Goal: Task Accomplishment & Management: Complete application form

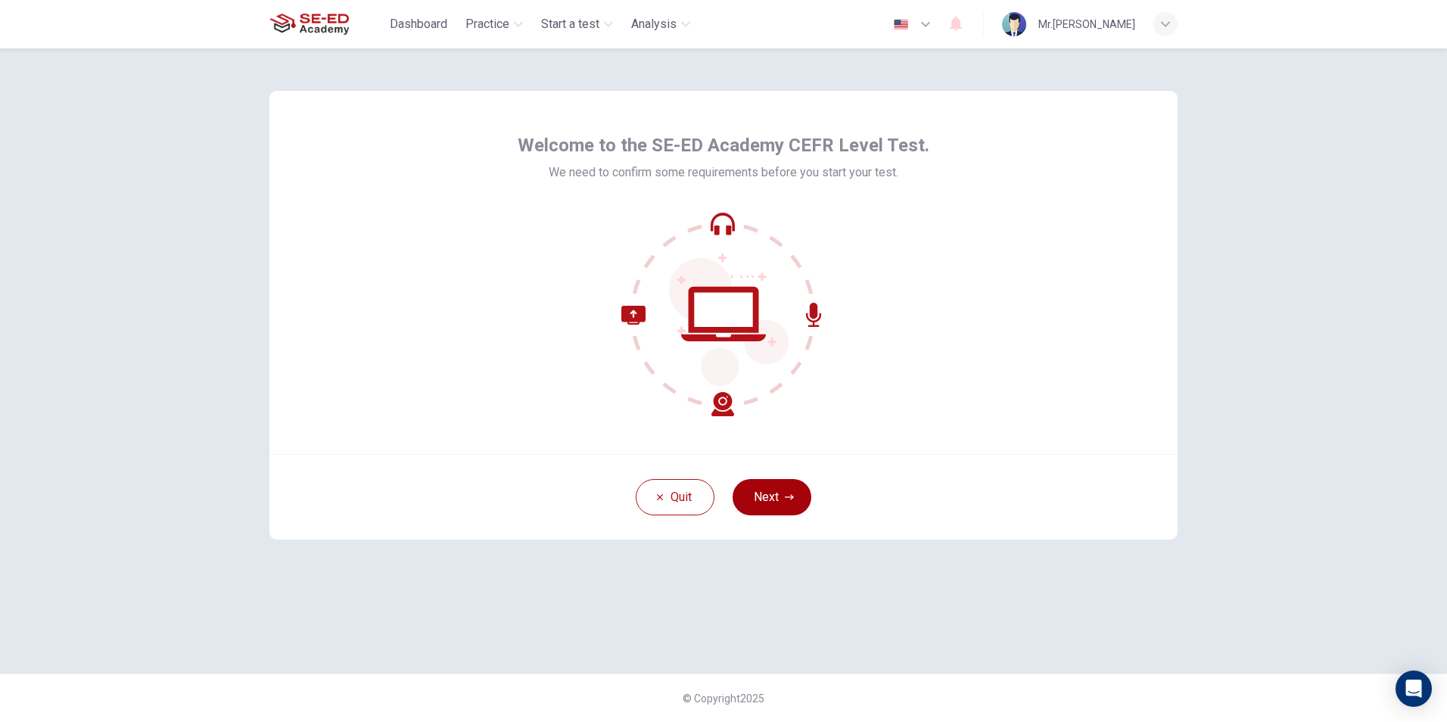
click at [781, 499] on button "Next" at bounding box center [772, 497] width 79 height 36
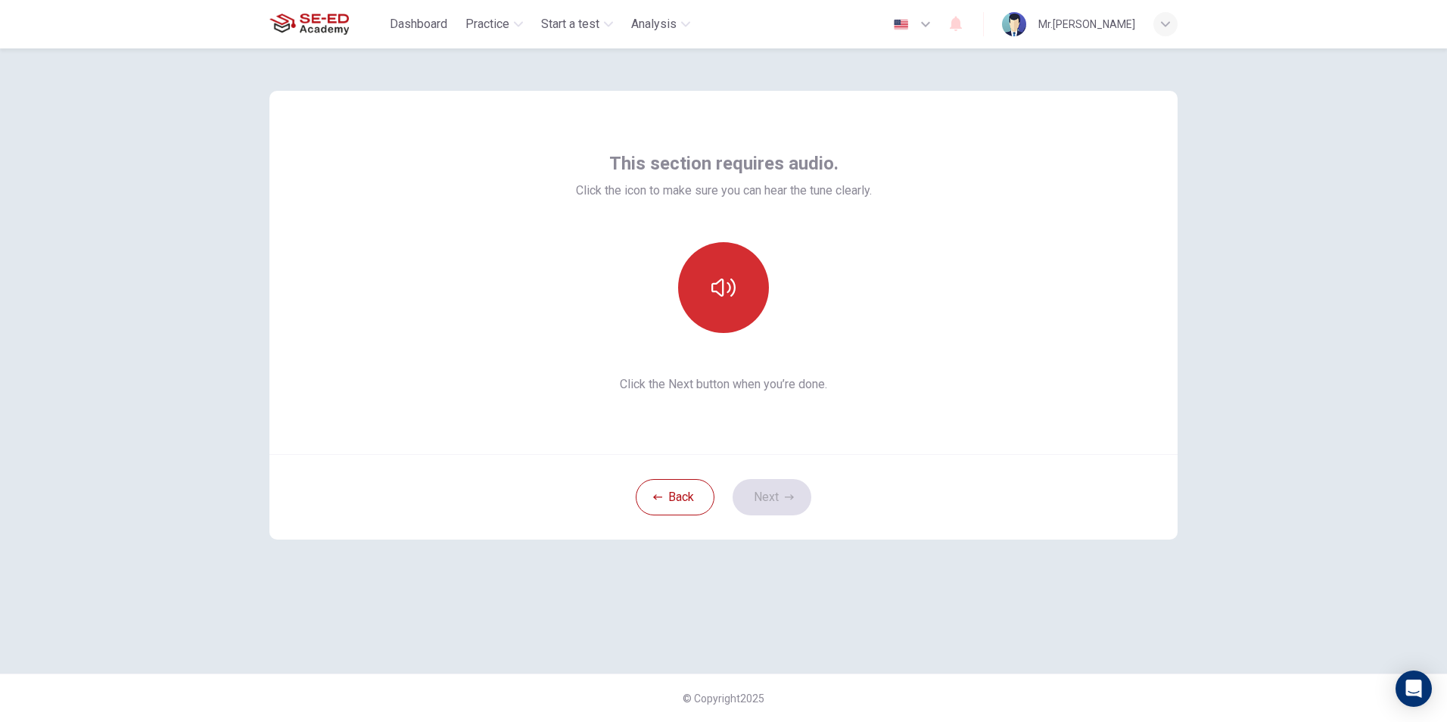
click at [721, 285] on icon "button" at bounding box center [723, 287] width 24 height 24
drag, startPoint x: 657, startPoint y: 549, endPoint x: 693, endPoint y: 553, distance: 36.5
click at [657, 549] on div "This section requires audio. Click the icon to make sure you can hear the tune …" at bounding box center [723, 360] width 957 height 625
click at [788, 494] on icon "button" at bounding box center [789, 497] width 9 height 9
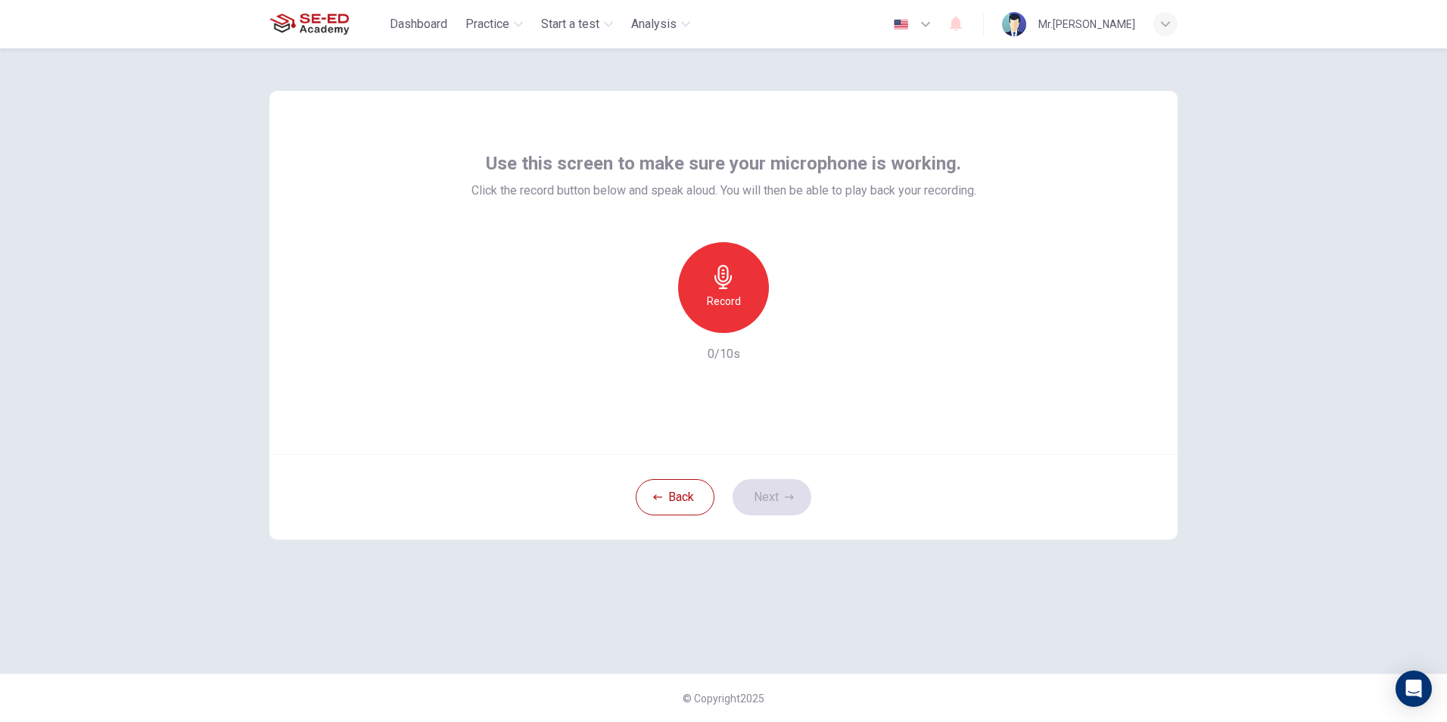
click at [742, 316] on div "Record" at bounding box center [723, 287] width 91 height 91
click at [727, 281] on icon "button" at bounding box center [723, 277] width 24 height 24
click at [643, 328] on div "Record" at bounding box center [723, 287] width 163 height 91
click at [655, 324] on icon "button" at bounding box center [654, 321] width 14 height 14
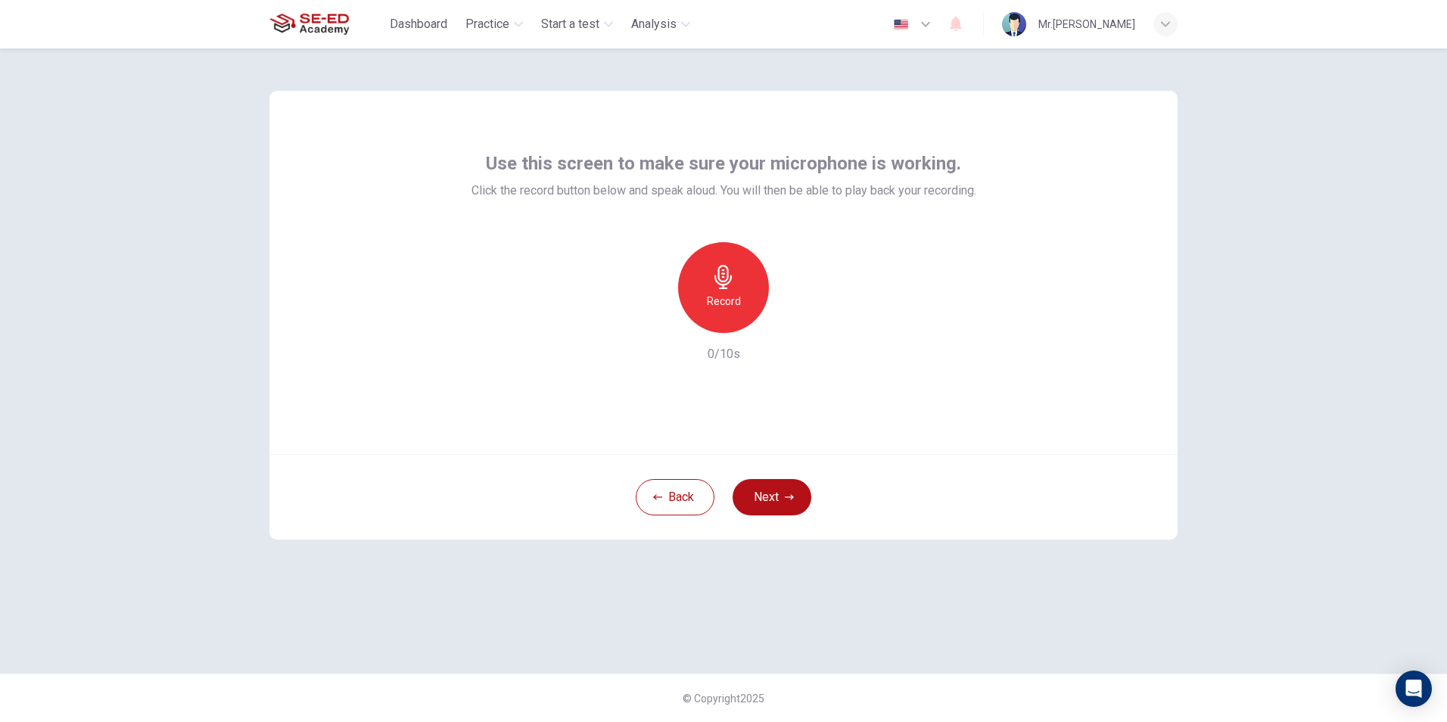
click at [768, 275] on div "Record" at bounding box center [723, 287] width 163 height 91
click at [745, 275] on div "Record" at bounding box center [723, 287] width 91 height 91
click at [746, 278] on div "Stop" at bounding box center [723, 287] width 91 height 91
click at [787, 315] on icon "button" at bounding box center [793, 320] width 15 height 15
click at [791, 327] on icon "button" at bounding box center [793, 320] width 15 height 15
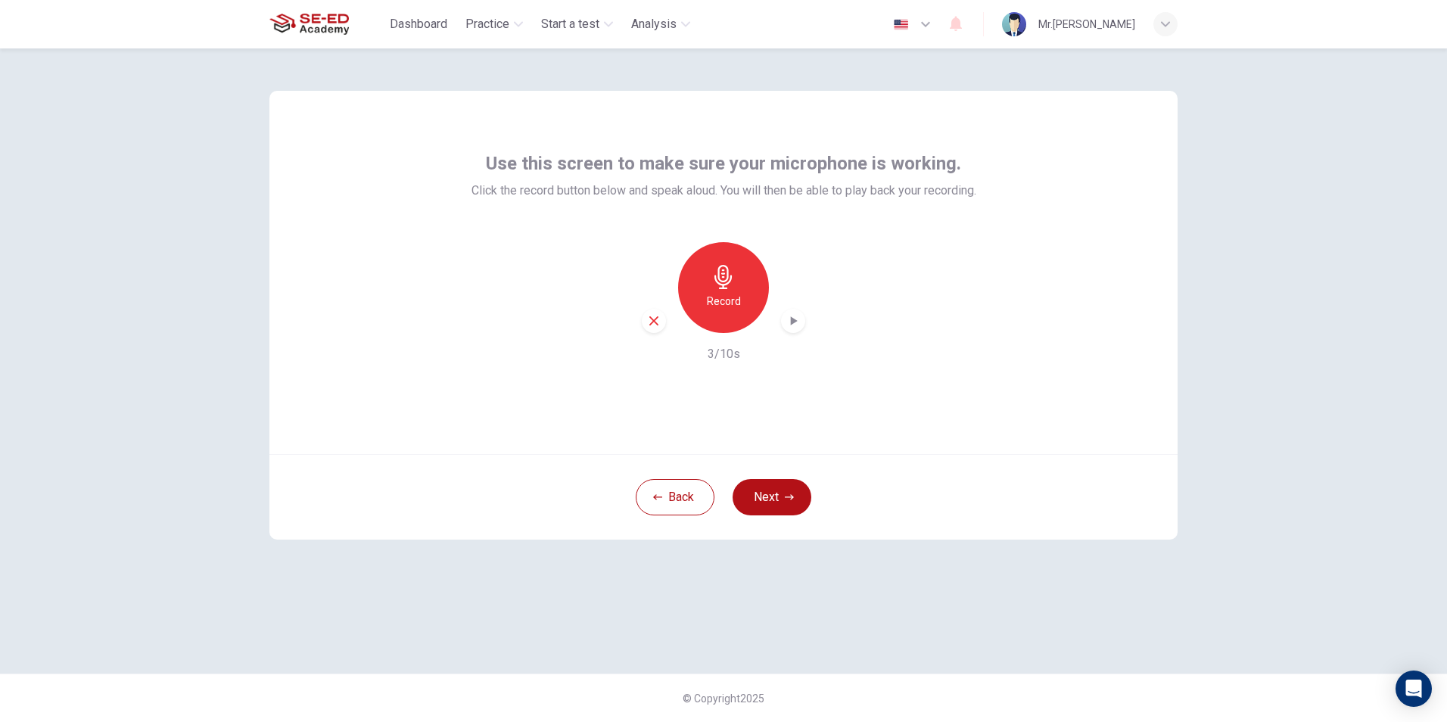
click at [753, 402] on div "Use this screen to make sure your microphone is working. Click the record butto…" at bounding box center [723, 272] width 908 height 363
click at [774, 503] on button "Next" at bounding box center [772, 497] width 79 height 36
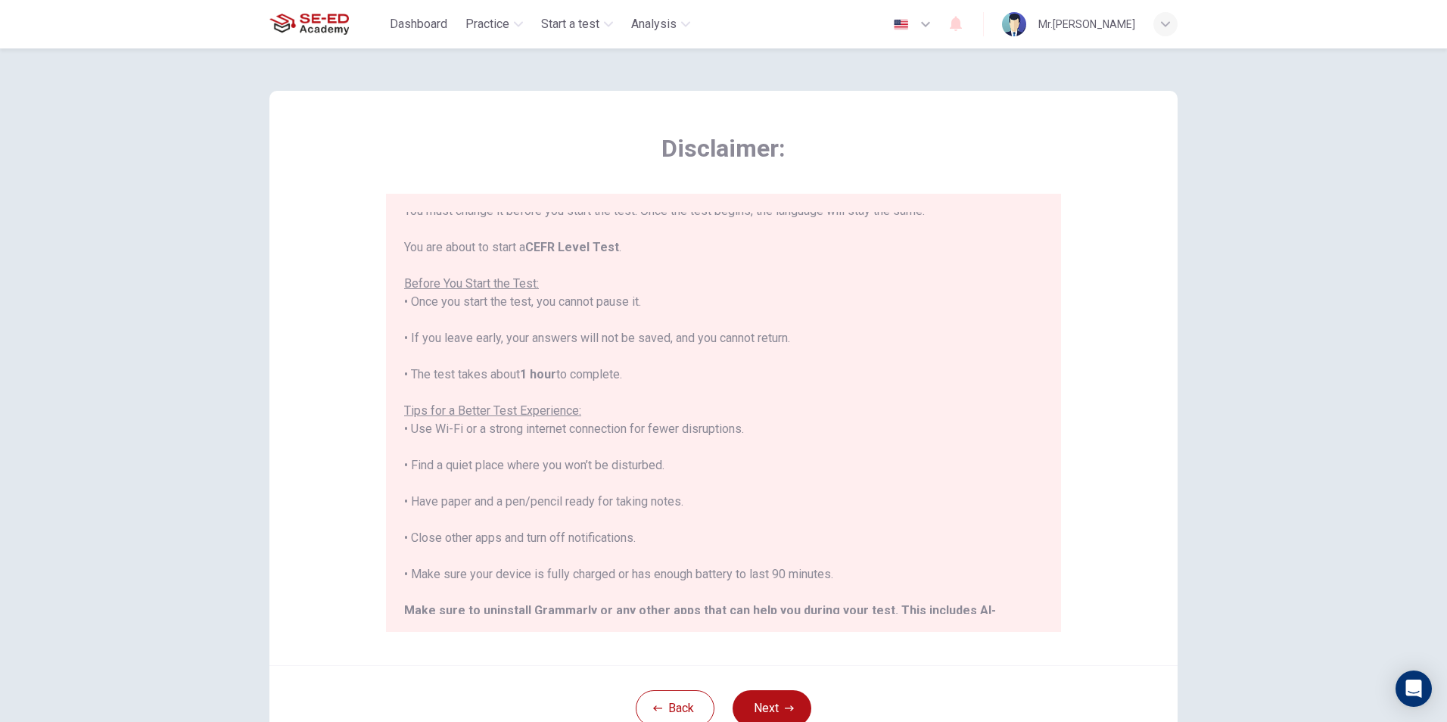
scroll to position [145, 0]
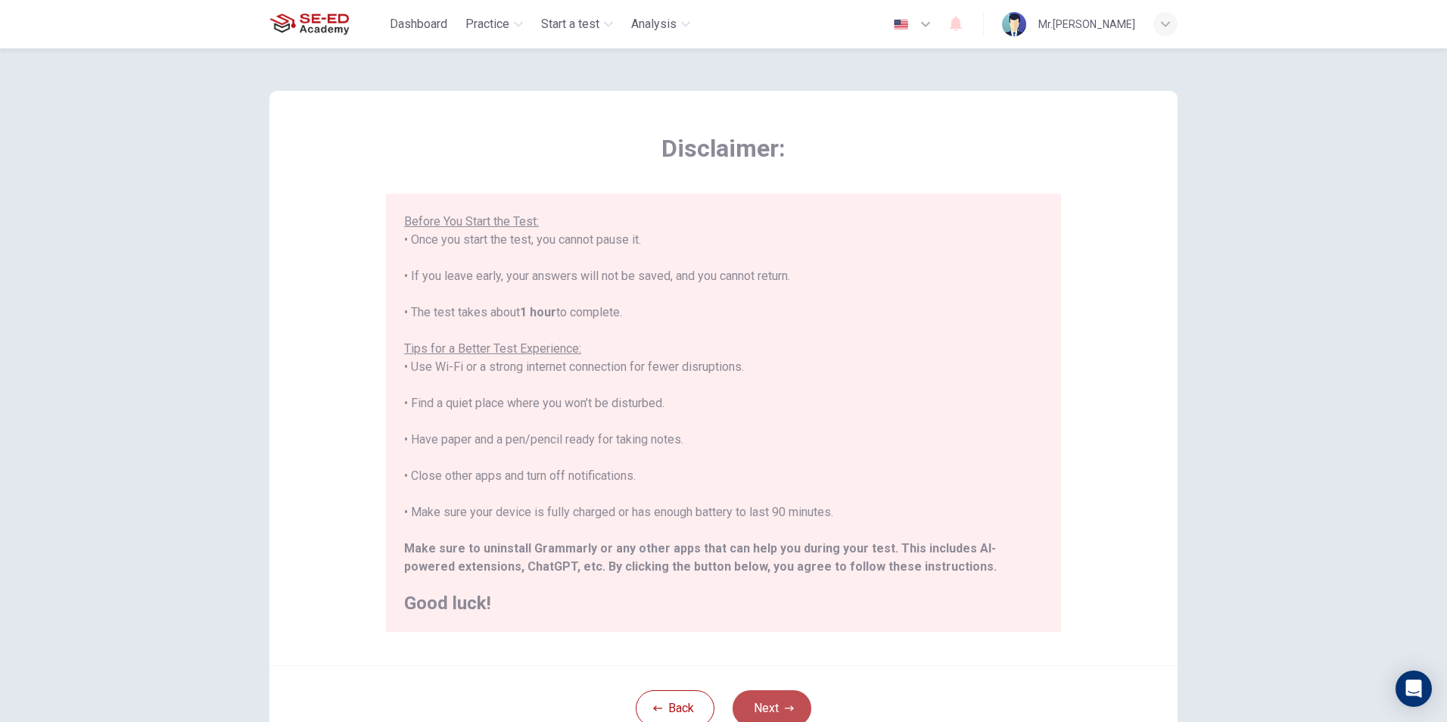
click at [767, 708] on button "Next" at bounding box center [772, 708] width 79 height 36
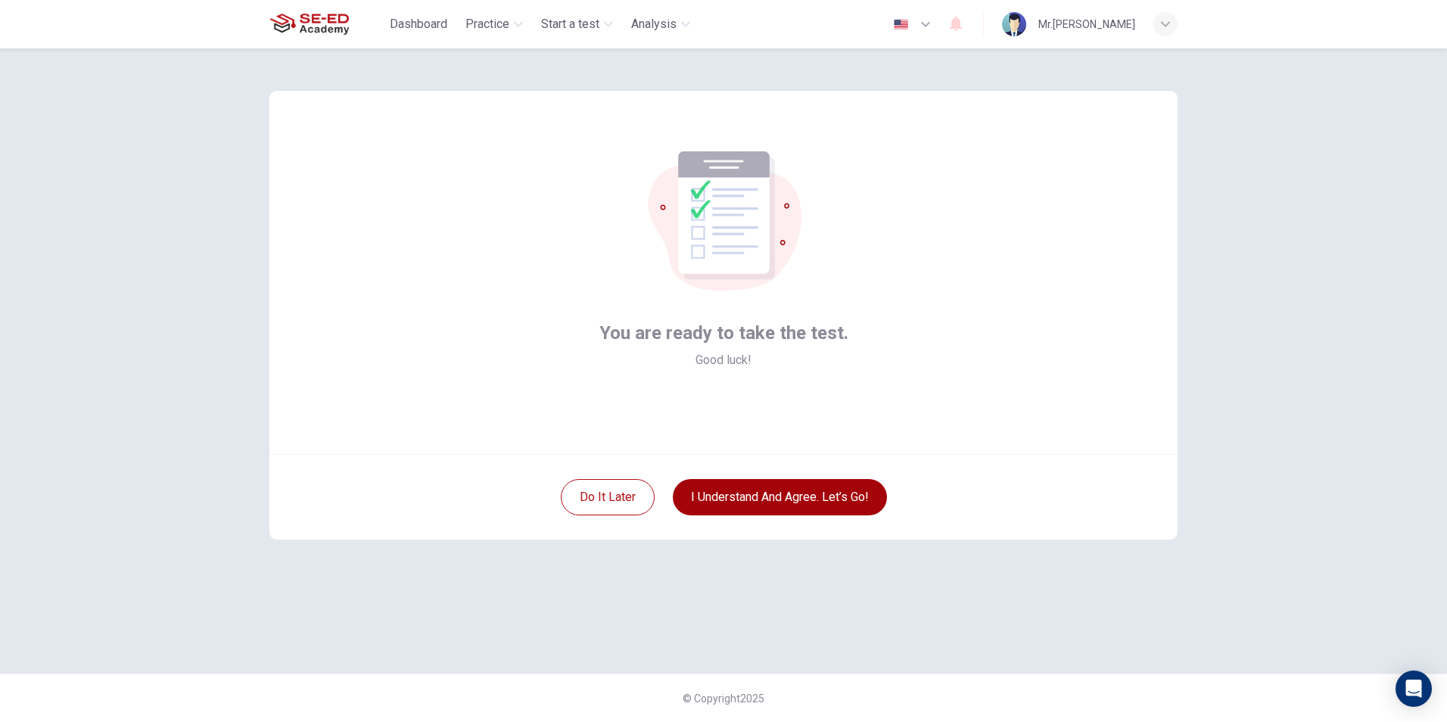
click at [743, 496] on button "I understand and agree. Let’s go!" at bounding box center [780, 497] width 214 height 36
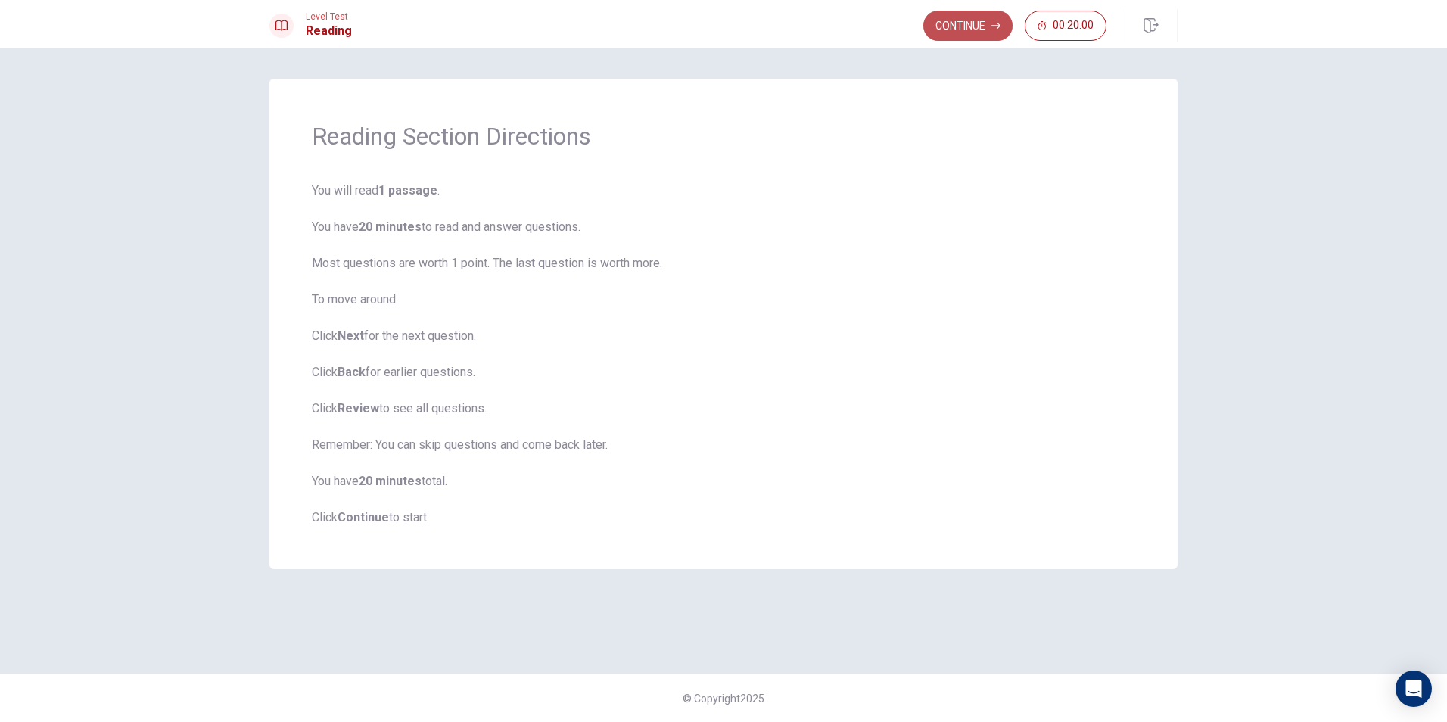
click at [957, 26] on button "Continue" at bounding box center [967, 26] width 89 height 30
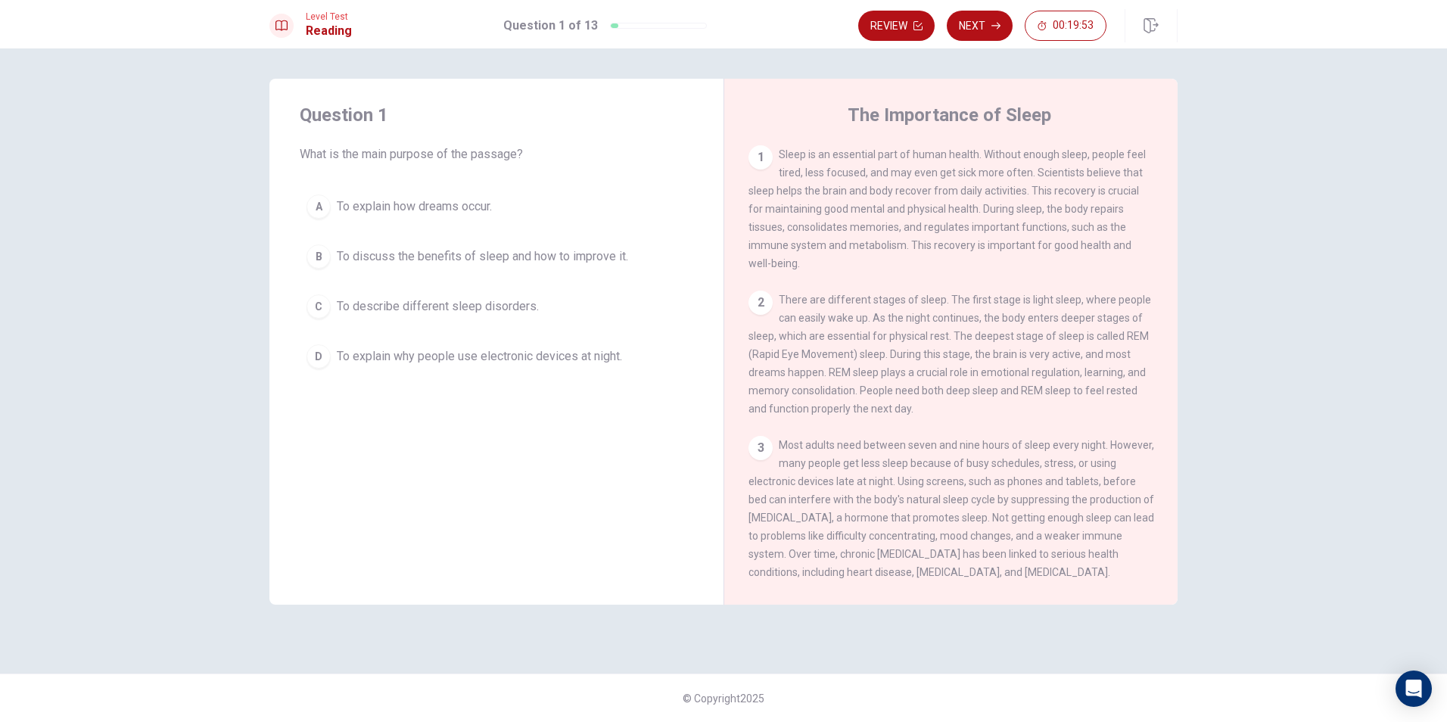
drag, startPoint x: 856, startPoint y: 119, endPoint x: 984, endPoint y: 117, distance: 127.9
click at [984, 117] on h4 "The Importance of Sleep" at bounding box center [950, 115] width 204 height 24
drag, startPoint x: 807, startPoint y: 174, endPoint x: 1042, endPoint y: 172, distance: 235.4
click at [1042, 172] on span "Sleep is an essential part of human health. Without enough sleep, people feel t…" at bounding box center [947, 208] width 397 height 121
drag, startPoint x: 1042, startPoint y: 172, endPoint x: 1121, endPoint y: 184, distance: 79.6
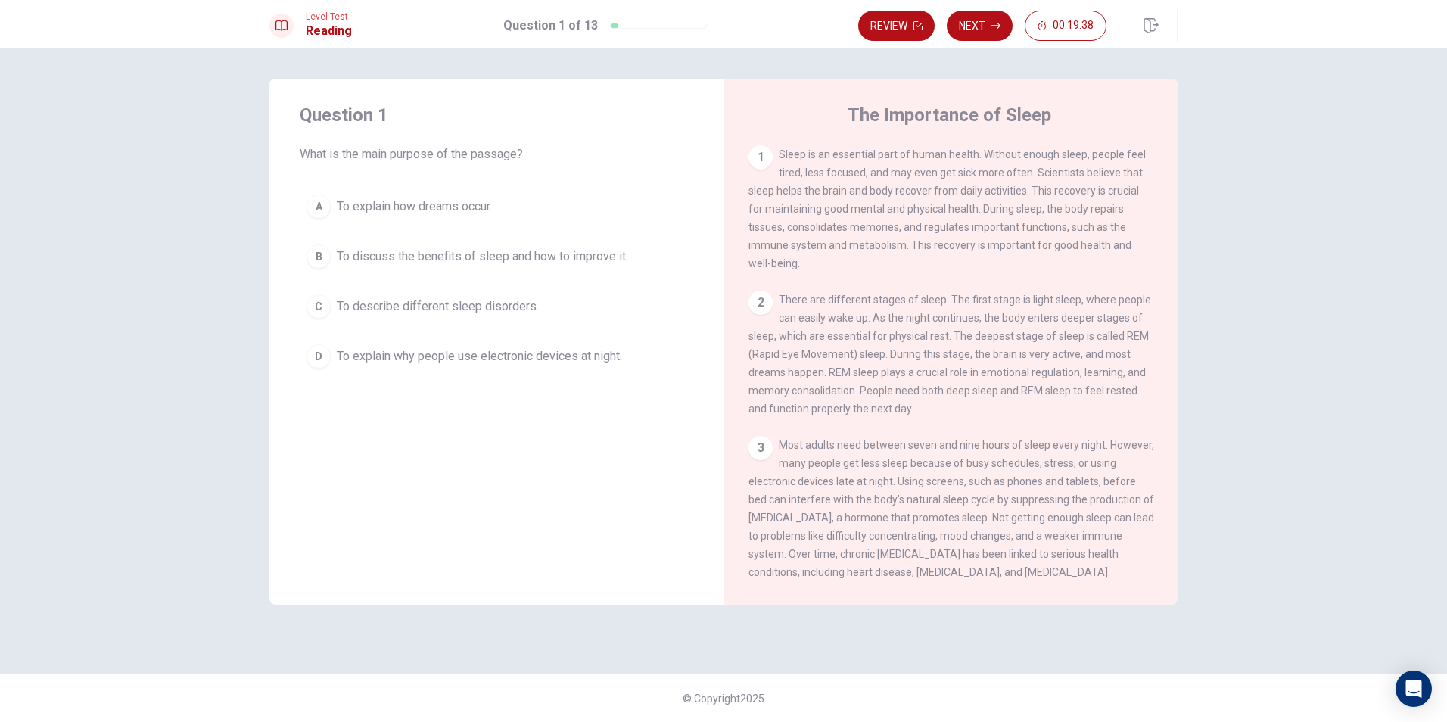
click at [1121, 184] on div "1 Sleep is an essential part of human health. Without enough sleep, people feel…" at bounding box center [952, 208] width 406 height 127
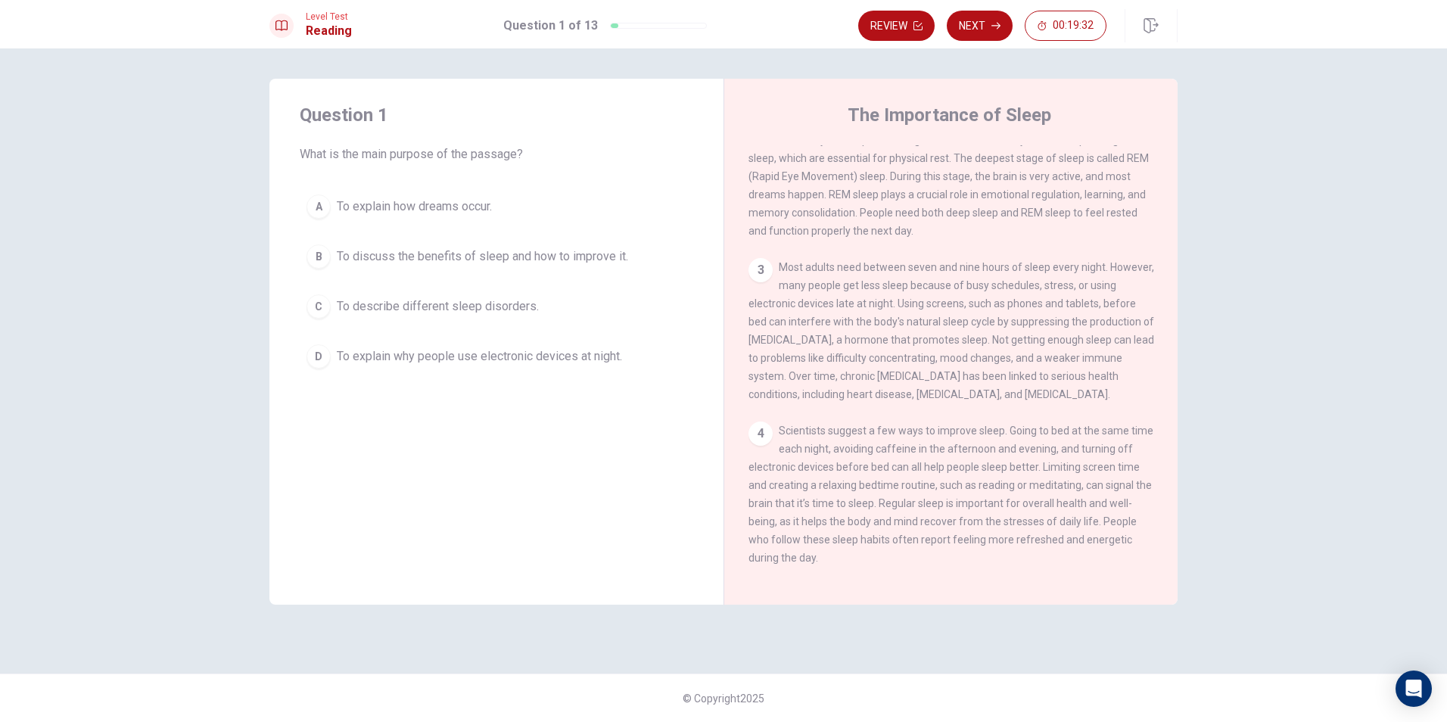
scroll to position [205, 0]
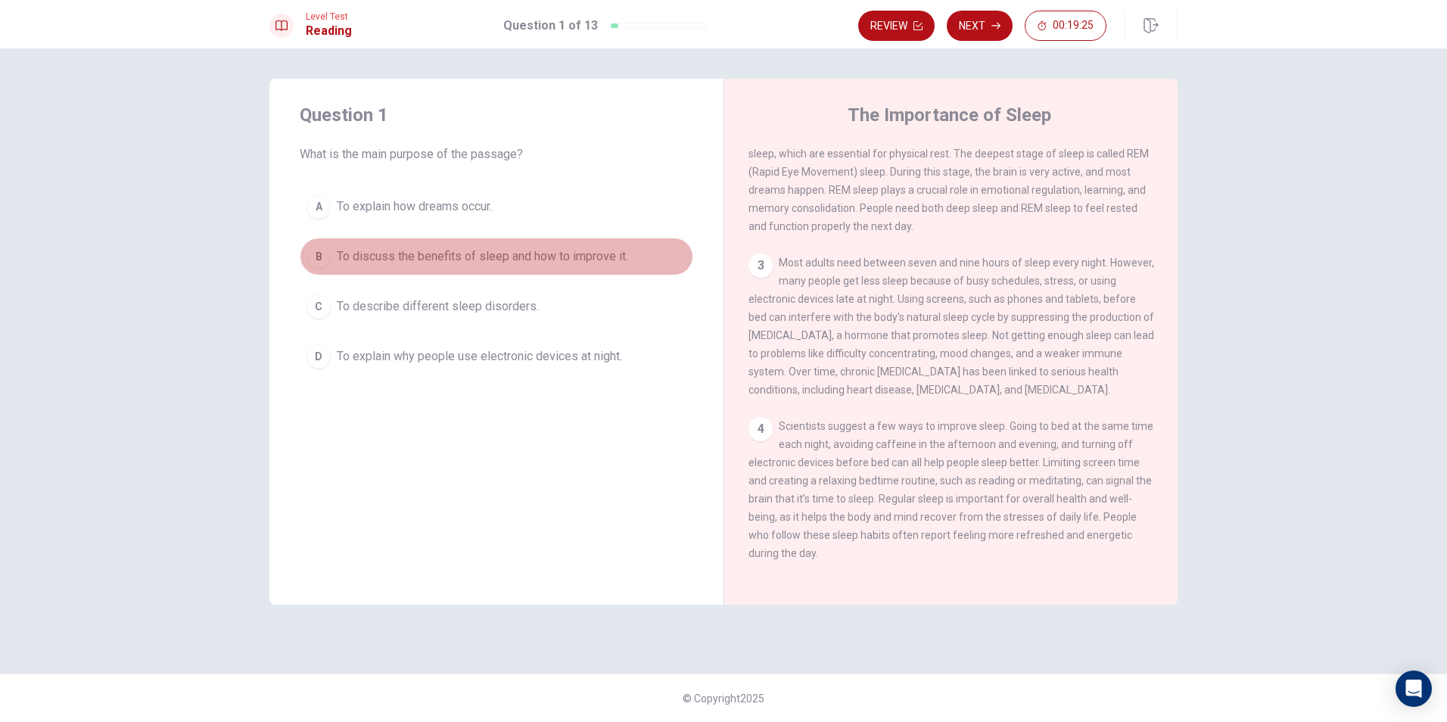
click at [421, 262] on span "To discuss the benefits of sleep and how to improve it." at bounding box center [482, 256] width 291 height 18
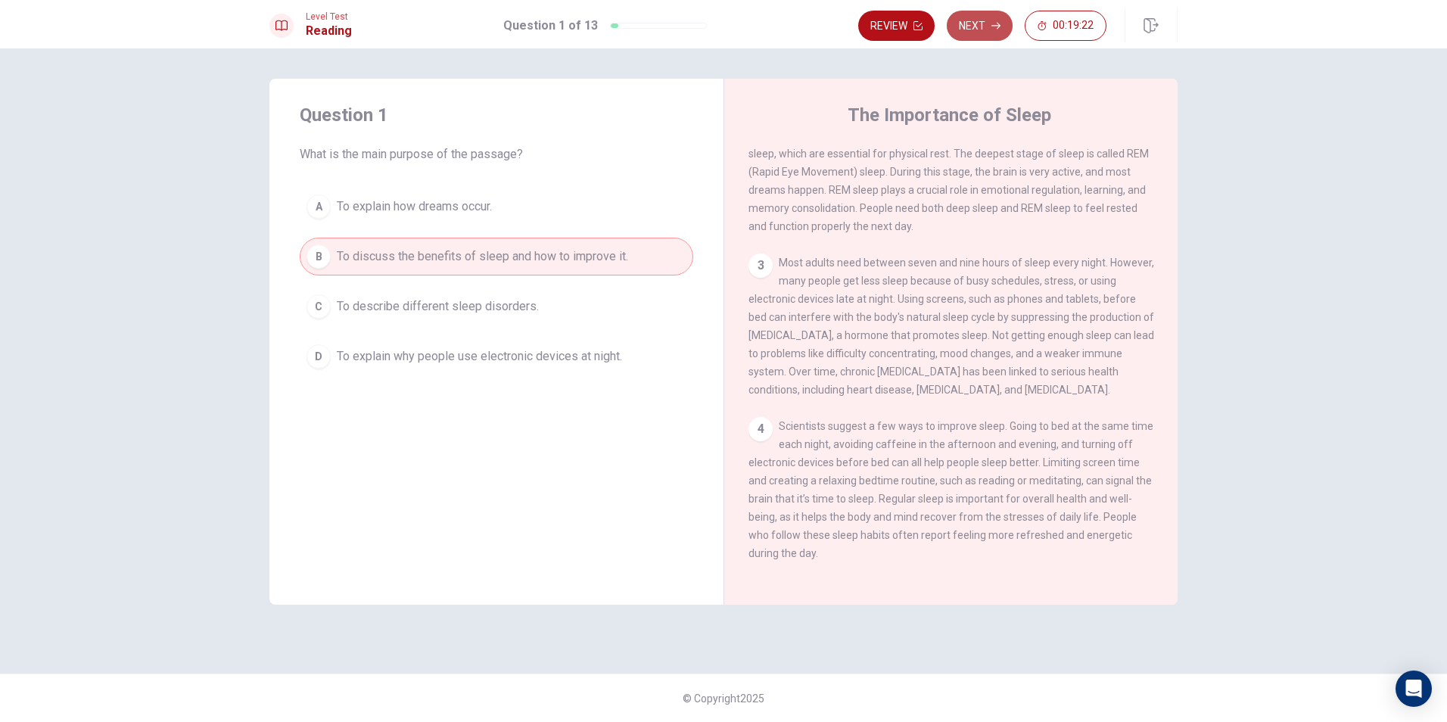
click at [992, 39] on button "Next" at bounding box center [980, 26] width 66 height 30
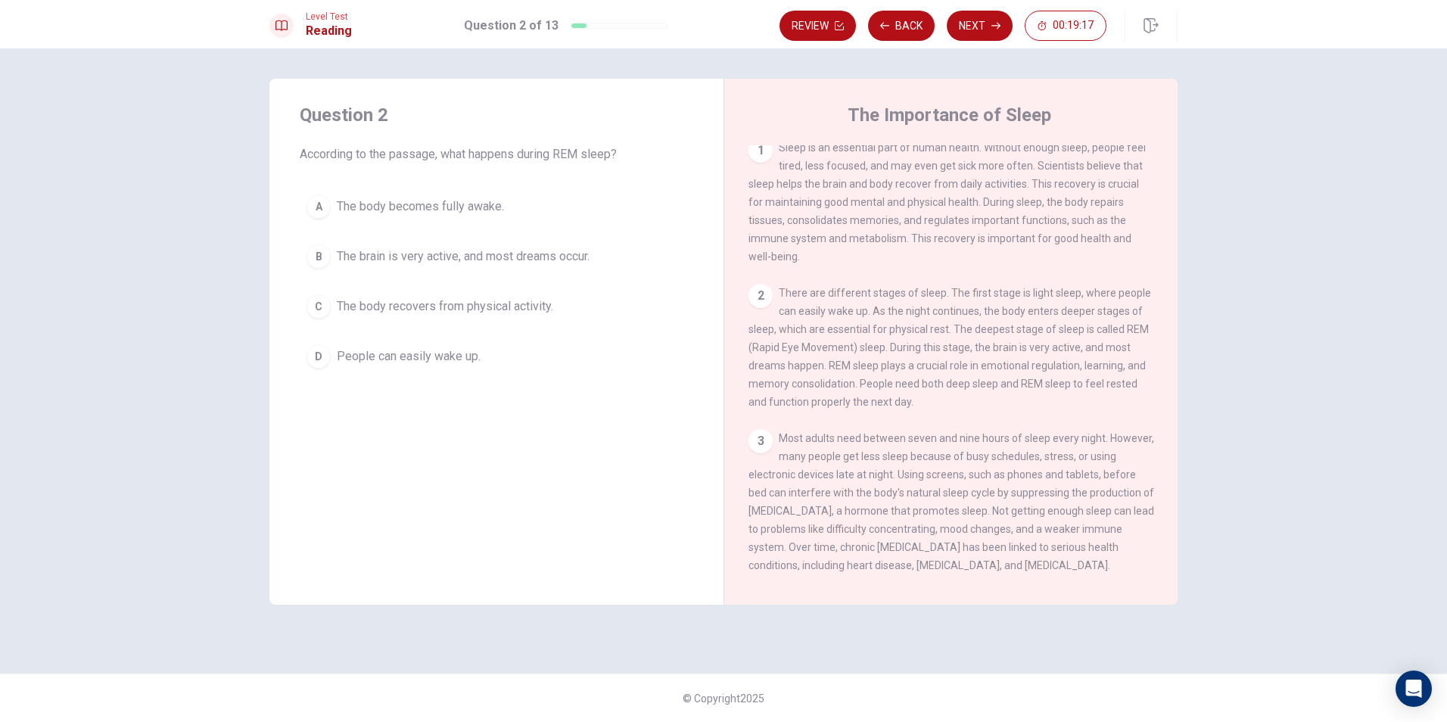
scroll to position [0, 0]
drag, startPoint x: 795, startPoint y: 296, endPoint x: 1026, endPoint y: 291, distance: 230.9
click at [1026, 291] on div "1 Sleep is an essential part of human health. Without enough sleep, people feel…" at bounding box center [961, 362] width 425 height 435
drag, startPoint x: 988, startPoint y: 305, endPoint x: 1153, endPoint y: 316, distance: 164.6
click at [1153, 316] on div "1 Sleep is an essential part of human health. Without enough sleep, people feel…" at bounding box center [961, 362] width 425 height 435
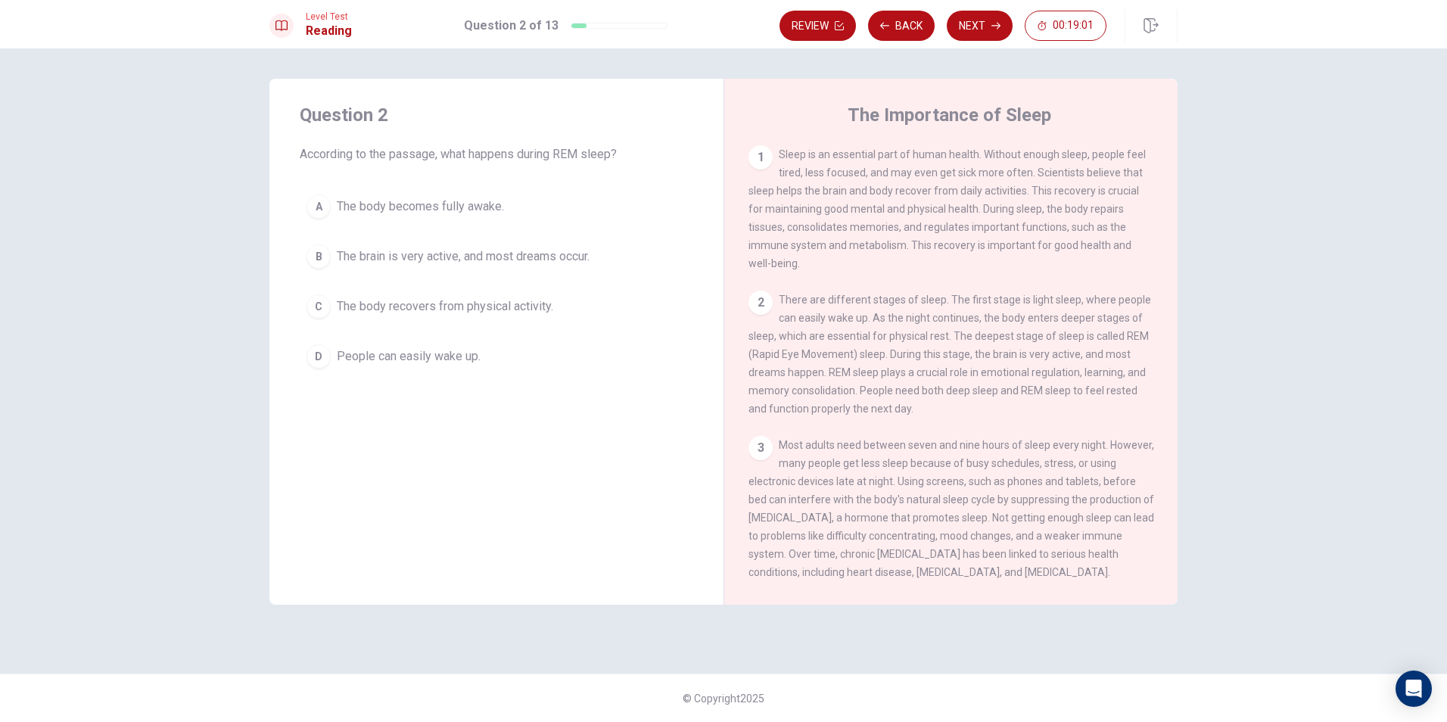
drag, startPoint x: 851, startPoint y: 360, endPoint x: 1012, endPoint y: 376, distance: 162.0
click at [1012, 376] on span "There are different stages of sleep. The first stage is light sleep, where peop…" at bounding box center [950, 354] width 403 height 121
drag, startPoint x: 991, startPoint y: 365, endPoint x: 1071, endPoint y: 360, distance: 80.4
click at [1071, 360] on span "There are different stages of sleep. The first stage is light sleep, where peop…" at bounding box center [950, 354] width 403 height 121
drag, startPoint x: 747, startPoint y: 377, endPoint x: 972, endPoint y: 376, distance: 224.8
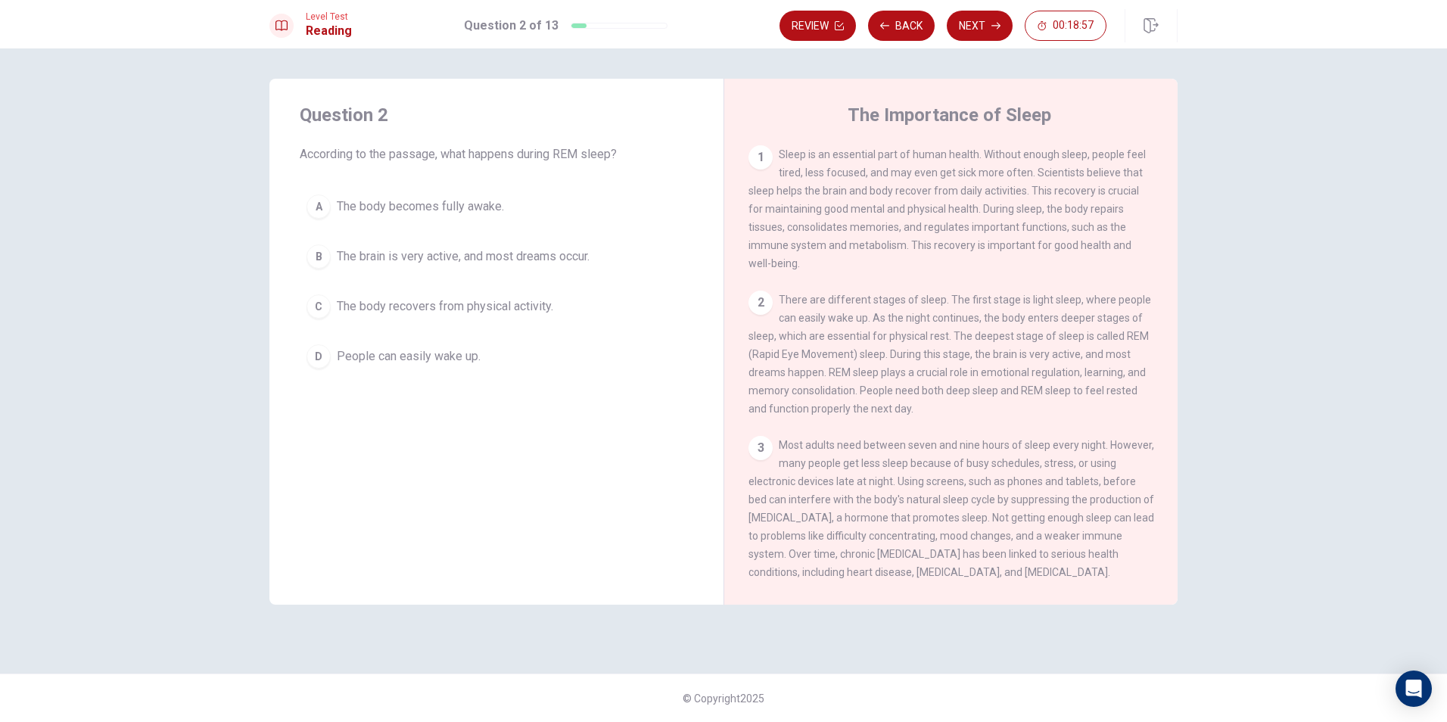
click at [972, 376] on div "The Importance of Sleep 1 Sleep is an essential part of human health. Without e…" at bounding box center [951, 342] width 454 height 526
drag, startPoint x: 333, startPoint y: 157, endPoint x: 484, endPoint y: 155, distance: 150.6
click at [484, 155] on span "According to the passage, what happens during REM sleep?" at bounding box center [497, 154] width 394 height 18
click at [350, 259] on span "The brain is very active, and most dreams occur." at bounding box center [463, 256] width 253 height 18
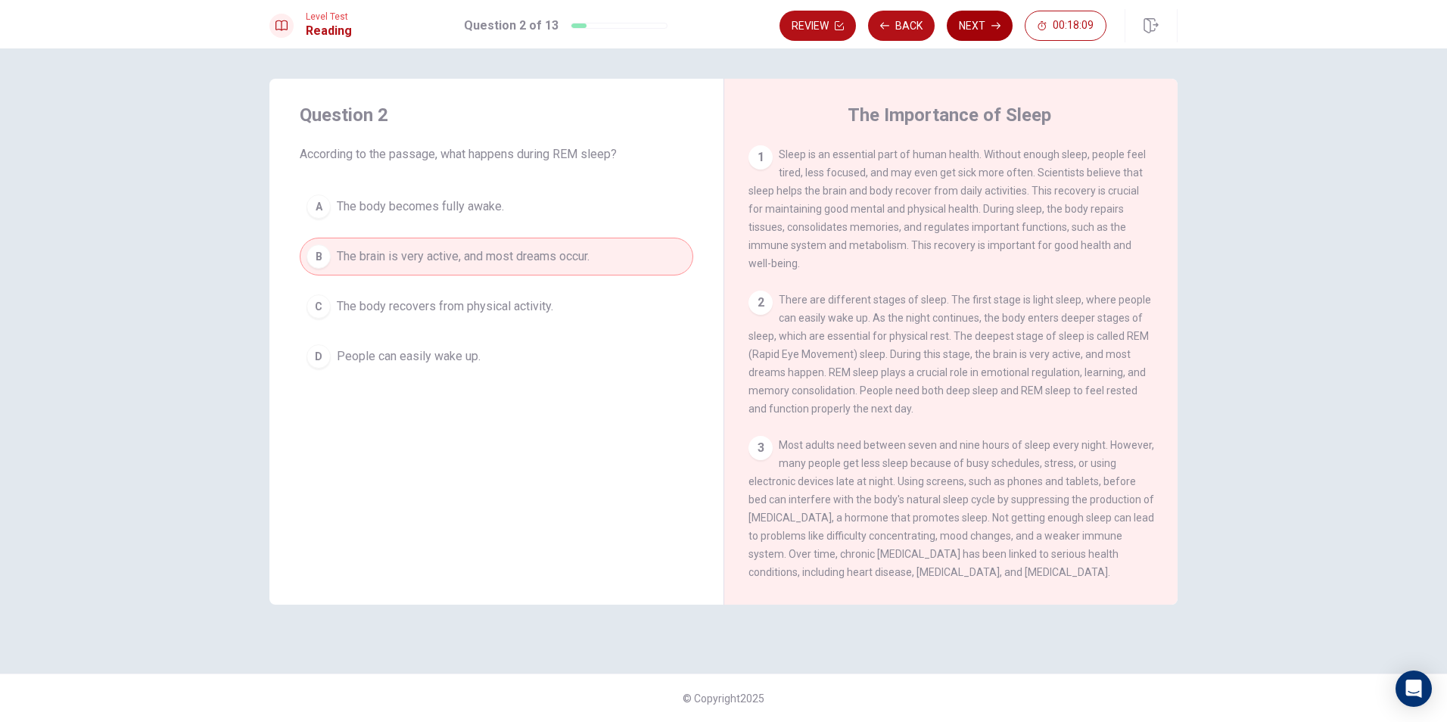
click at [988, 30] on button "Next" at bounding box center [980, 26] width 66 height 30
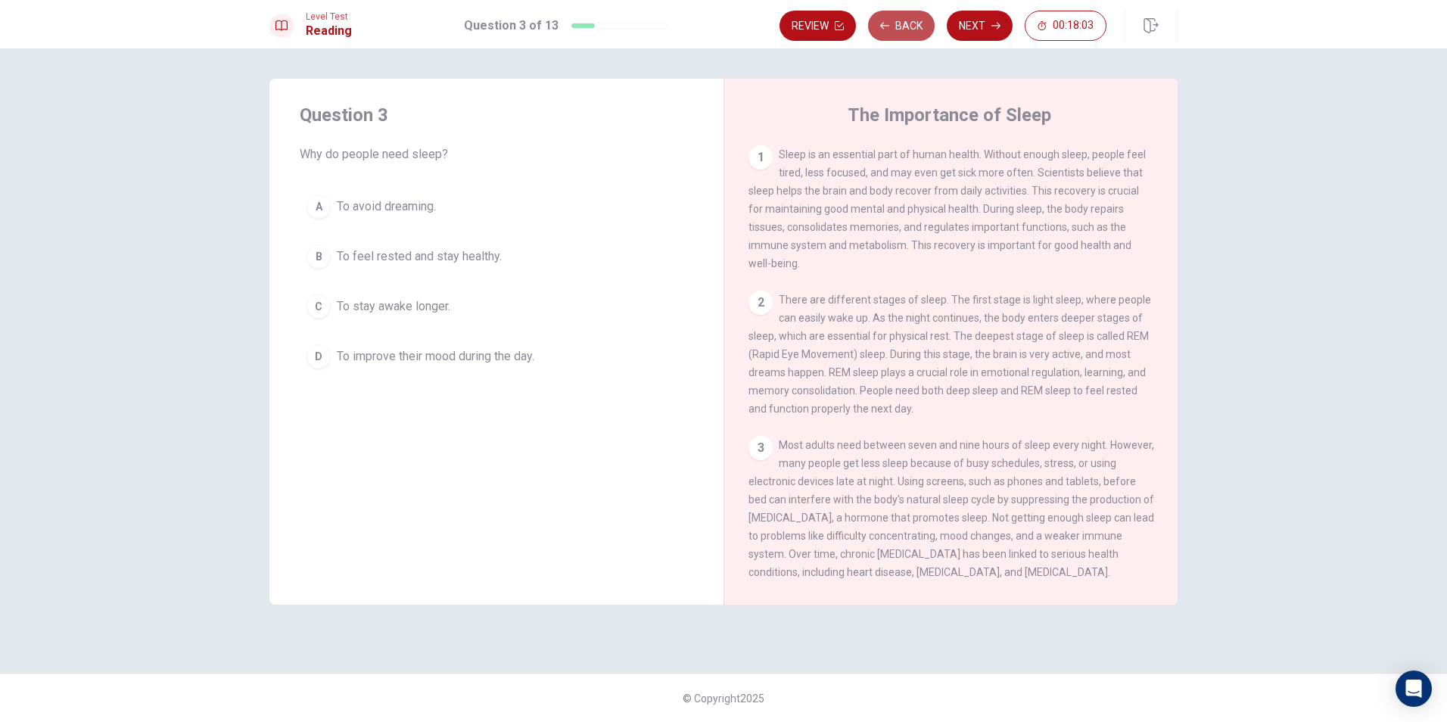
click at [914, 30] on button "Back" at bounding box center [901, 26] width 67 height 30
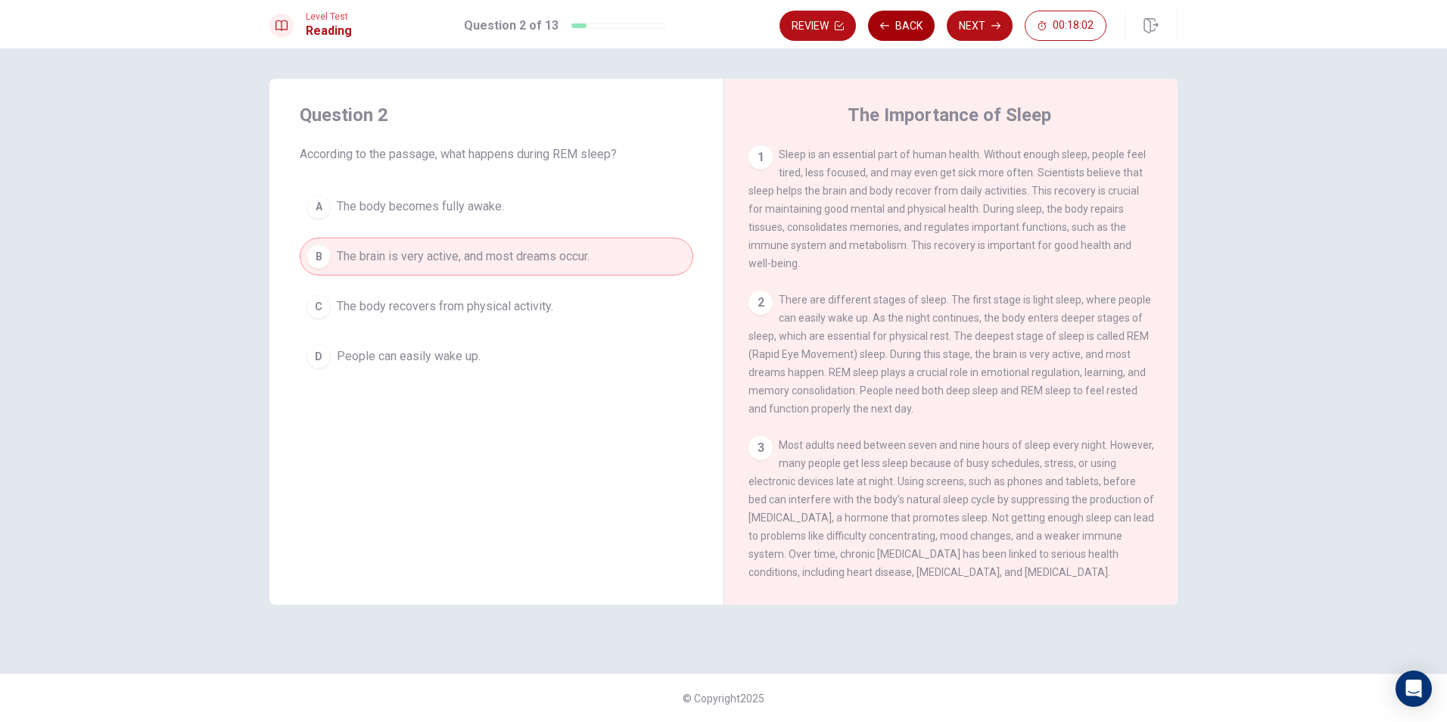
click at [914, 30] on button "Back" at bounding box center [901, 26] width 67 height 30
click at [975, 34] on button "Next" at bounding box center [980, 26] width 66 height 30
click at [981, 33] on button "Next" at bounding box center [980, 26] width 66 height 30
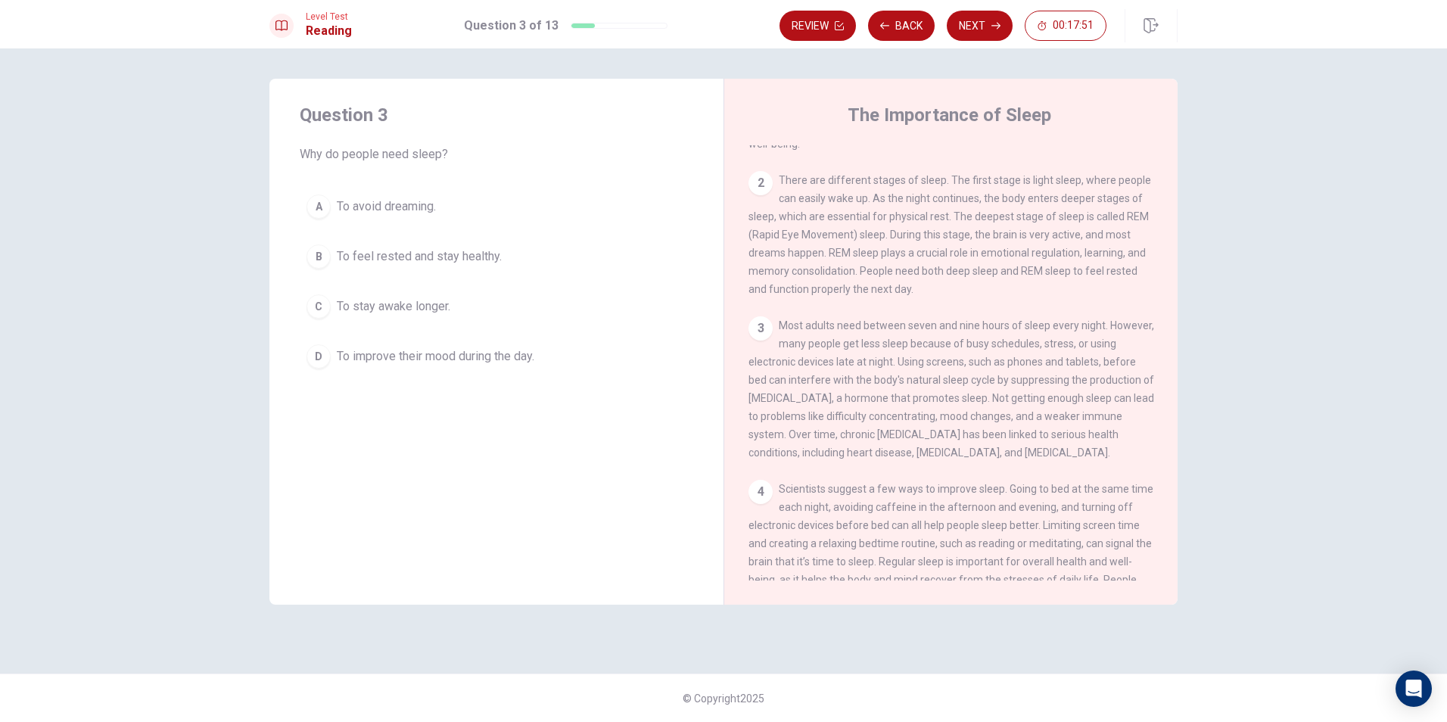
scroll to position [151, 0]
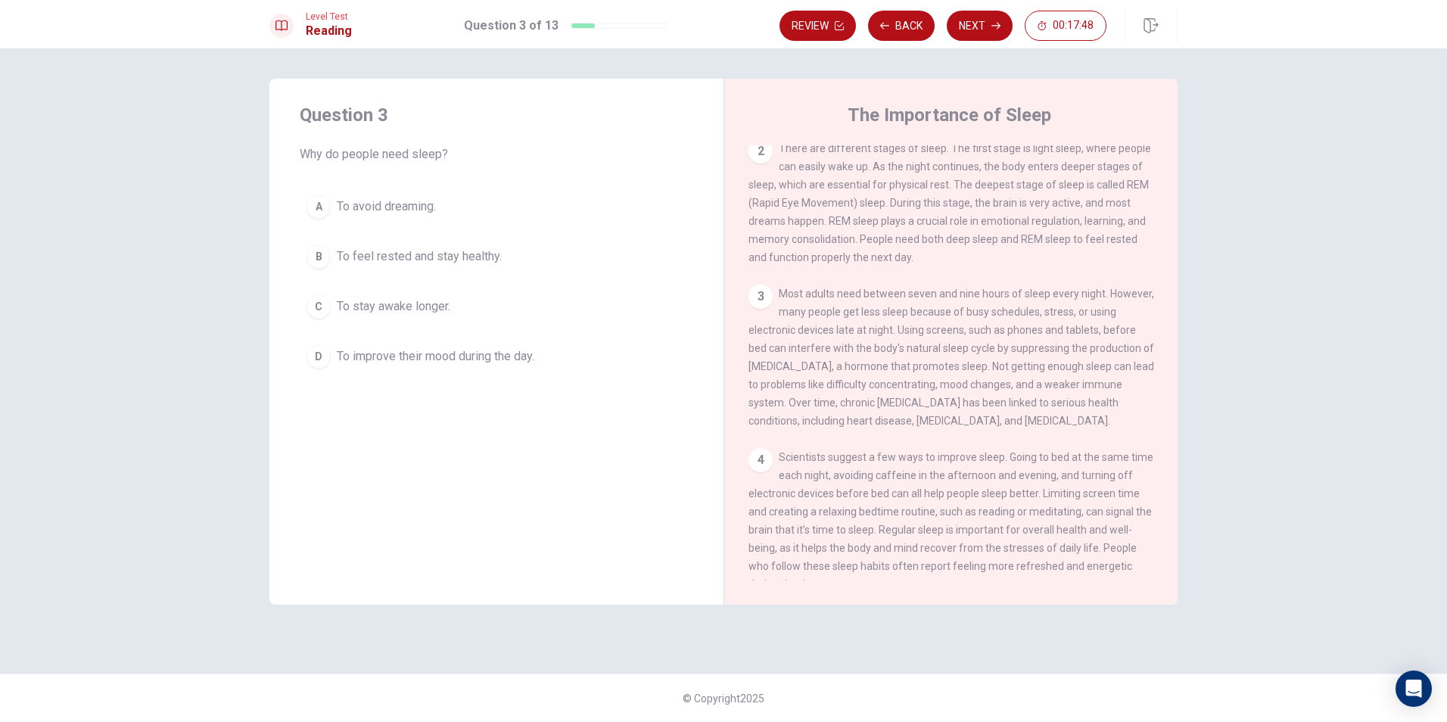
drag, startPoint x: 789, startPoint y: 299, endPoint x: 956, endPoint y: 298, distance: 166.5
click at [956, 298] on span "Most adults need between seven and nine hours of sleep every night. However, ma…" at bounding box center [952, 357] width 406 height 139
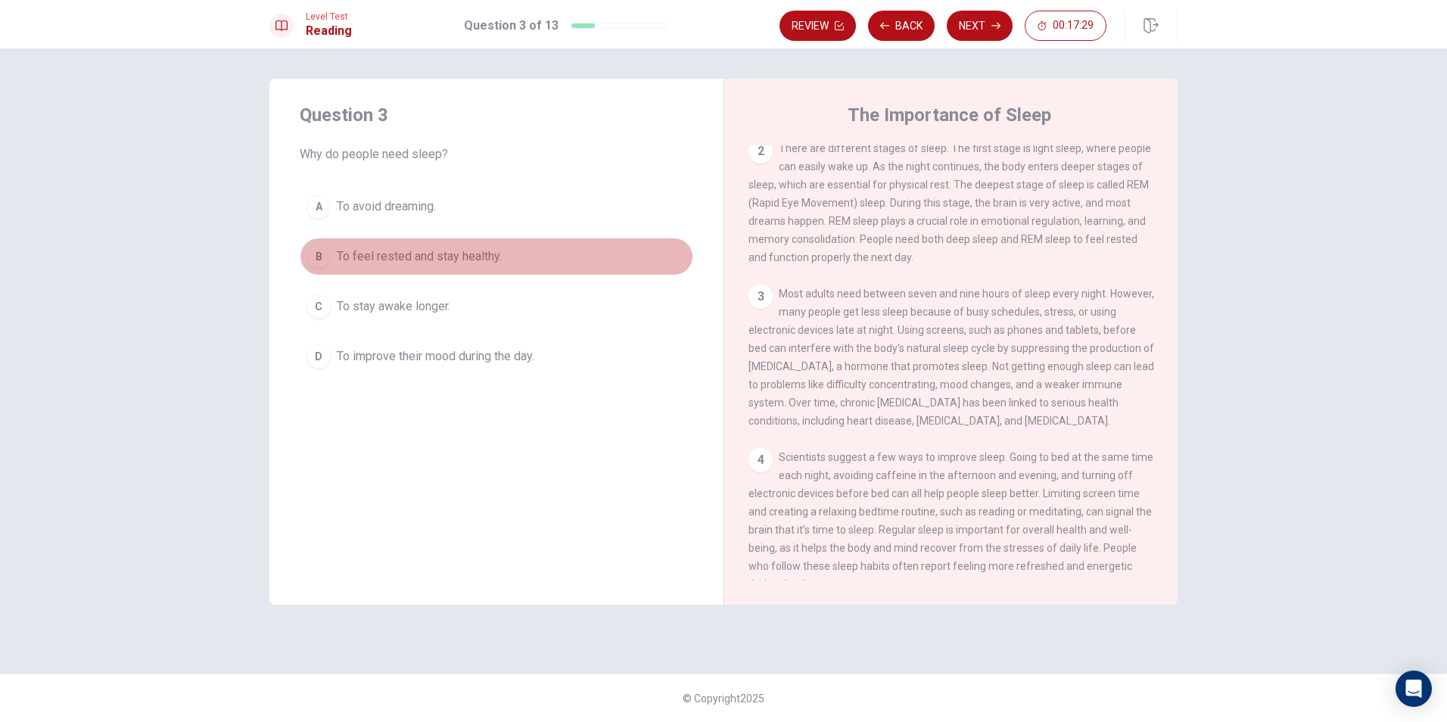
click at [424, 266] on button "B To feel rested and stay healthy." at bounding box center [497, 257] width 394 height 38
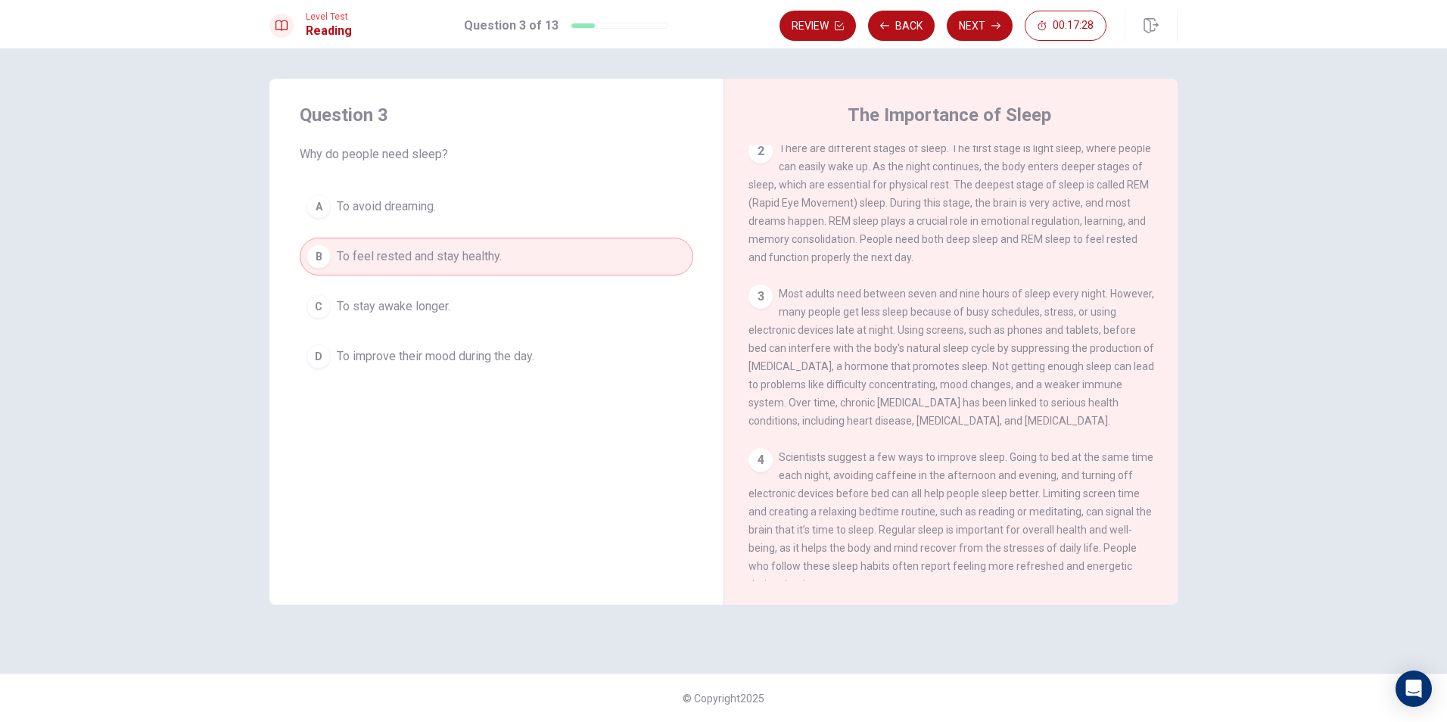
scroll to position [76, 0]
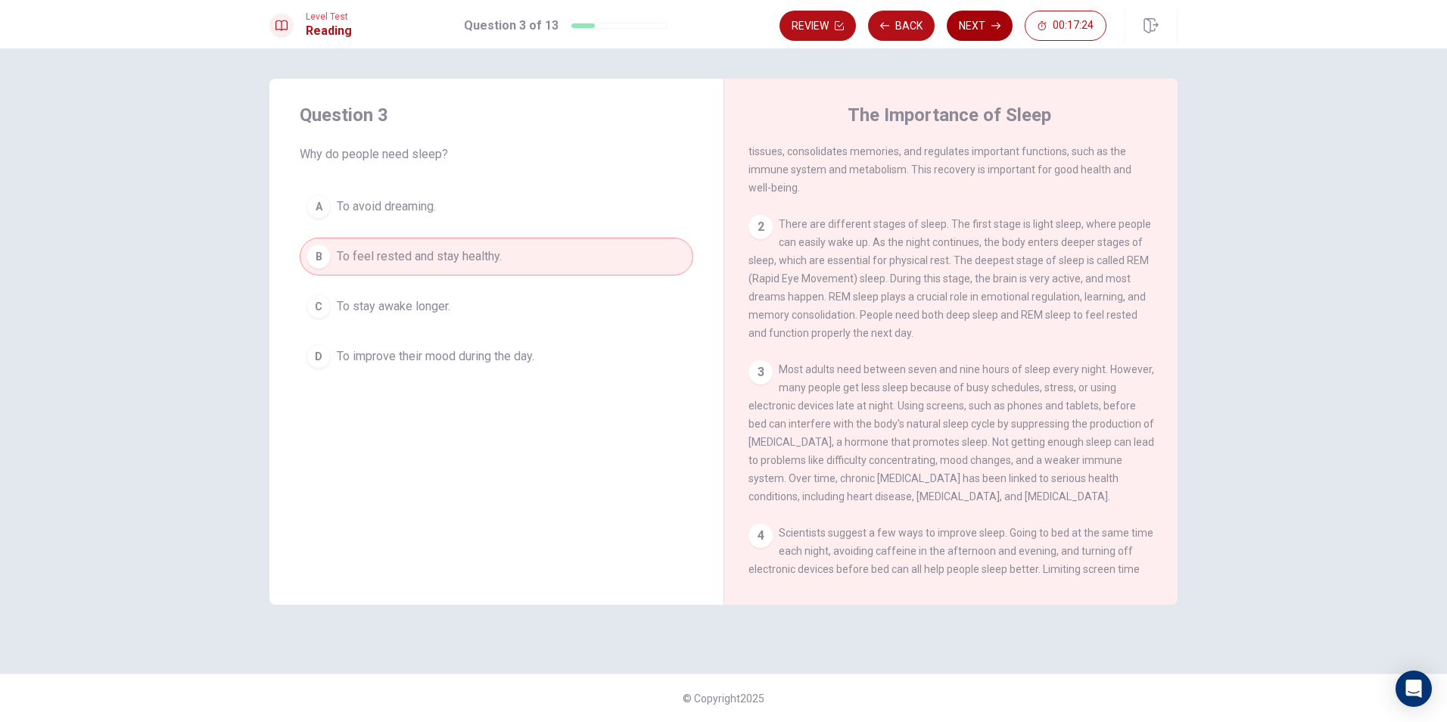
click at [990, 27] on button "Next" at bounding box center [980, 26] width 66 height 30
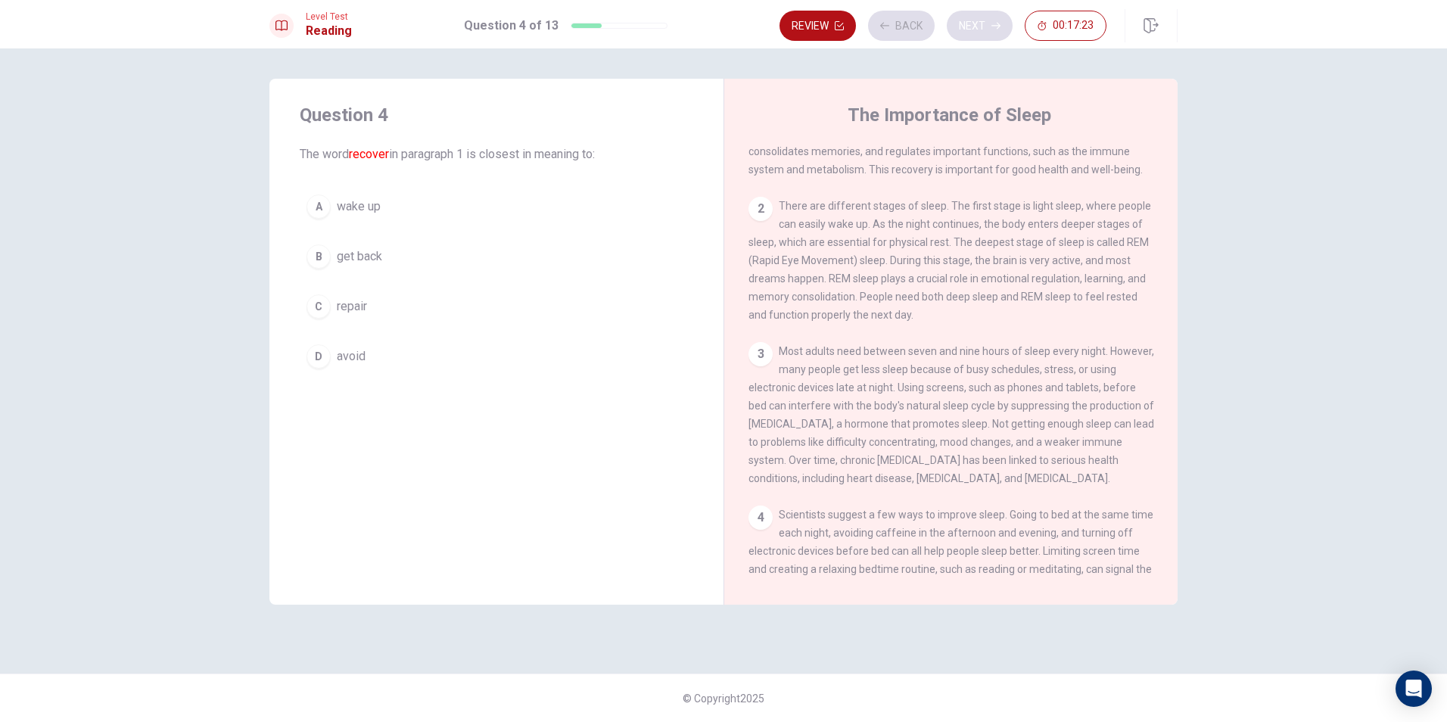
scroll to position [0, 0]
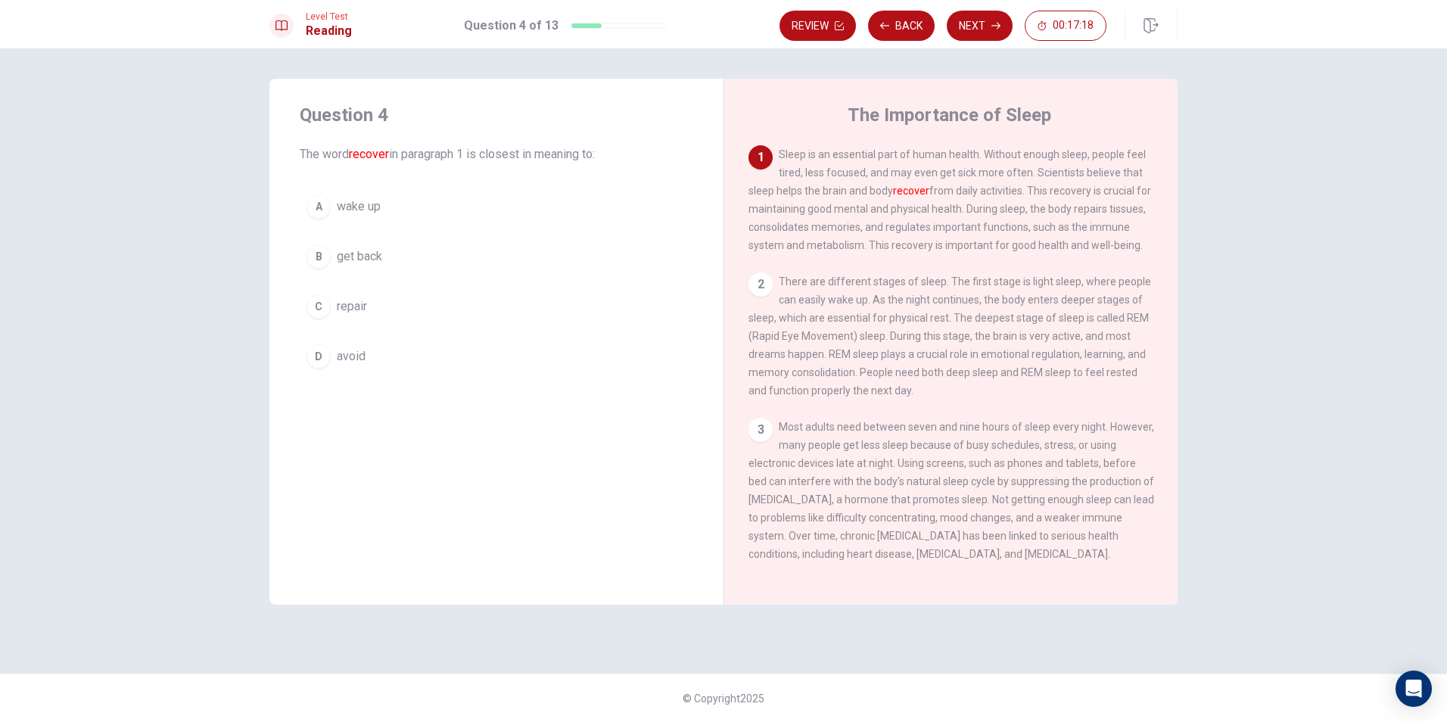
click at [349, 312] on span "repair" at bounding box center [352, 306] width 30 height 18
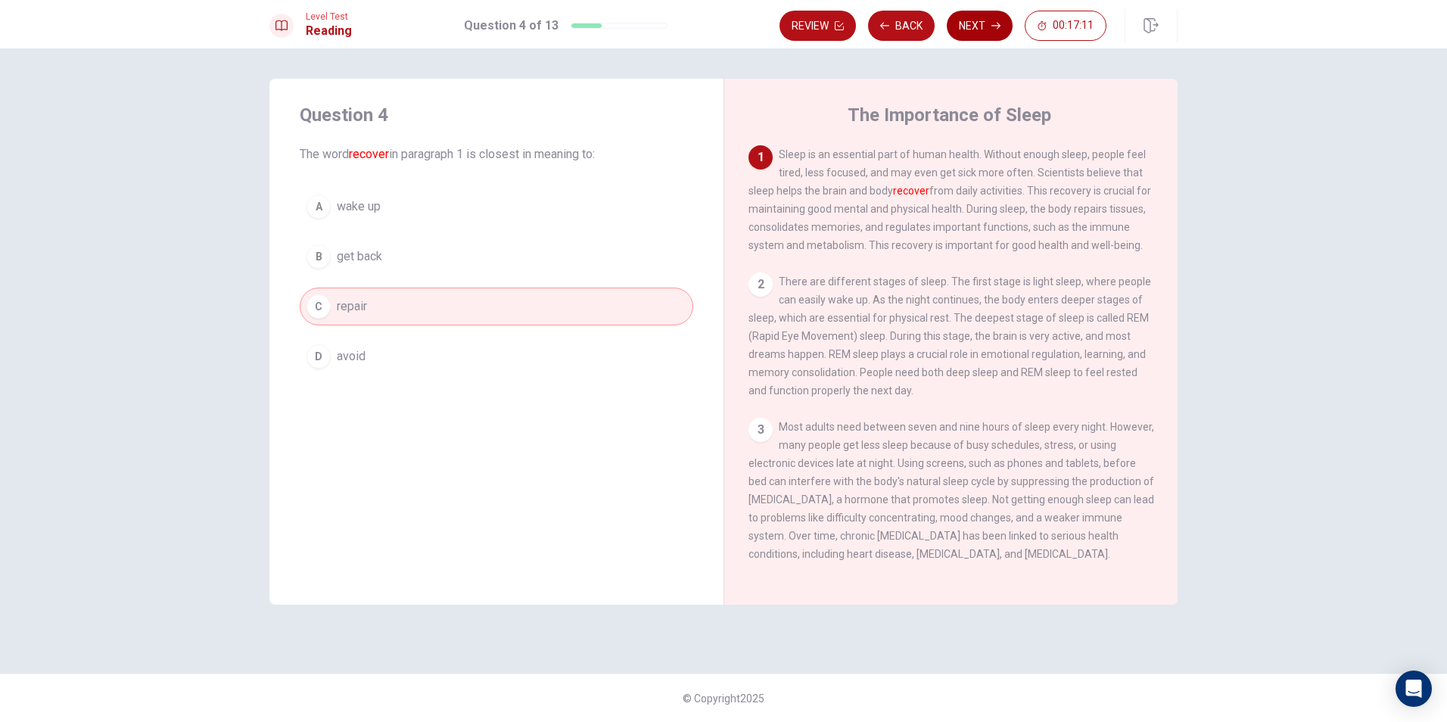
click at [971, 28] on button "Next" at bounding box center [980, 26] width 66 height 30
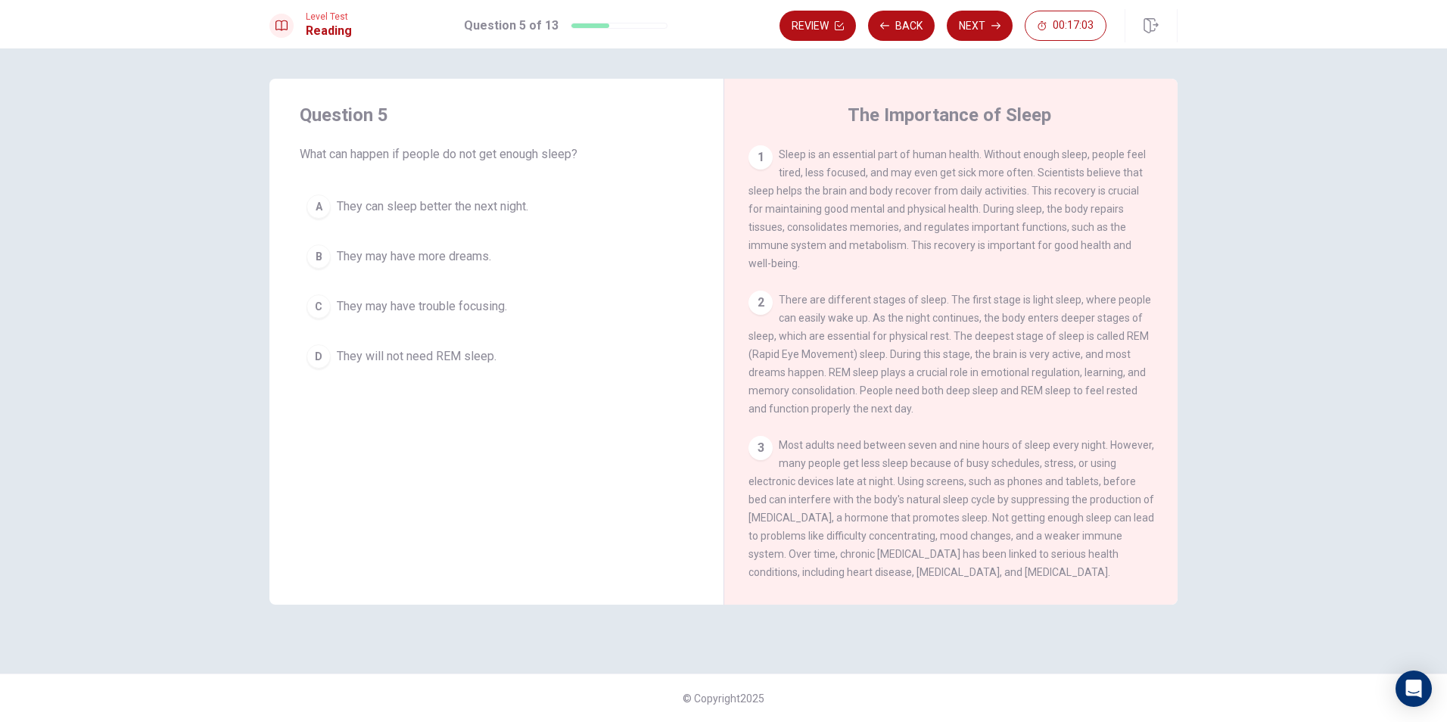
click at [396, 309] on span "They may have trouble focusing." at bounding box center [422, 306] width 170 height 18
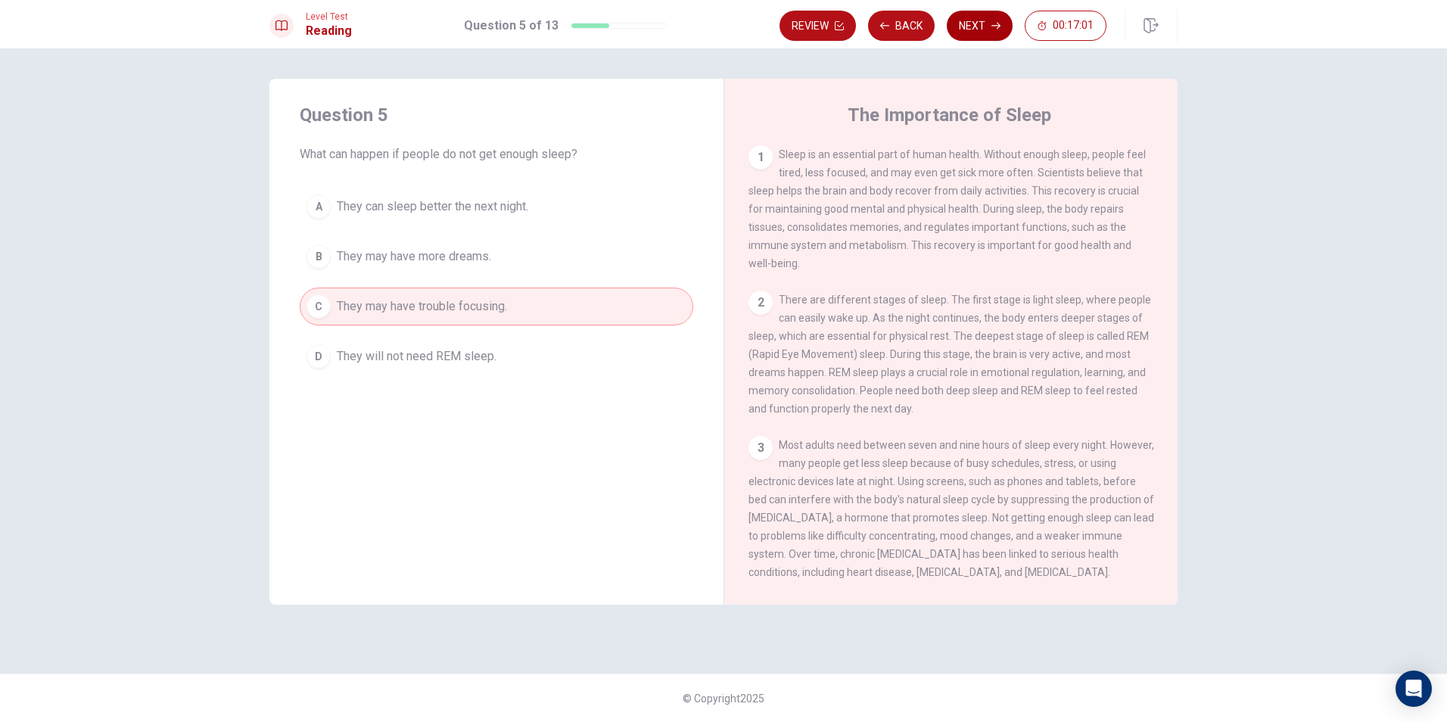
click at [979, 21] on button "Next" at bounding box center [980, 26] width 66 height 30
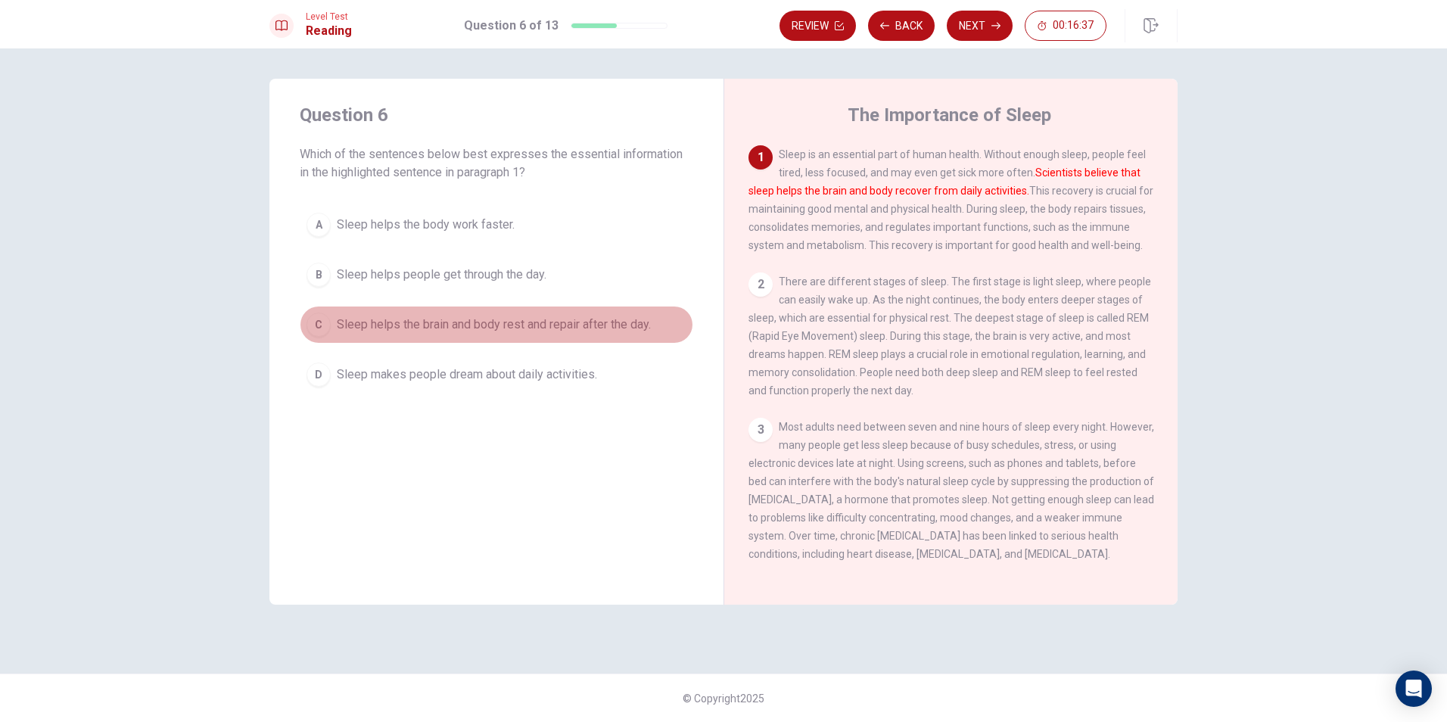
click at [347, 331] on span "Sleep helps the brain and body rest and repair after the day." at bounding box center [494, 325] width 314 height 18
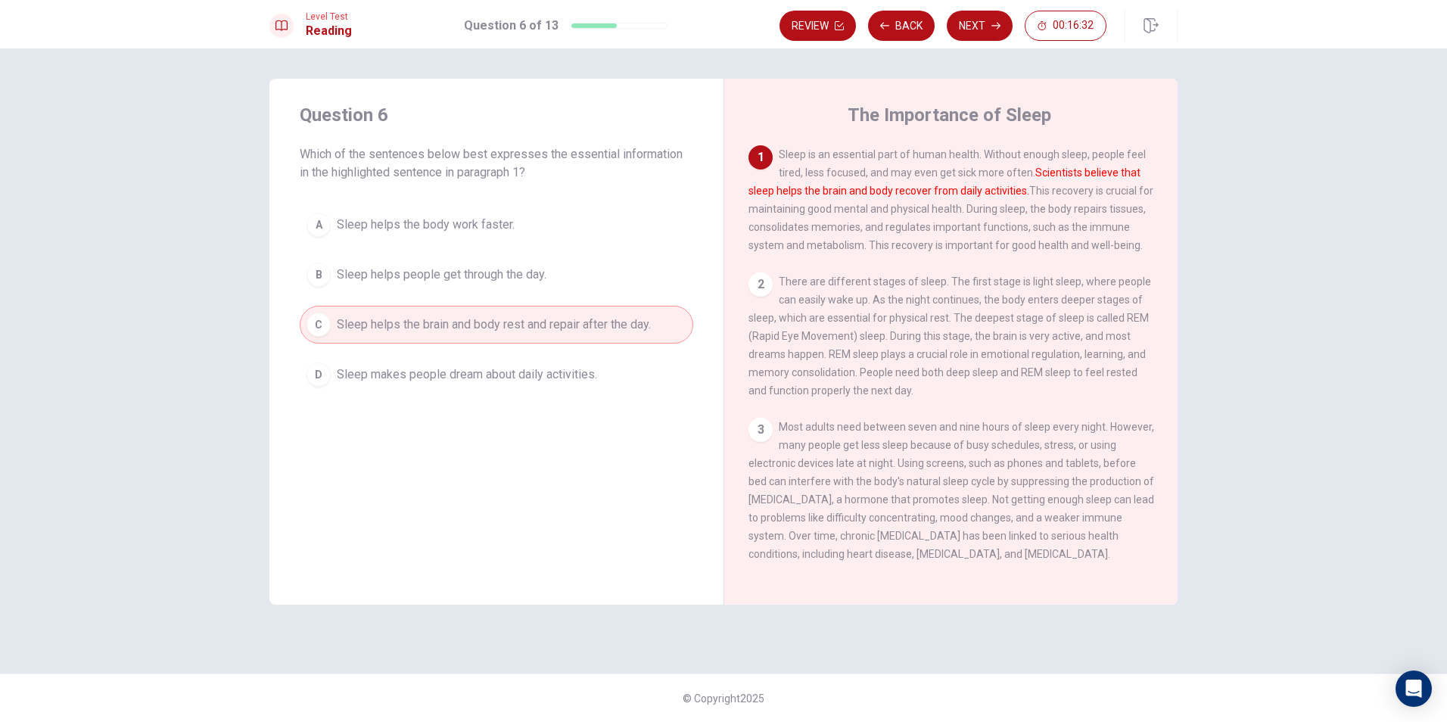
click at [979, 10] on div "Review Back Next 00:16:32" at bounding box center [979, 25] width 398 height 33
click at [976, 28] on button "Next" at bounding box center [980, 26] width 66 height 30
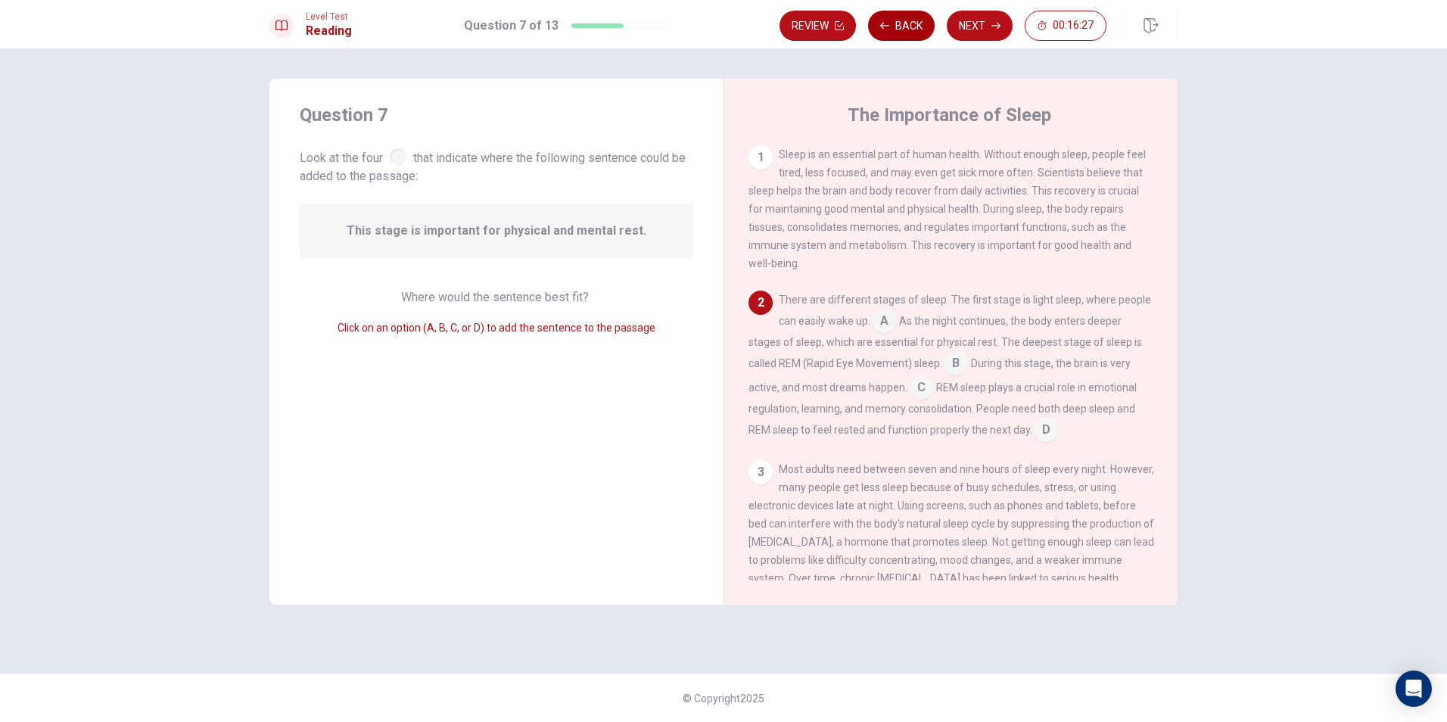
click at [880, 23] on icon "button" at bounding box center [884, 25] width 9 height 9
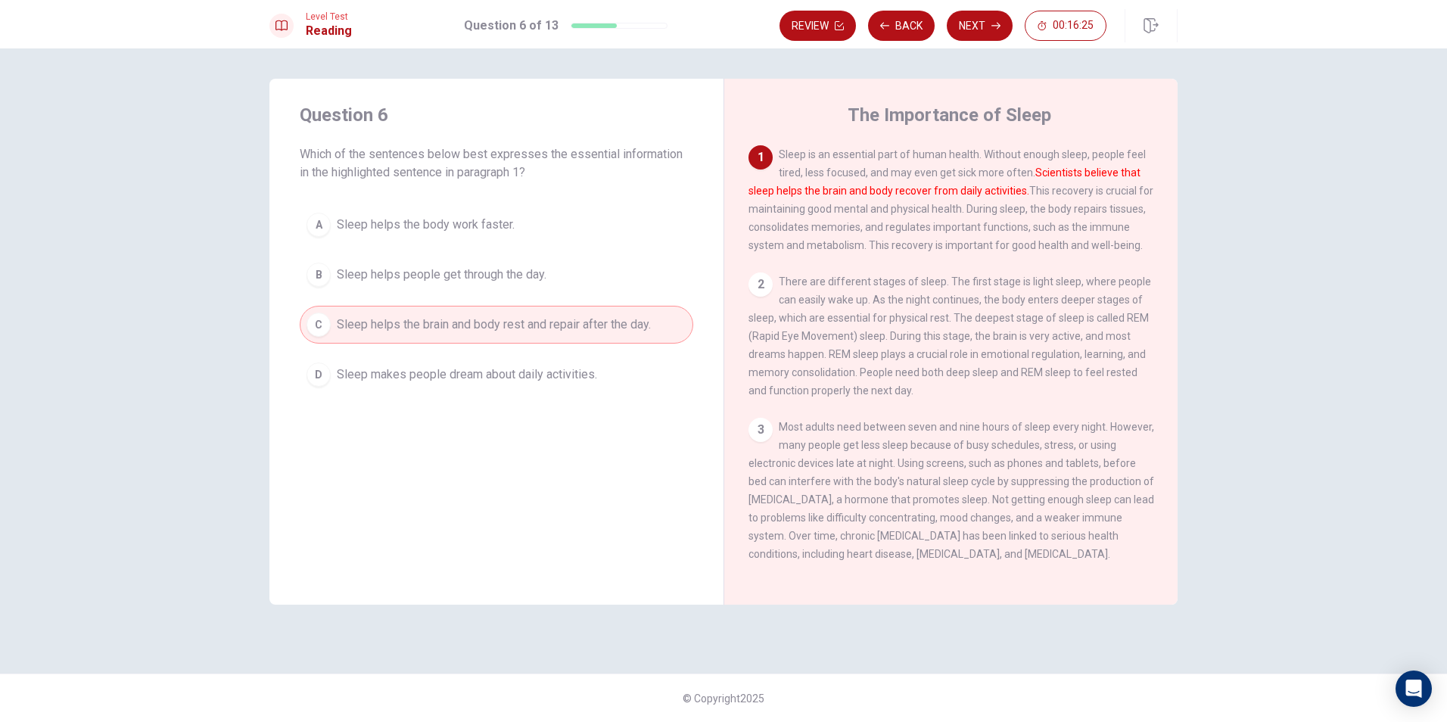
click at [978, 31] on button "Next" at bounding box center [980, 26] width 66 height 30
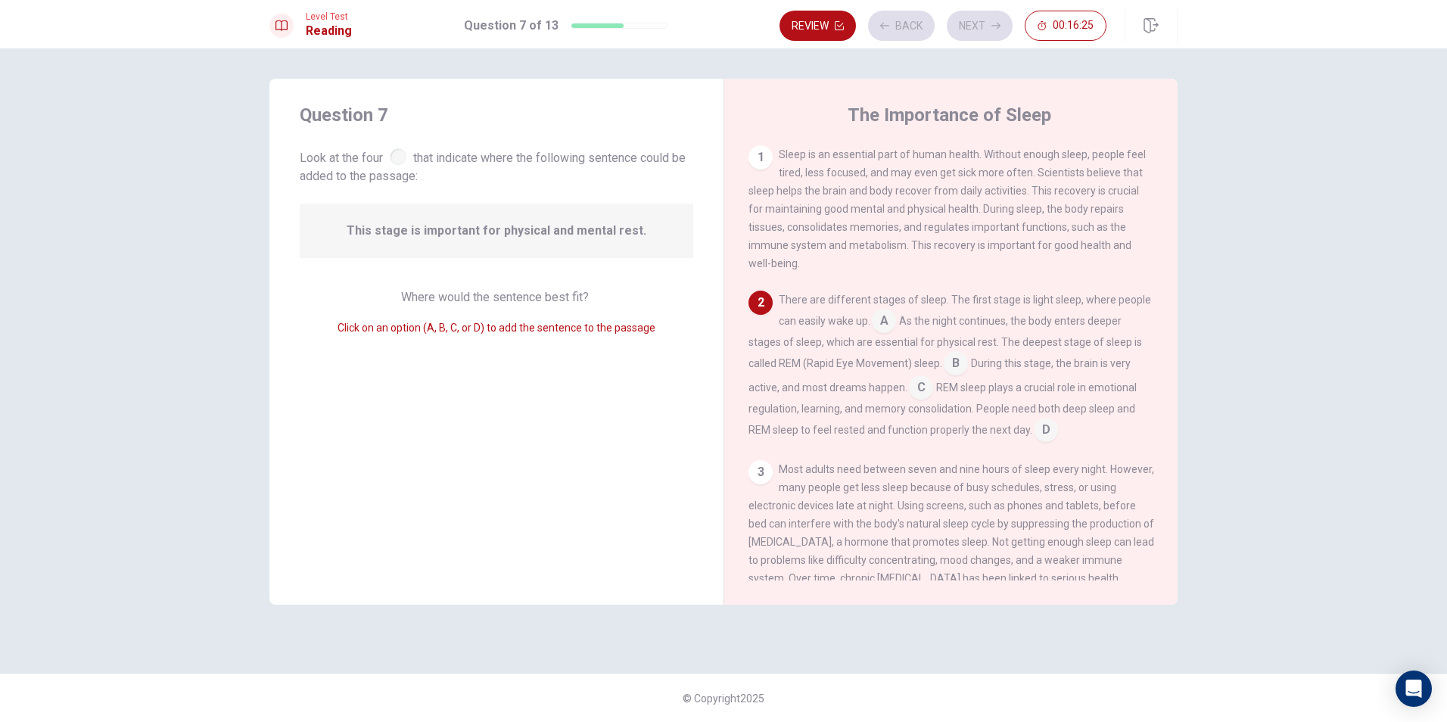
scroll to position [18, 0]
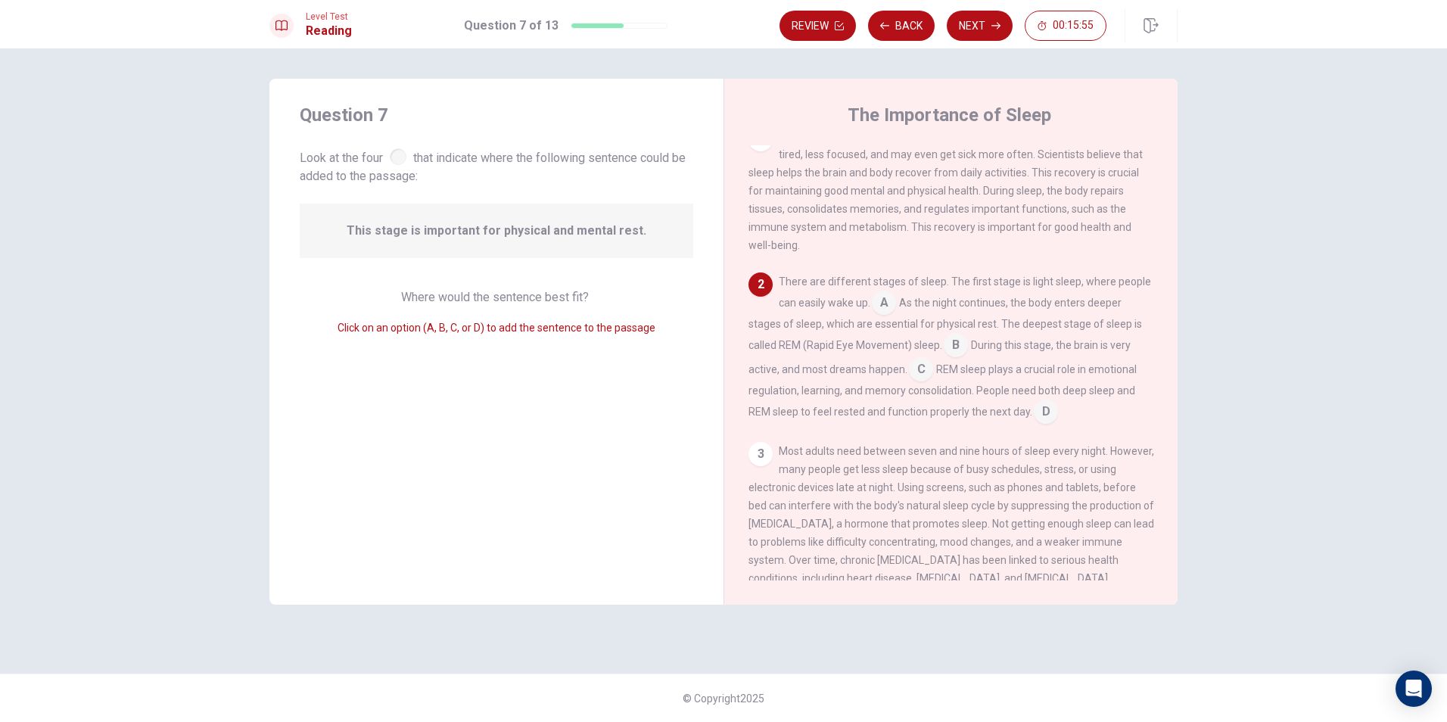
click at [917, 375] on input at bounding box center [921, 371] width 24 height 24
click at [949, 343] on input at bounding box center [956, 347] width 24 height 24
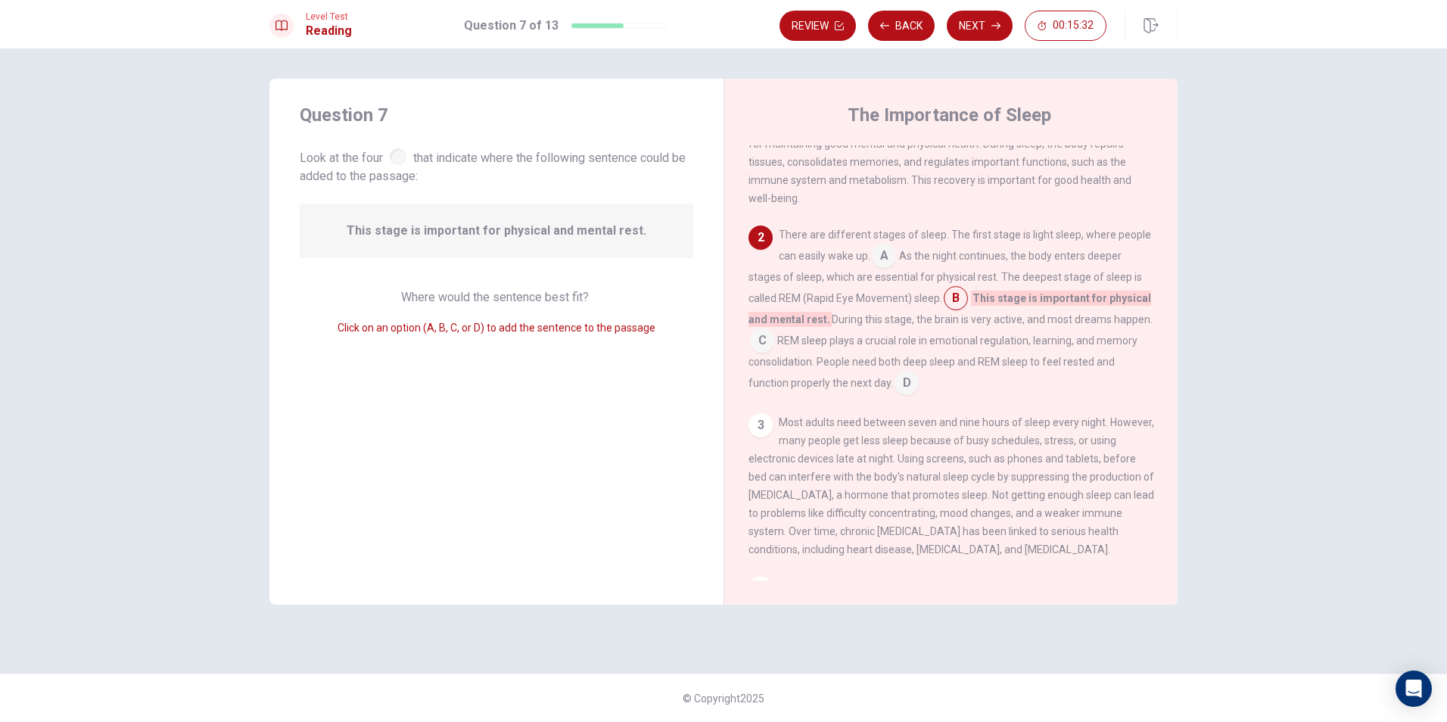
scroll to position [15, 0]
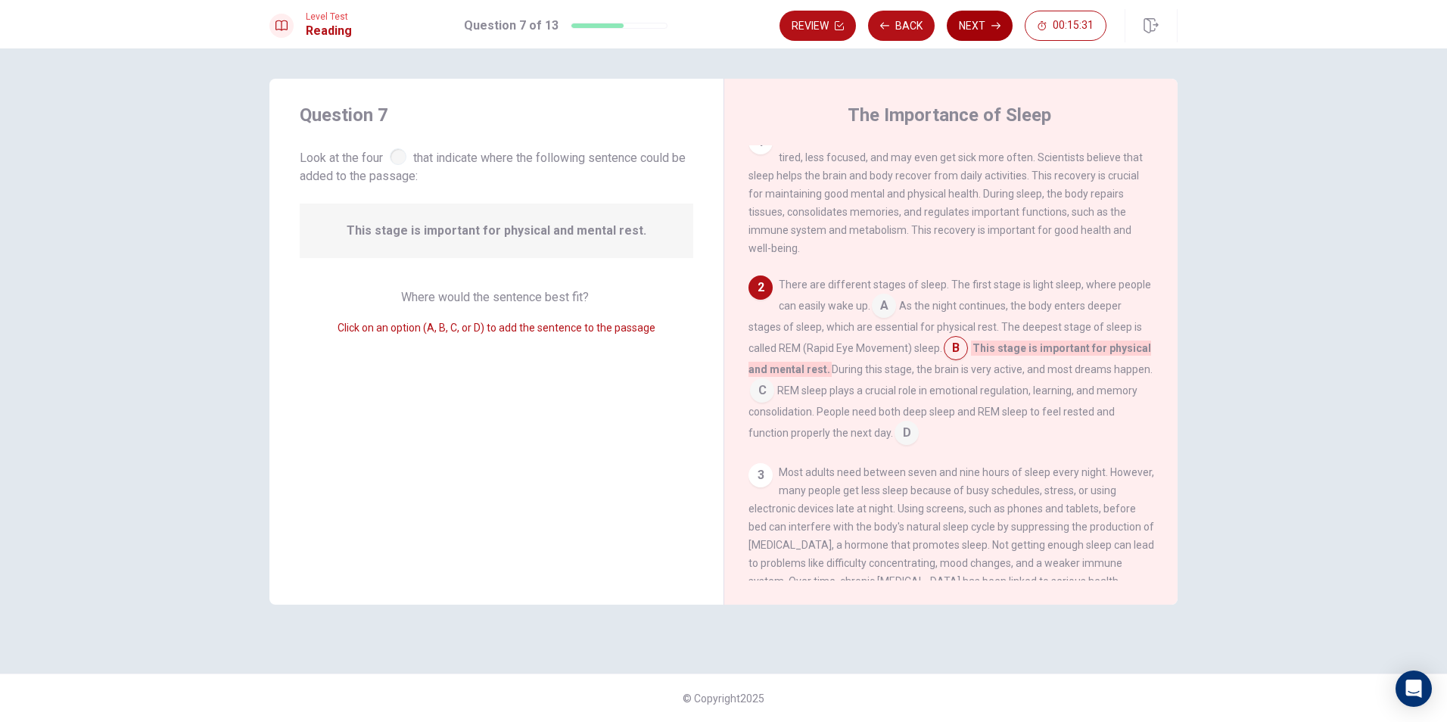
click at [982, 33] on button "Next" at bounding box center [980, 26] width 66 height 30
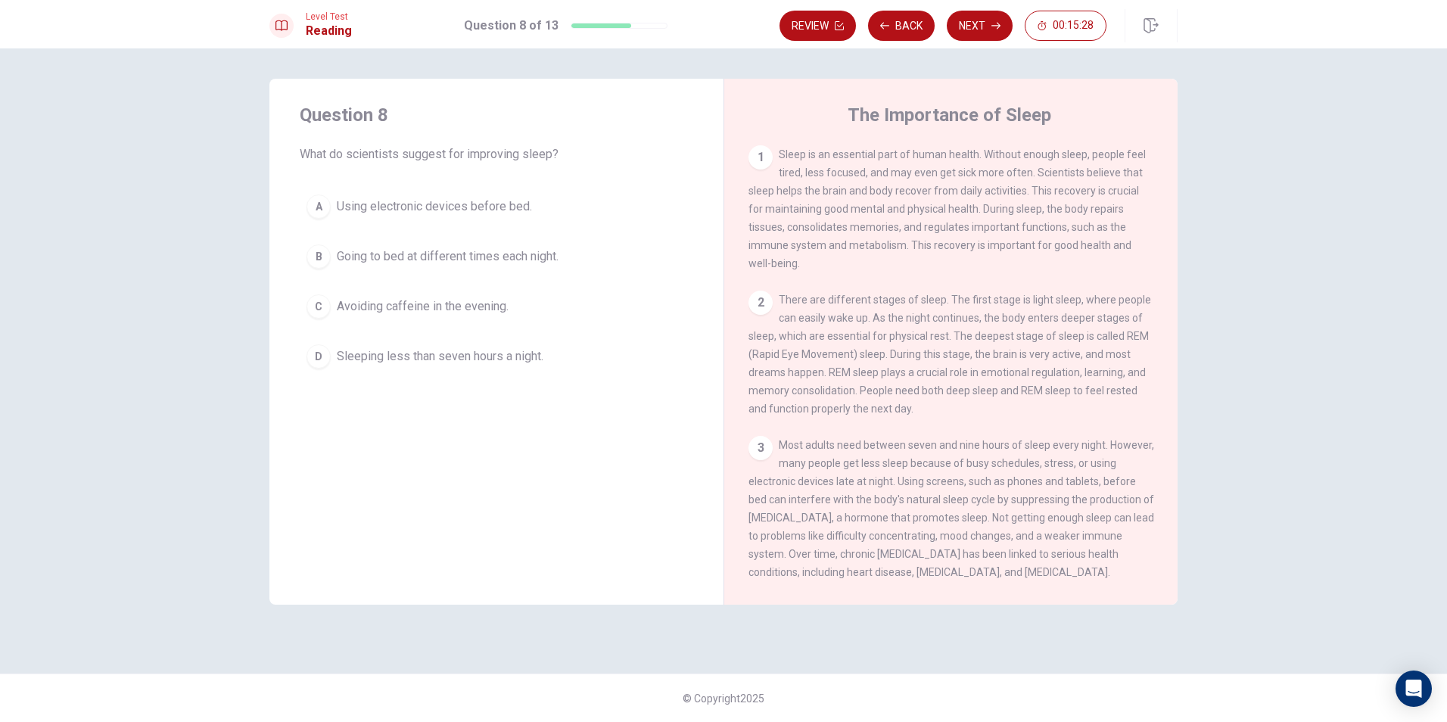
drag, startPoint x: 325, startPoint y: 158, endPoint x: 509, endPoint y: 145, distance: 185.1
click at [509, 145] on span "What do scientists suggest for improving sleep?" at bounding box center [497, 154] width 394 height 18
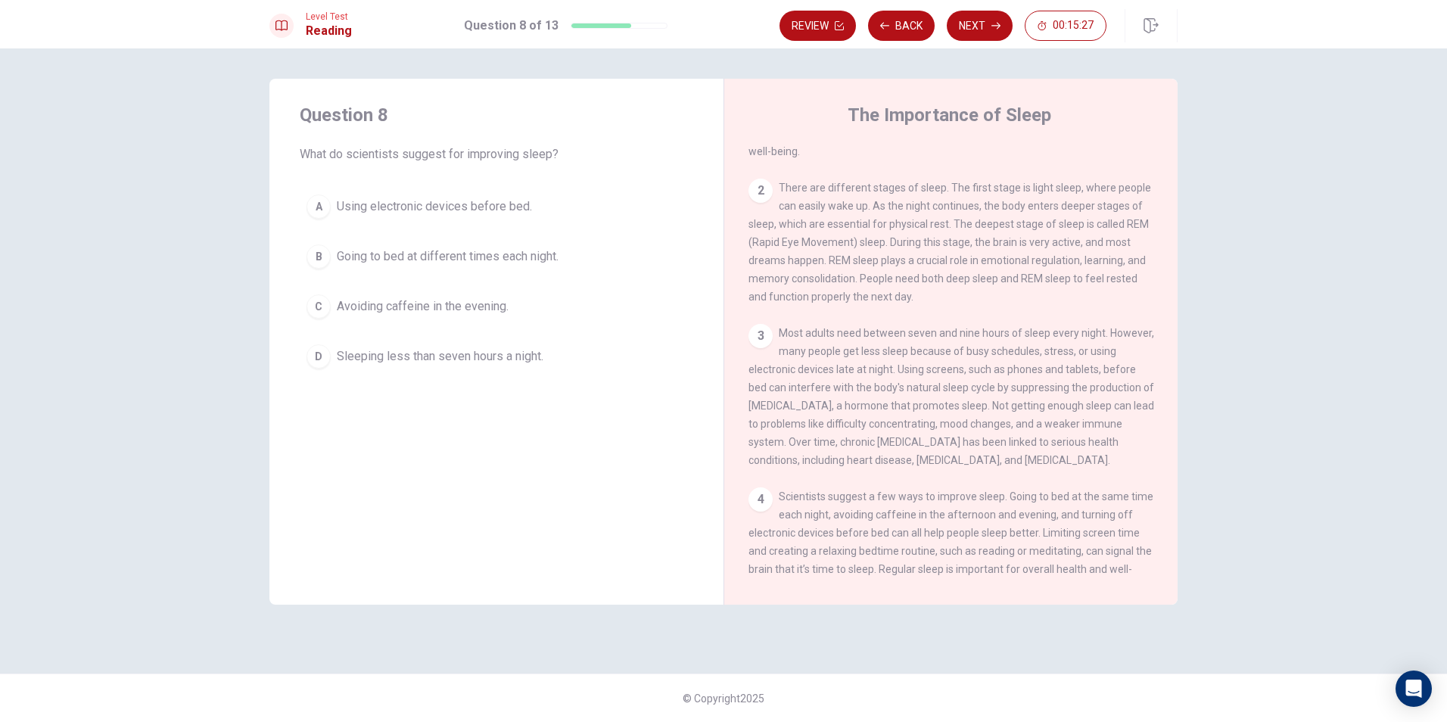
scroll to position [205, 0]
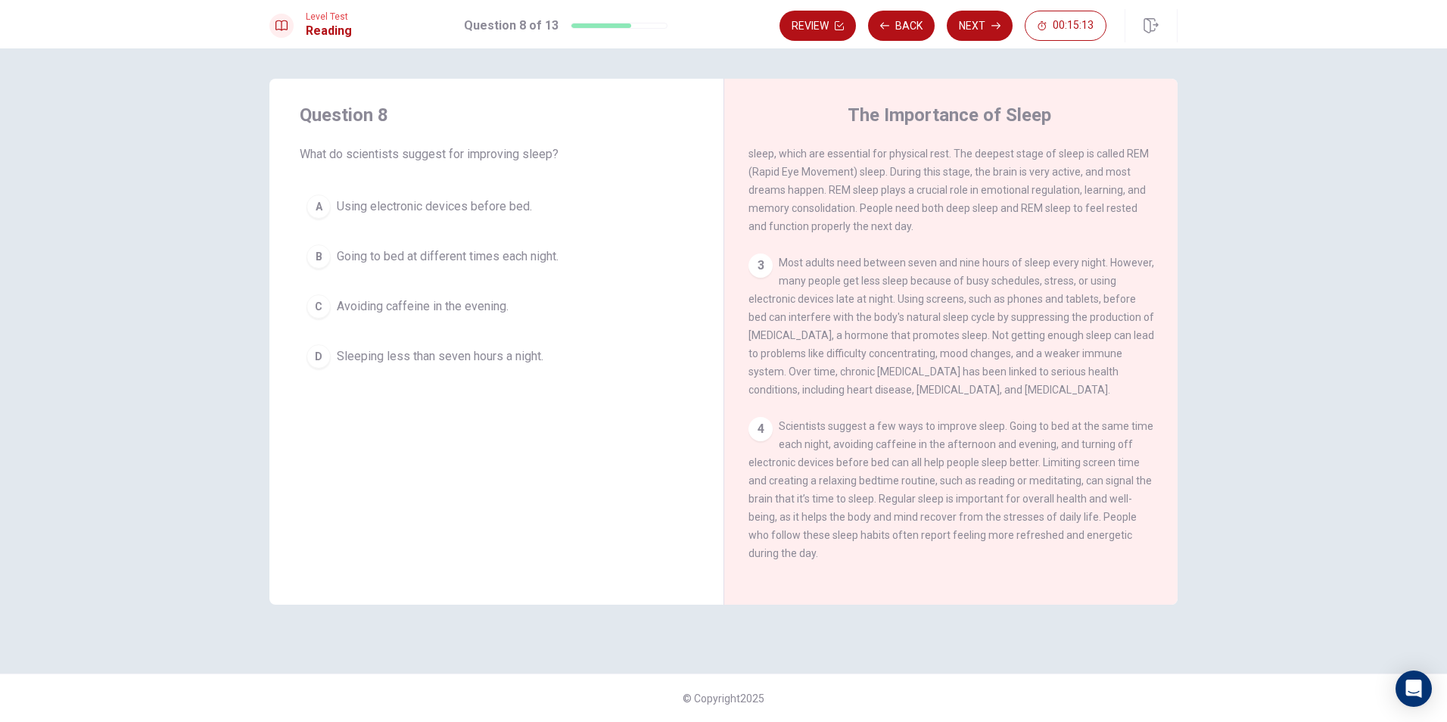
click at [459, 300] on span "Avoiding caffeine in the evening." at bounding box center [423, 306] width 172 height 18
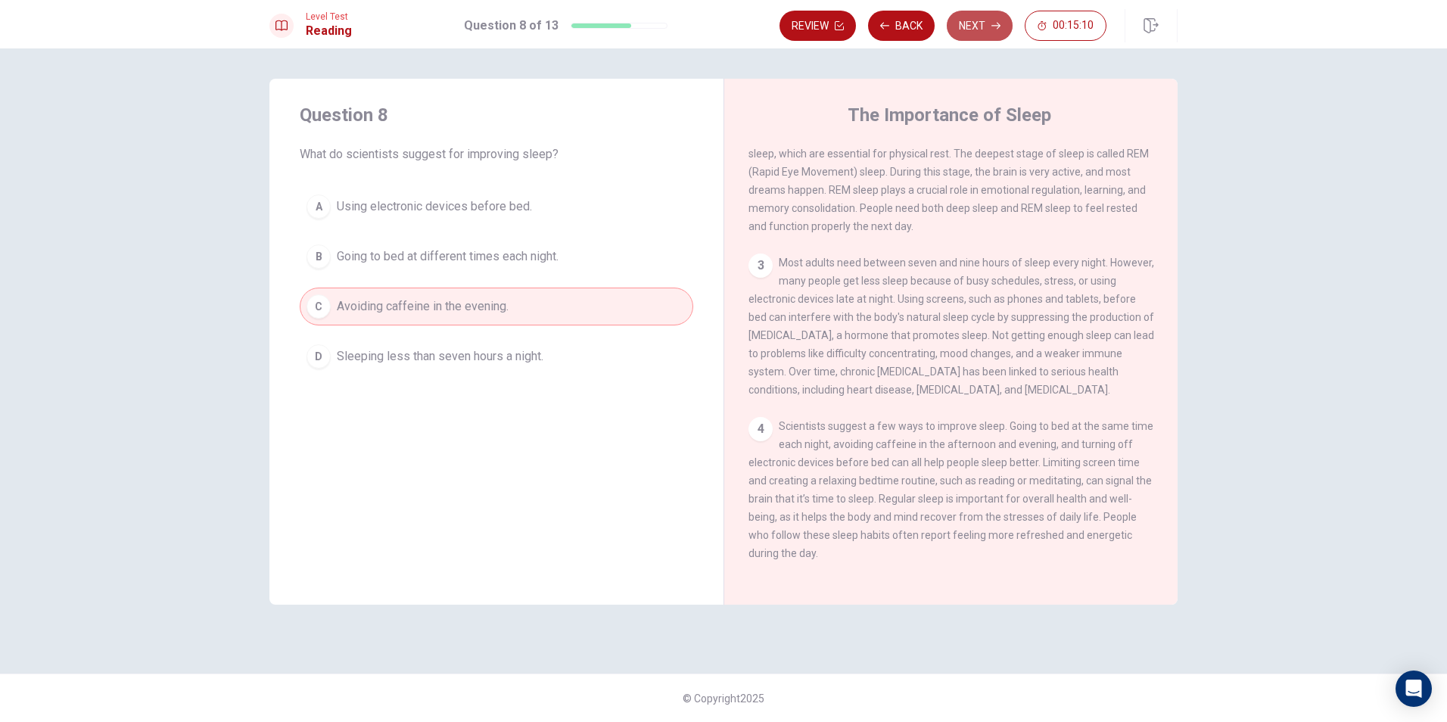
click at [973, 24] on button "Next" at bounding box center [980, 26] width 66 height 30
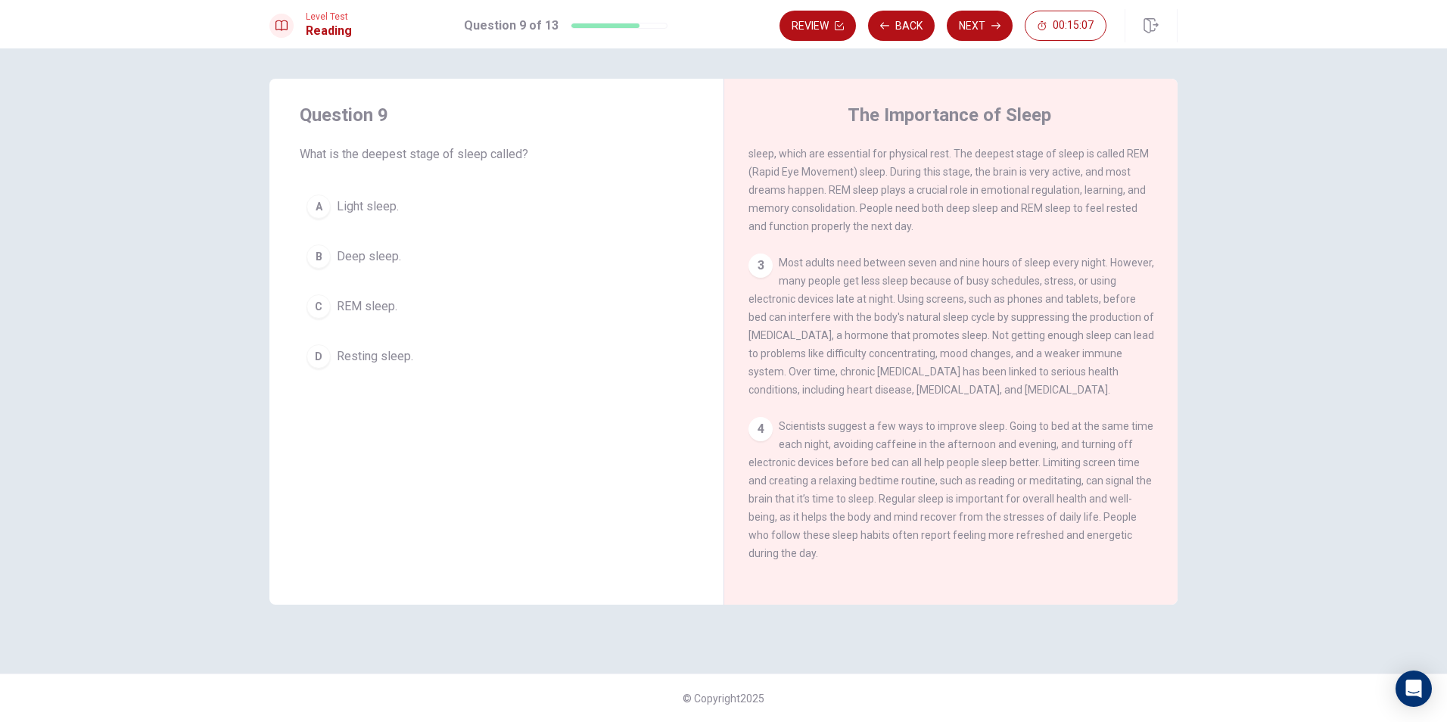
click at [338, 301] on button "C REM sleep." at bounding box center [497, 307] width 394 height 38
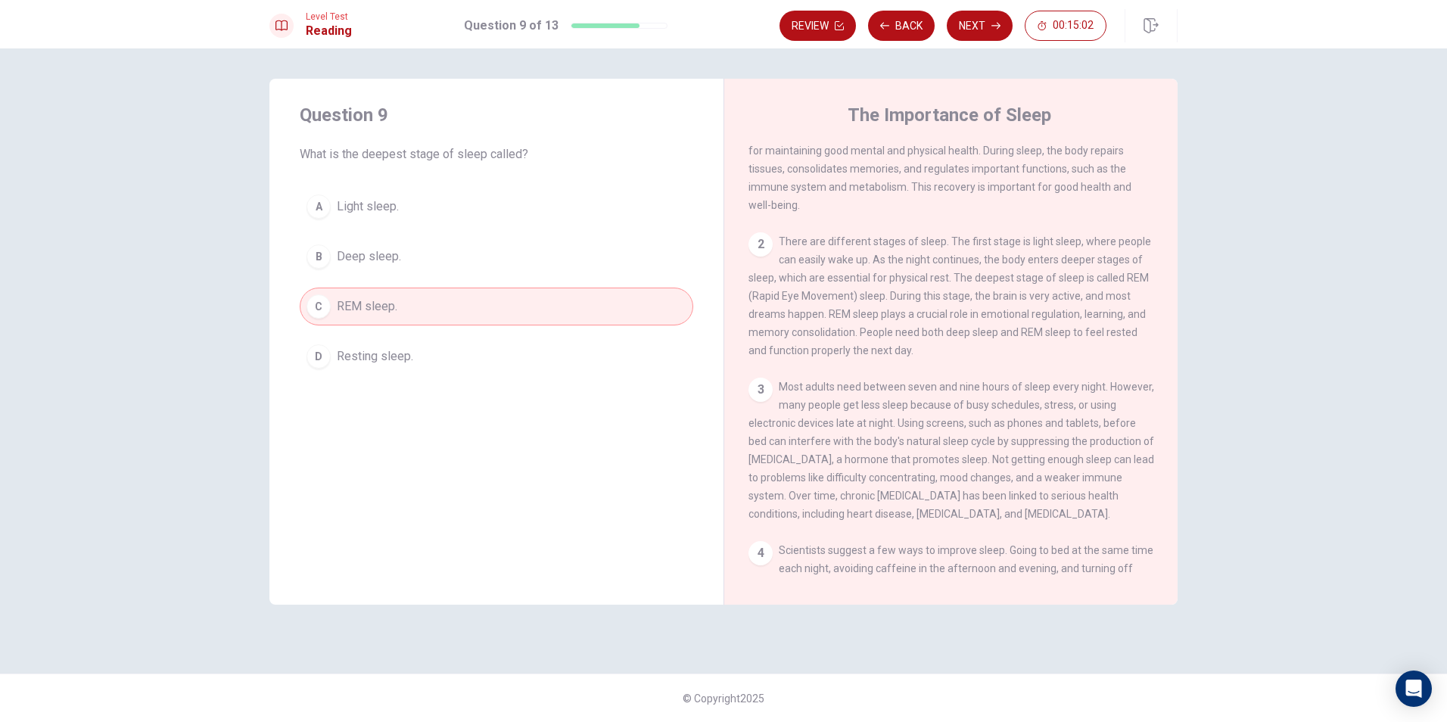
scroll to position [54, 0]
click at [985, 27] on button "Next" at bounding box center [980, 26] width 66 height 30
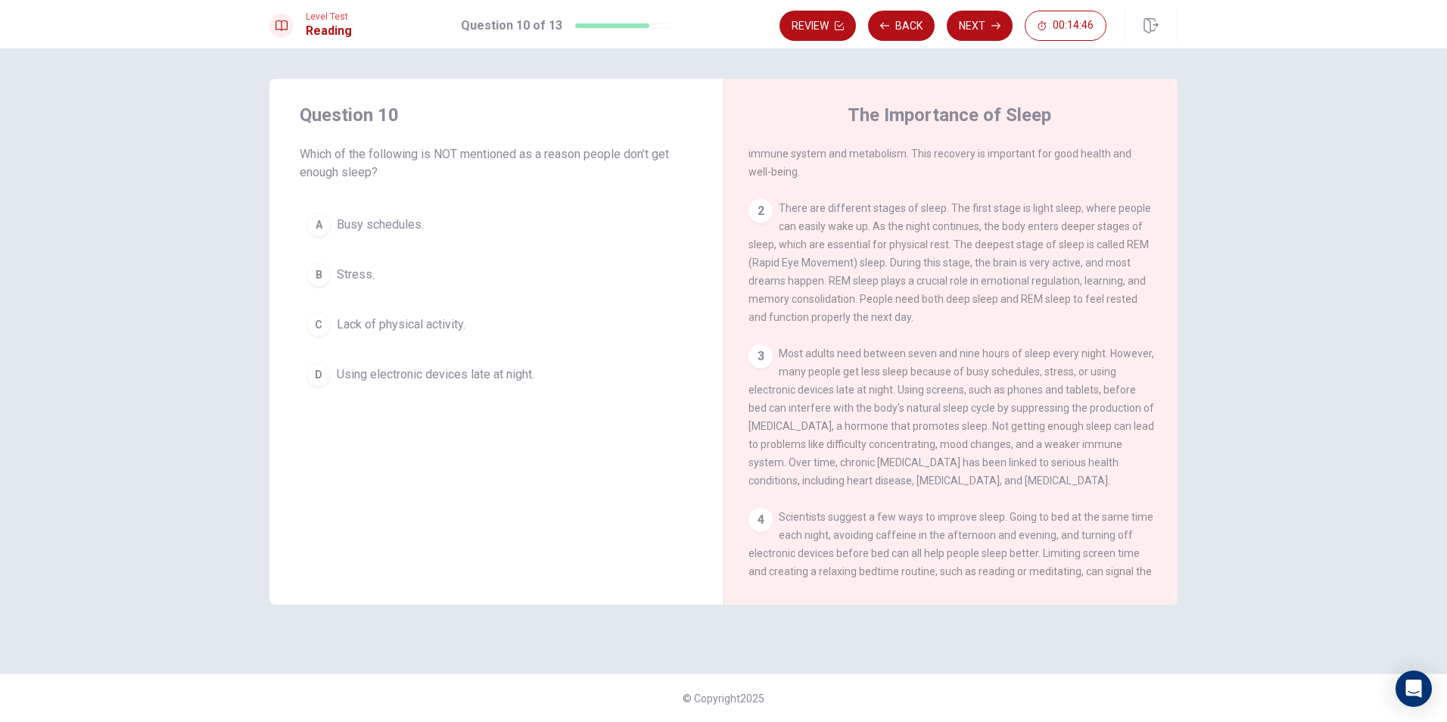
scroll to position [129, 0]
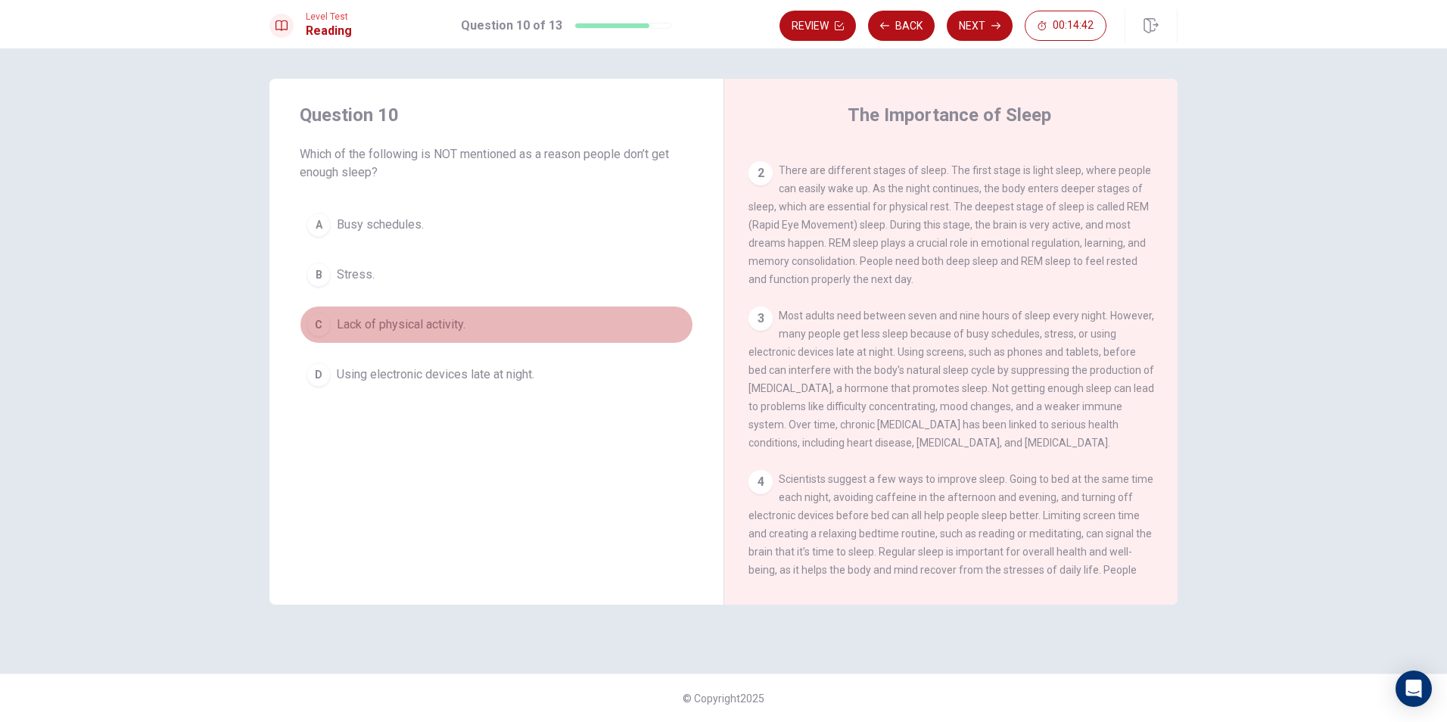
click at [356, 319] on span "Lack of physical activity." at bounding box center [401, 325] width 129 height 18
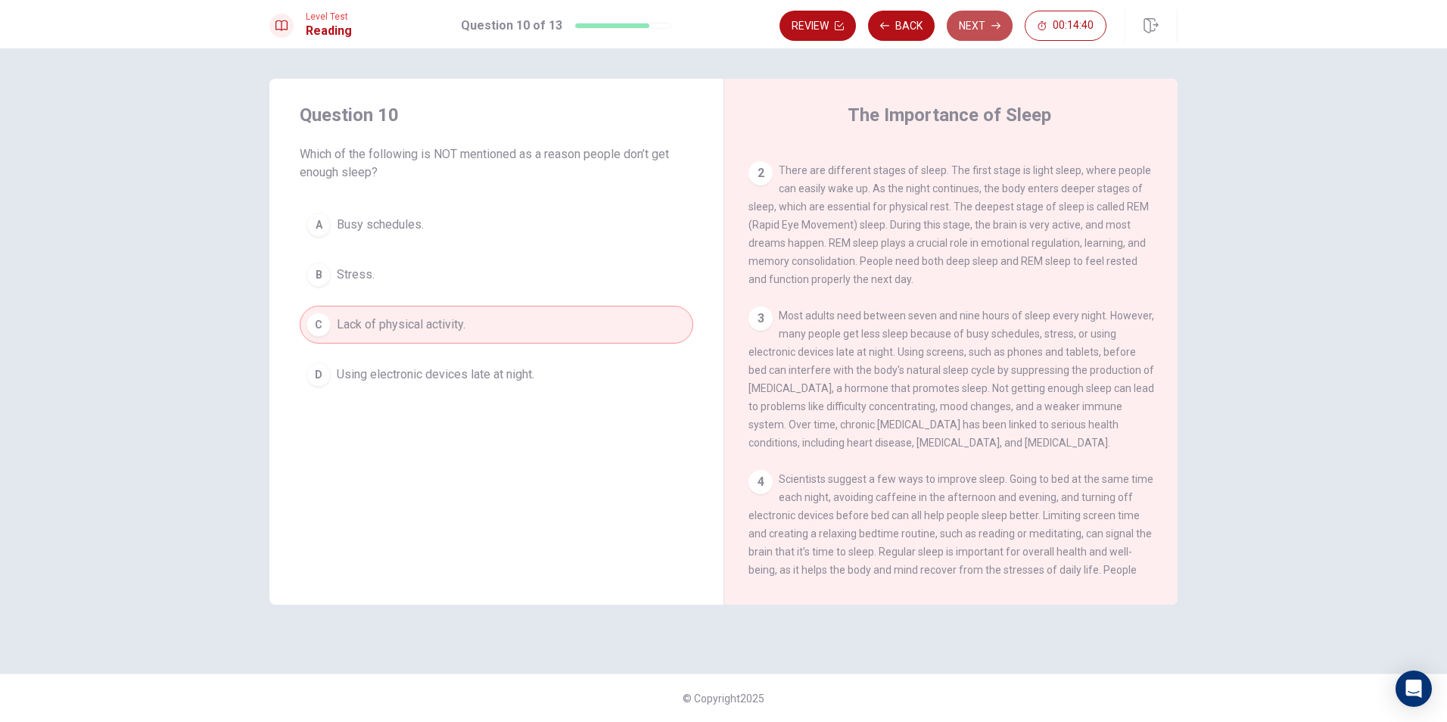
click at [994, 24] on icon "button" at bounding box center [995, 25] width 9 height 9
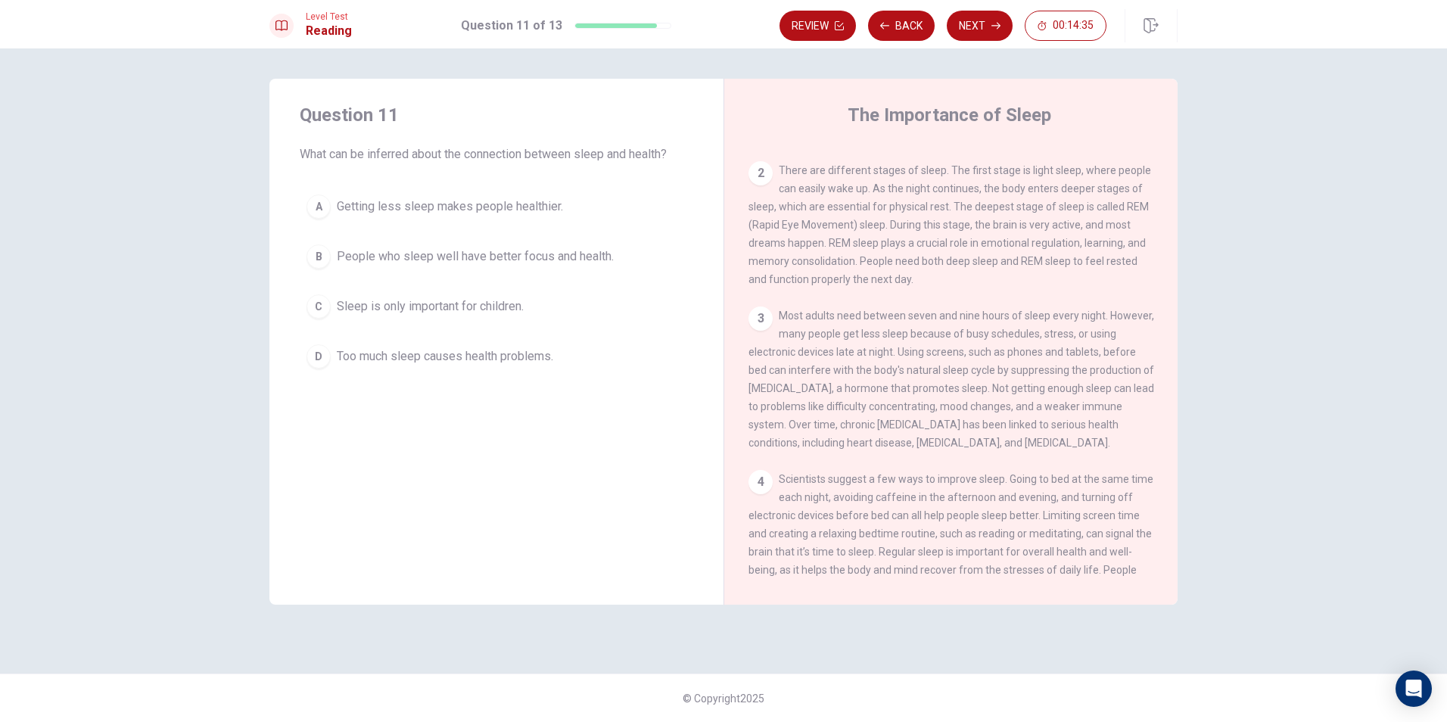
scroll to position [205, 0]
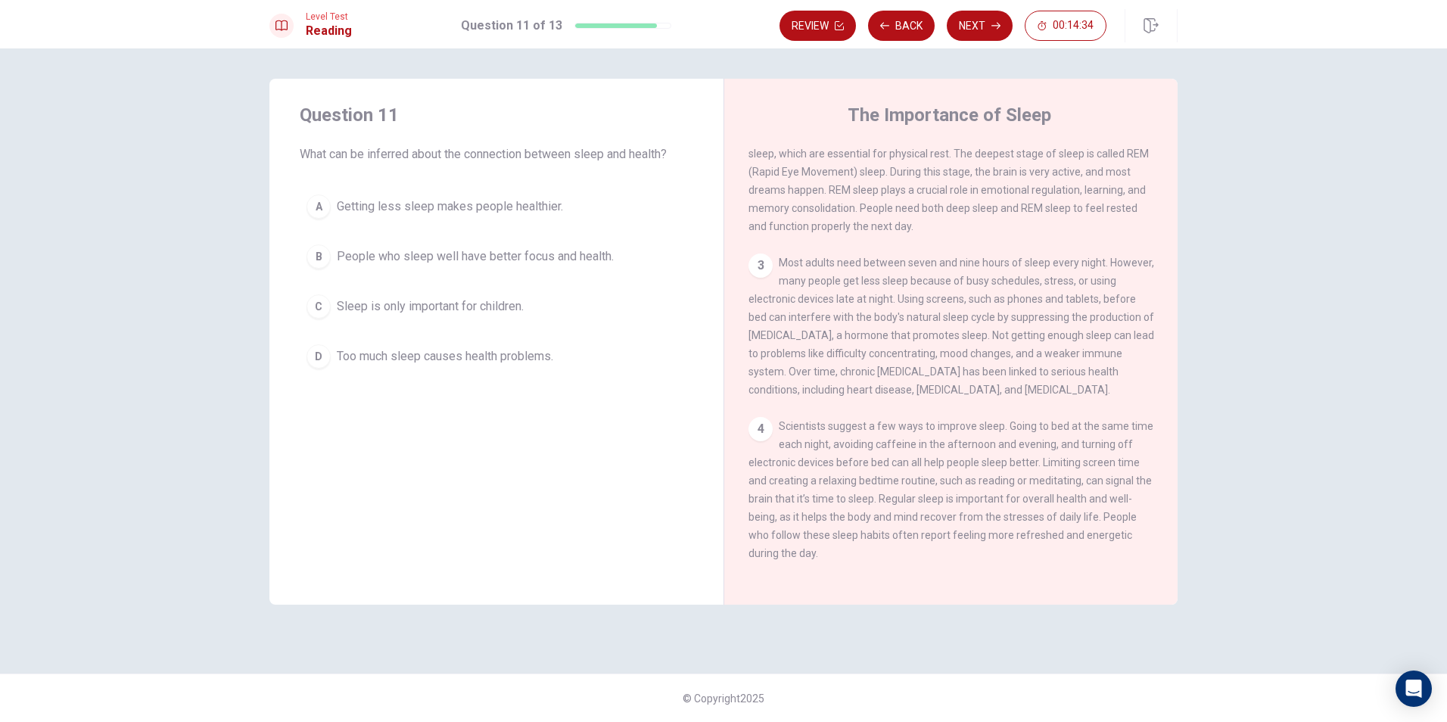
click at [540, 252] on span "People who sleep well have better focus and health." at bounding box center [475, 256] width 277 height 18
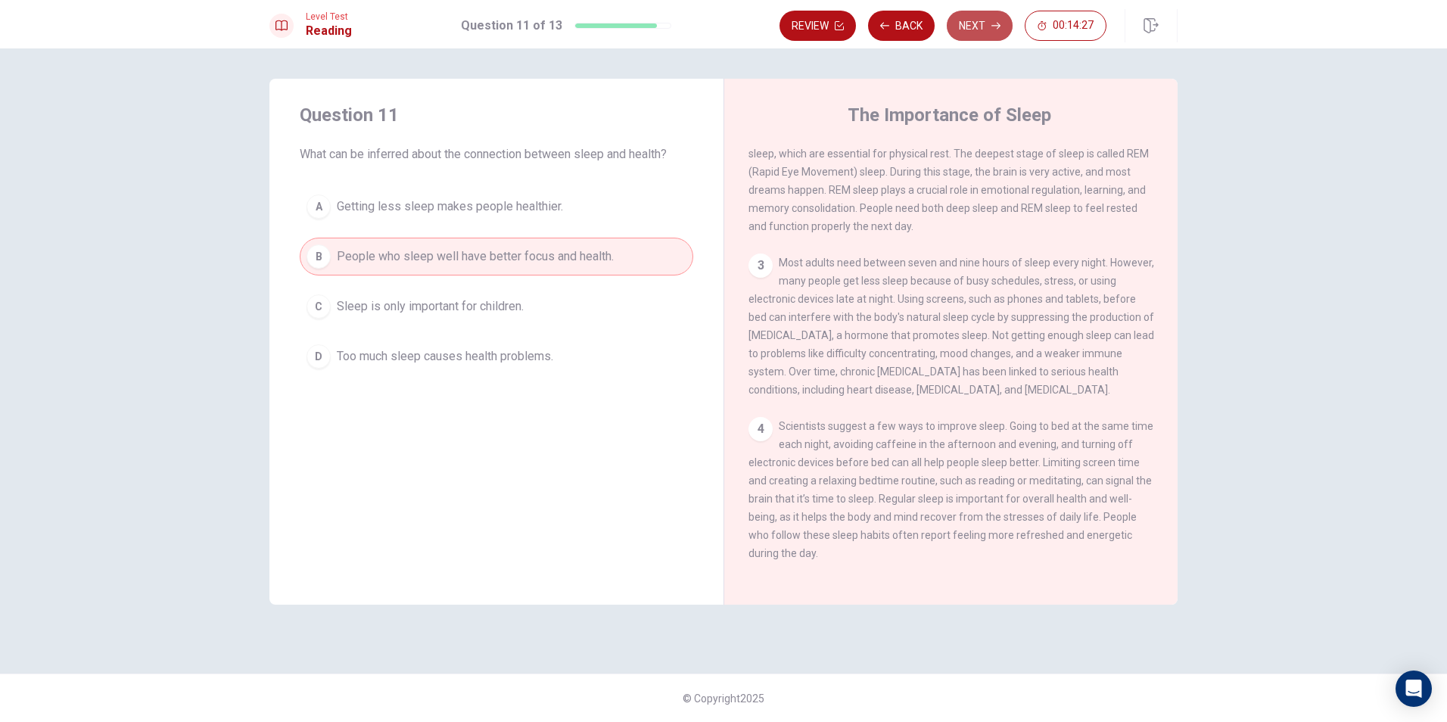
click at [986, 18] on button "Next" at bounding box center [980, 26] width 66 height 30
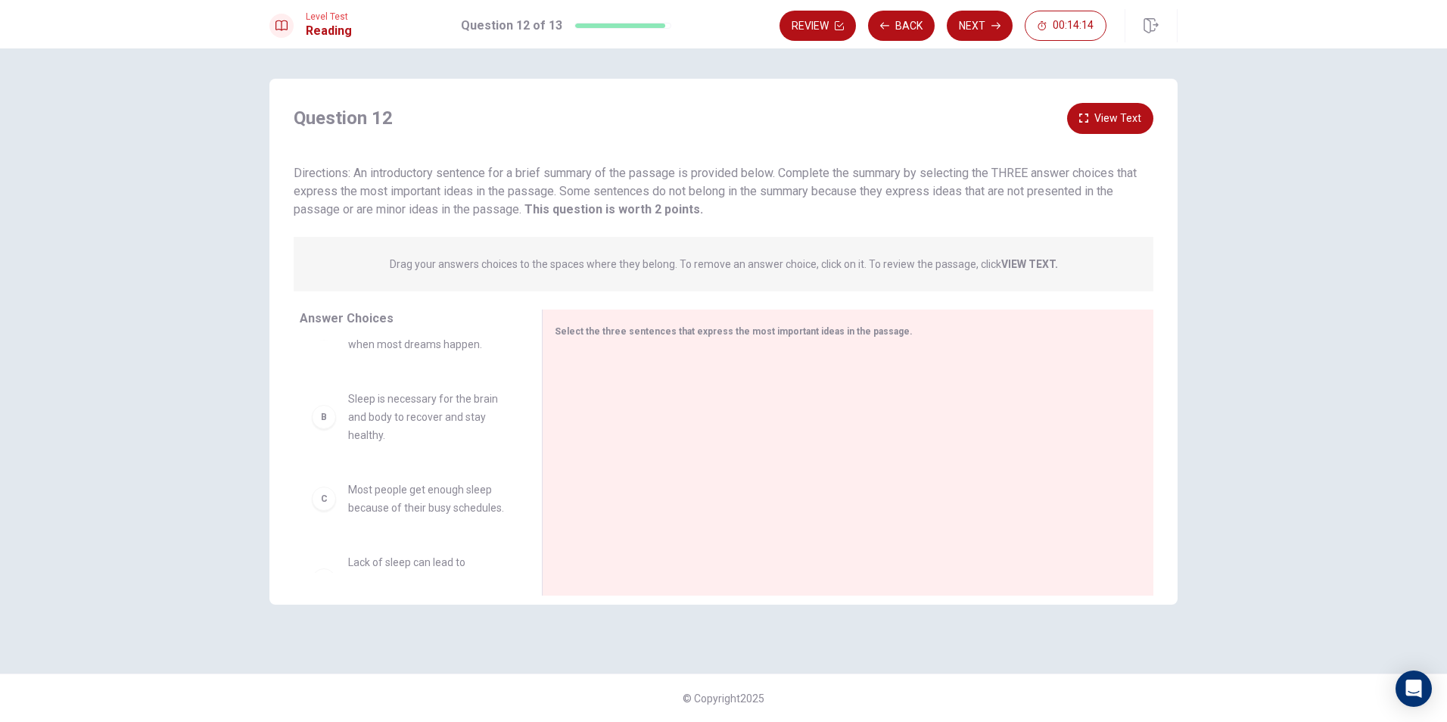
scroll to position [0, 0]
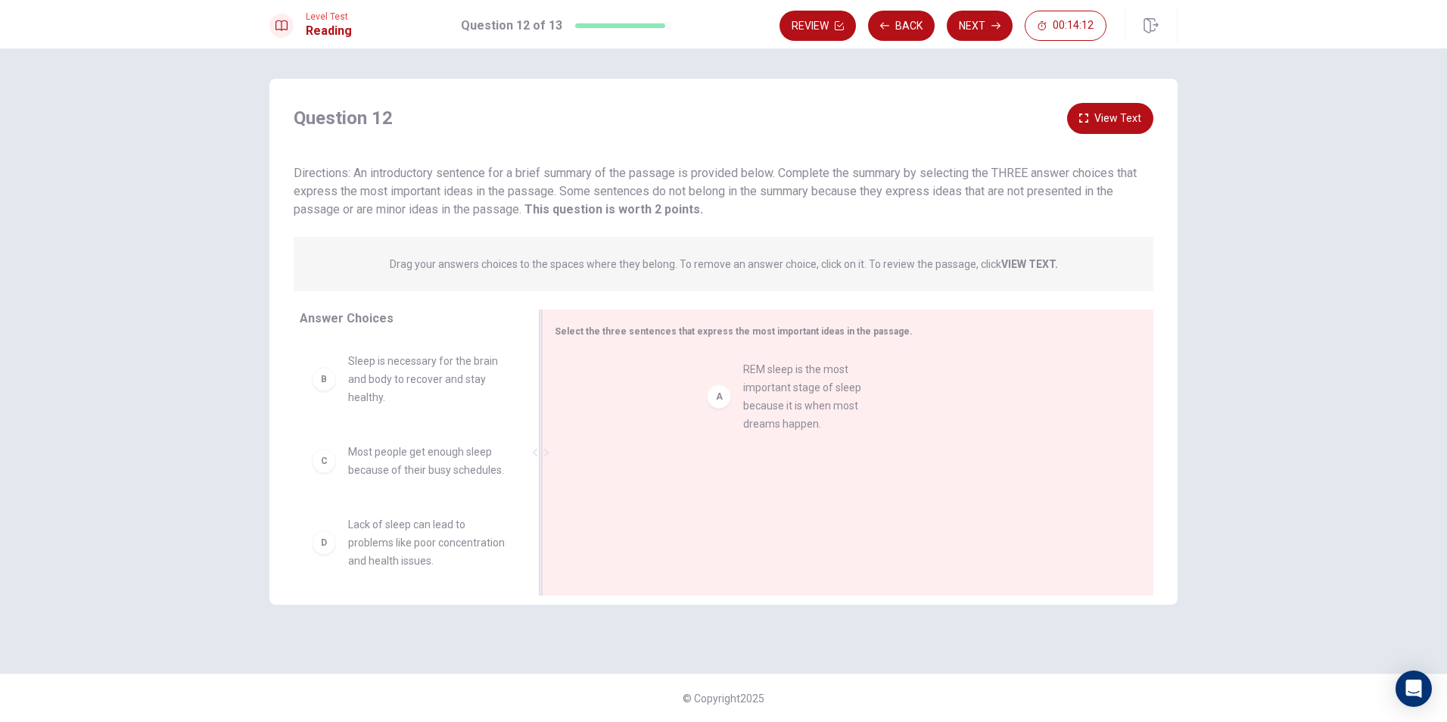
drag, startPoint x: 348, startPoint y: 389, endPoint x: 753, endPoint y: 399, distance: 405.0
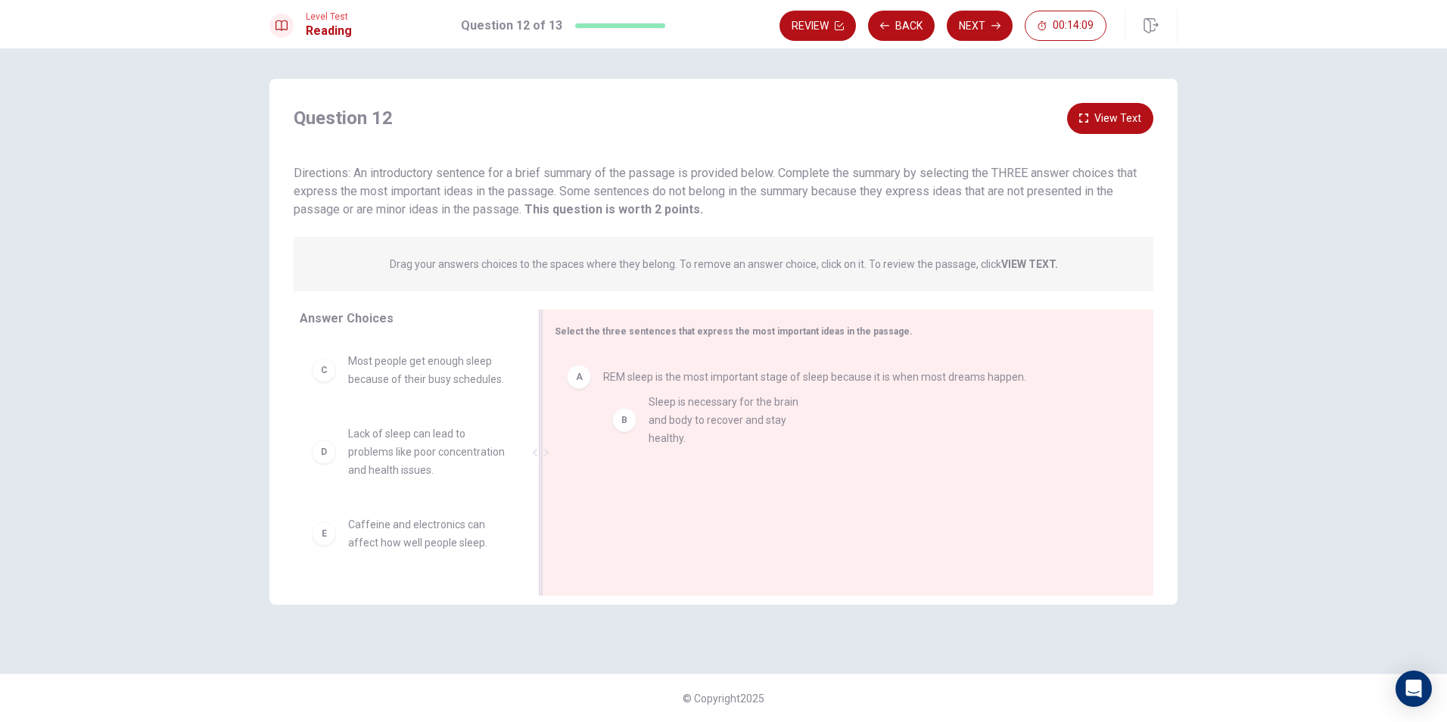
drag, startPoint x: 376, startPoint y: 386, endPoint x: 680, endPoint y: 427, distance: 307.0
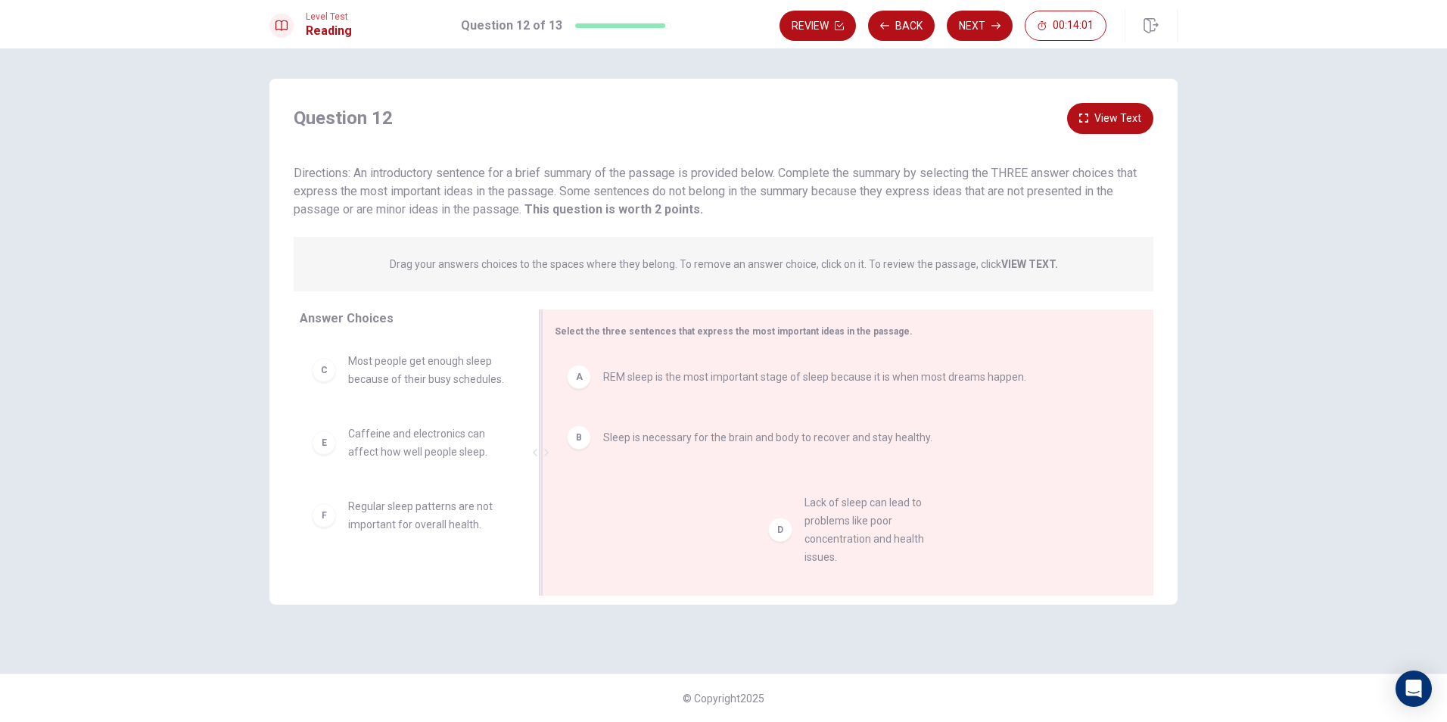
drag, startPoint x: 361, startPoint y: 482, endPoint x: 826, endPoint y: 533, distance: 467.5
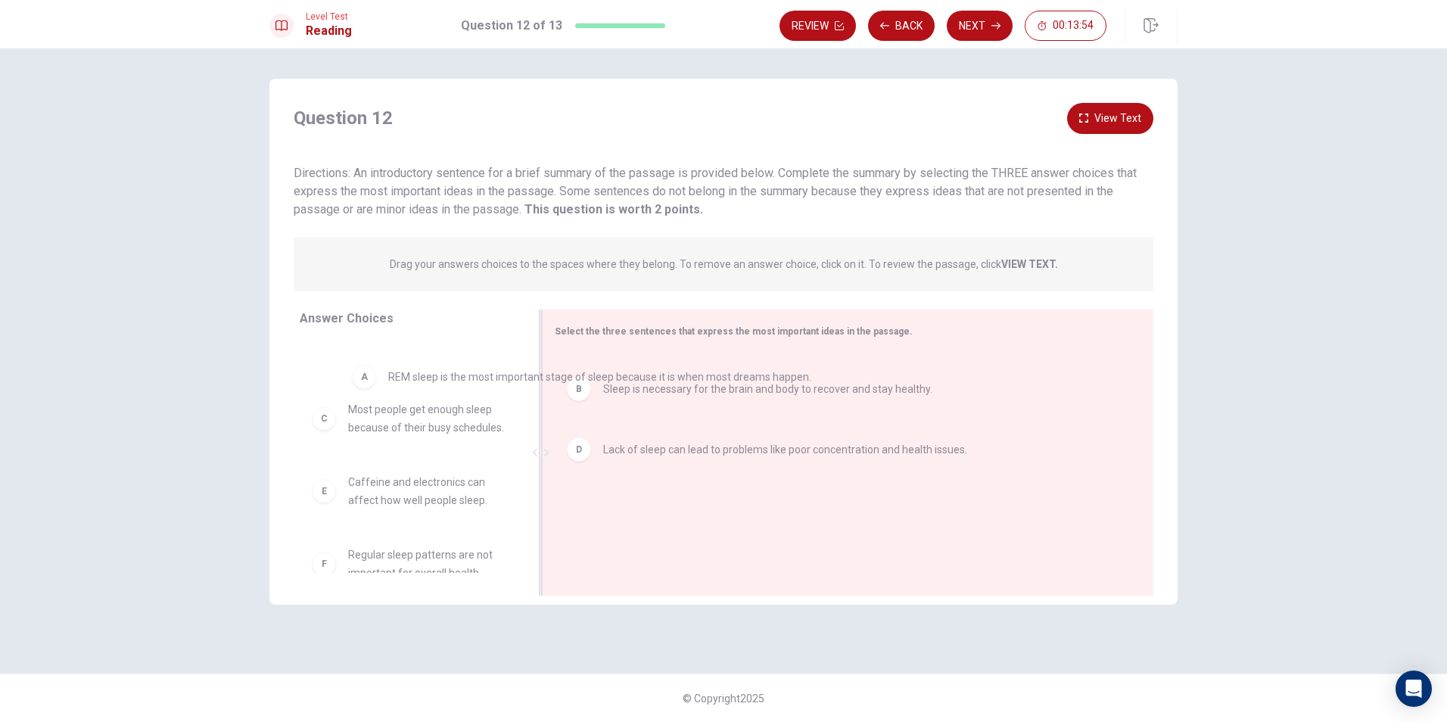
drag, startPoint x: 719, startPoint y: 390, endPoint x: 465, endPoint y: 384, distance: 253.6
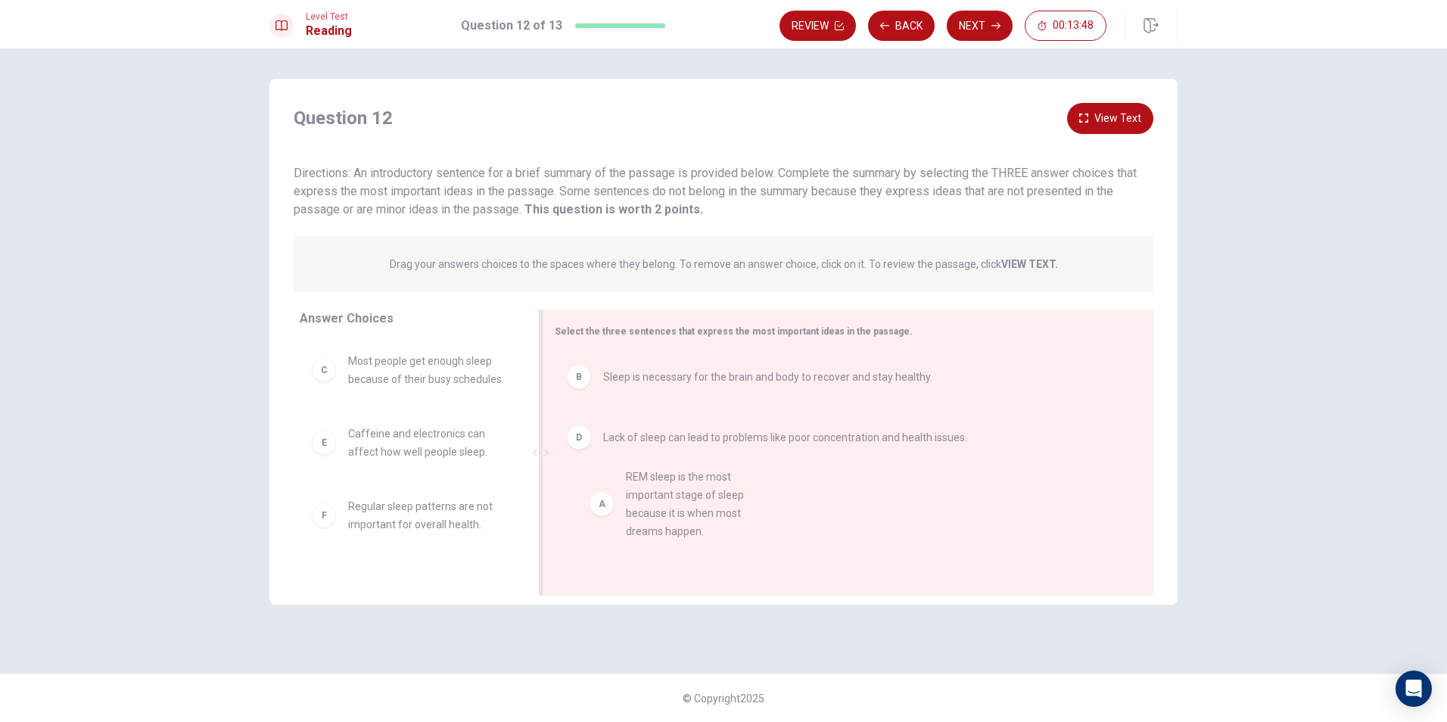
drag, startPoint x: 401, startPoint y: 391, endPoint x: 702, endPoint y: 506, distance: 321.7
click at [980, 28] on button "Next" at bounding box center [980, 26] width 66 height 30
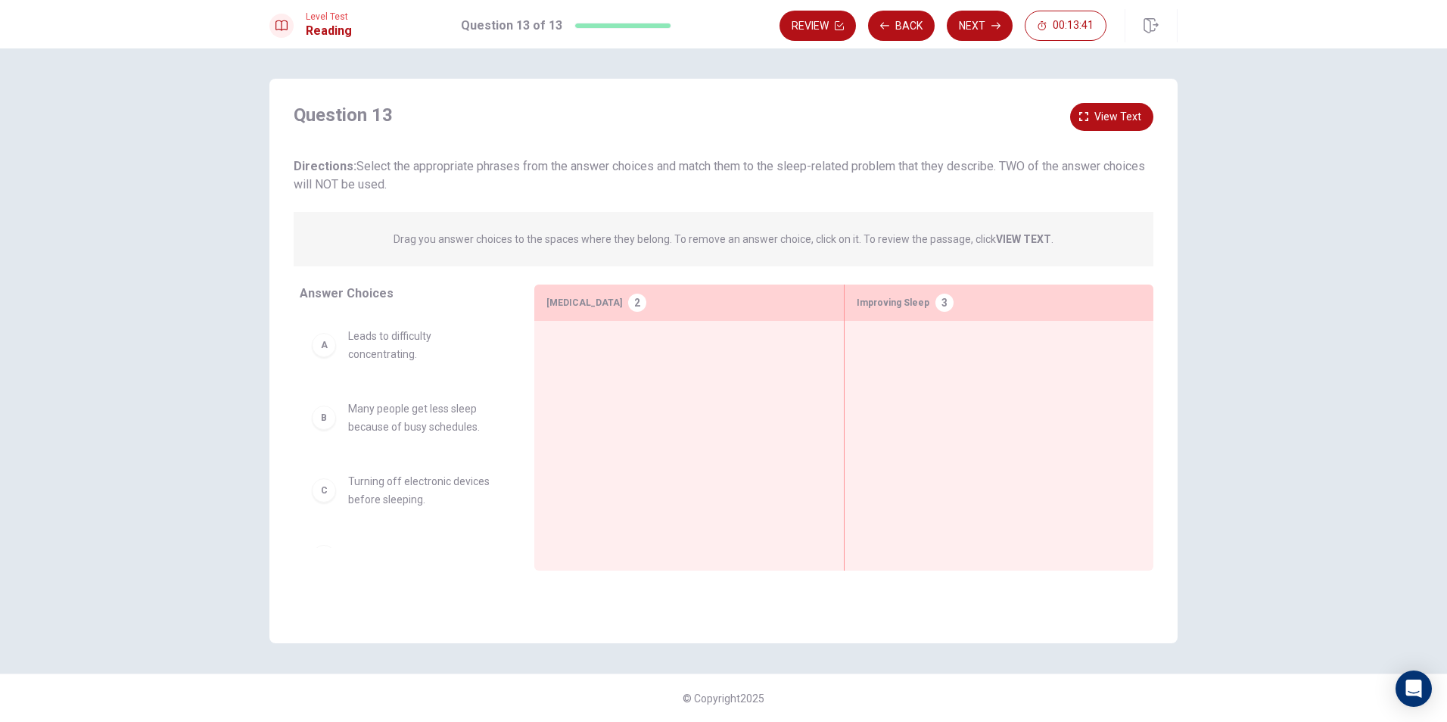
drag, startPoint x: 349, startPoint y: 168, endPoint x: 696, endPoint y: 180, distance: 347.6
click at [696, 180] on div "Directions: Select the appropriate phrases from the answer choices and match th…" at bounding box center [724, 175] width 860 height 36
click at [882, 30] on button "Back" at bounding box center [901, 26] width 67 height 30
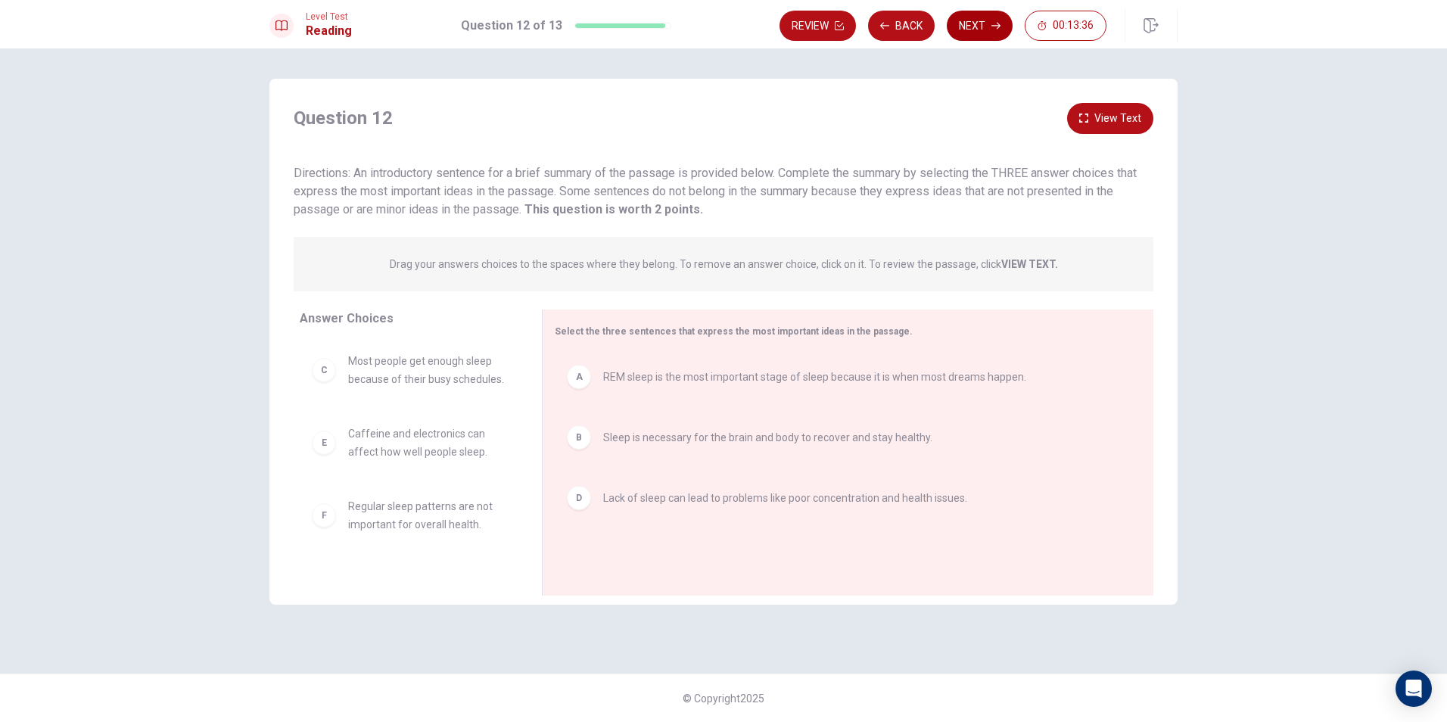
click at [996, 18] on button "Next" at bounding box center [980, 26] width 66 height 30
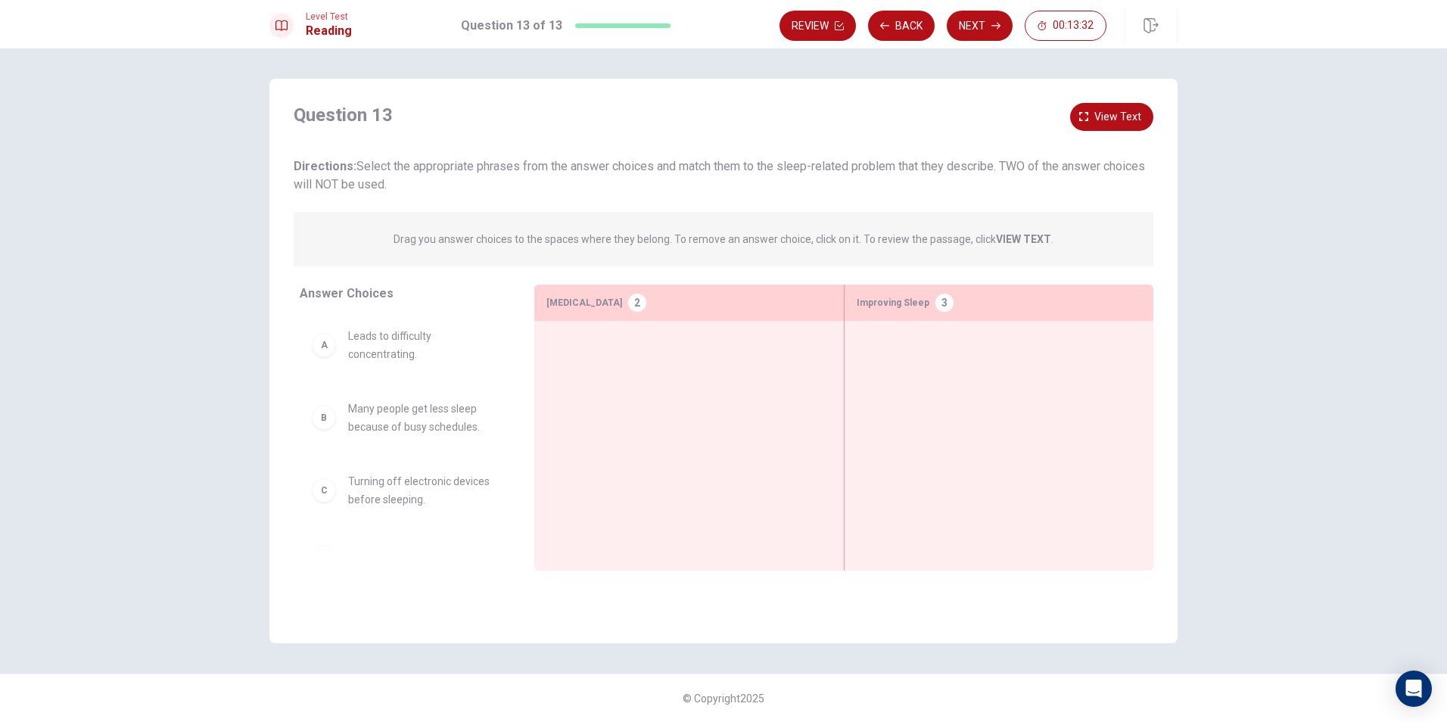
drag, startPoint x: 387, startPoint y: 142, endPoint x: 761, endPoint y: 185, distance: 377.0
click at [761, 185] on div "Question 13 View text Directions: Select the appropriate phrases from the answe…" at bounding box center [724, 148] width 860 height 91
drag, startPoint x: 412, startPoint y: 421, endPoint x: 358, endPoint y: 426, distance: 54.8
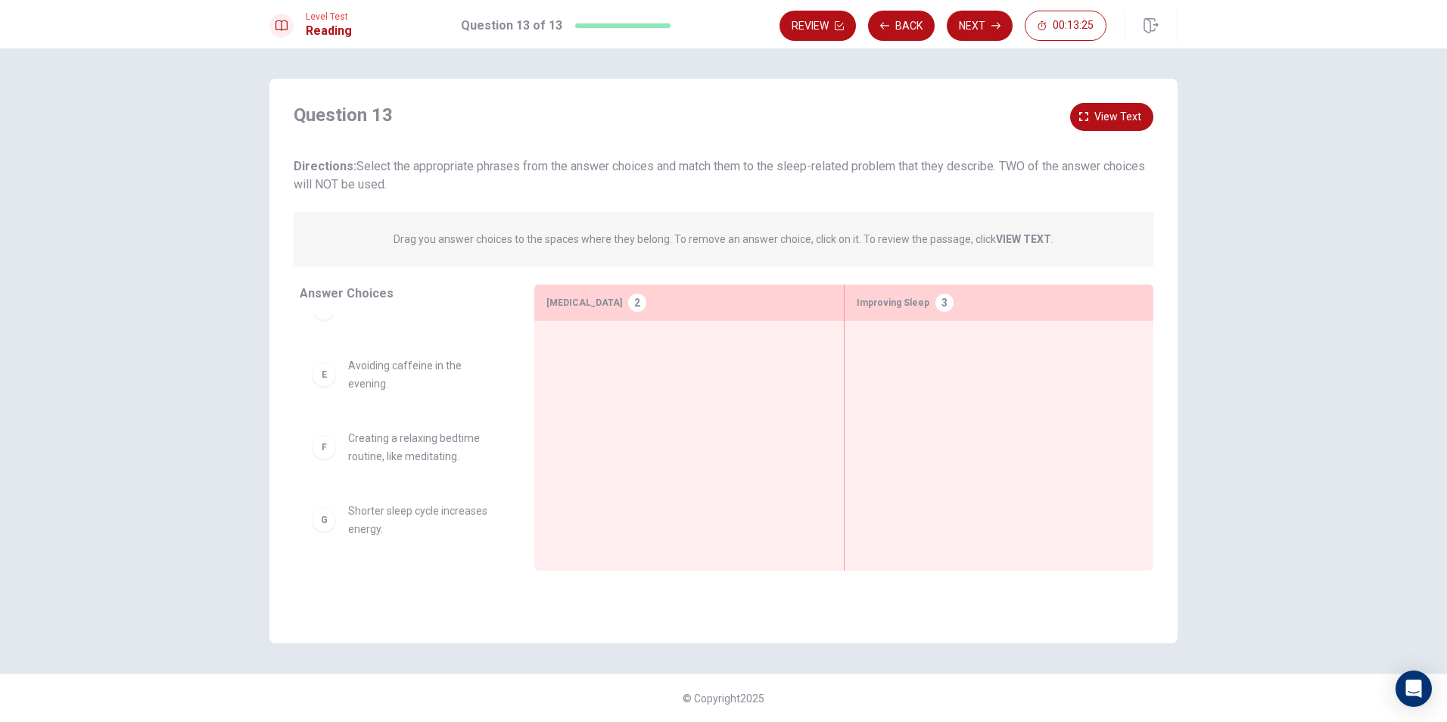
scroll to position [251, 0]
drag, startPoint x: 373, startPoint y: 525, endPoint x: 409, endPoint y: 558, distance: 48.7
drag, startPoint x: 424, startPoint y: 444, endPoint x: 1072, endPoint y: 369, distance: 652.1
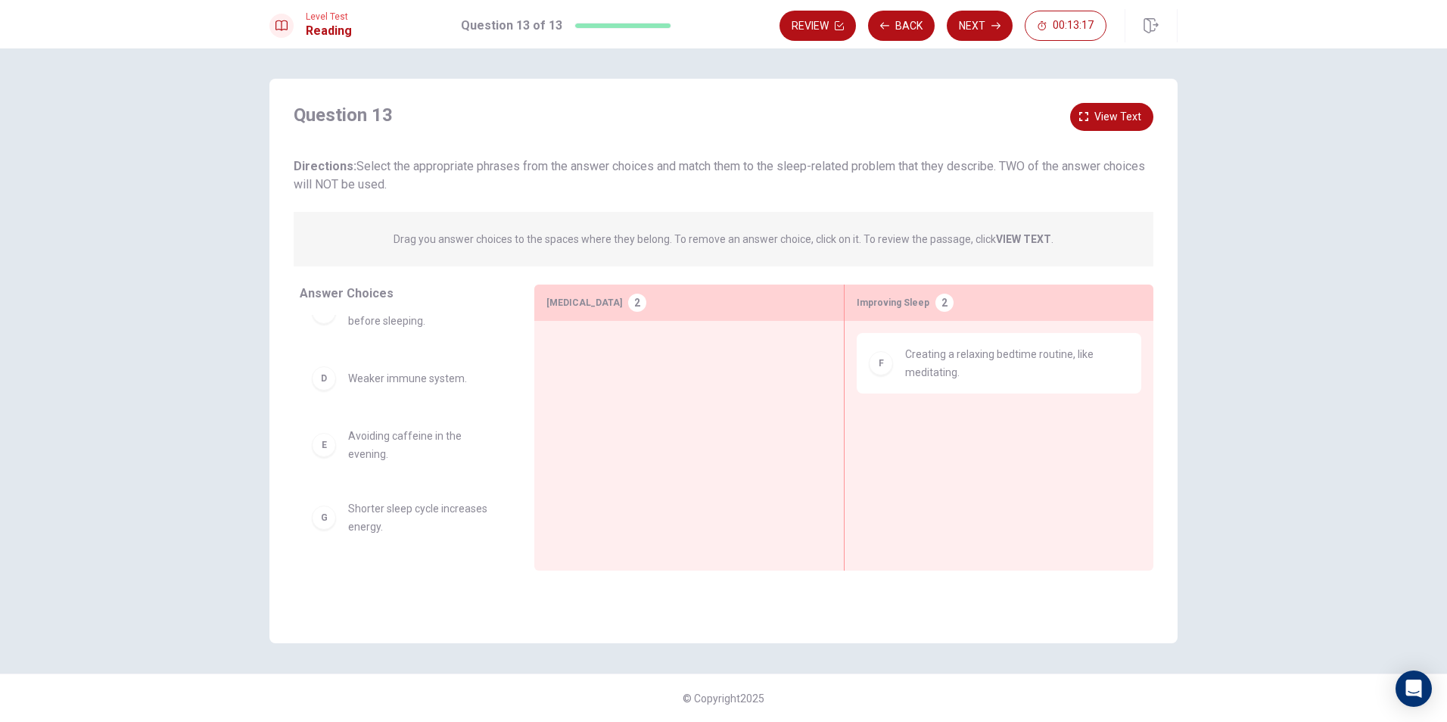
scroll to position [179, 0]
drag, startPoint x: 406, startPoint y: 453, endPoint x: 1071, endPoint y: 490, distance: 665.6
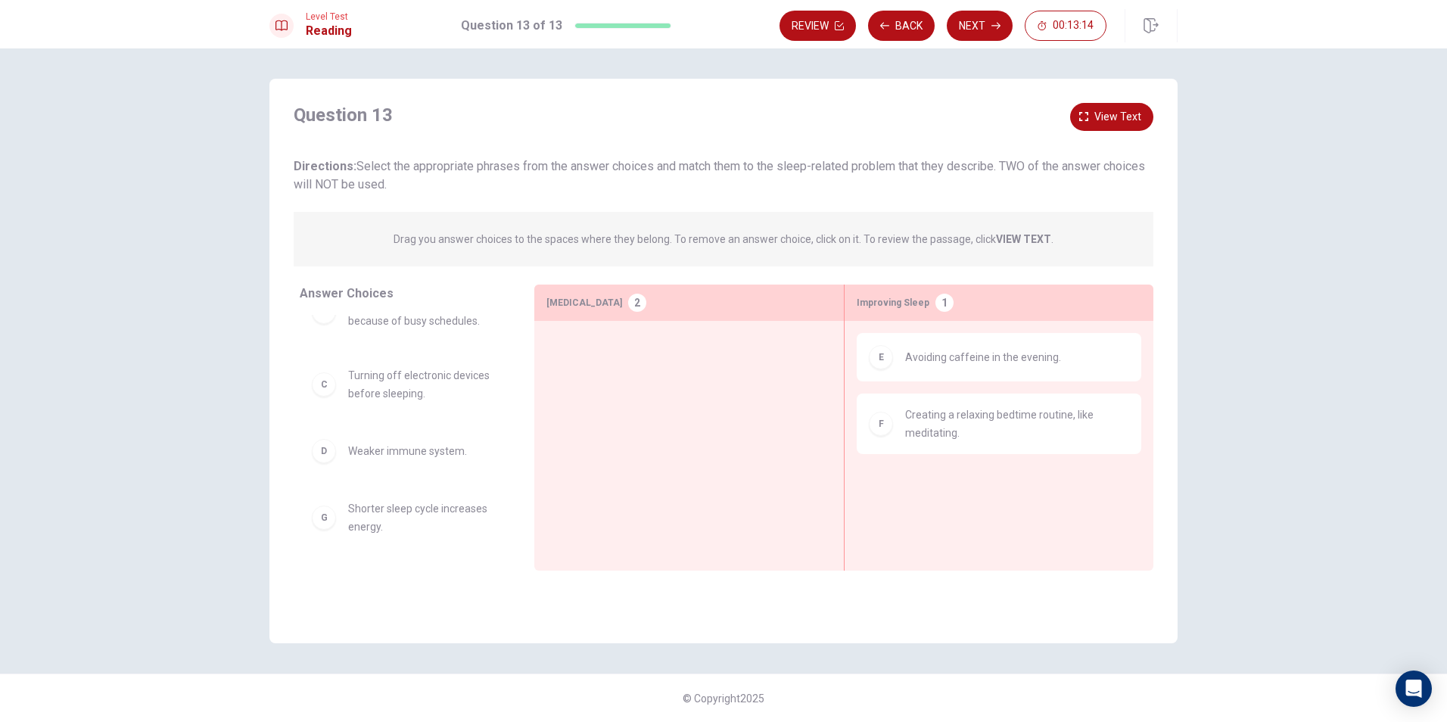
scroll to position [106, 0]
drag, startPoint x: 356, startPoint y: 455, endPoint x: 671, endPoint y: 388, distance: 322.7
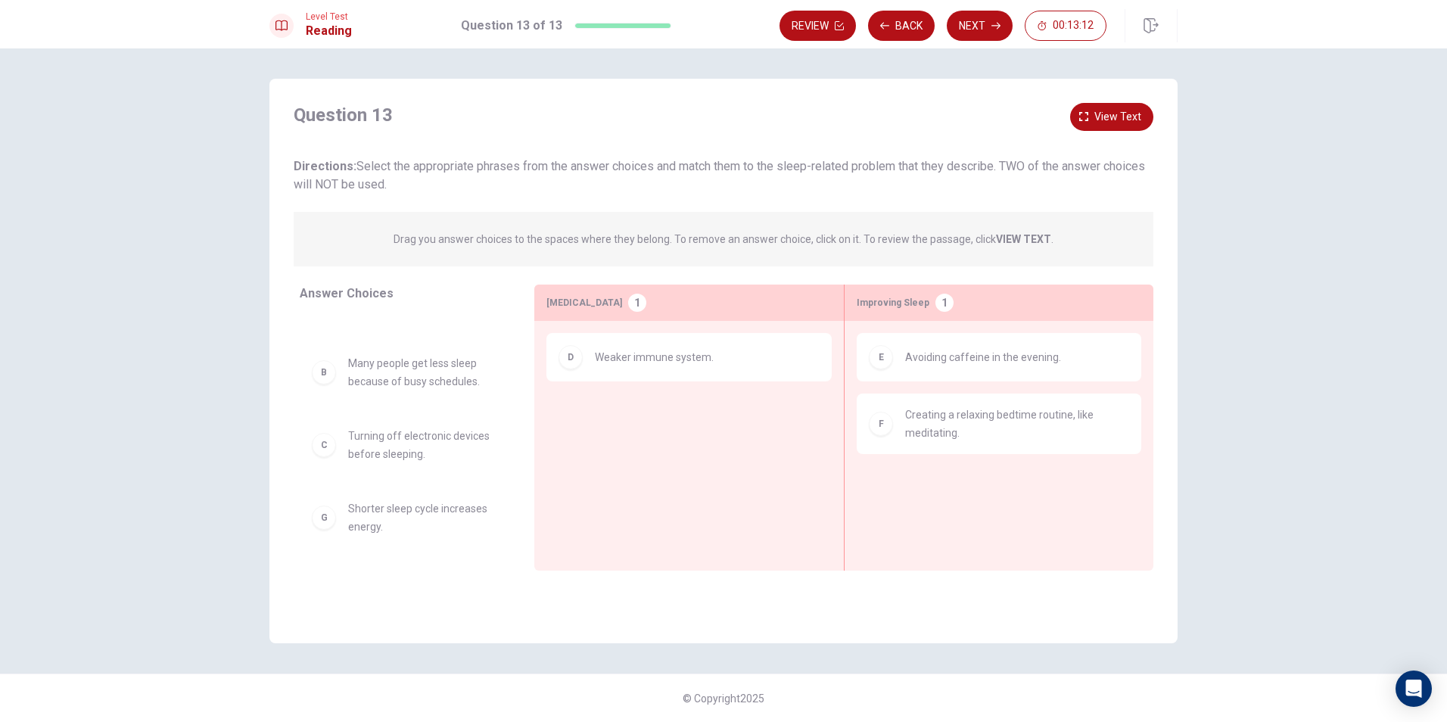
scroll to position [45, 0]
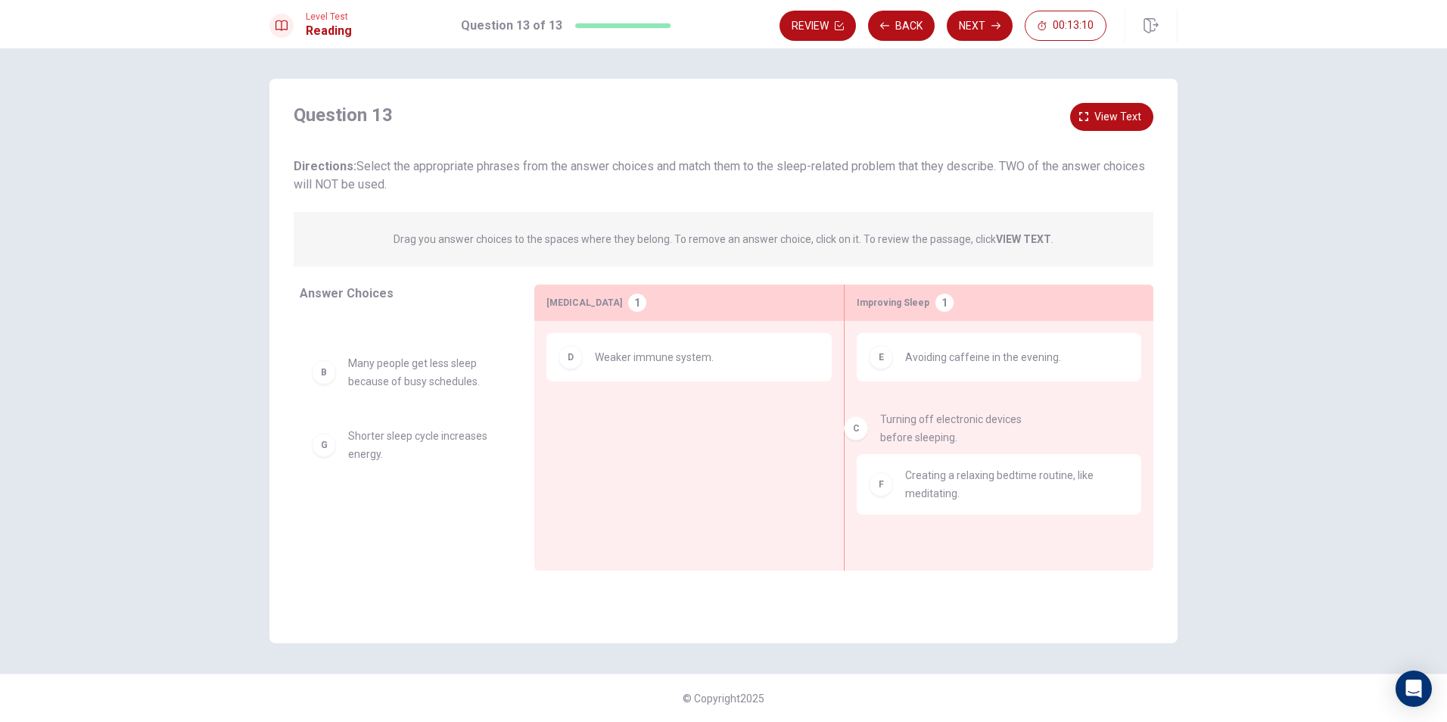
drag, startPoint x: 356, startPoint y: 461, endPoint x: 907, endPoint y: 439, distance: 550.7
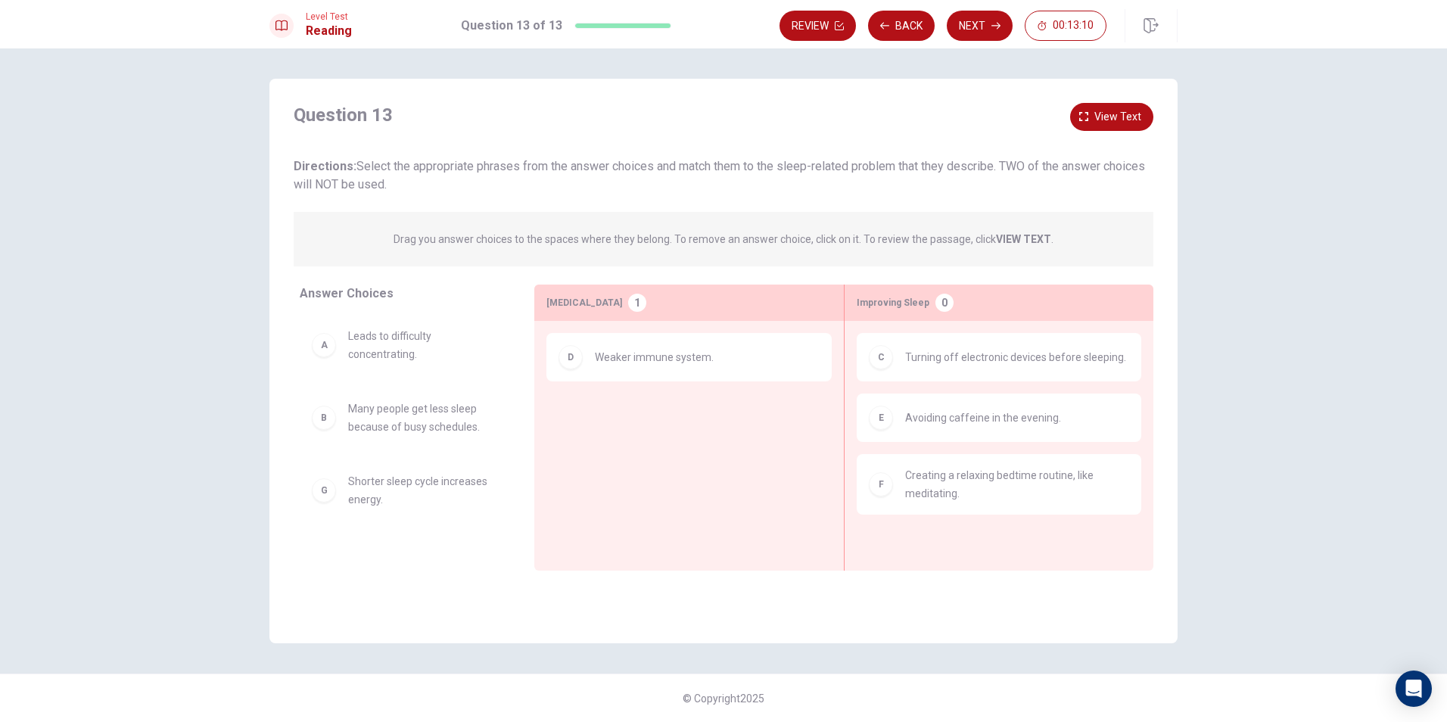
scroll to position [0, 0]
drag, startPoint x: 372, startPoint y: 419, endPoint x: 671, endPoint y: 416, distance: 298.2
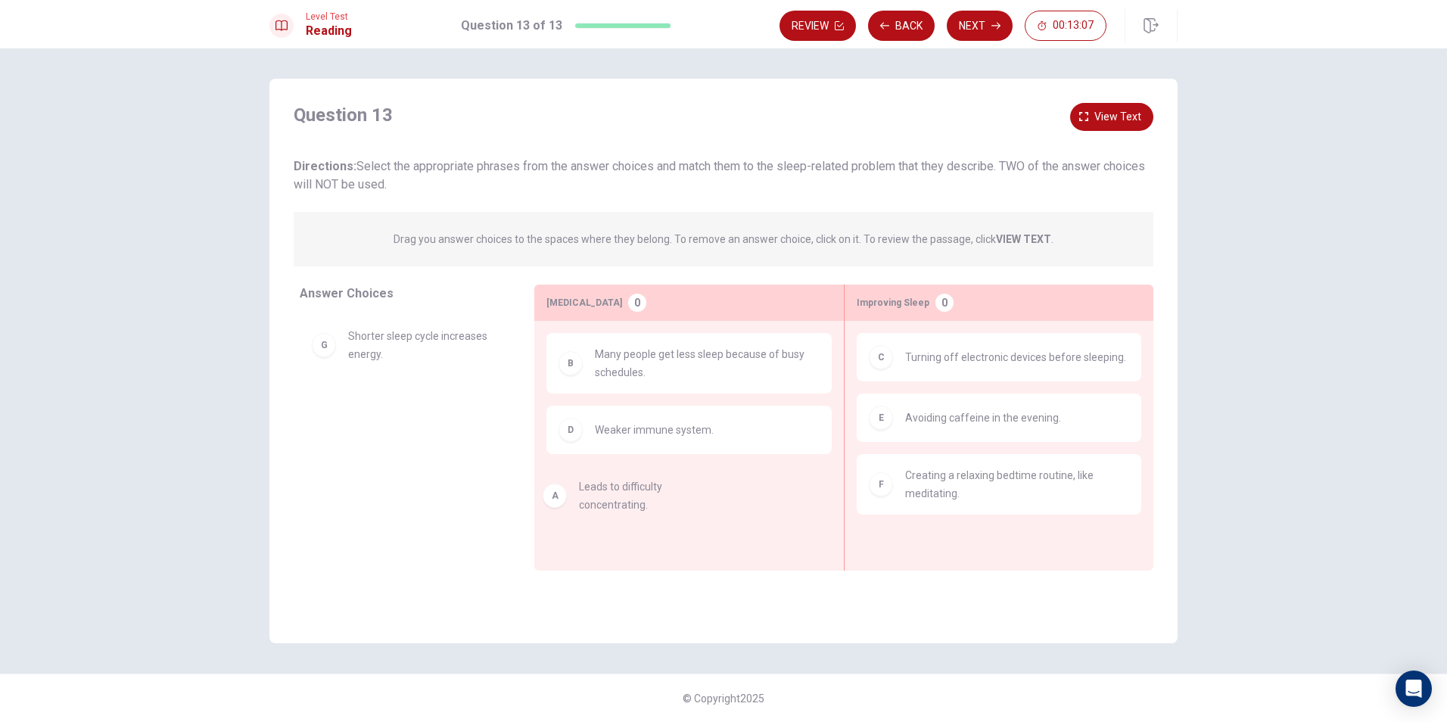
drag, startPoint x: 406, startPoint y: 341, endPoint x: 652, endPoint y: 491, distance: 288.0
drag, startPoint x: 370, startPoint y: 423, endPoint x: 623, endPoint y: 496, distance: 263.2
drag, startPoint x: 361, startPoint y: 422, endPoint x: 724, endPoint y: 504, distance: 371.8
drag, startPoint x: 424, startPoint y: 352, endPoint x: 798, endPoint y: 560, distance: 427.9
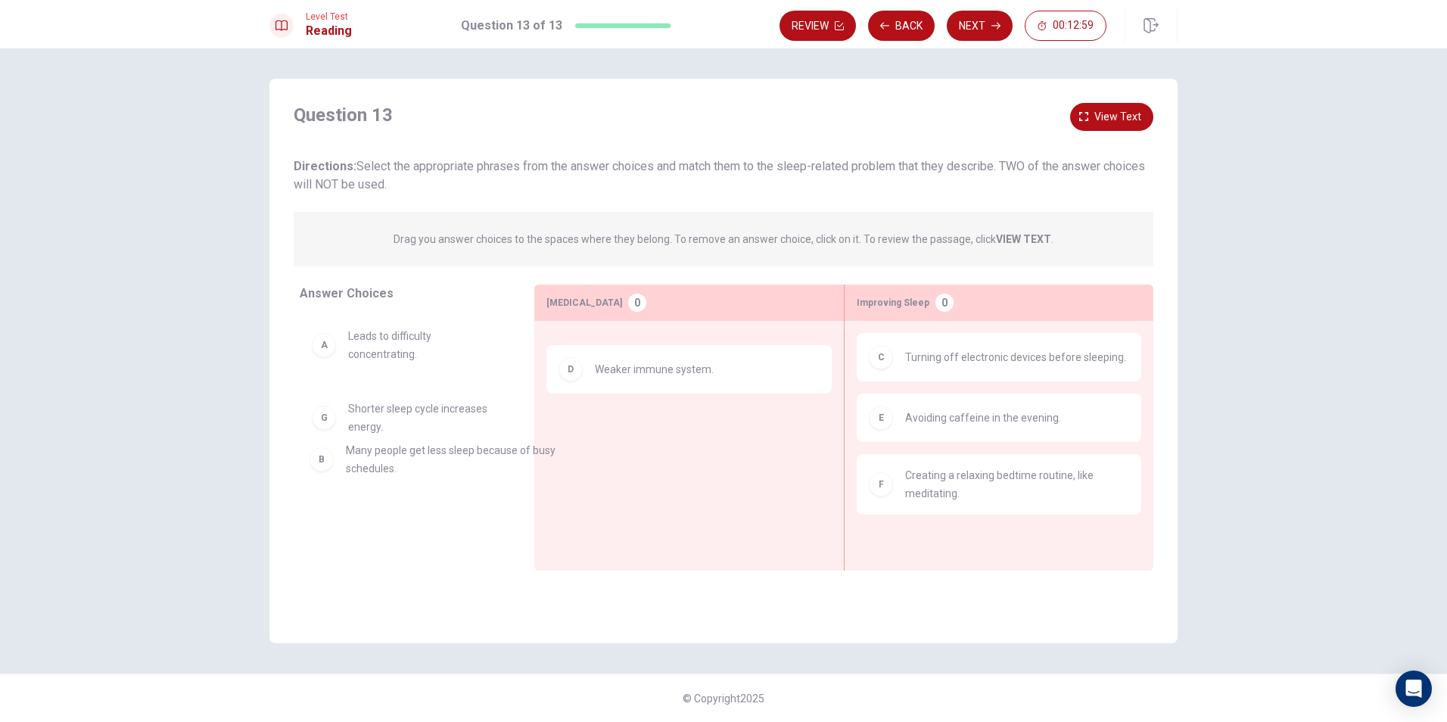
drag, startPoint x: 633, startPoint y: 351, endPoint x: 327, endPoint y: 462, distance: 326.1
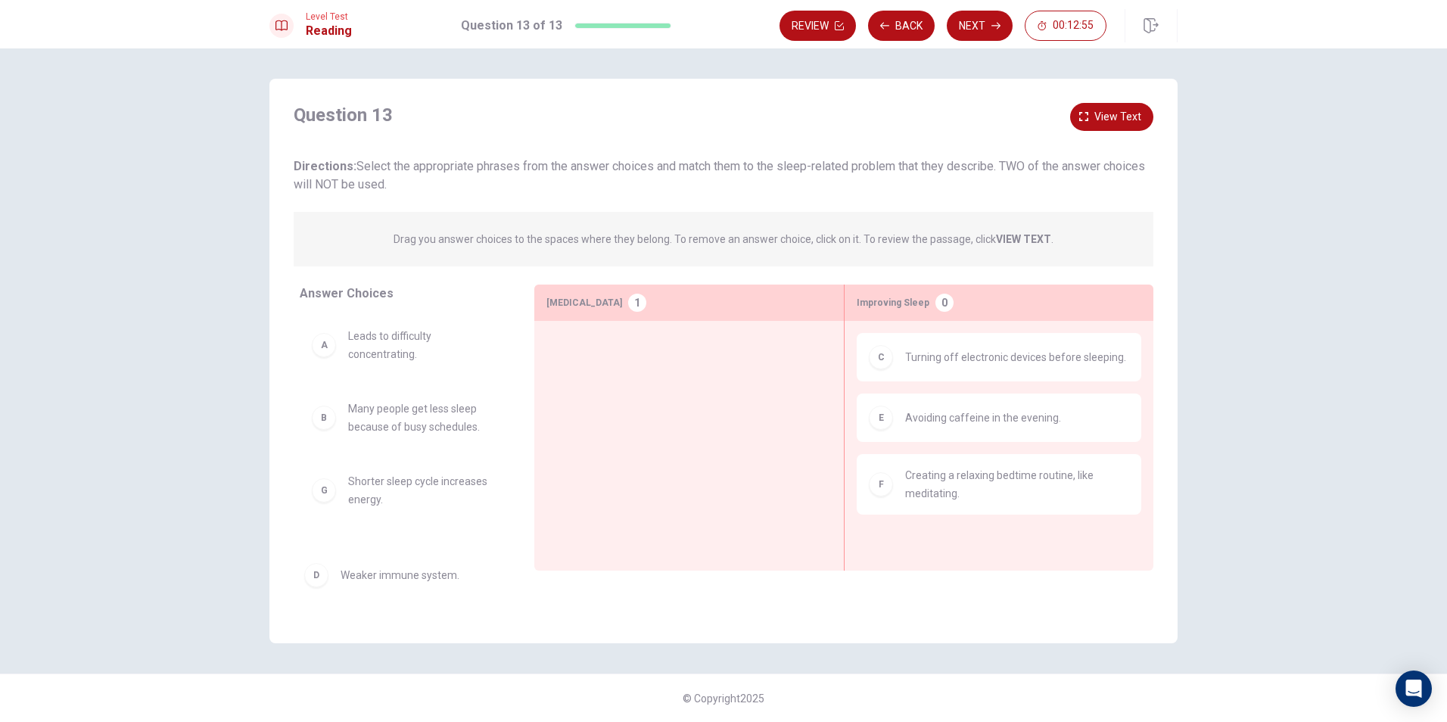
drag, startPoint x: 638, startPoint y: 366, endPoint x: 375, endPoint y: 586, distance: 342.3
drag, startPoint x: 652, startPoint y: 378, endPoint x: 375, endPoint y: 627, distance: 371.9
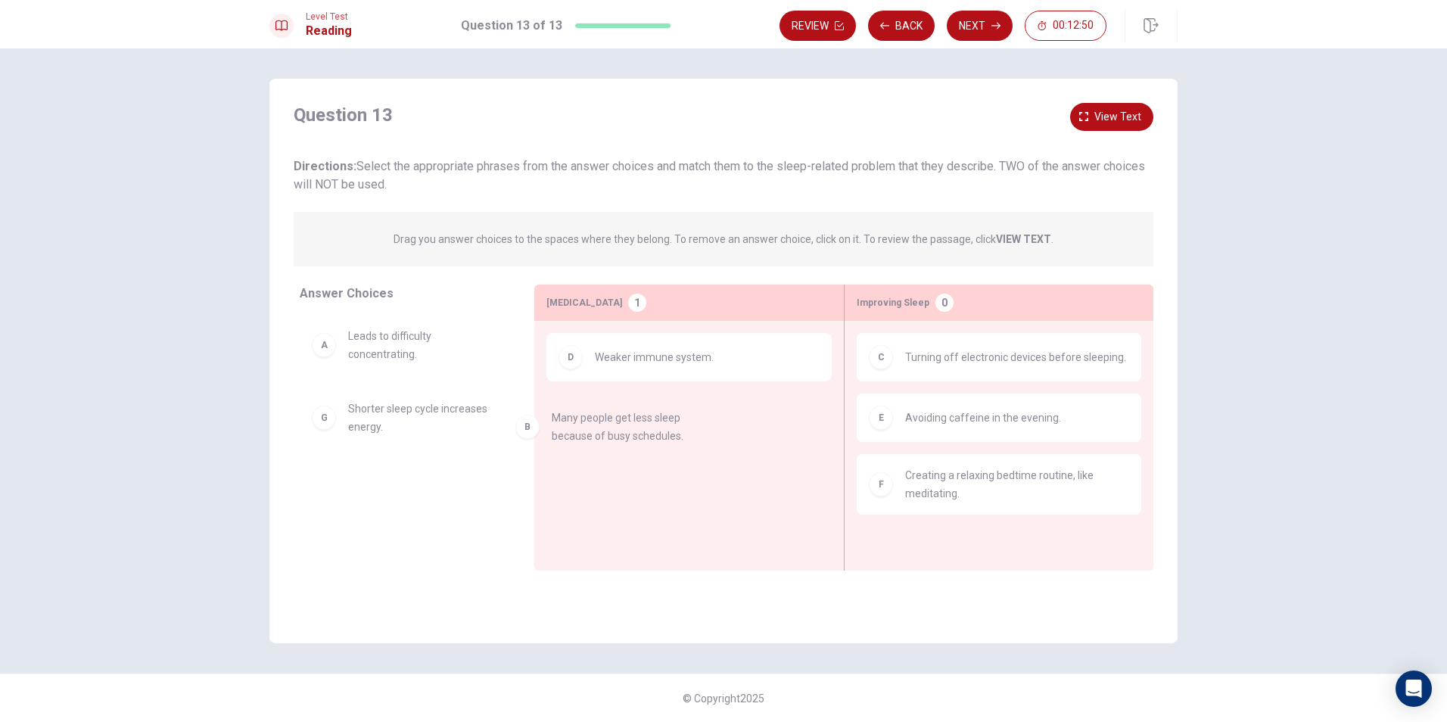
drag, startPoint x: 445, startPoint y: 430, endPoint x: 674, endPoint y: 444, distance: 229.7
drag, startPoint x: 622, startPoint y: 439, endPoint x: 354, endPoint y: 525, distance: 281.2
drag, startPoint x: 389, startPoint y: 484, endPoint x: 440, endPoint y: 497, distance: 53.2
drag, startPoint x: 403, startPoint y: 344, endPoint x: 713, endPoint y: 425, distance: 320.2
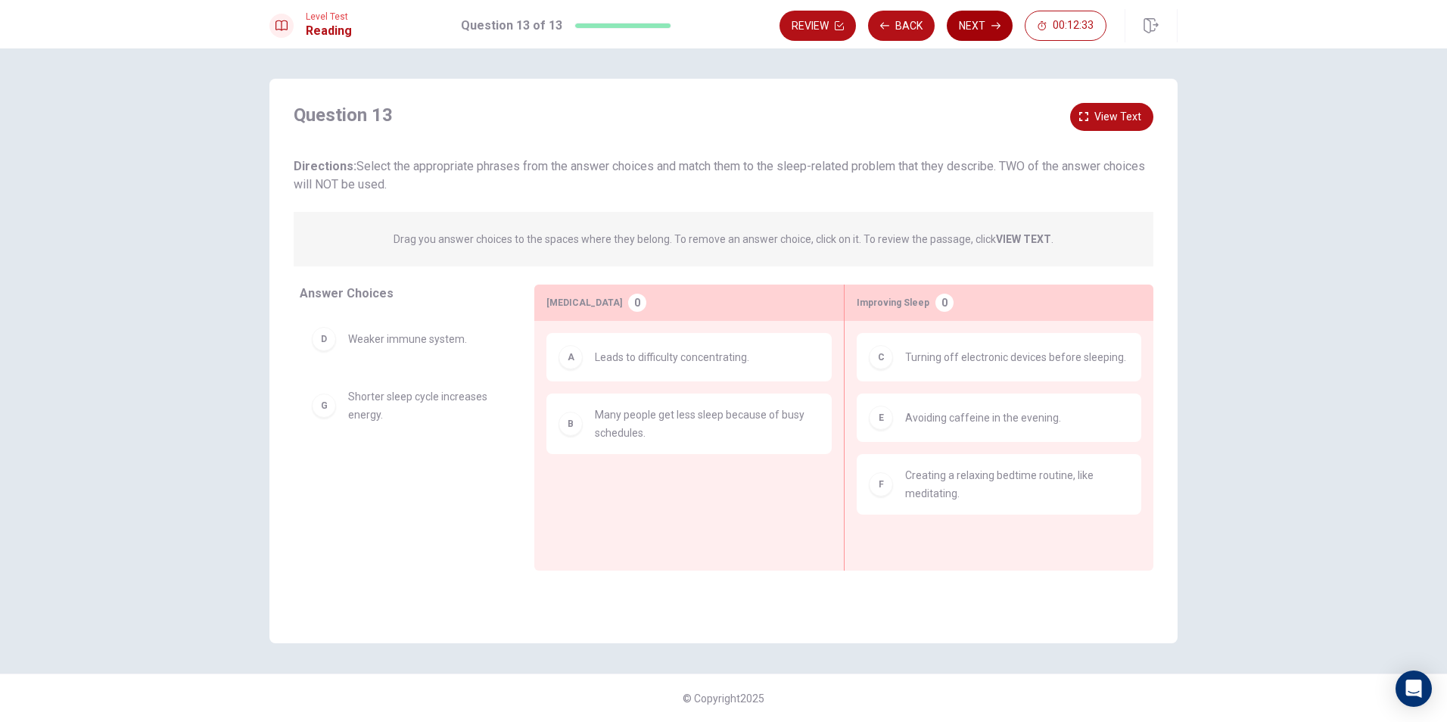
click at [994, 17] on button "Next" at bounding box center [980, 26] width 66 height 30
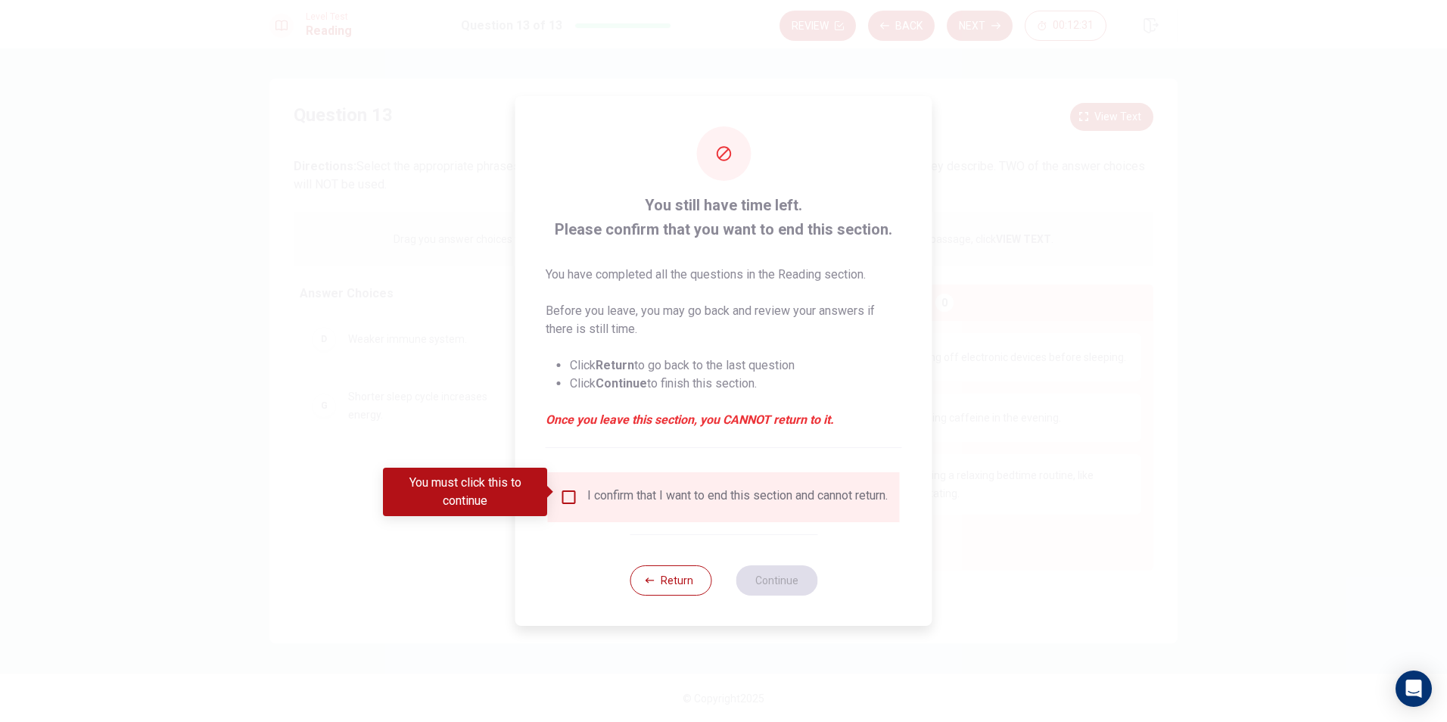
click at [574, 479] on div "I confirm that I want to end this section and cannot return." at bounding box center [724, 497] width 352 height 50
click at [559, 512] on body "This site uses cookies, as explained in our Privacy Policy . If you agree to th…" at bounding box center [723, 361] width 1447 height 722
click at [568, 488] on input "You must click this to continue" at bounding box center [569, 497] width 18 height 18
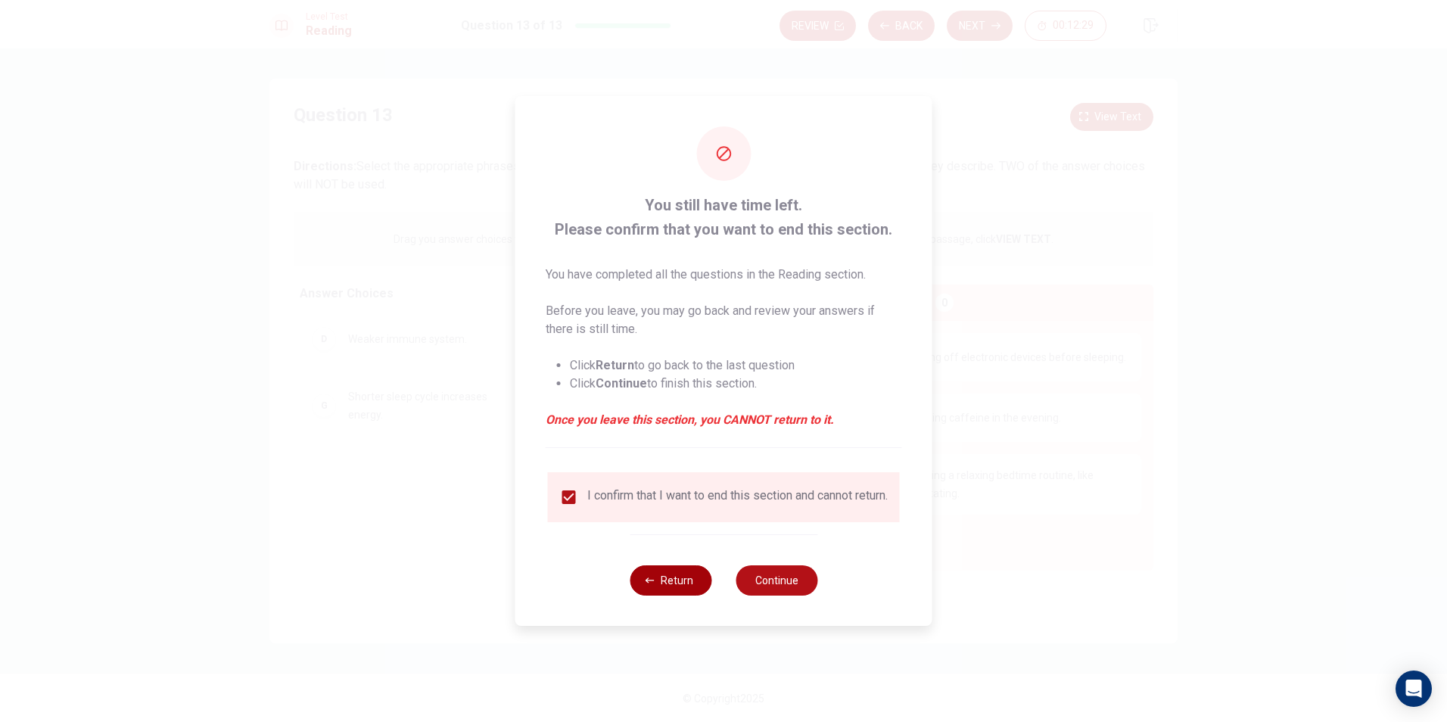
click at [662, 595] on button "Return" at bounding box center [671, 580] width 82 height 30
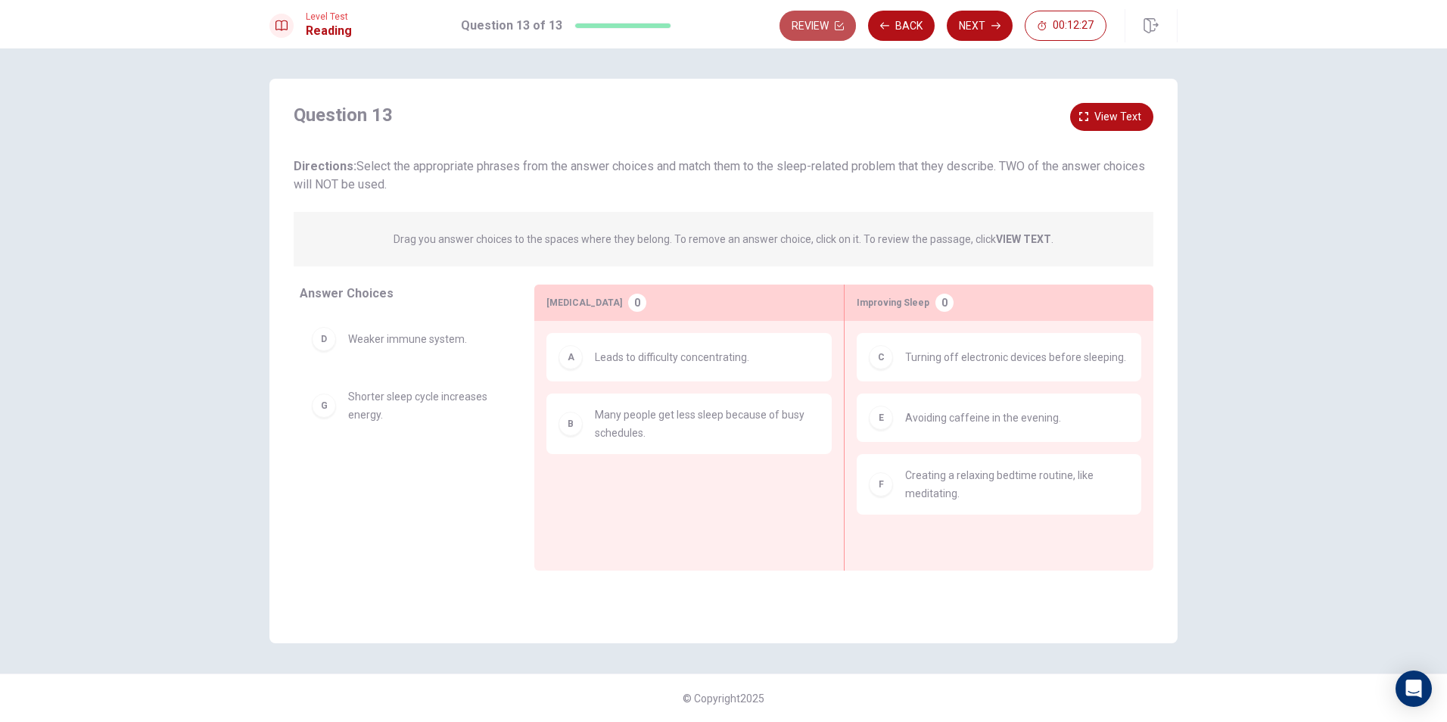
click at [814, 25] on button "Review" at bounding box center [818, 26] width 76 height 30
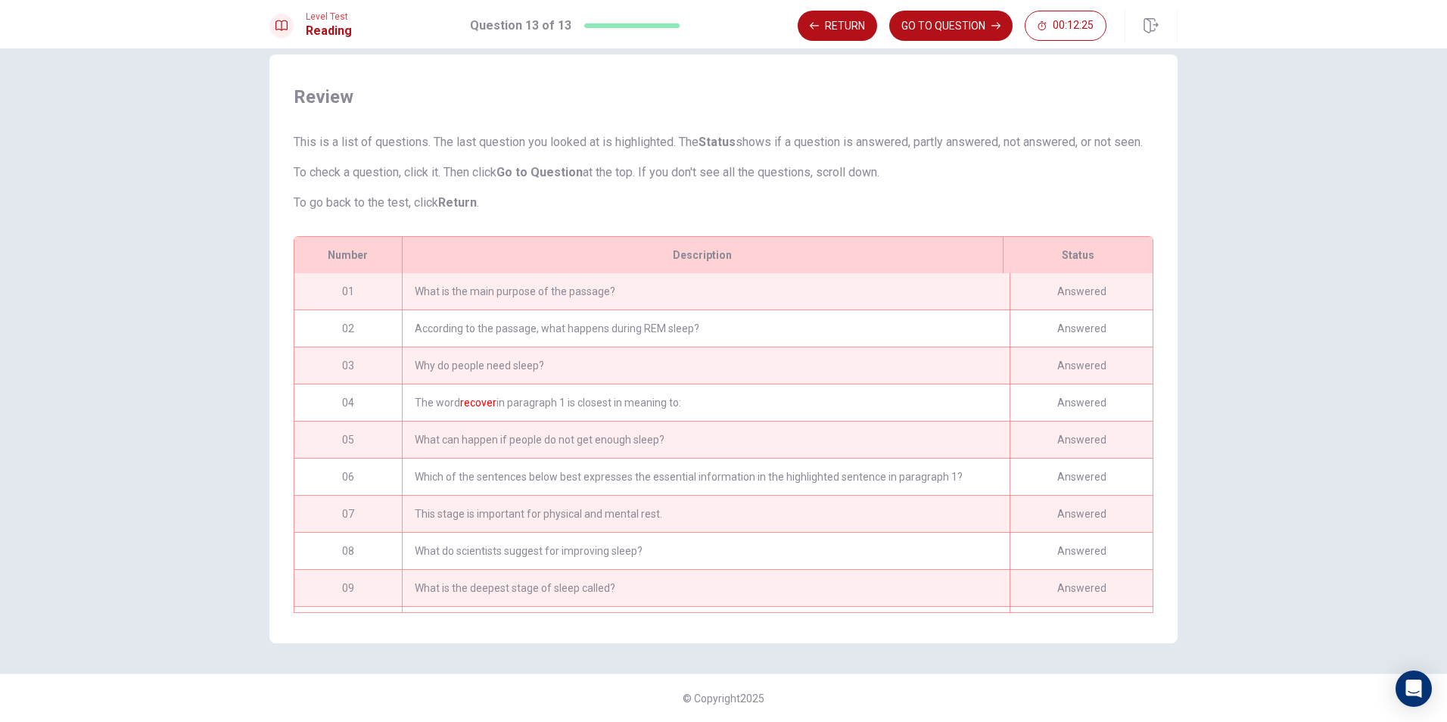
scroll to position [162, 0]
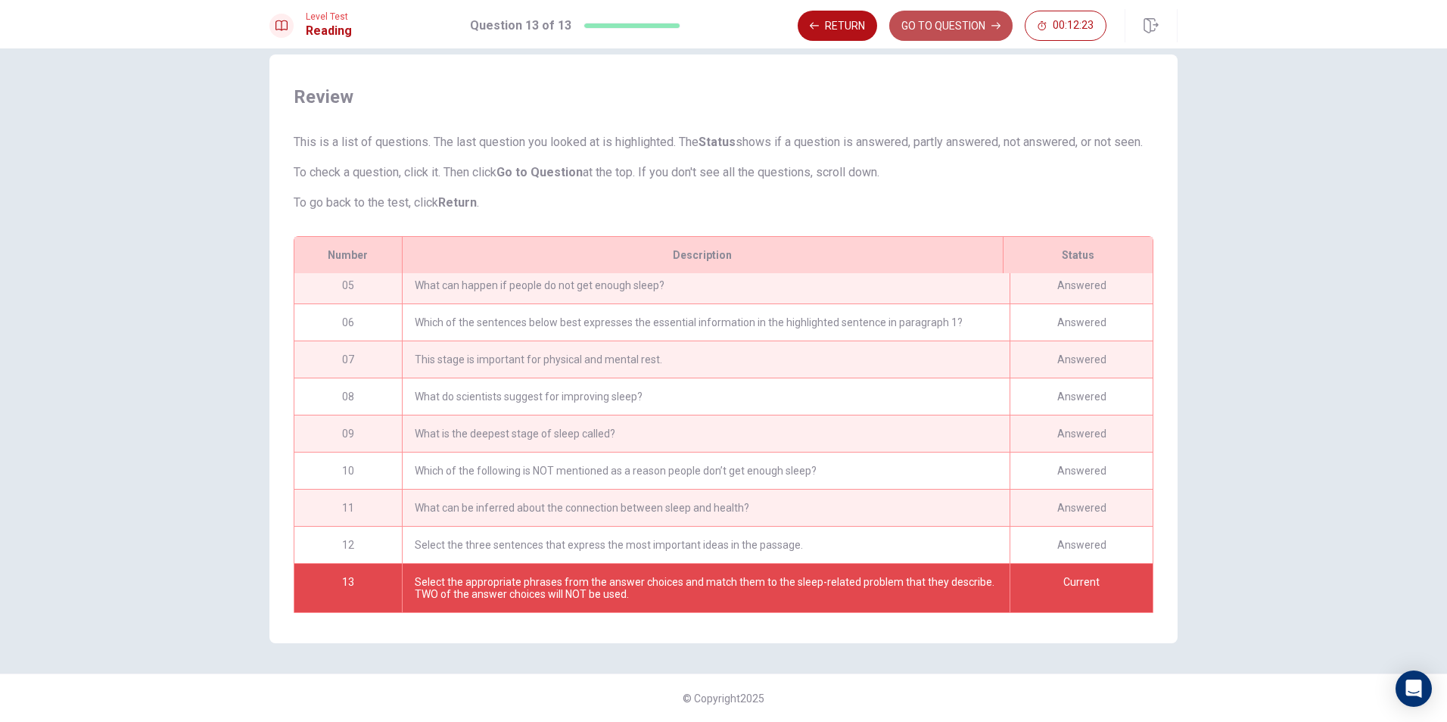
click at [935, 34] on button "GO TO QUESTION" at bounding box center [950, 26] width 123 height 30
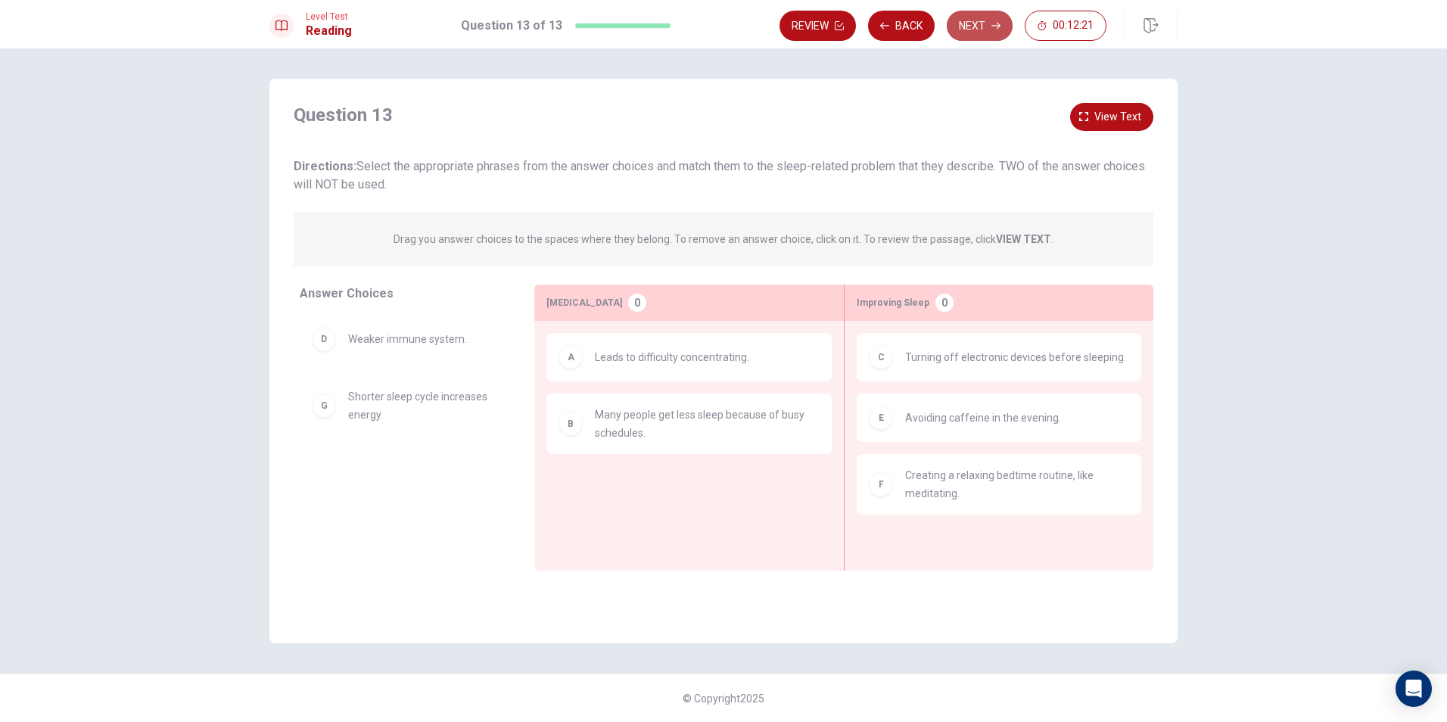
click at [988, 39] on button "Next" at bounding box center [980, 26] width 66 height 30
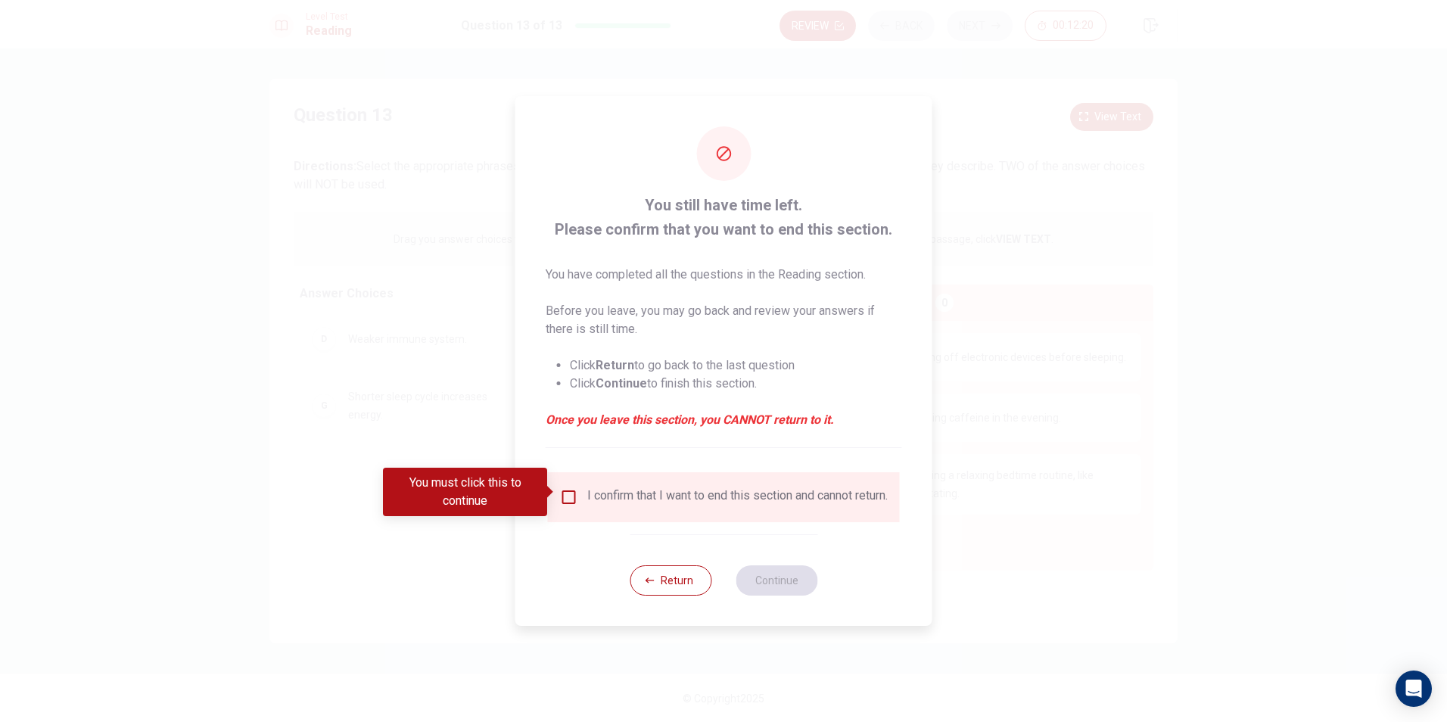
click at [625, 493] on div "I confirm that I want to end this section and cannot return." at bounding box center [737, 497] width 300 height 18
drag, startPoint x: 564, startPoint y: 488, endPoint x: 599, endPoint y: 519, distance: 47.2
click at [565, 488] on input "You must click this to continue" at bounding box center [569, 497] width 18 height 18
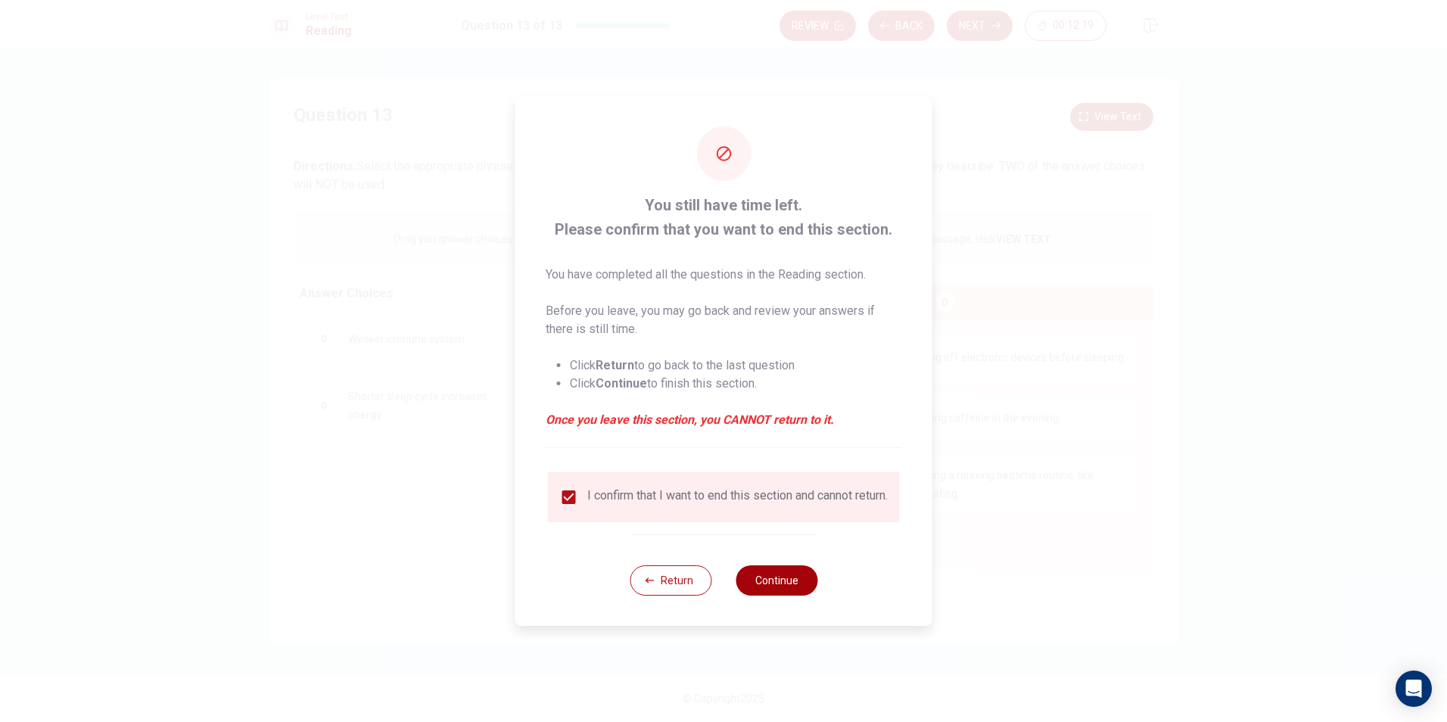
click at [795, 585] on button "Continue" at bounding box center [777, 580] width 82 height 30
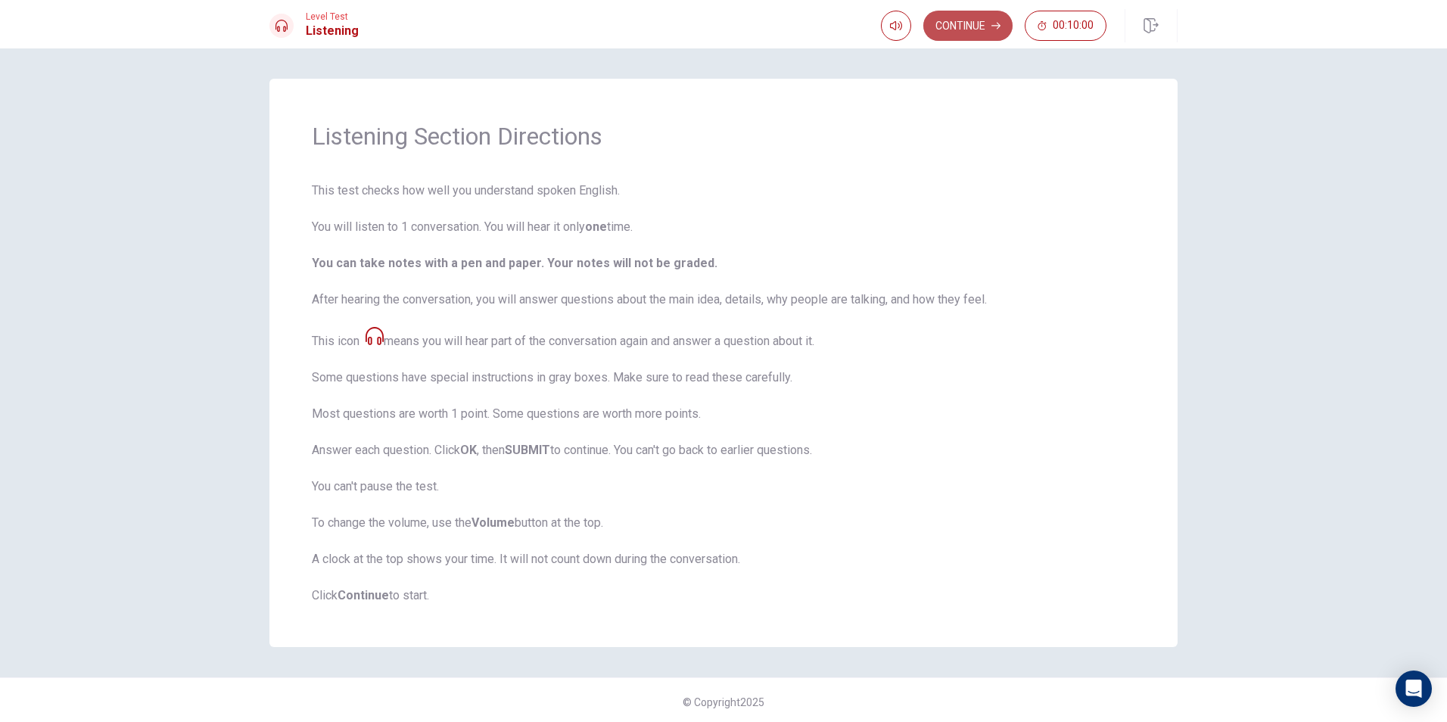
click at [952, 24] on button "Continue" at bounding box center [967, 26] width 89 height 30
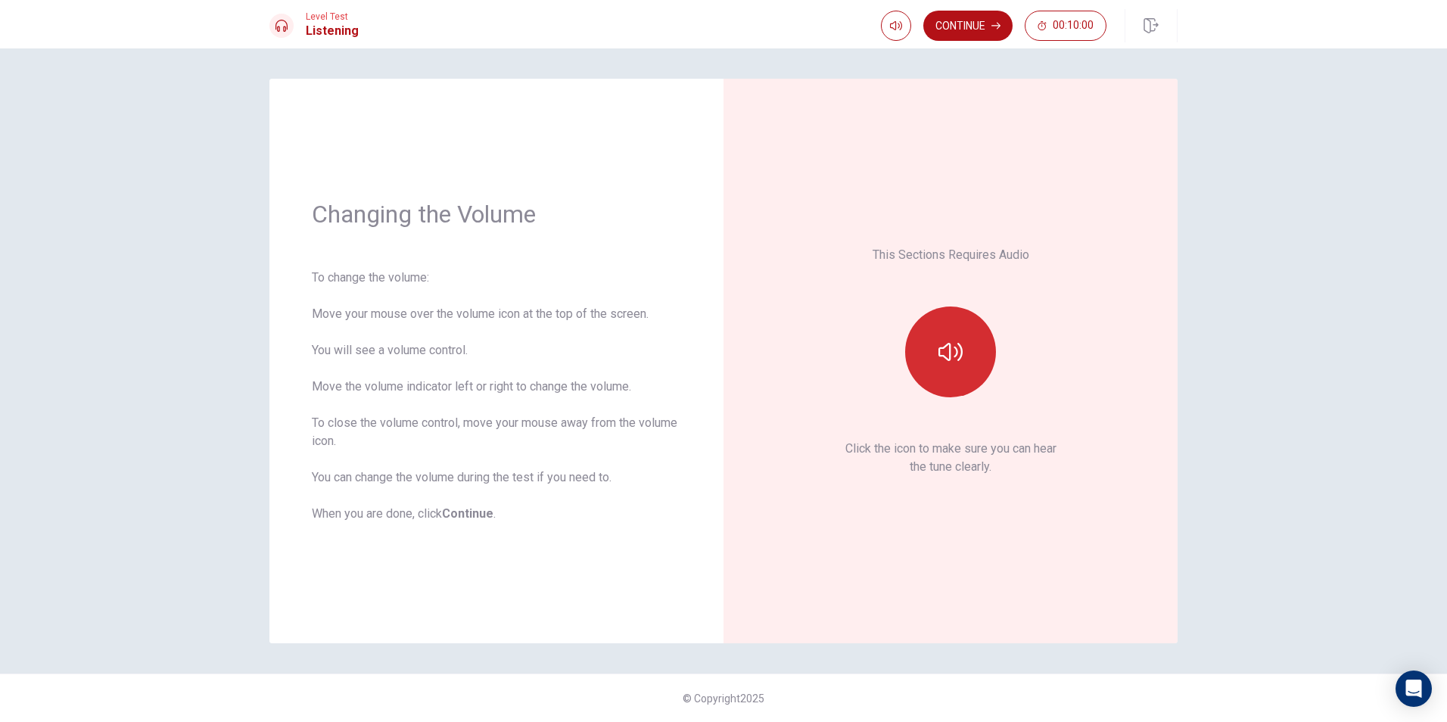
click at [947, 377] on button "button" at bounding box center [950, 352] width 91 height 91
click at [991, 33] on button "Continue" at bounding box center [967, 26] width 89 height 30
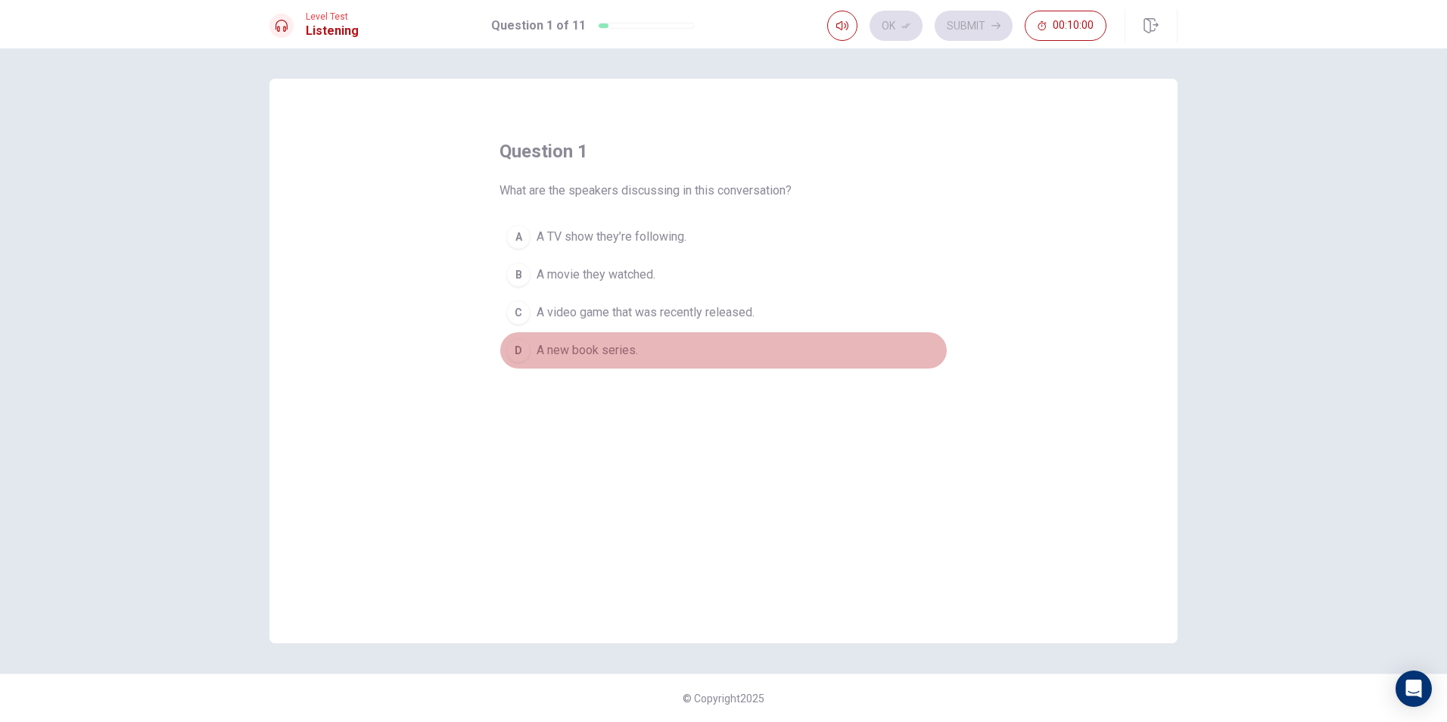
click at [774, 344] on button "D A new book series." at bounding box center [724, 351] width 448 height 38
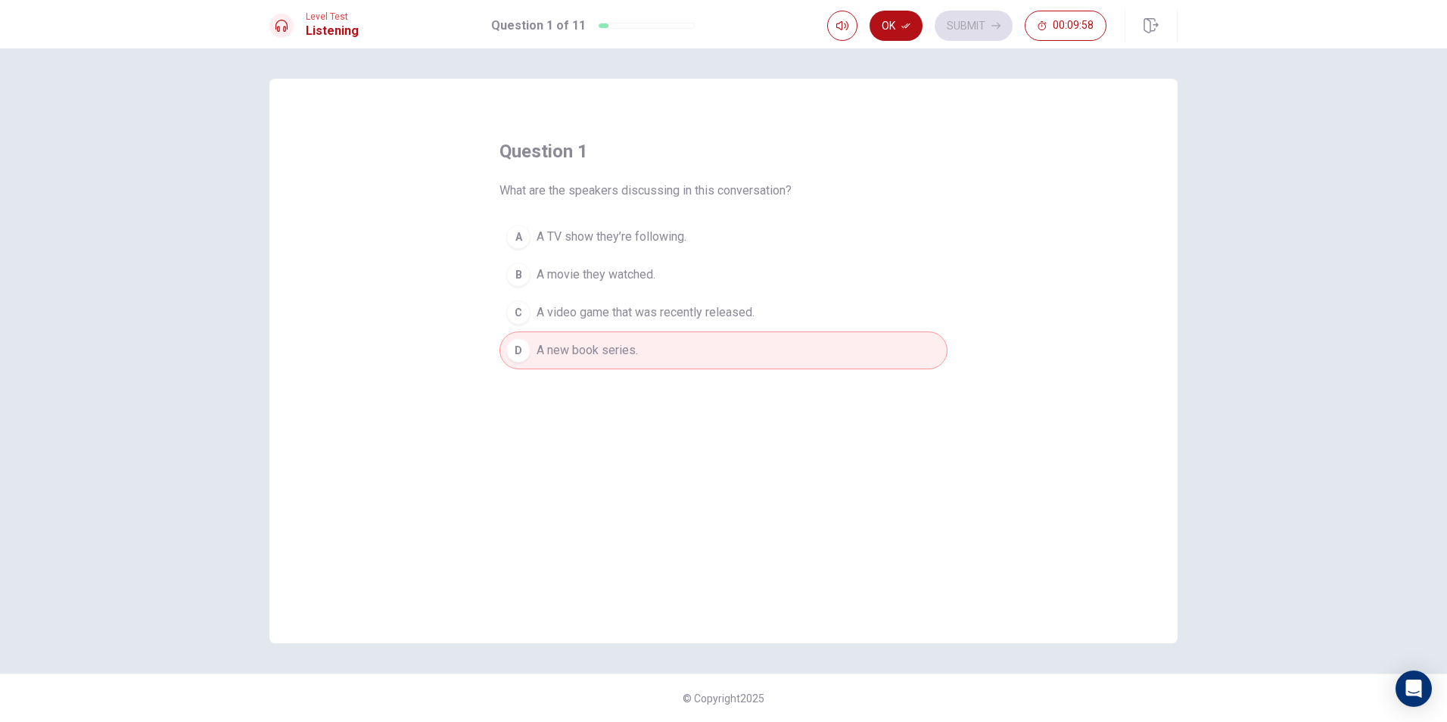
click at [619, 232] on span "A TV show they’re following." at bounding box center [612, 237] width 150 height 18
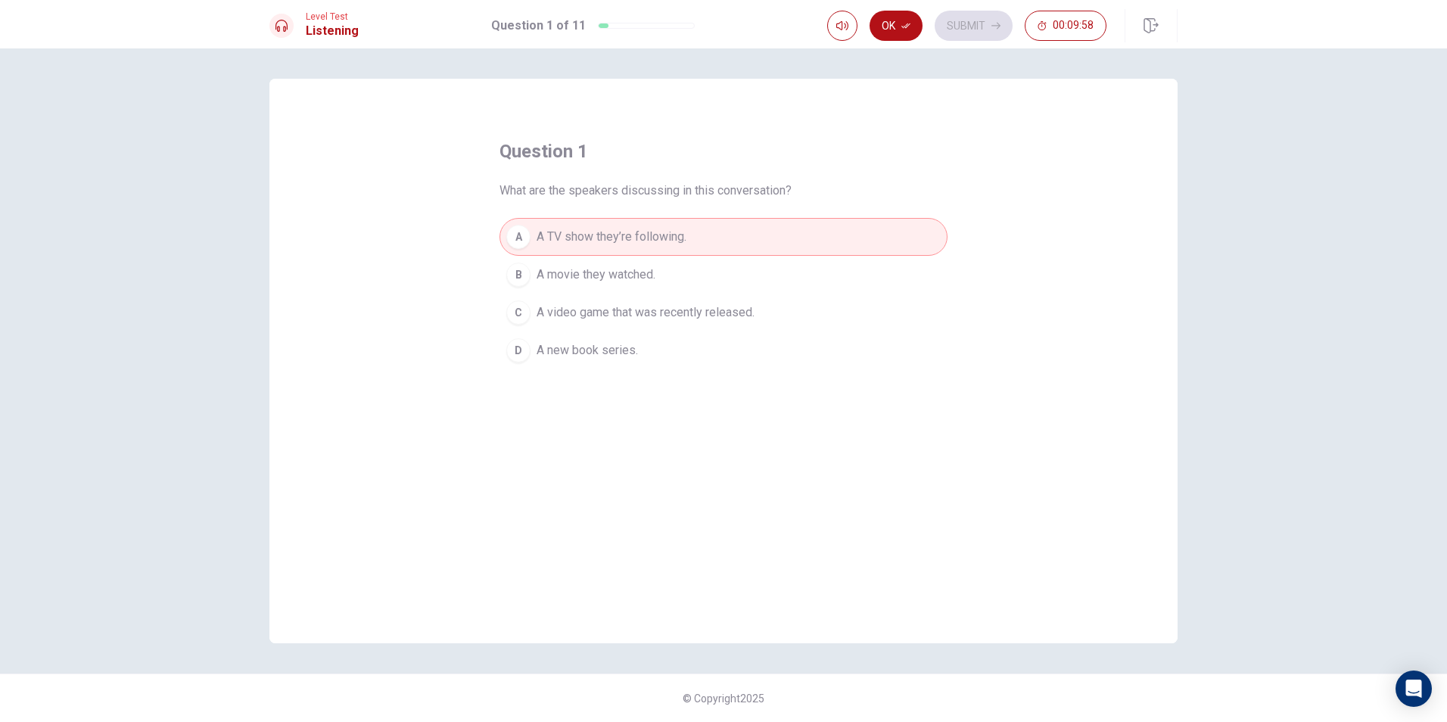
click at [611, 281] on span "A movie they watched." at bounding box center [596, 275] width 119 height 18
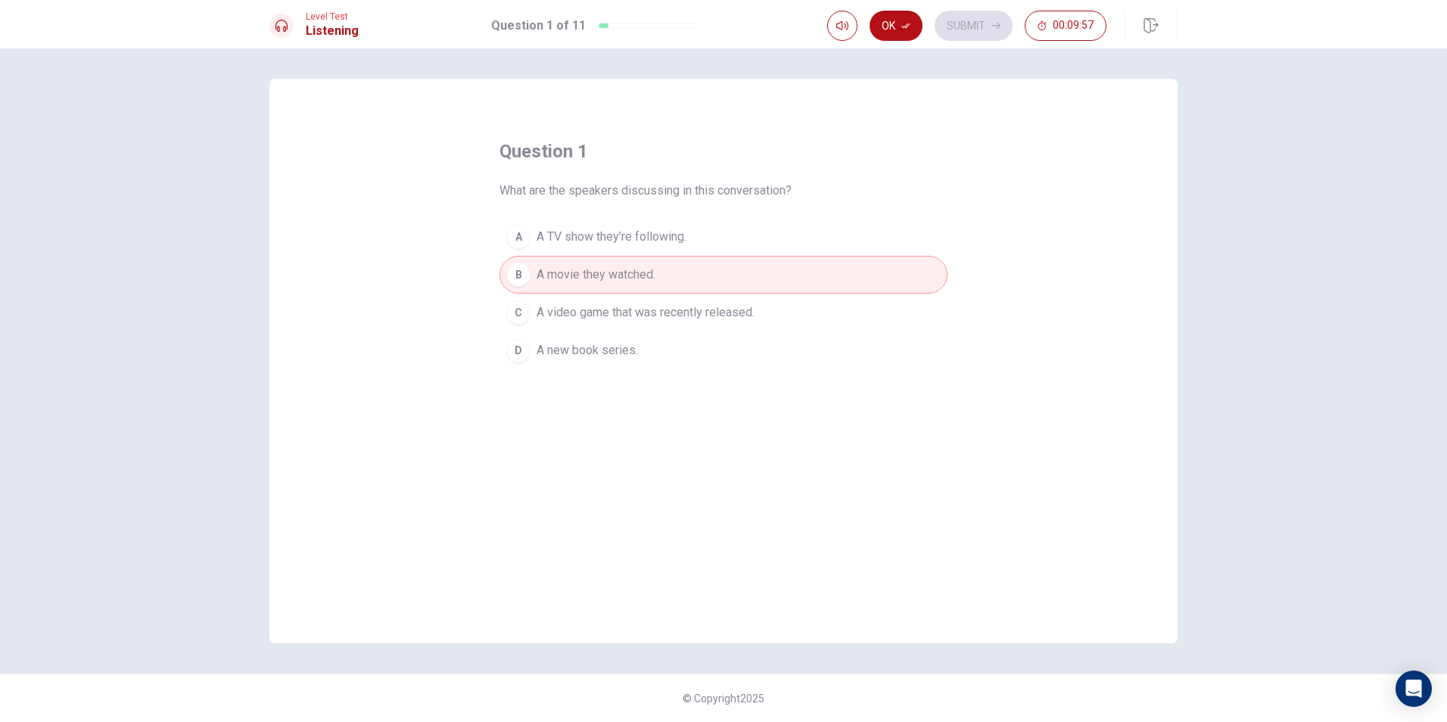
click at [615, 336] on button "D A new book series." at bounding box center [724, 351] width 448 height 38
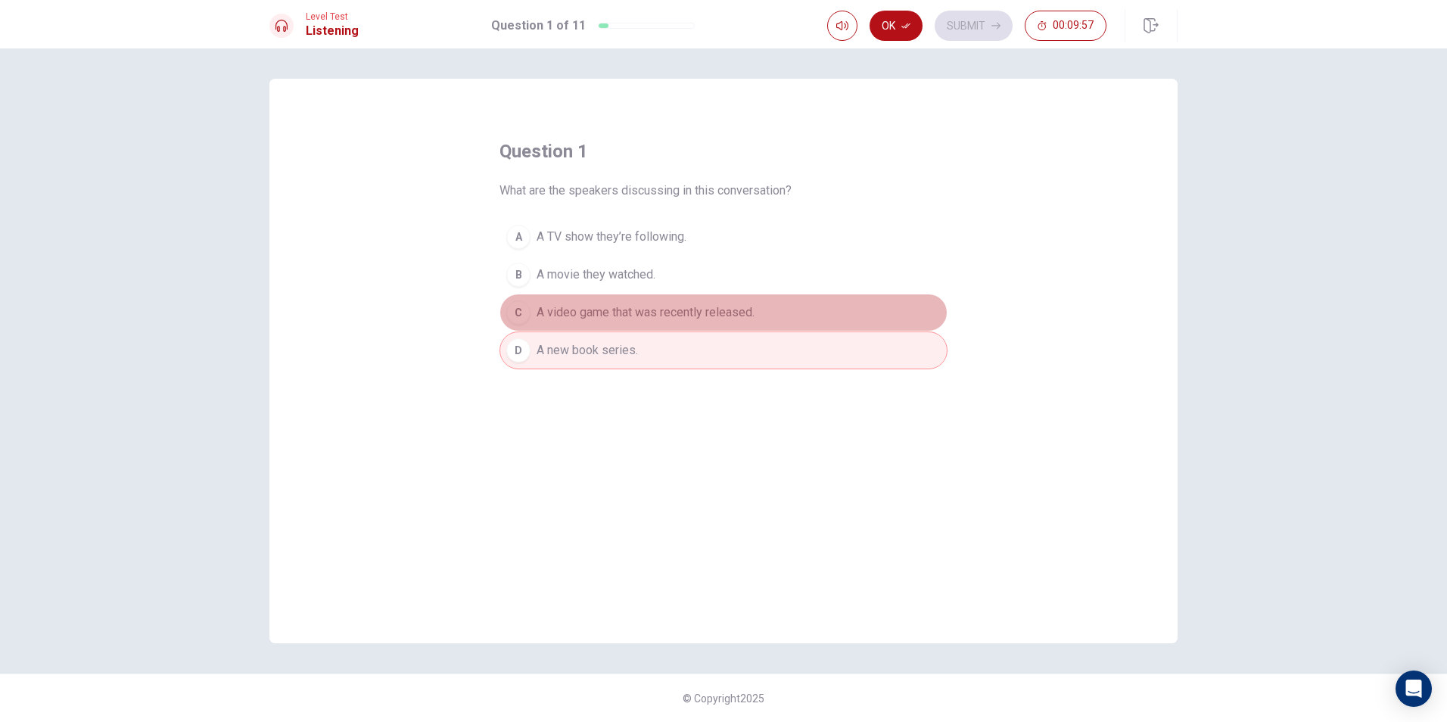
click at [622, 319] on span "A video game that was recently released." at bounding box center [646, 312] width 218 height 18
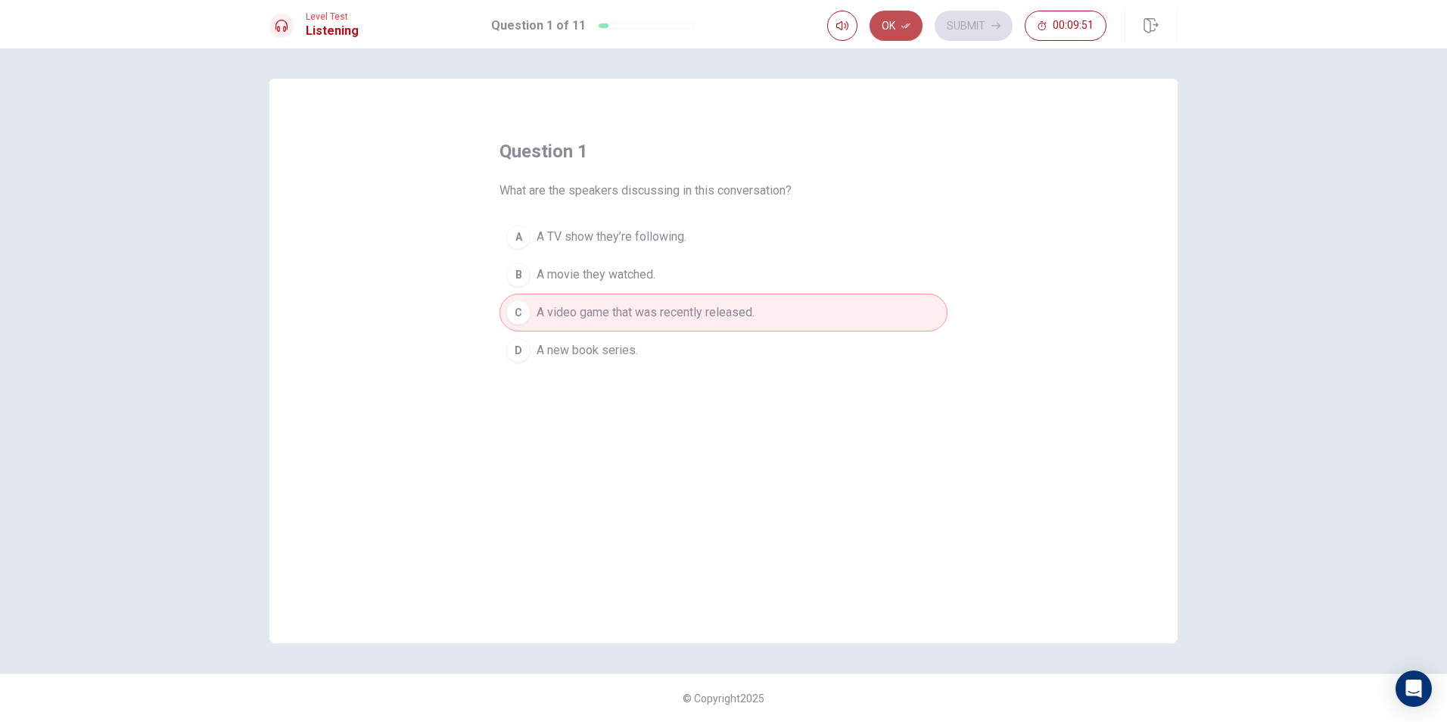
click at [907, 38] on button "Ok" at bounding box center [896, 26] width 53 height 30
click at [954, 33] on button "Submit" at bounding box center [974, 26] width 78 height 30
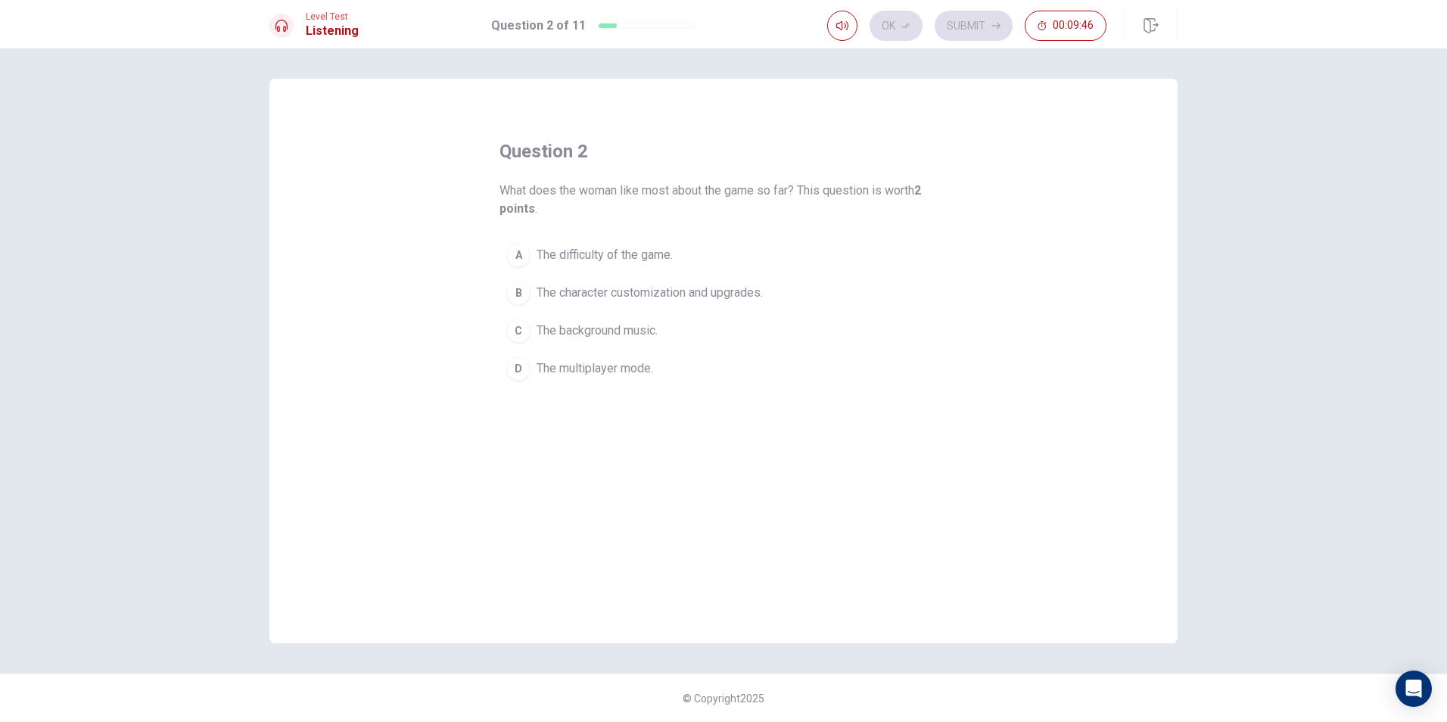
drag, startPoint x: 537, startPoint y: 196, endPoint x: 771, endPoint y: 196, distance: 233.9
click at [771, 196] on span "What does the woman like most about the game so far? This question is worth 2 p…" at bounding box center [724, 200] width 448 height 36
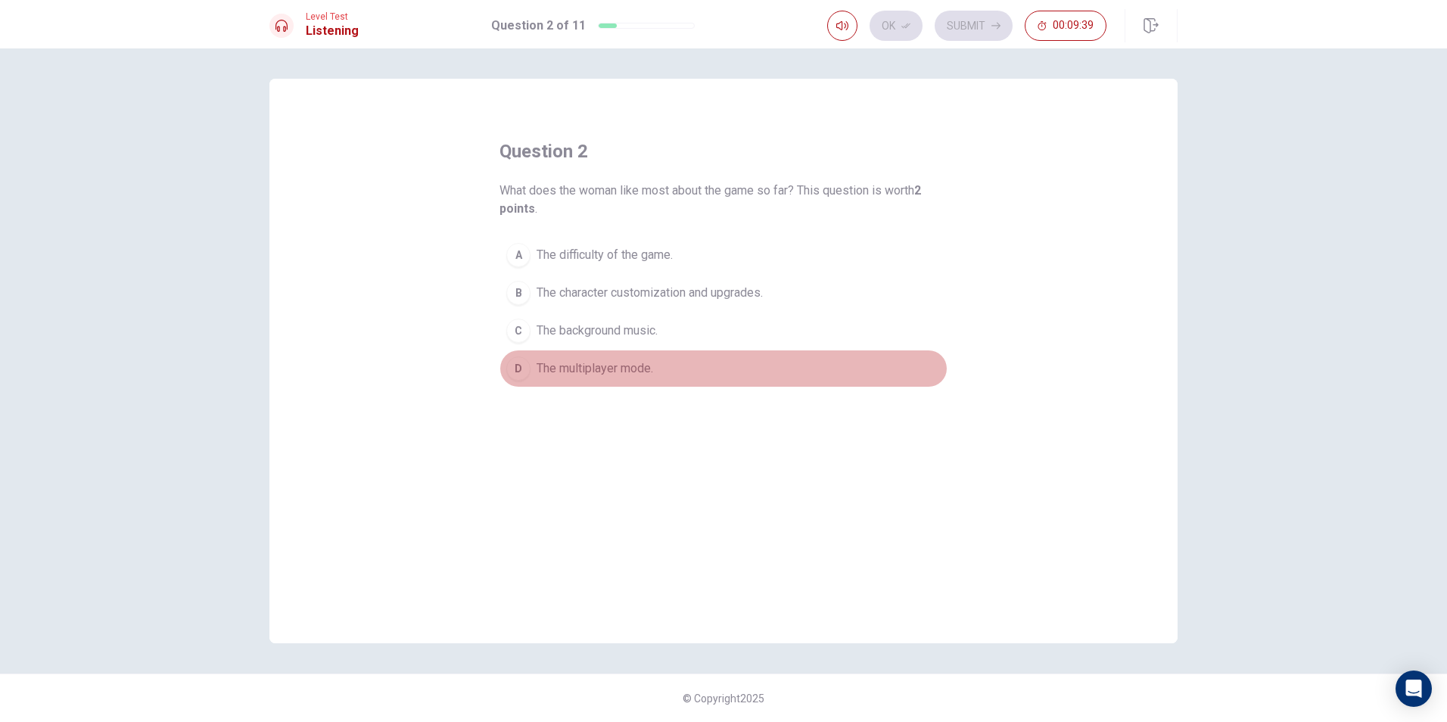
click at [577, 375] on span "The multiplayer mode." at bounding box center [595, 369] width 117 height 18
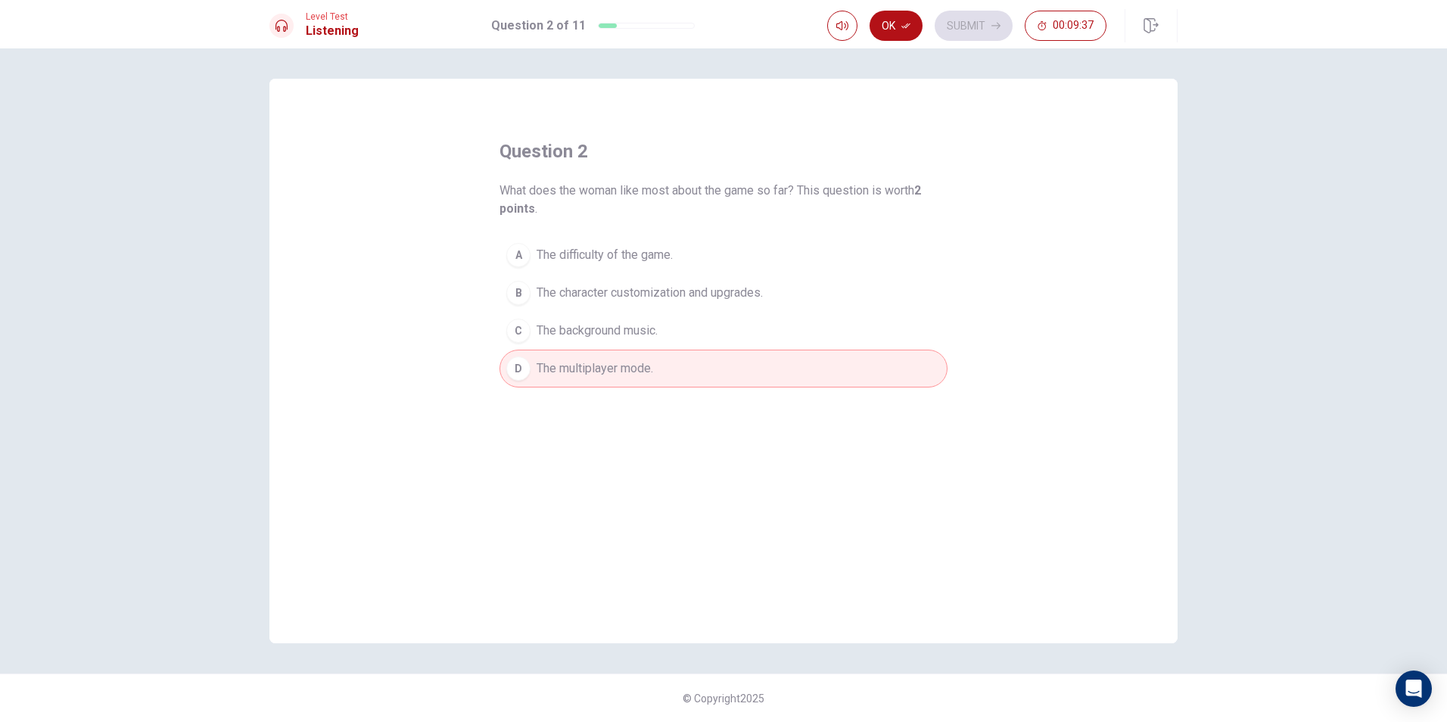
click at [604, 282] on button "B The character customization and upgrades." at bounding box center [724, 293] width 448 height 38
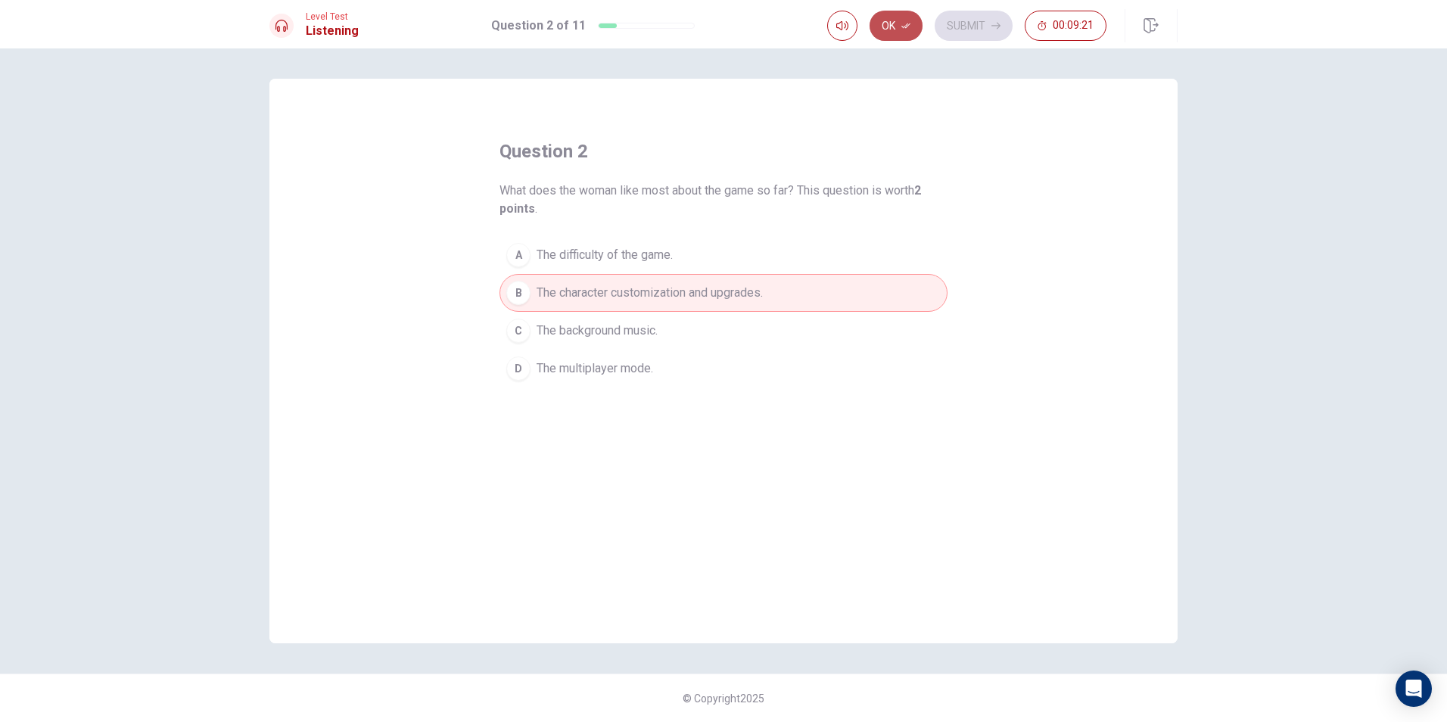
click at [892, 32] on button "Ok" at bounding box center [896, 26] width 53 height 30
click at [957, 22] on button "Submit" at bounding box center [974, 26] width 78 height 30
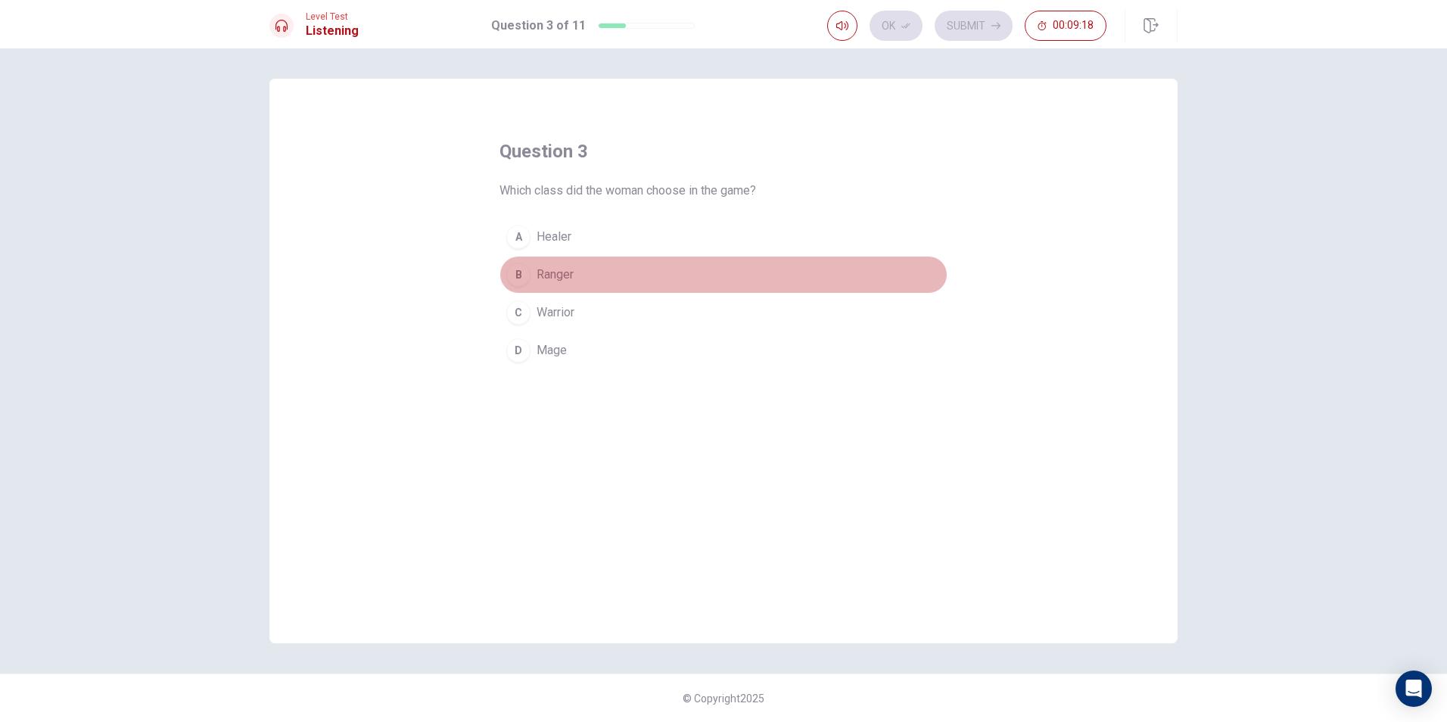
click at [559, 281] on span "Ranger" at bounding box center [555, 275] width 37 height 18
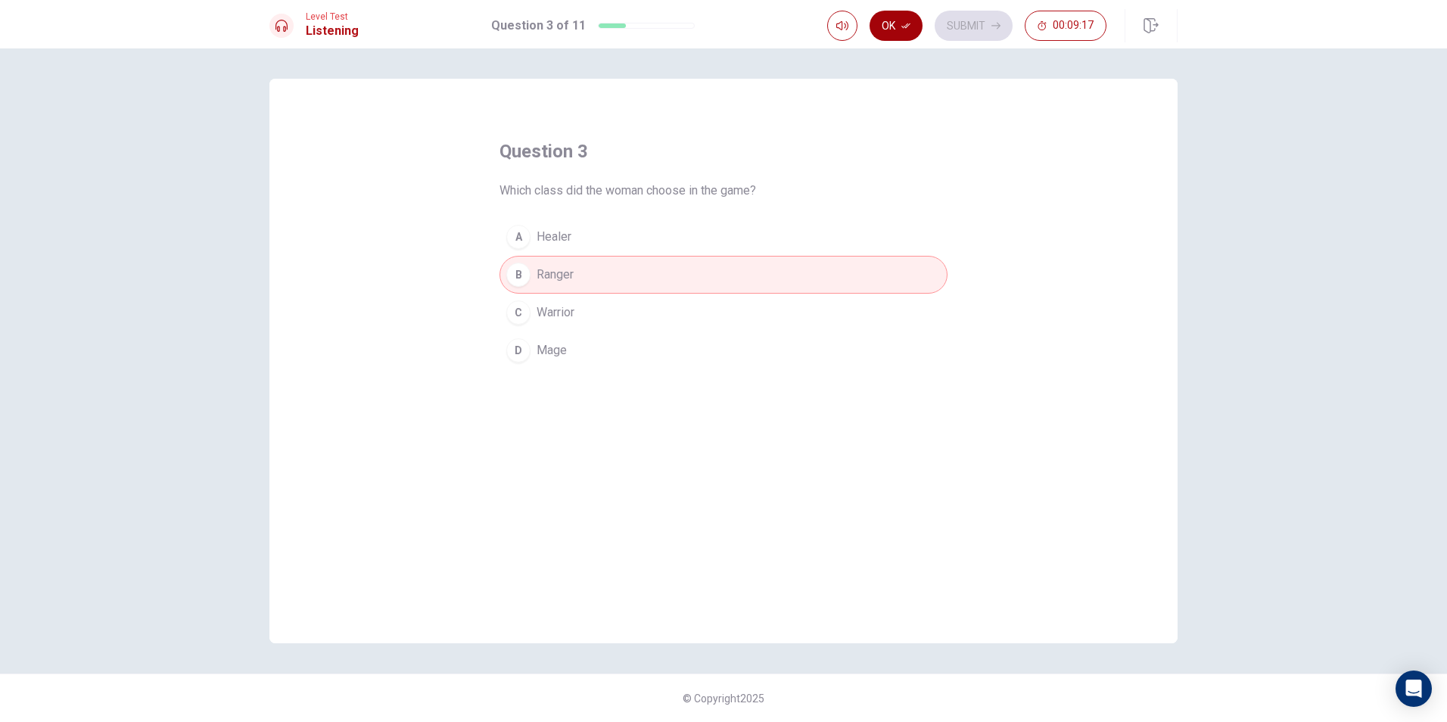
click at [898, 24] on button "Ok" at bounding box center [896, 26] width 53 height 30
click at [966, 24] on button "Submit" at bounding box center [974, 26] width 78 height 30
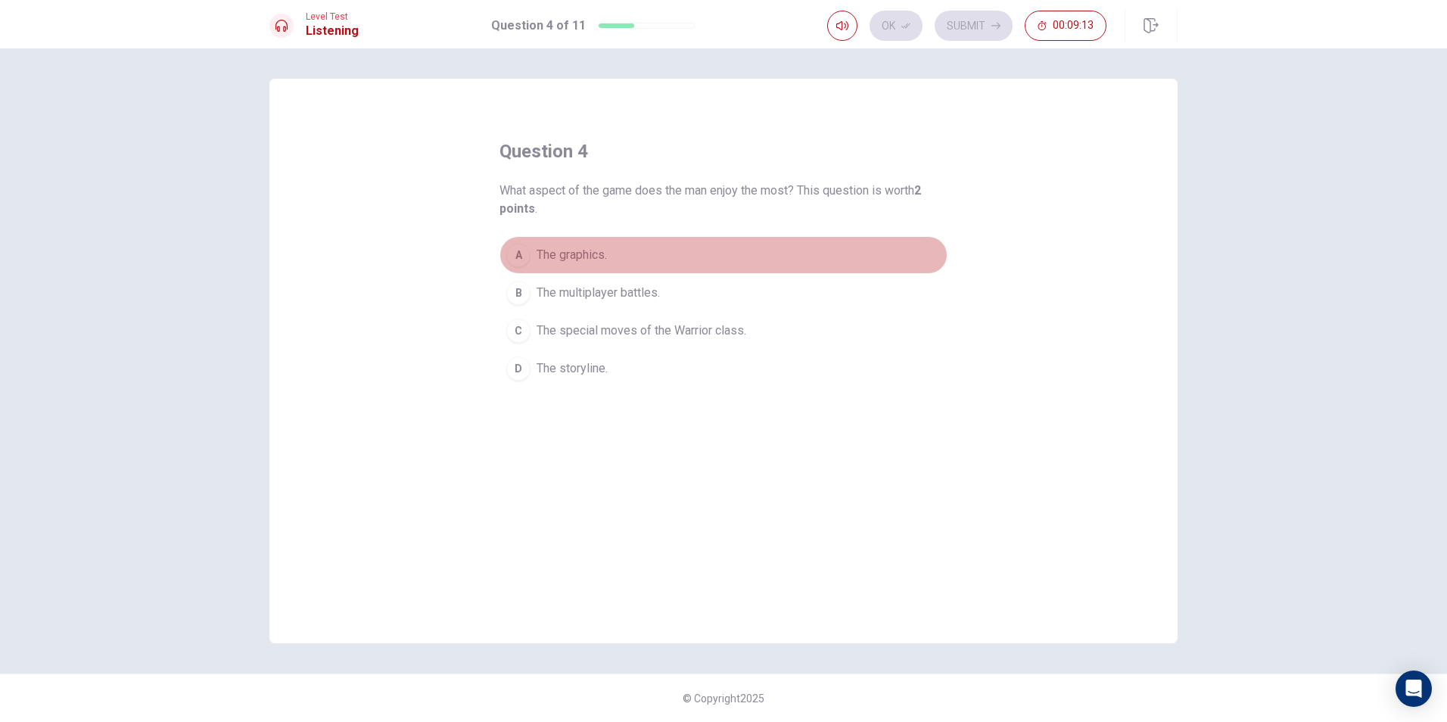
click at [620, 263] on button "A The graphics." at bounding box center [724, 255] width 448 height 38
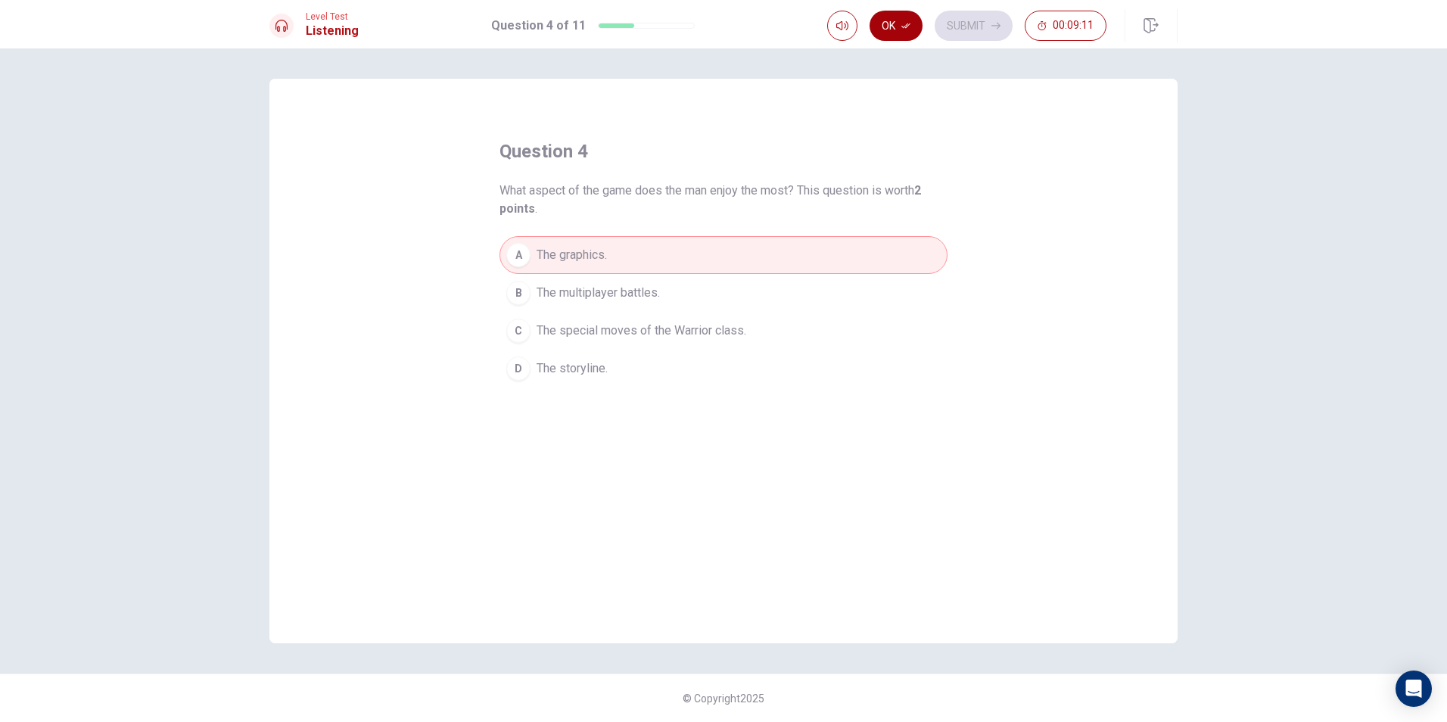
click at [906, 32] on button "Ok" at bounding box center [896, 26] width 53 height 30
click at [965, 30] on button "Submit" at bounding box center [974, 26] width 78 height 30
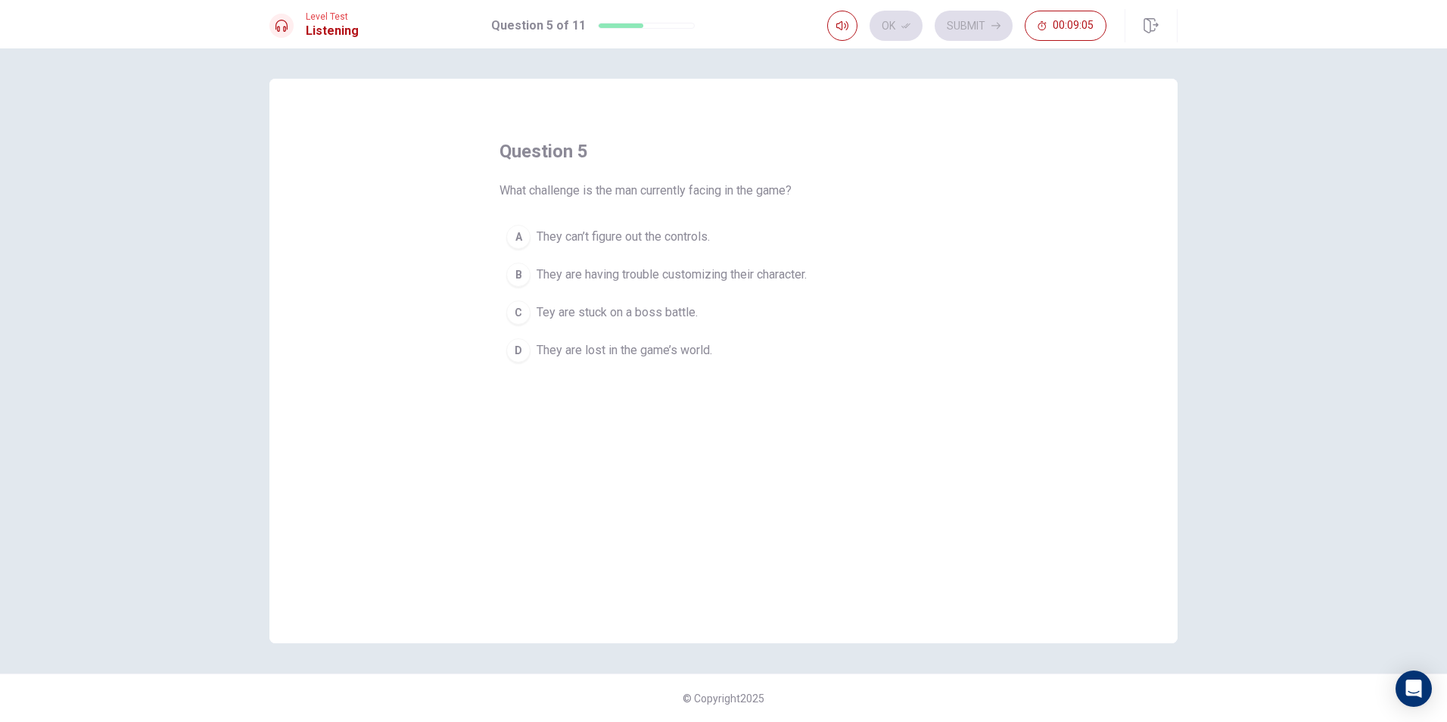
click at [592, 321] on span "Tey are stuck on a boss battle." at bounding box center [617, 312] width 161 height 18
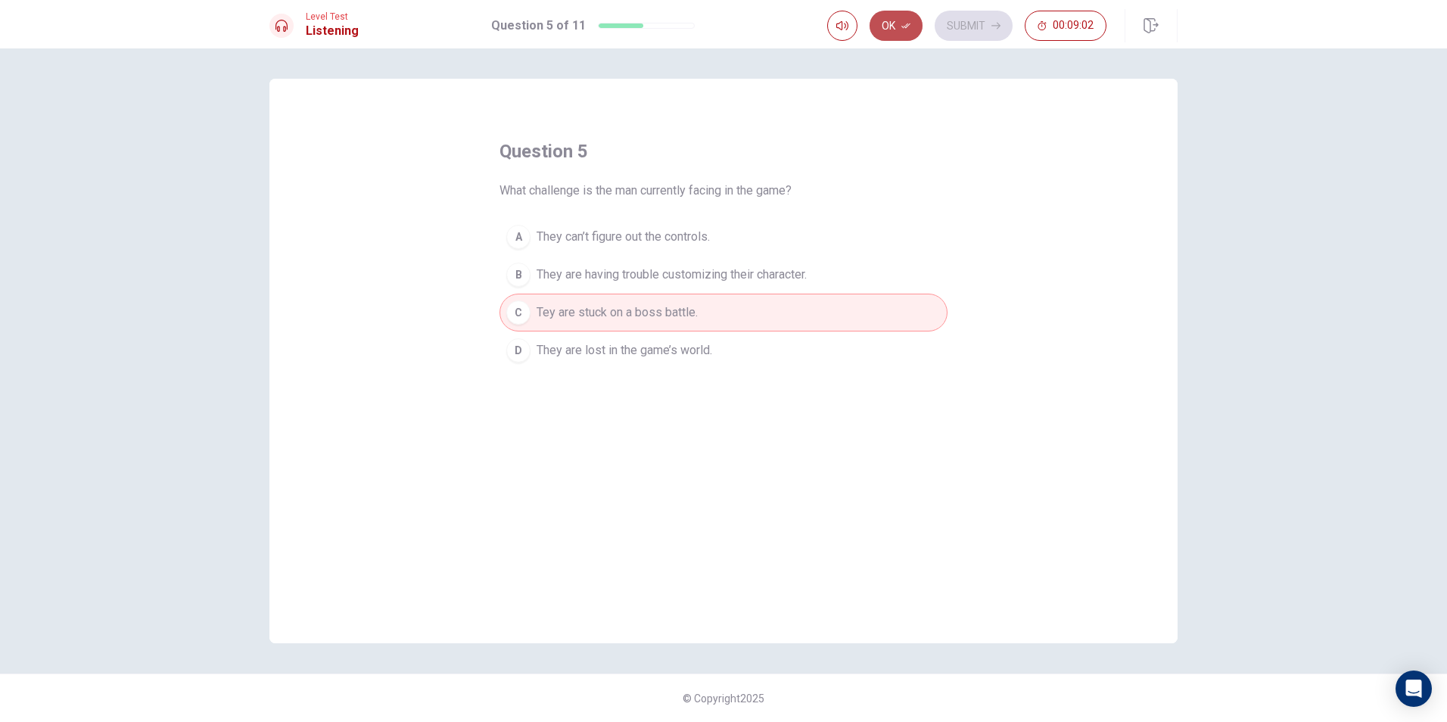
click at [910, 25] on icon "button" at bounding box center [905, 25] width 9 height 9
click at [979, 36] on button "Submit" at bounding box center [974, 26] width 78 height 30
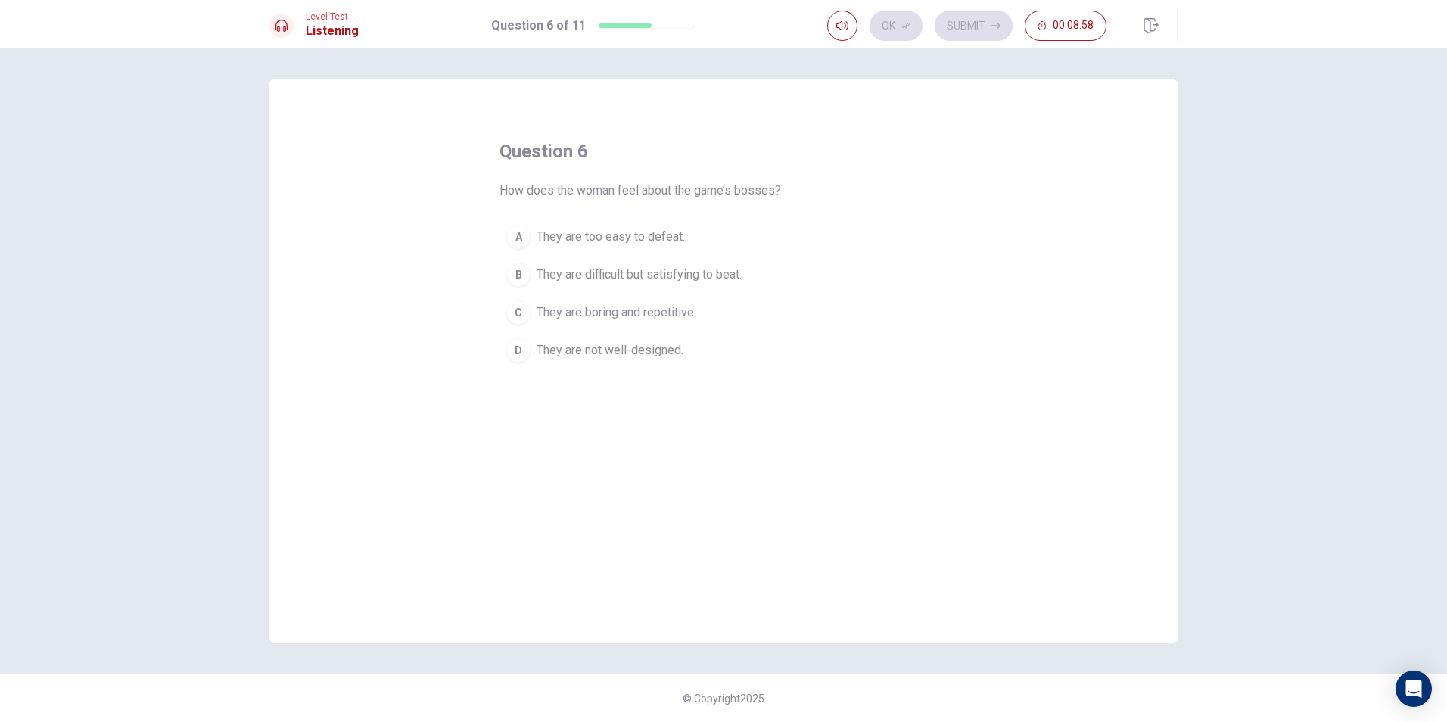
click at [607, 274] on span "They are difficult but satisfying to beat." at bounding box center [639, 275] width 205 height 18
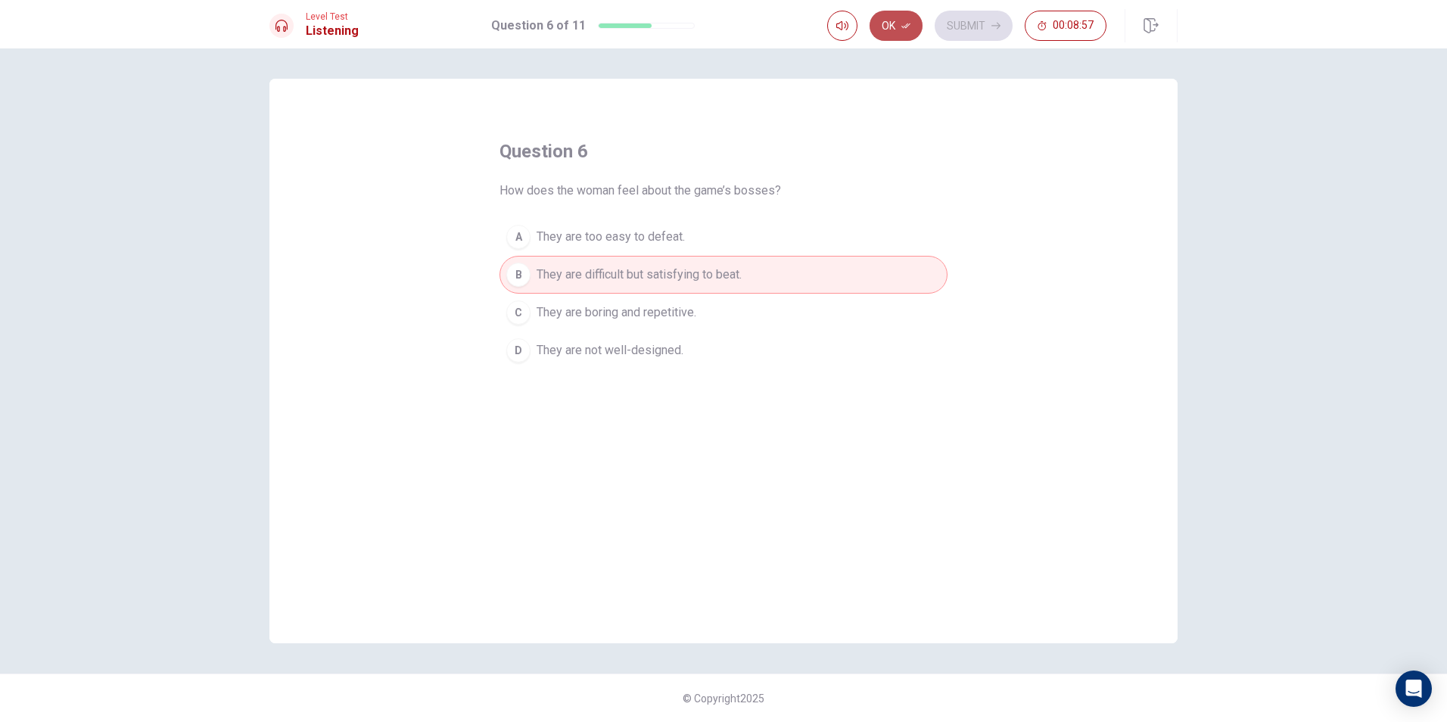
click at [893, 21] on button "Ok" at bounding box center [896, 26] width 53 height 30
click at [986, 18] on button "Submit" at bounding box center [974, 26] width 78 height 30
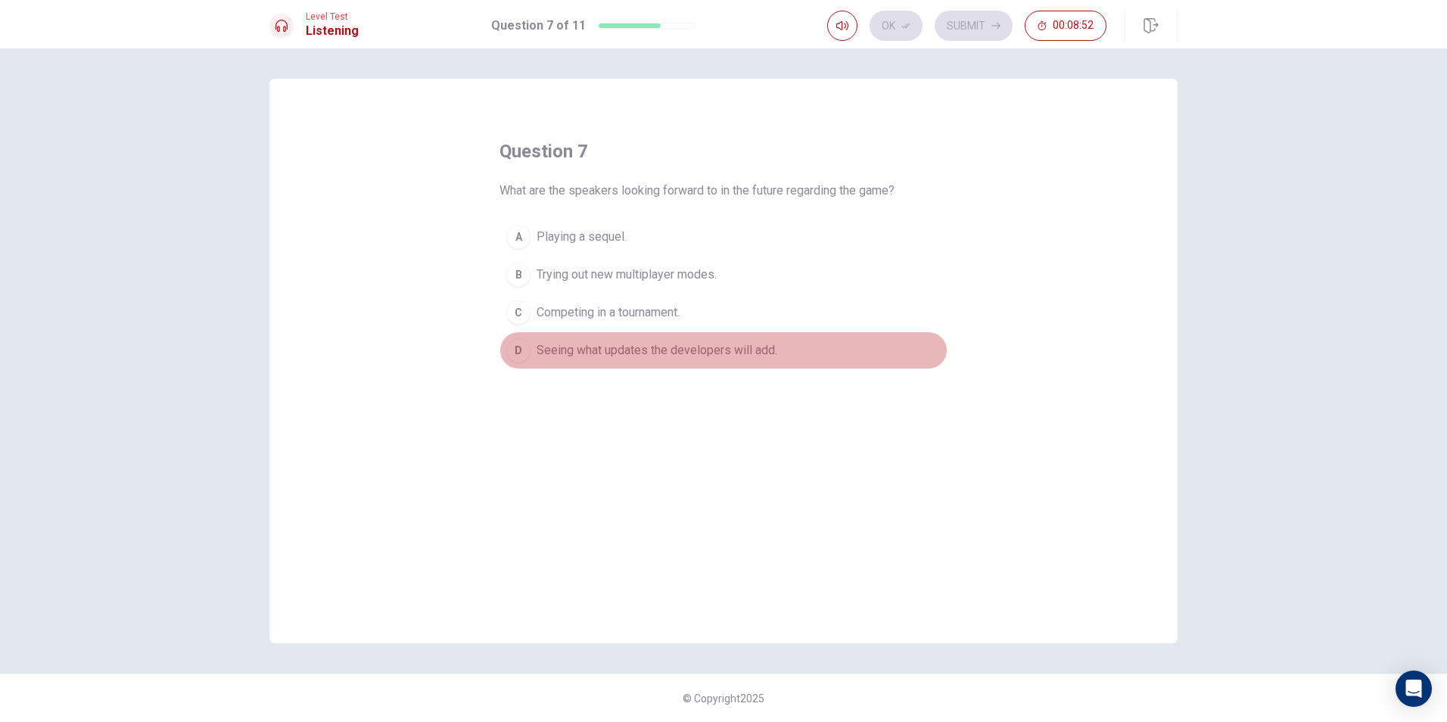
click at [568, 358] on span "Seeing what updates the developers will add." at bounding box center [657, 350] width 241 height 18
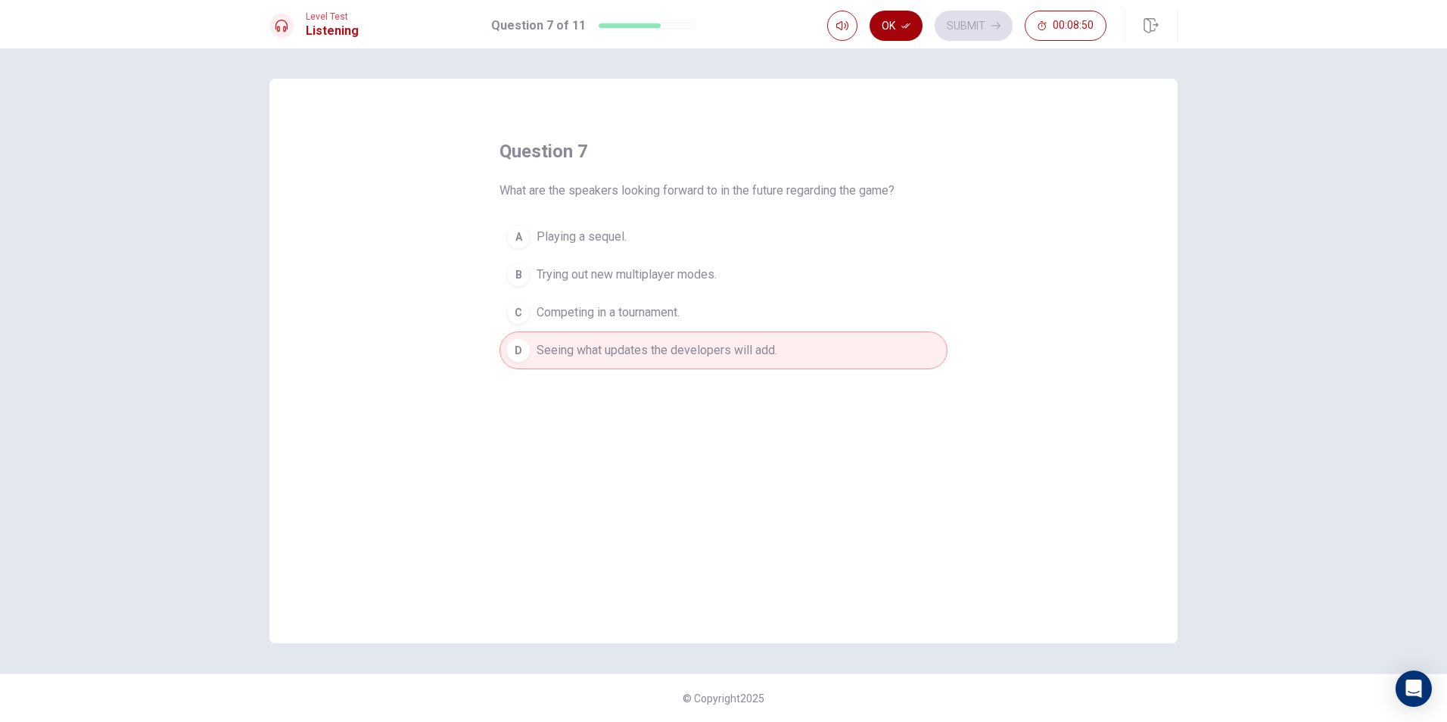
click at [910, 20] on button "Ok" at bounding box center [896, 26] width 53 height 30
click at [957, 28] on button "Submit" at bounding box center [974, 26] width 78 height 30
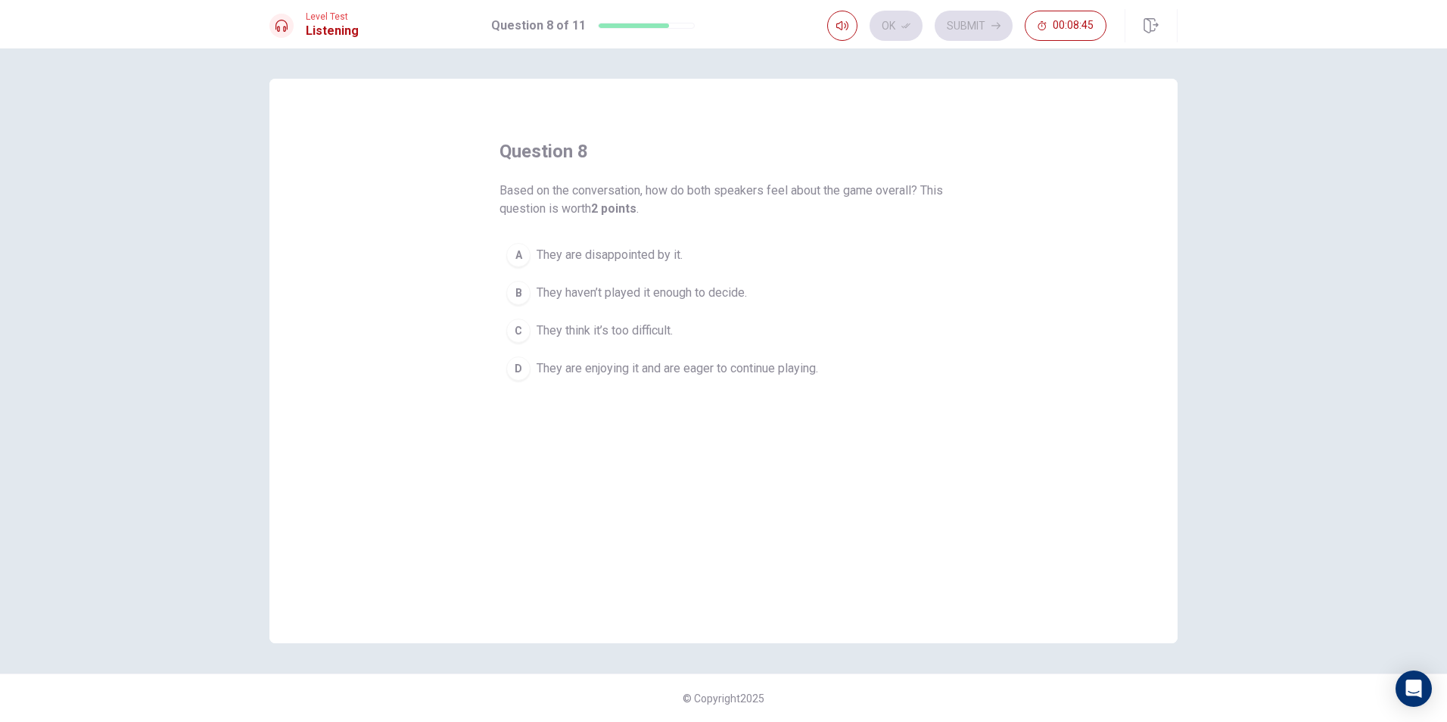
click at [568, 364] on span "They are enjoying it and are eager to continue playing." at bounding box center [678, 369] width 282 height 18
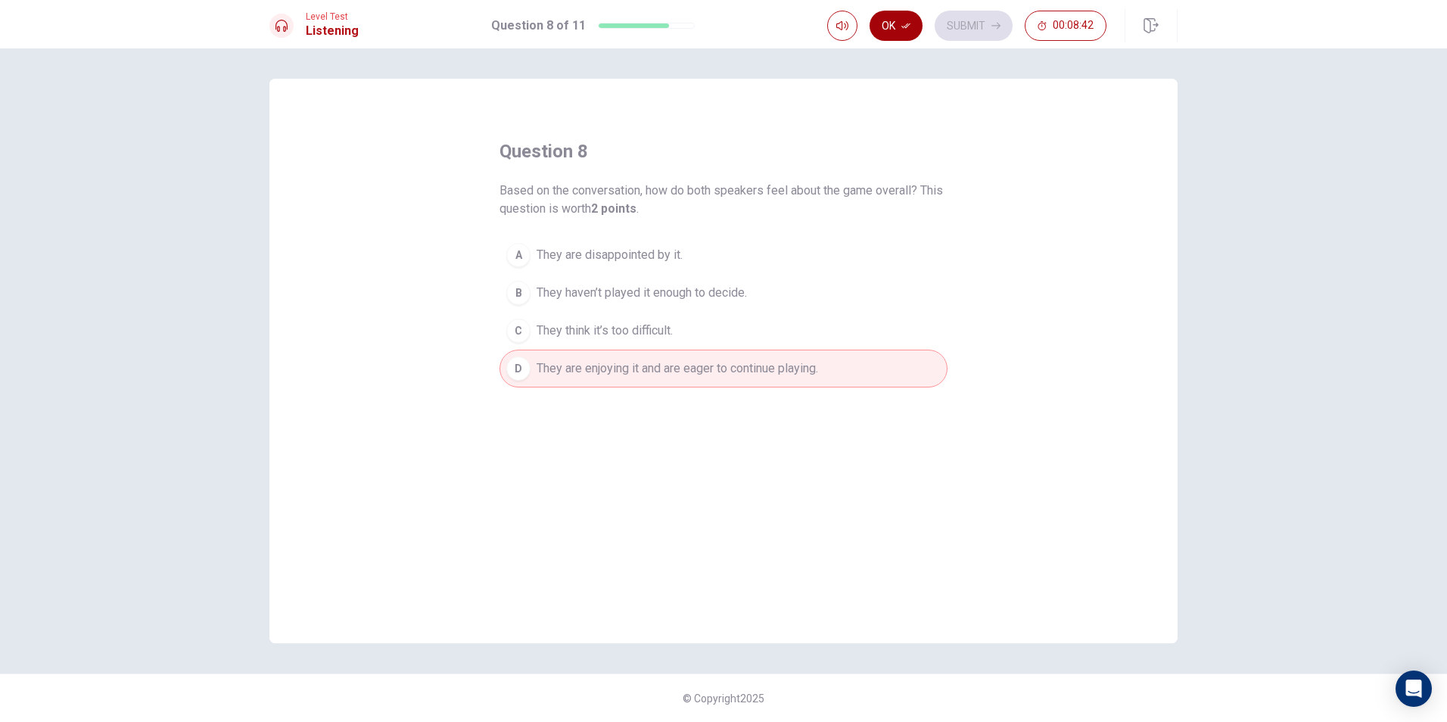
click at [894, 35] on button "Ok" at bounding box center [896, 26] width 53 height 30
click at [981, 28] on button "Submit" at bounding box center [974, 26] width 78 height 30
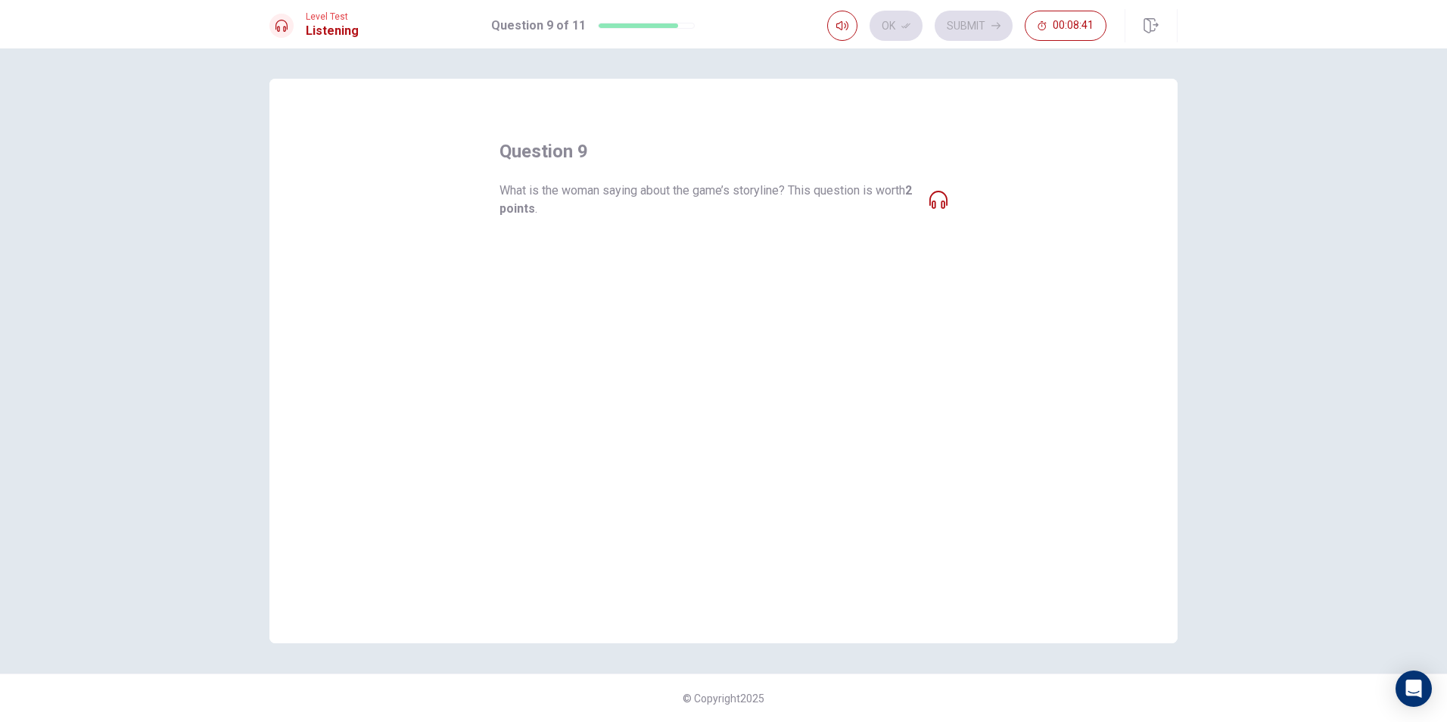
drag, startPoint x: 812, startPoint y: 187, endPoint x: 882, endPoint y: 186, distance: 69.6
click at [882, 186] on span "What is the woman saying about the game’s storyline? This question is worth 2 p…" at bounding box center [709, 200] width 418 height 36
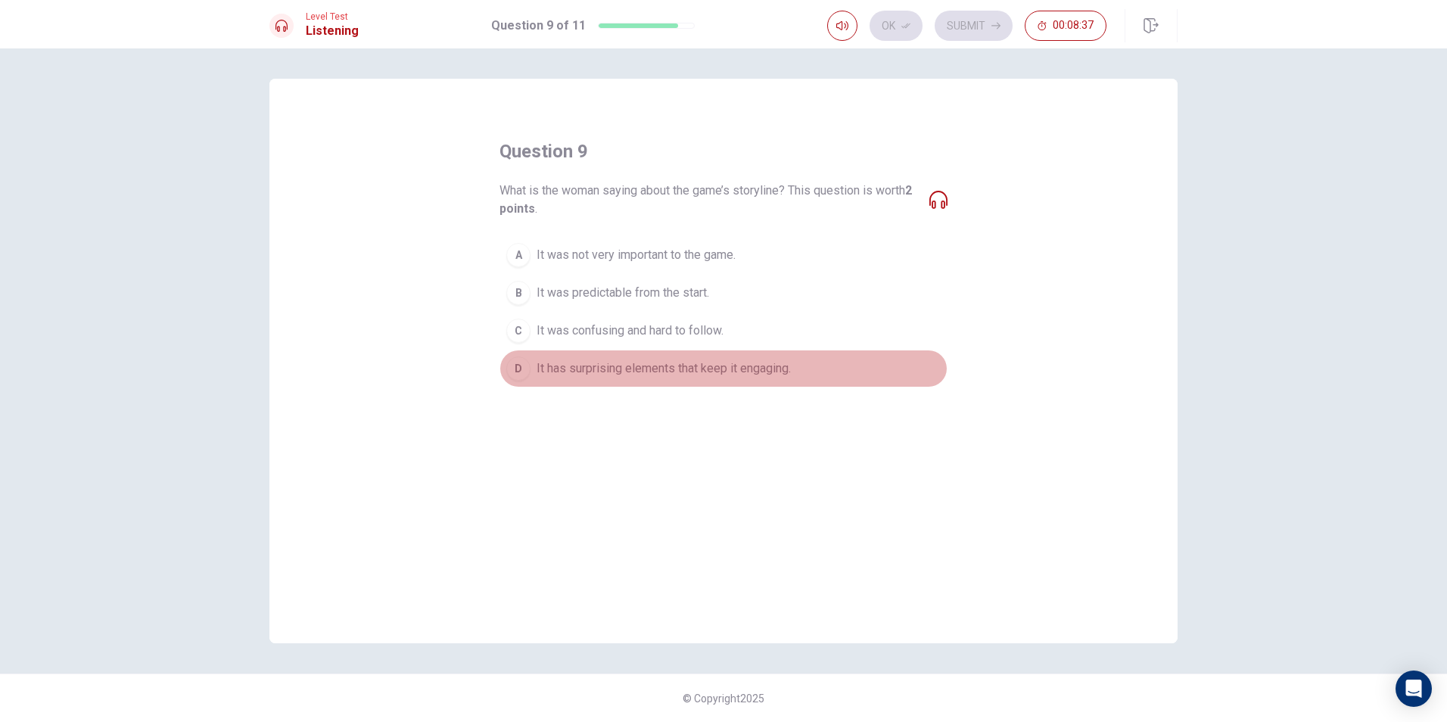
click at [552, 372] on span "It has surprising elements that keep it engaging." at bounding box center [664, 369] width 254 height 18
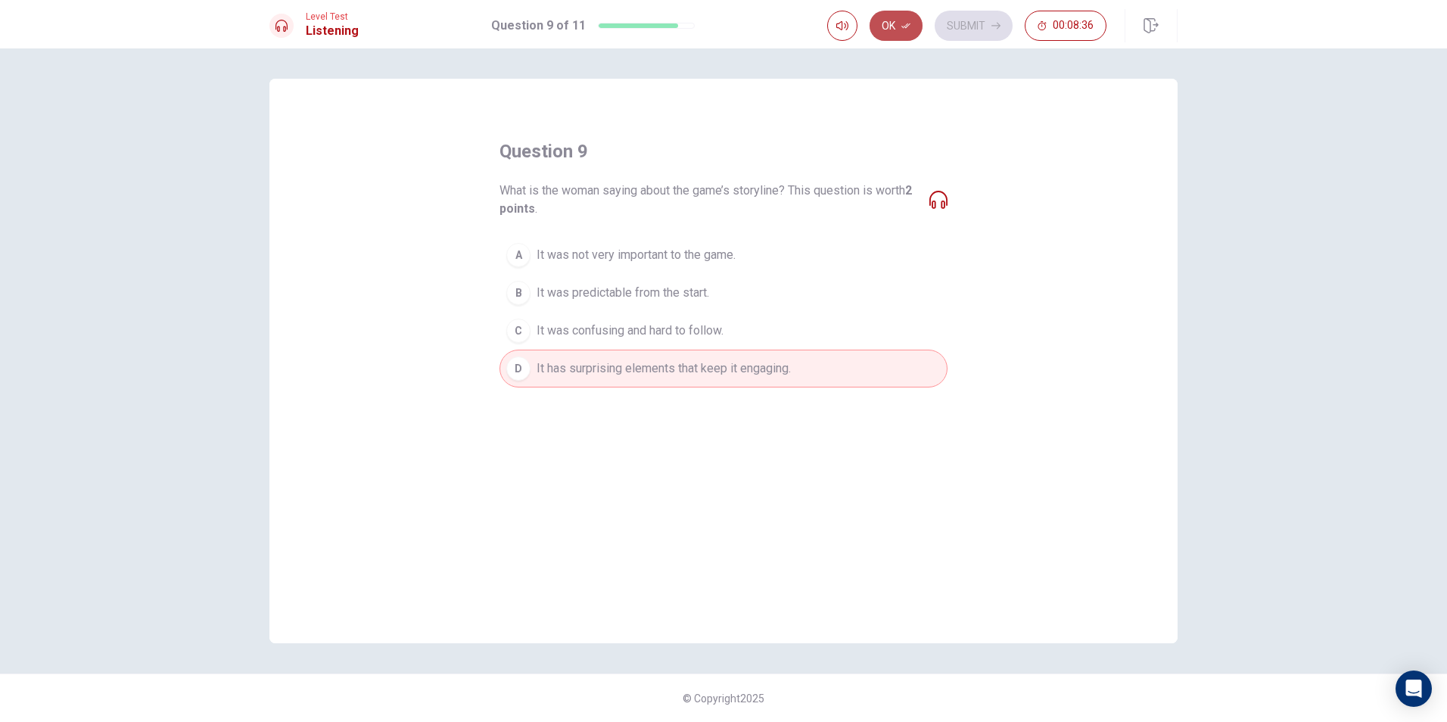
click at [903, 33] on button "Ok" at bounding box center [896, 26] width 53 height 30
click at [970, 20] on button "Submit" at bounding box center [974, 26] width 78 height 30
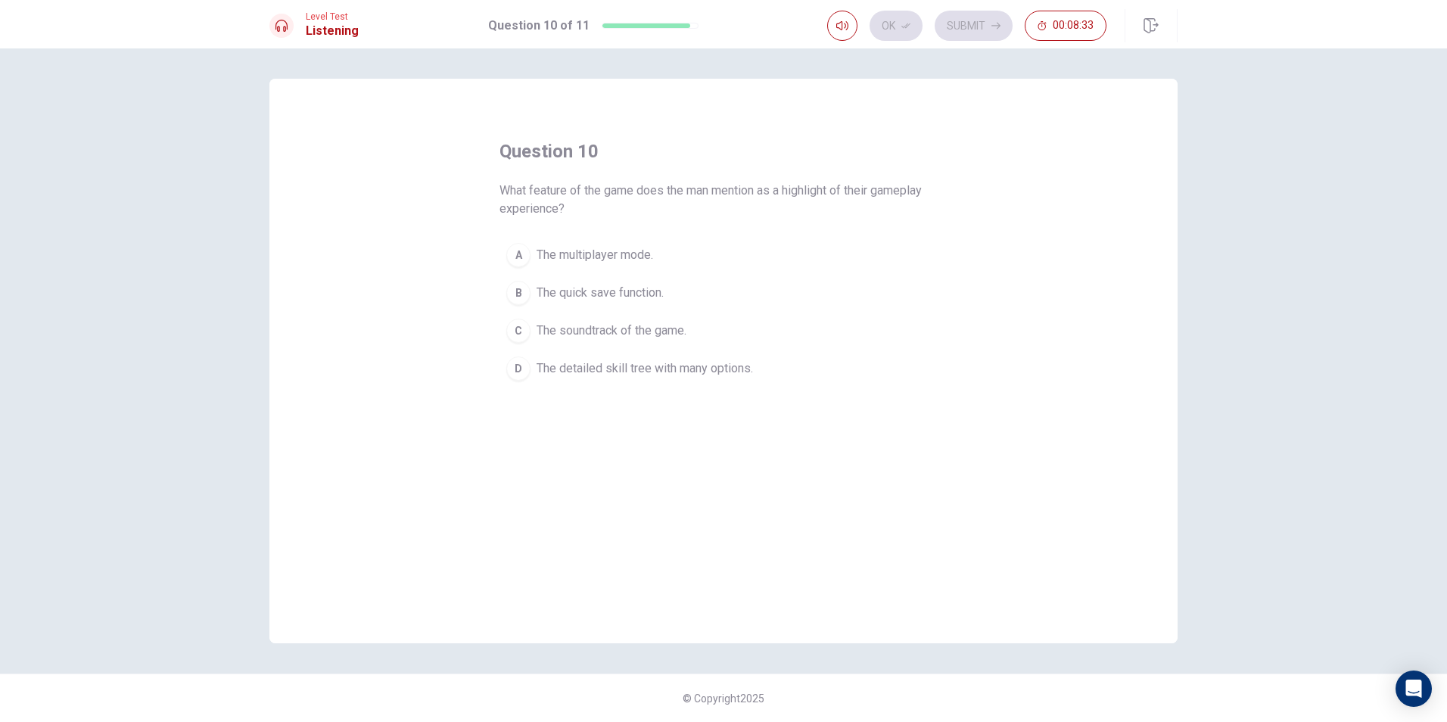
drag, startPoint x: 557, startPoint y: 197, endPoint x: 647, endPoint y: 192, distance: 90.2
click at [647, 192] on span "What feature of the game does the man mention as a highlight of their gameplay …" at bounding box center [724, 200] width 448 height 36
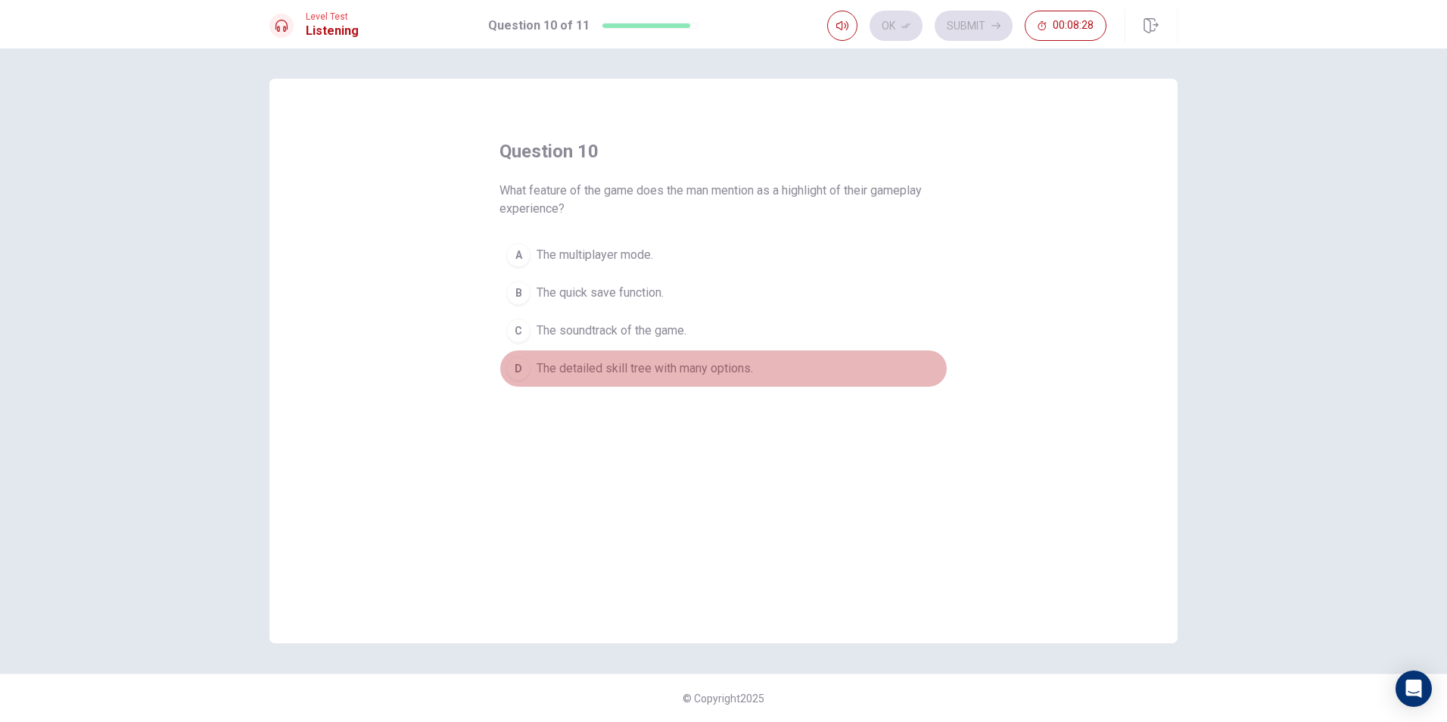
click at [584, 377] on span "The detailed skill tree with many options." at bounding box center [645, 369] width 216 height 18
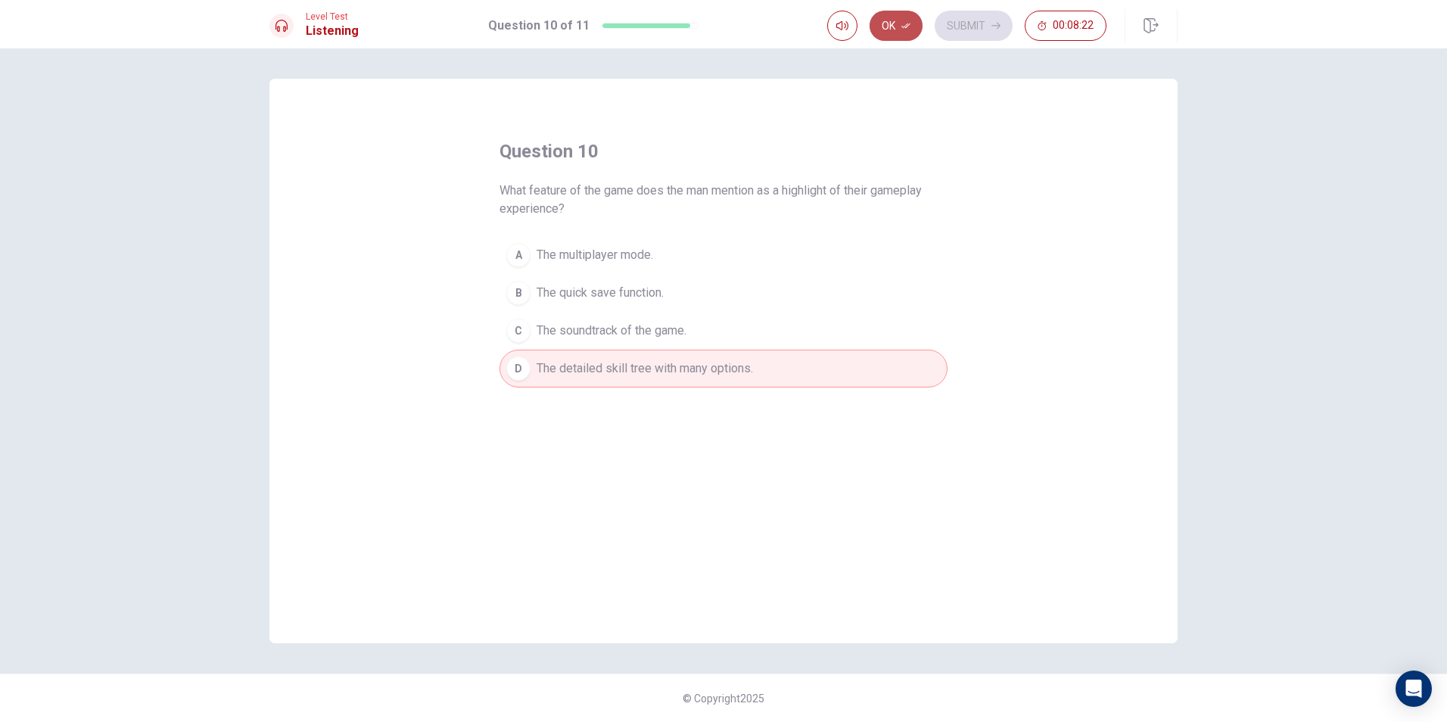
click at [891, 31] on button "Ok" at bounding box center [896, 26] width 53 height 30
click at [961, 25] on button "Submit" at bounding box center [974, 26] width 78 height 30
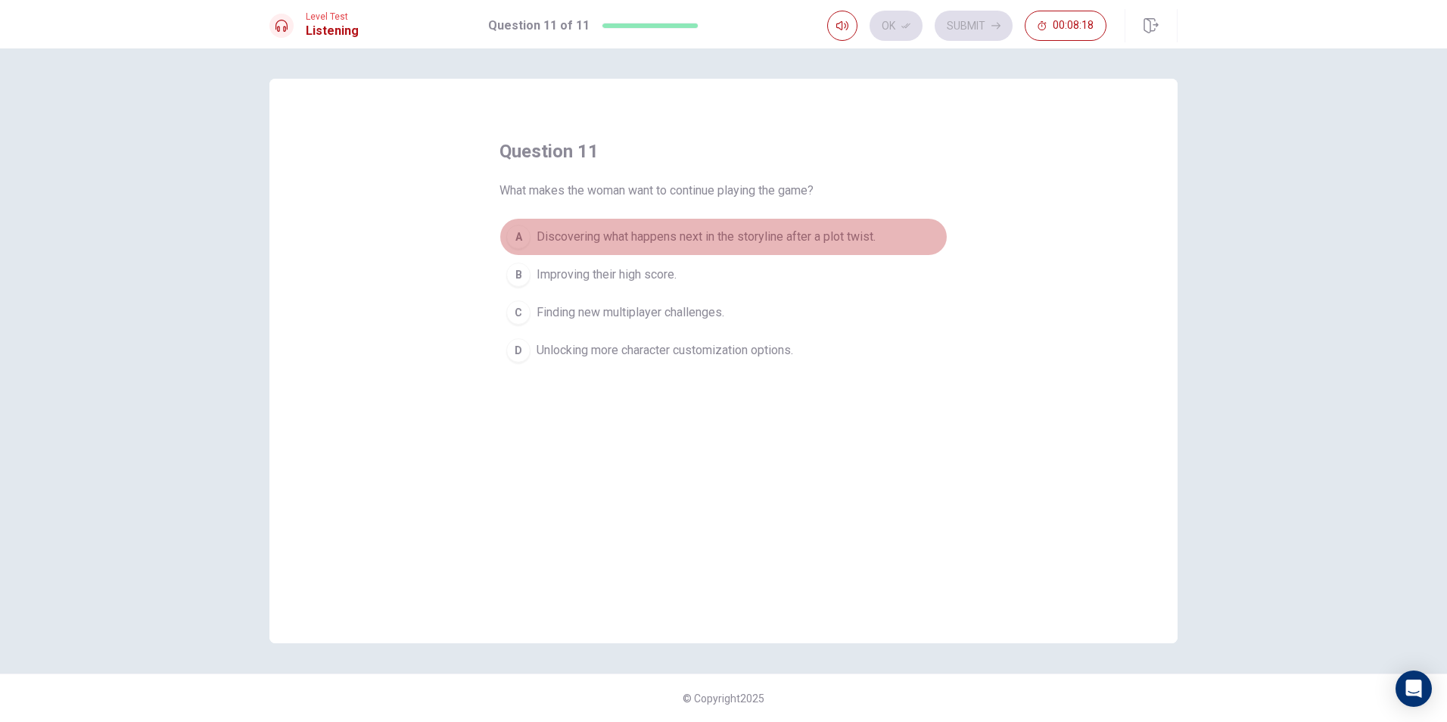
click at [570, 237] on span "Discovering what happens next in the storyline after a plot twist." at bounding box center [706, 237] width 339 height 18
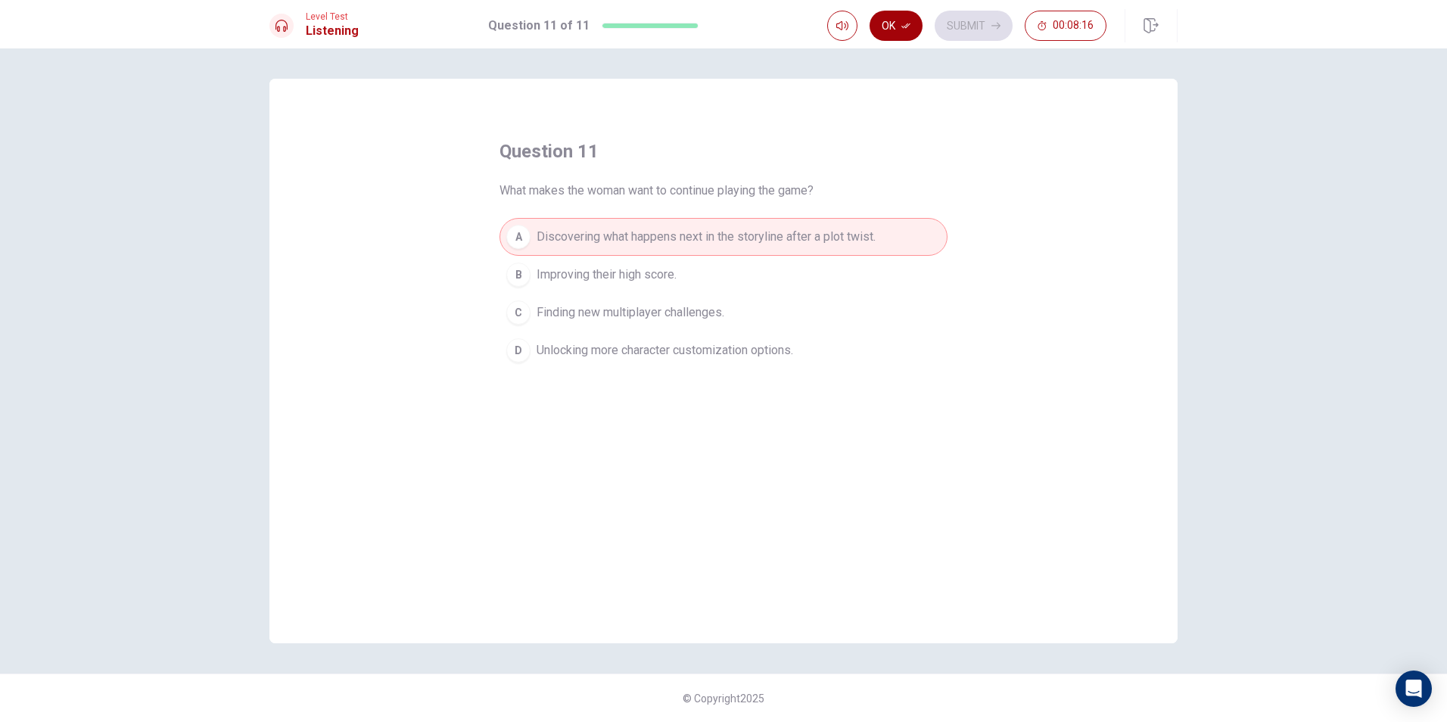
click at [892, 21] on button "Ok" at bounding box center [896, 26] width 53 height 30
click at [977, 26] on button "Submit" at bounding box center [974, 26] width 78 height 30
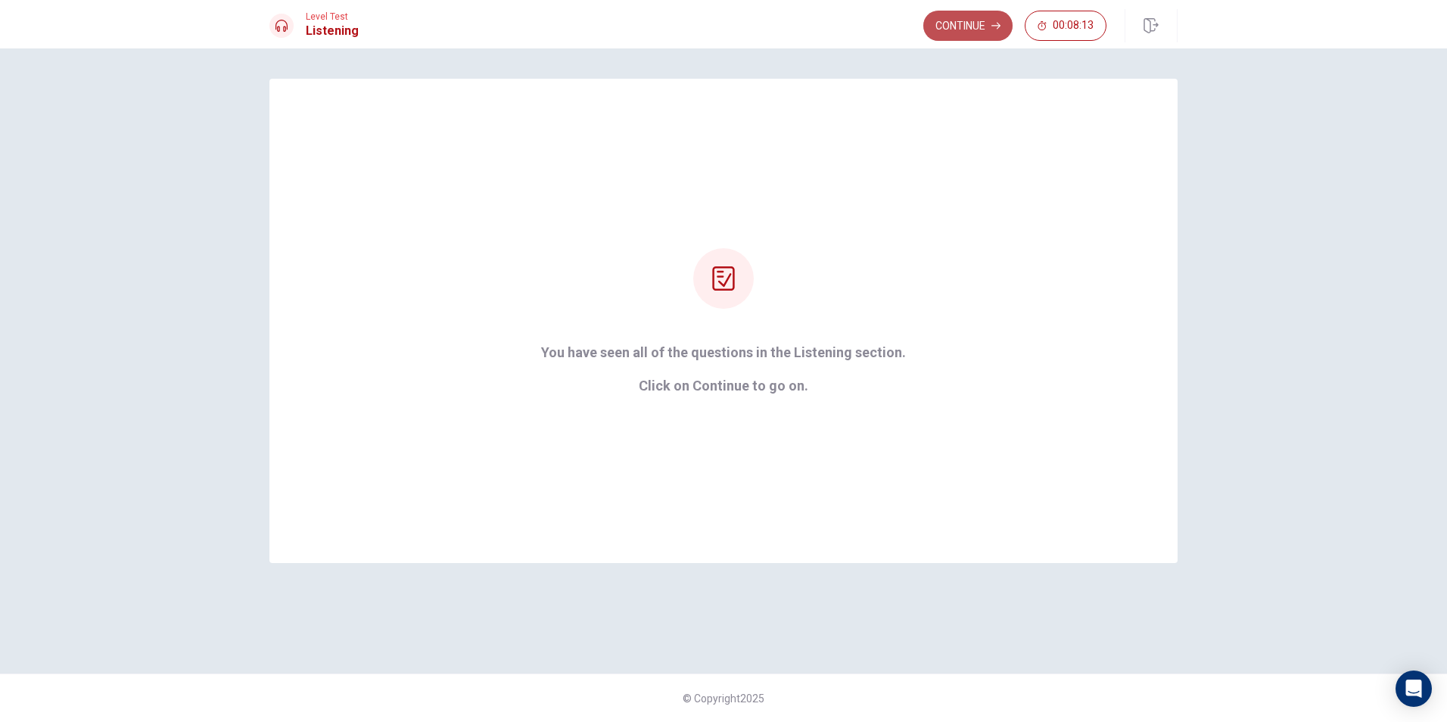
click at [960, 30] on button "Continue" at bounding box center [967, 26] width 89 height 30
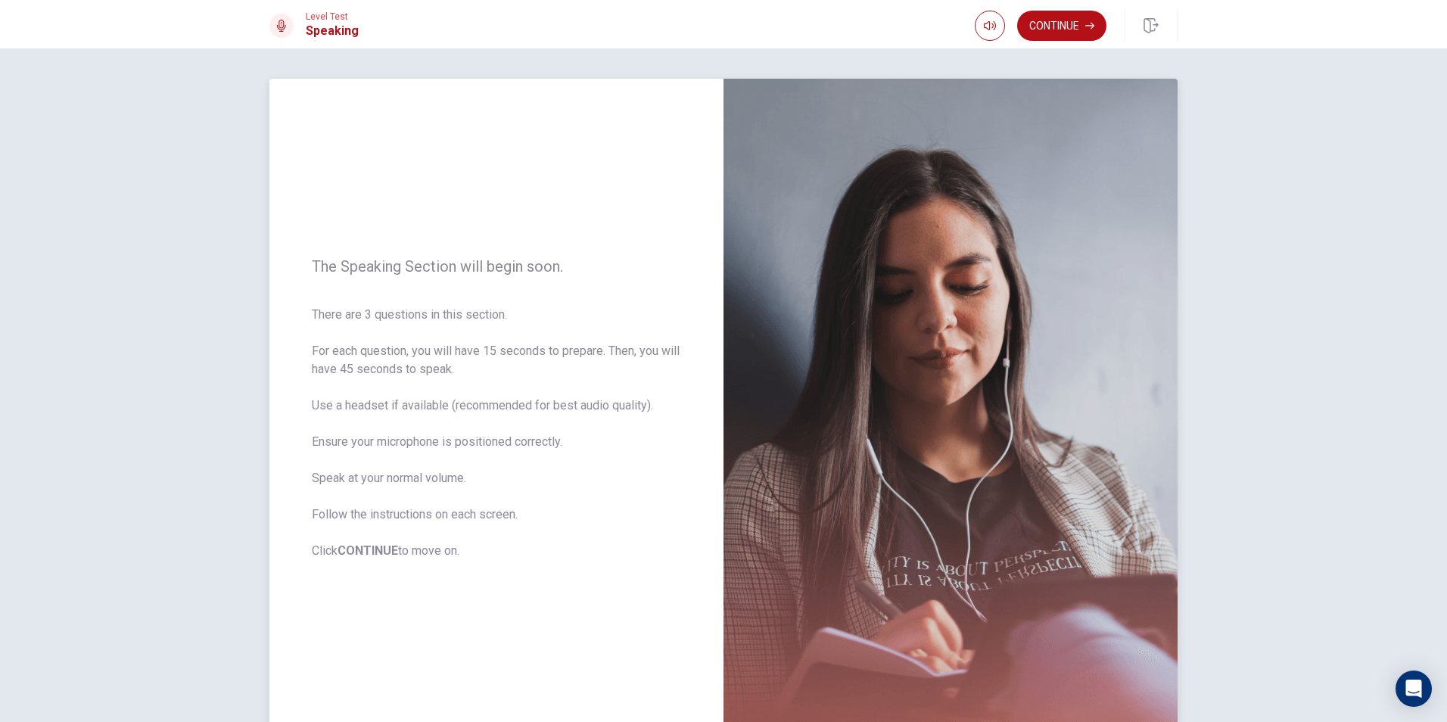
drag, startPoint x: 375, startPoint y: 353, endPoint x: 461, endPoint y: 353, distance: 86.3
click at [461, 353] on span "There are 3 questions in this section. For each question, you will have 15 seco…" at bounding box center [496, 433] width 369 height 254
click at [1050, 23] on button "Continue" at bounding box center [1061, 26] width 89 height 30
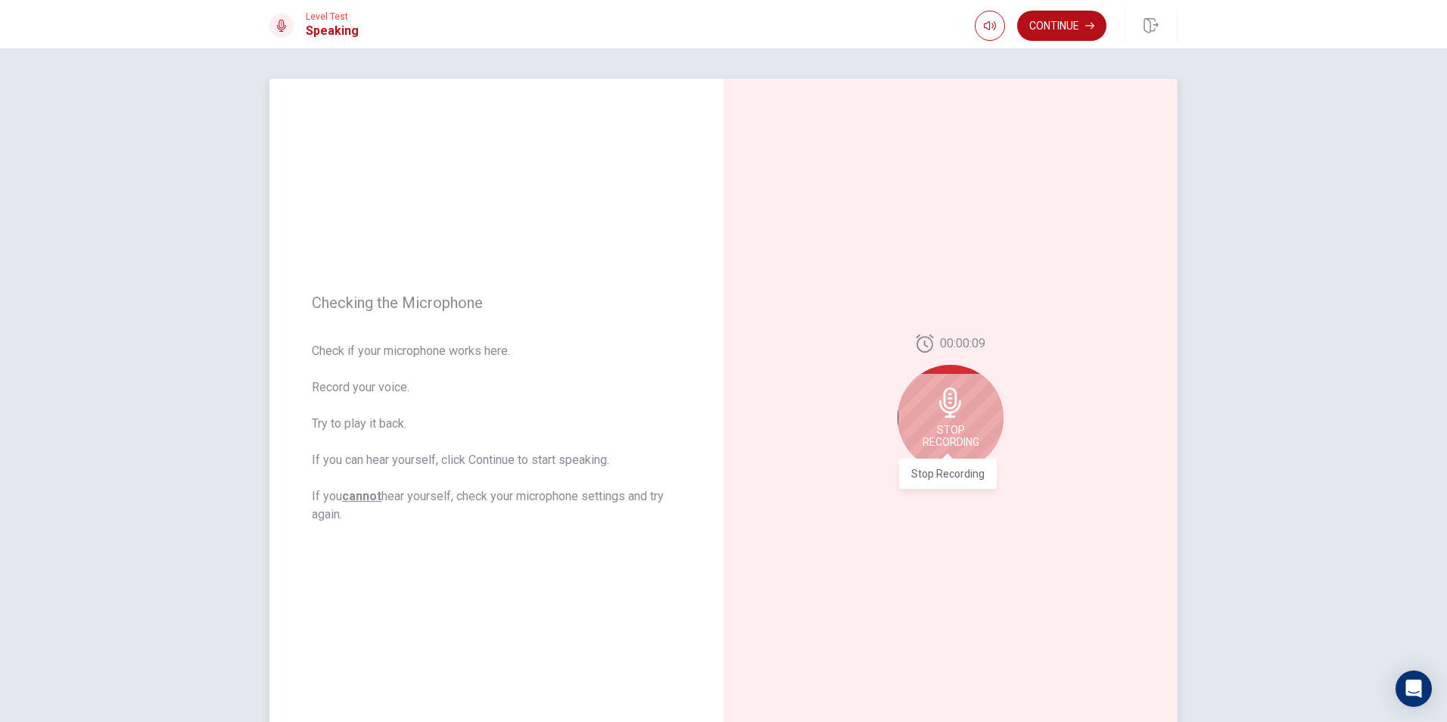
click at [968, 424] on span "Stop Recording" at bounding box center [951, 436] width 57 height 24
click at [967, 485] on icon "Play Audio" at bounding box center [967, 482] width 9 height 9
click at [964, 483] on icon "Pause Audio" at bounding box center [967, 482] width 9 height 9
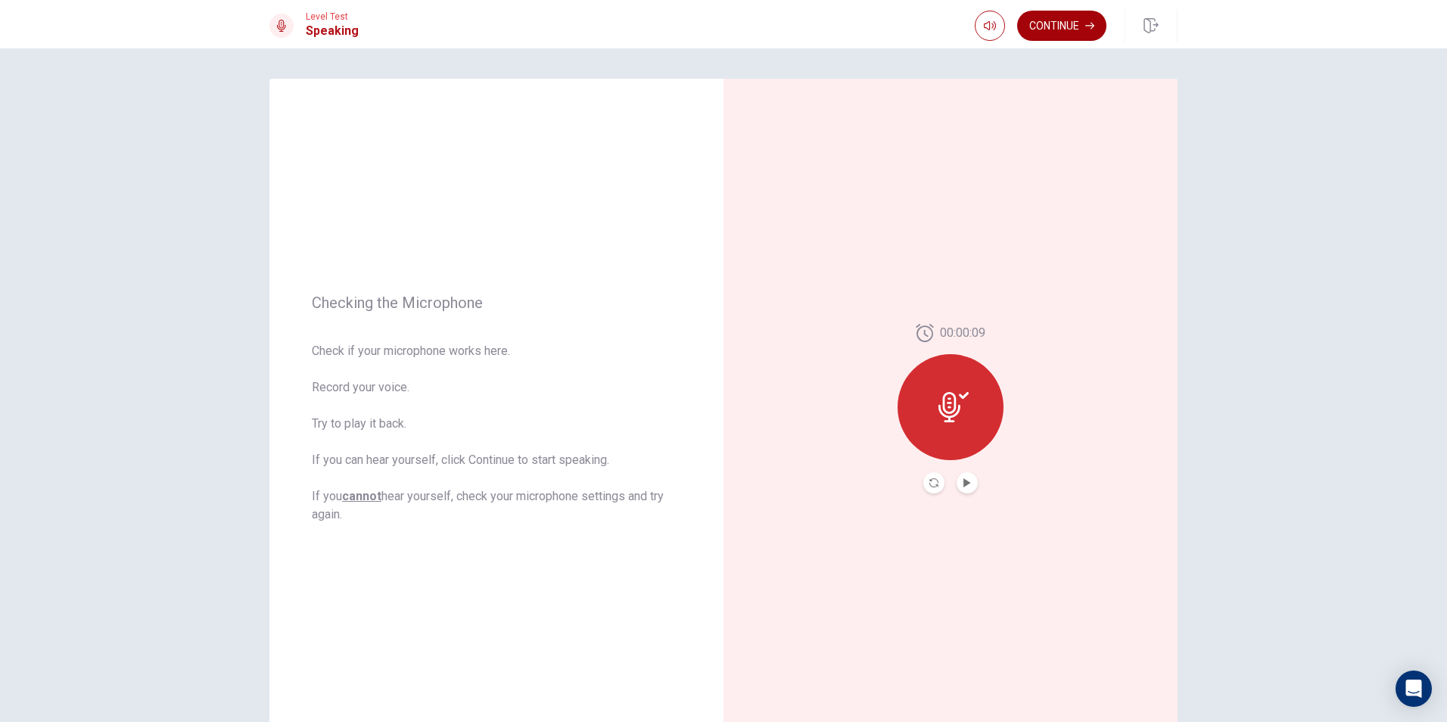
click at [1076, 34] on button "Continue" at bounding box center [1061, 26] width 89 height 30
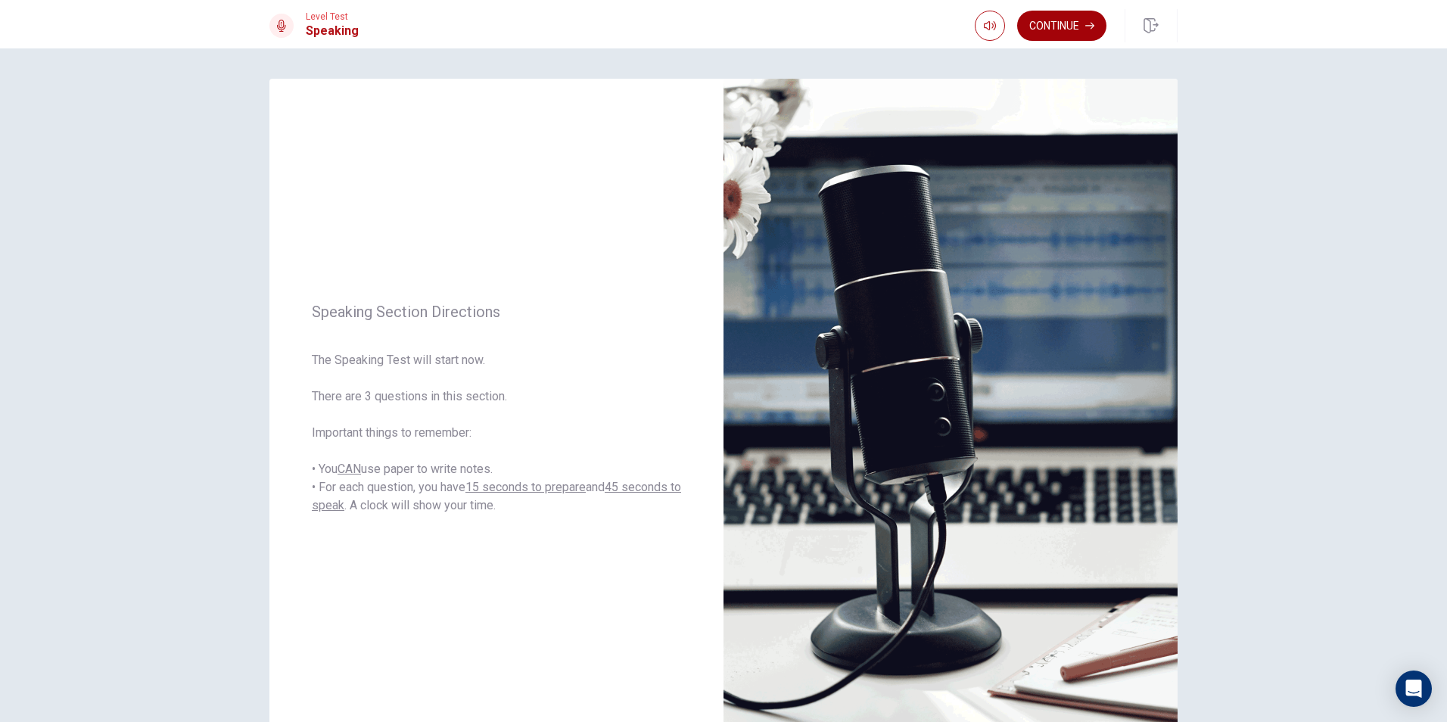
click at [1026, 28] on button "Continue" at bounding box center [1061, 26] width 89 height 30
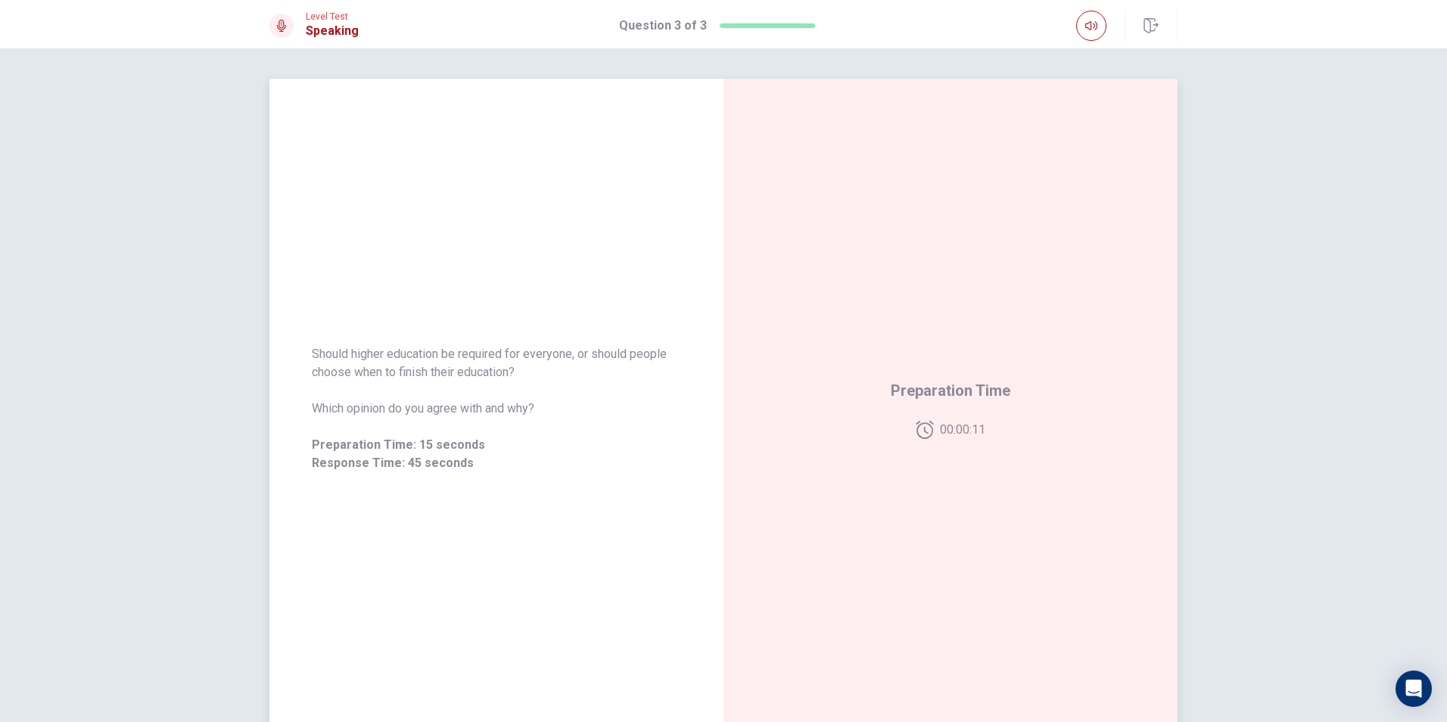
drag, startPoint x: 384, startPoint y: 369, endPoint x: 500, endPoint y: 362, distance: 116.0
click at [500, 362] on span "Should higher education be required for everyone, or should people choose when …" at bounding box center [496, 363] width 369 height 36
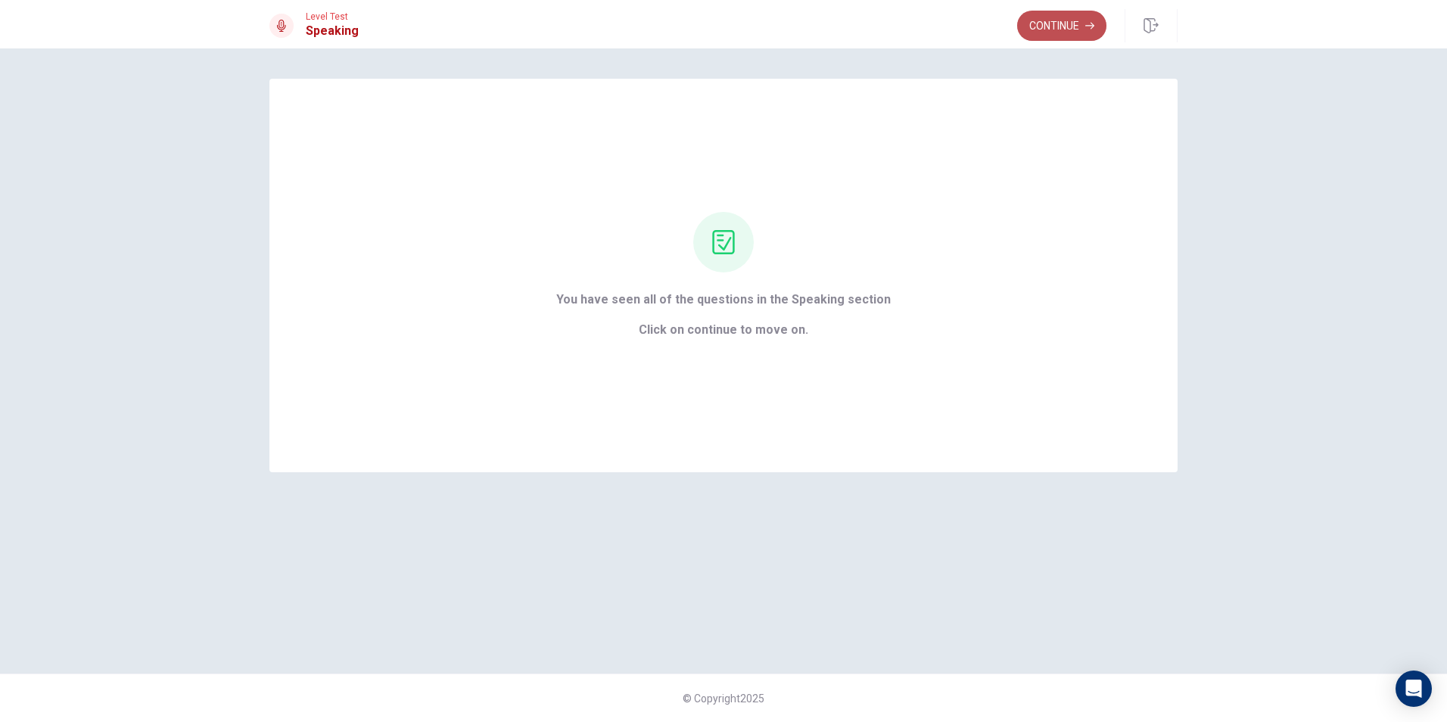
click at [1042, 34] on button "Continue" at bounding box center [1061, 26] width 89 height 30
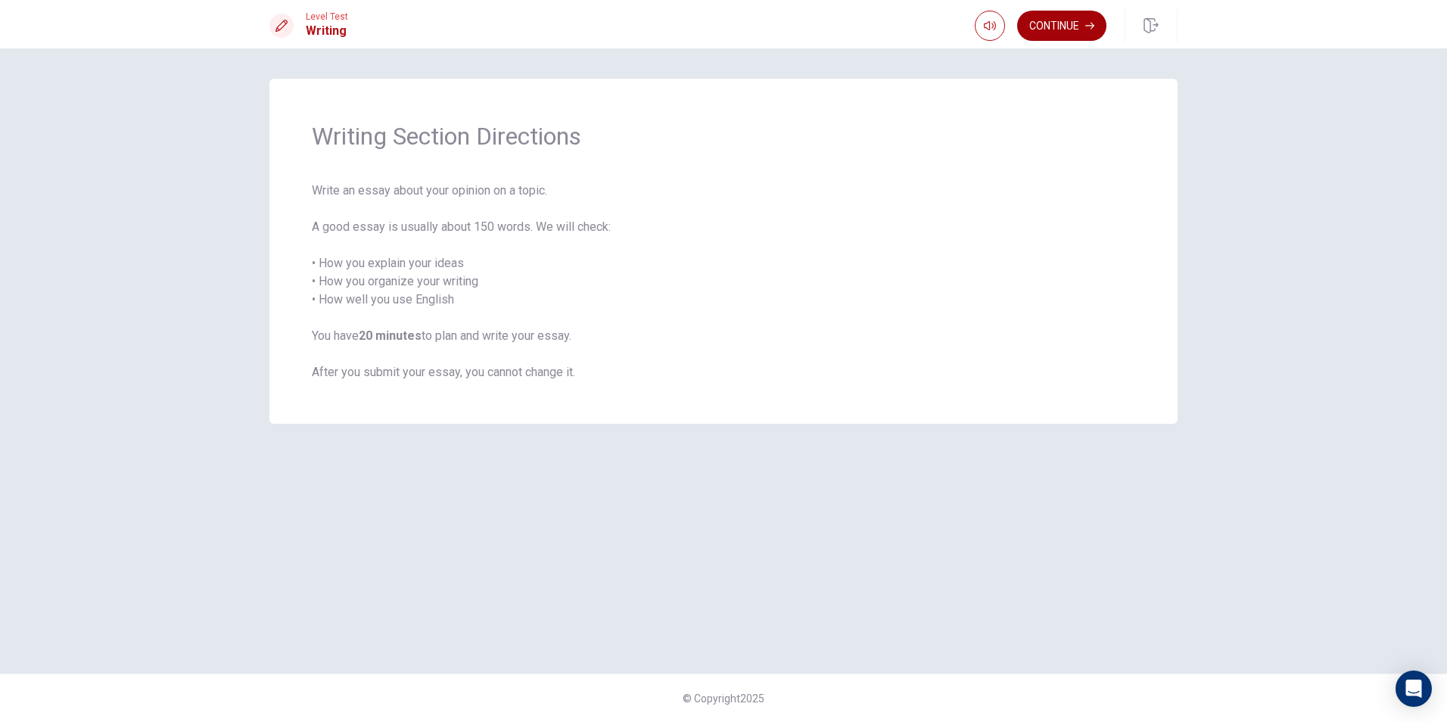
click at [1052, 20] on button "Continue" at bounding box center [1061, 26] width 89 height 30
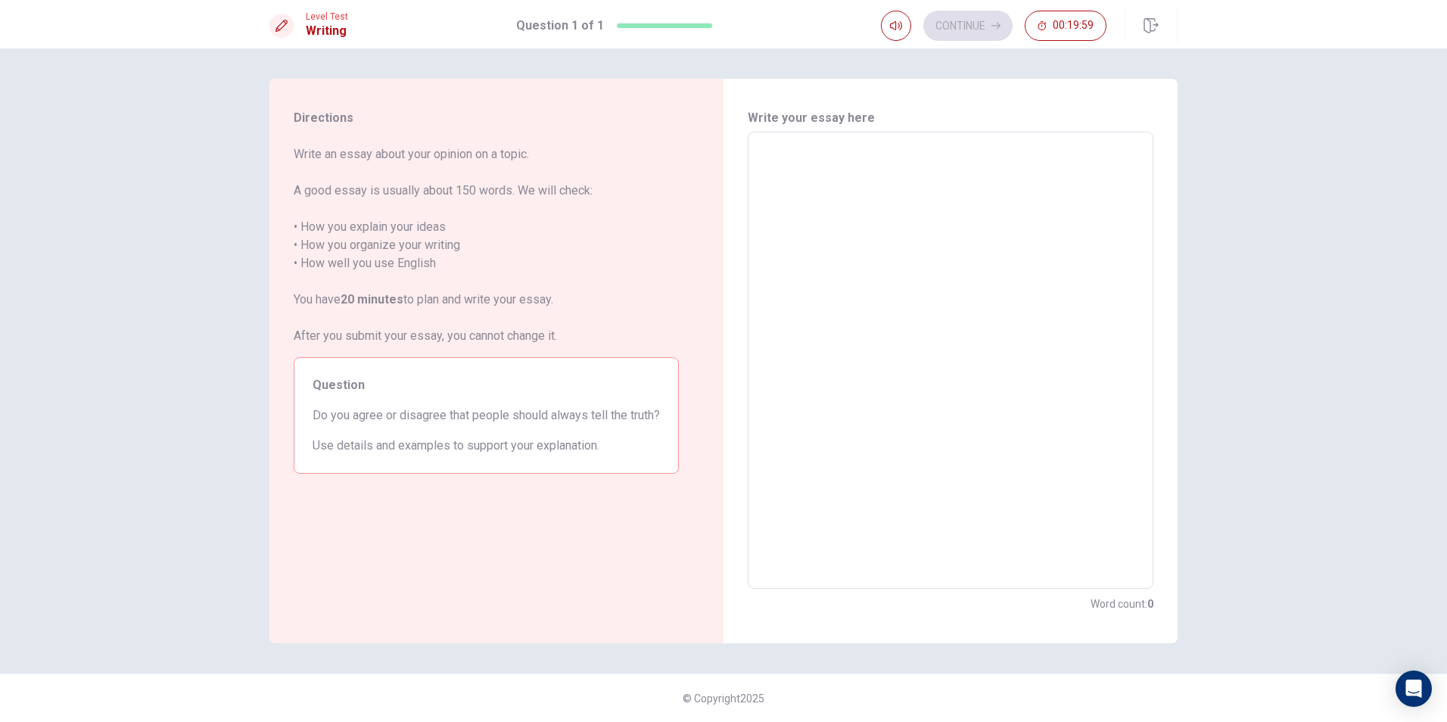
click at [809, 168] on textarea at bounding box center [950, 361] width 384 height 432
drag, startPoint x: 397, startPoint y: 157, endPoint x: 547, endPoint y: 143, distance: 150.5
click at [547, 143] on div "Directions Write an essay about your opinion on a topic. A good essay is usuall…" at bounding box center [486, 361] width 434 height 565
drag, startPoint x: 310, startPoint y: 418, endPoint x: 593, endPoint y: 428, distance: 282.5
click at [593, 428] on div "Question Do you agree or disagree that people should always tell the truth? Use…" at bounding box center [486, 415] width 385 height 117
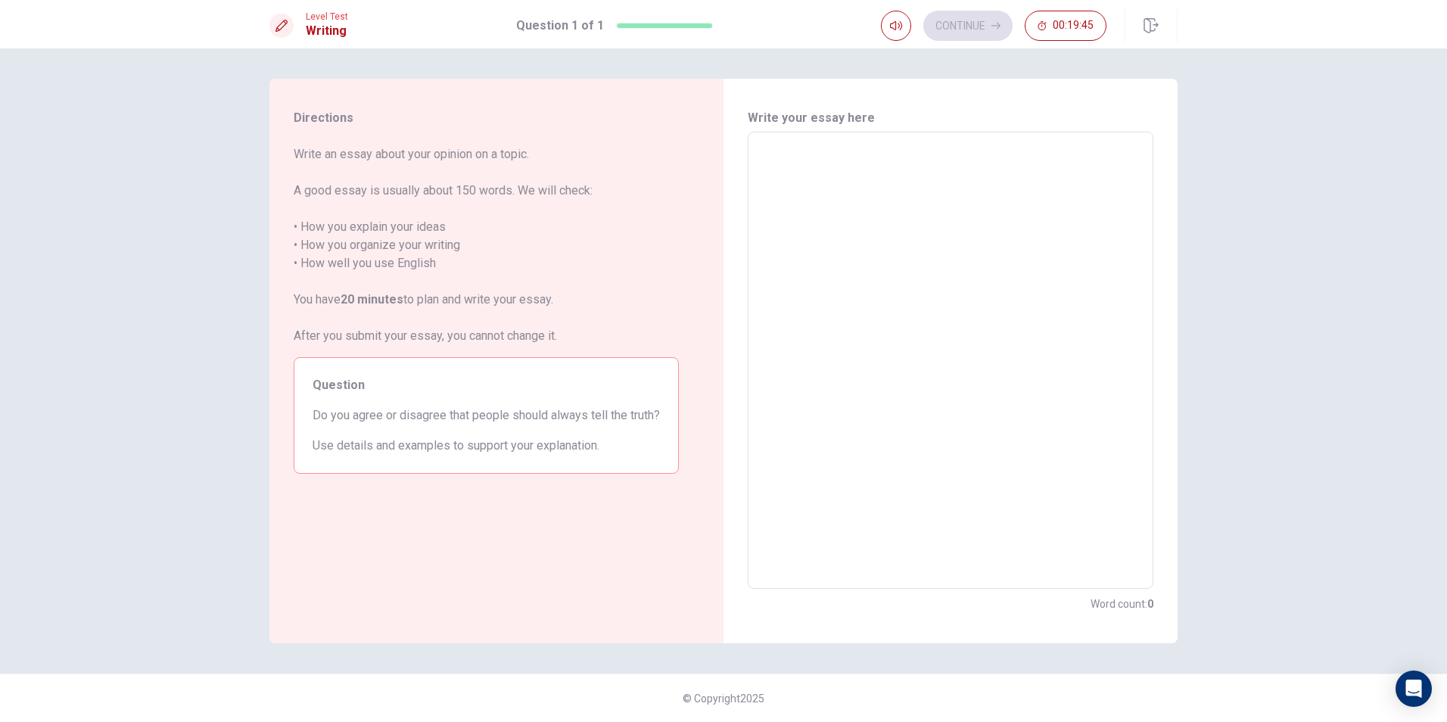
click at [831, 155] on textarea at bounding box center [950, 361] width 384 height 432
type textarea "P"
type textarea "x"
type textarea "Pe"
type textarea "x"
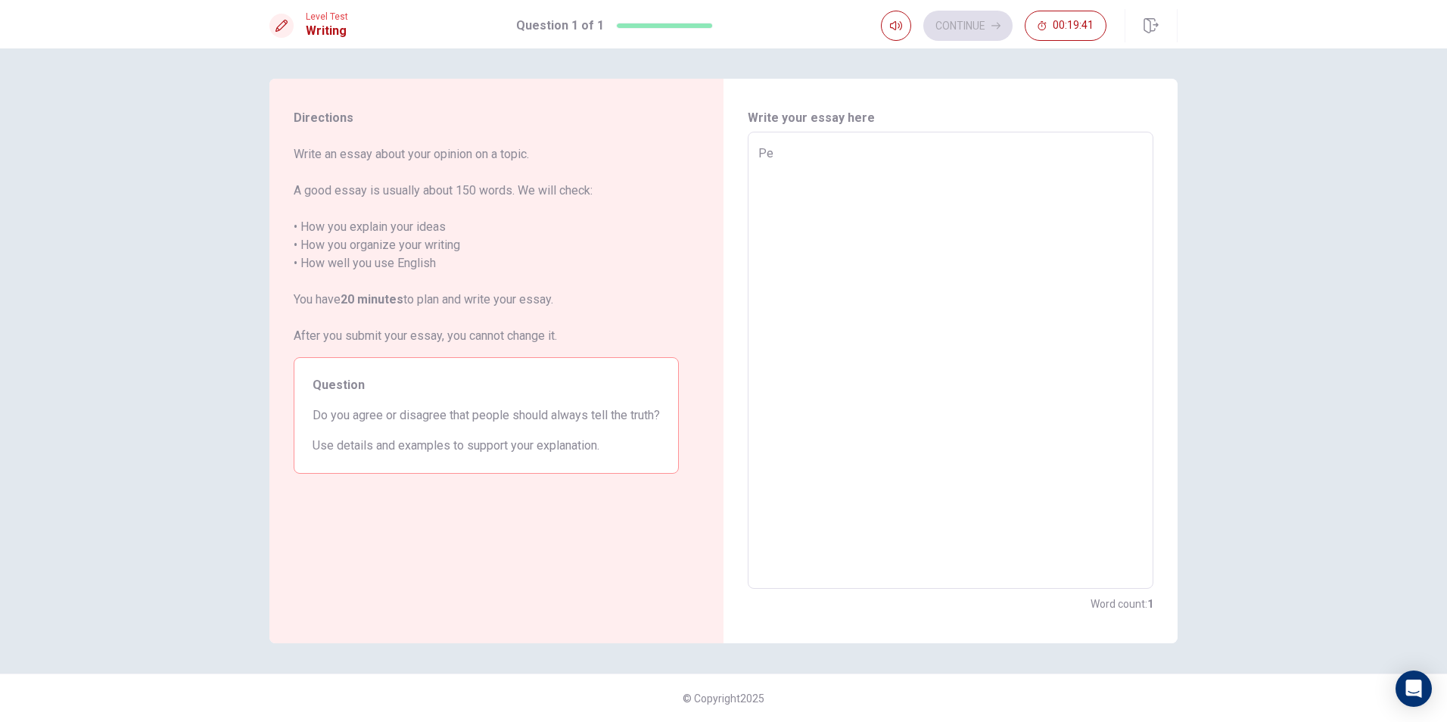
type textarea "Peo"
type textarea "x"
type textarea "Peop"
type textarea "x"
type textarea "Peopl"
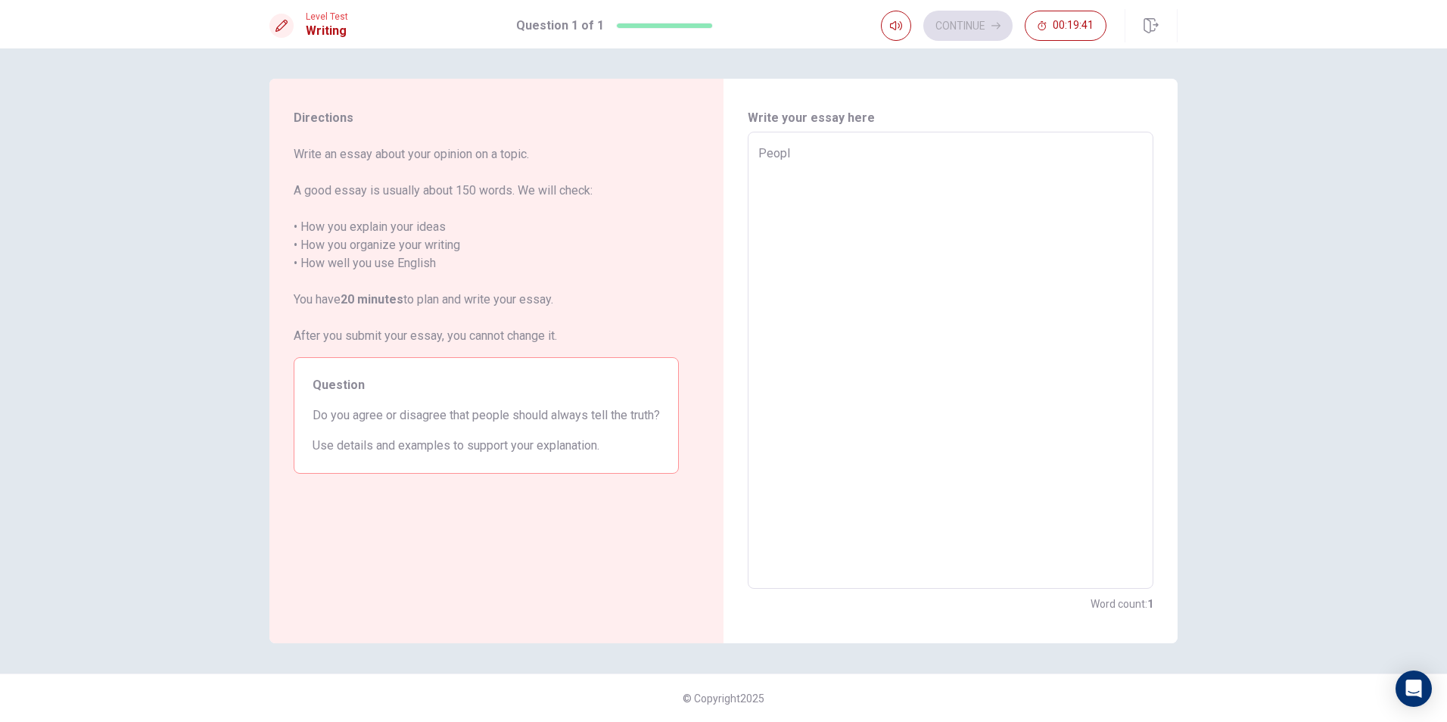
type textarea "x"
type textarea "People"
type textarea "x"
type textarea "People"
type textarea "x"
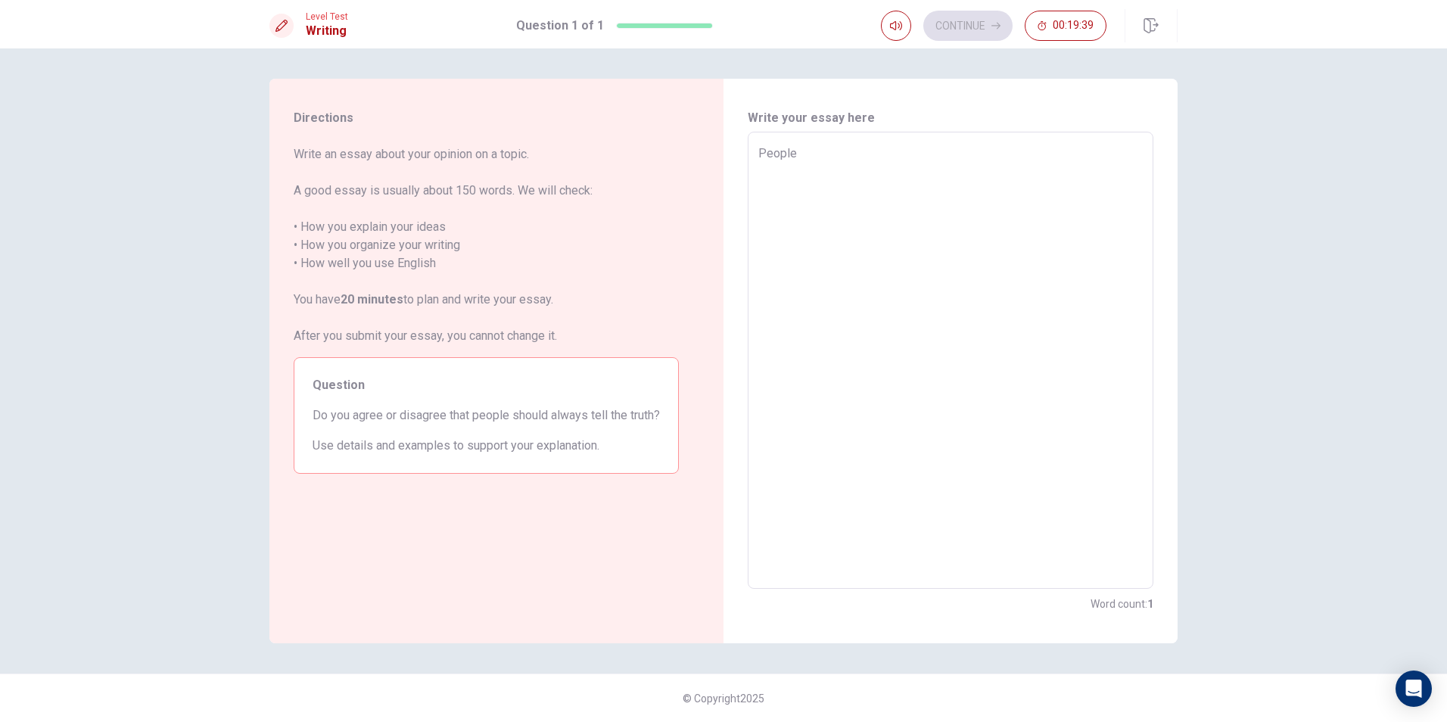
type textarea "People t"
type textarea "x"
type textarea "People te"
type textarea "x"
type textarea "People tel"
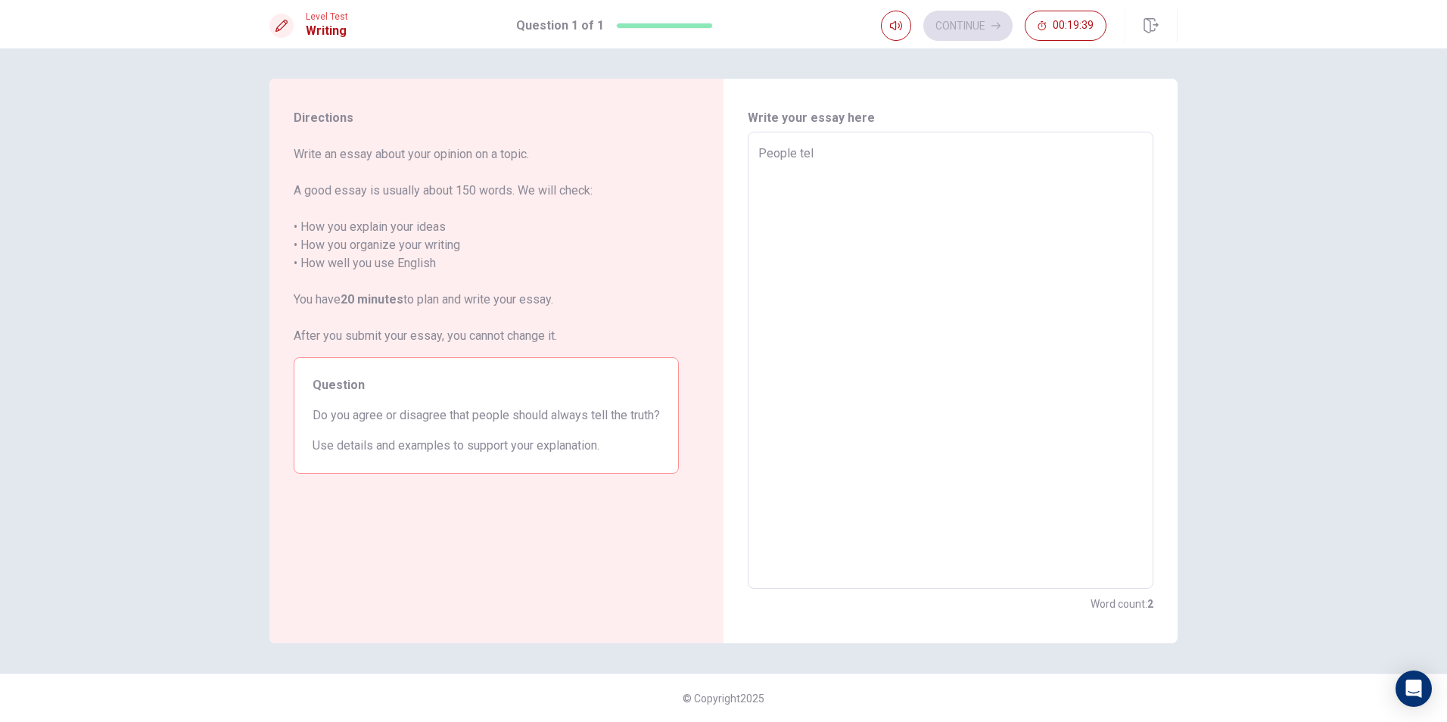
type textarea "x"
type textarea "People tell"
type textarea "x"
type textarea "People telli"
type textarea "x"
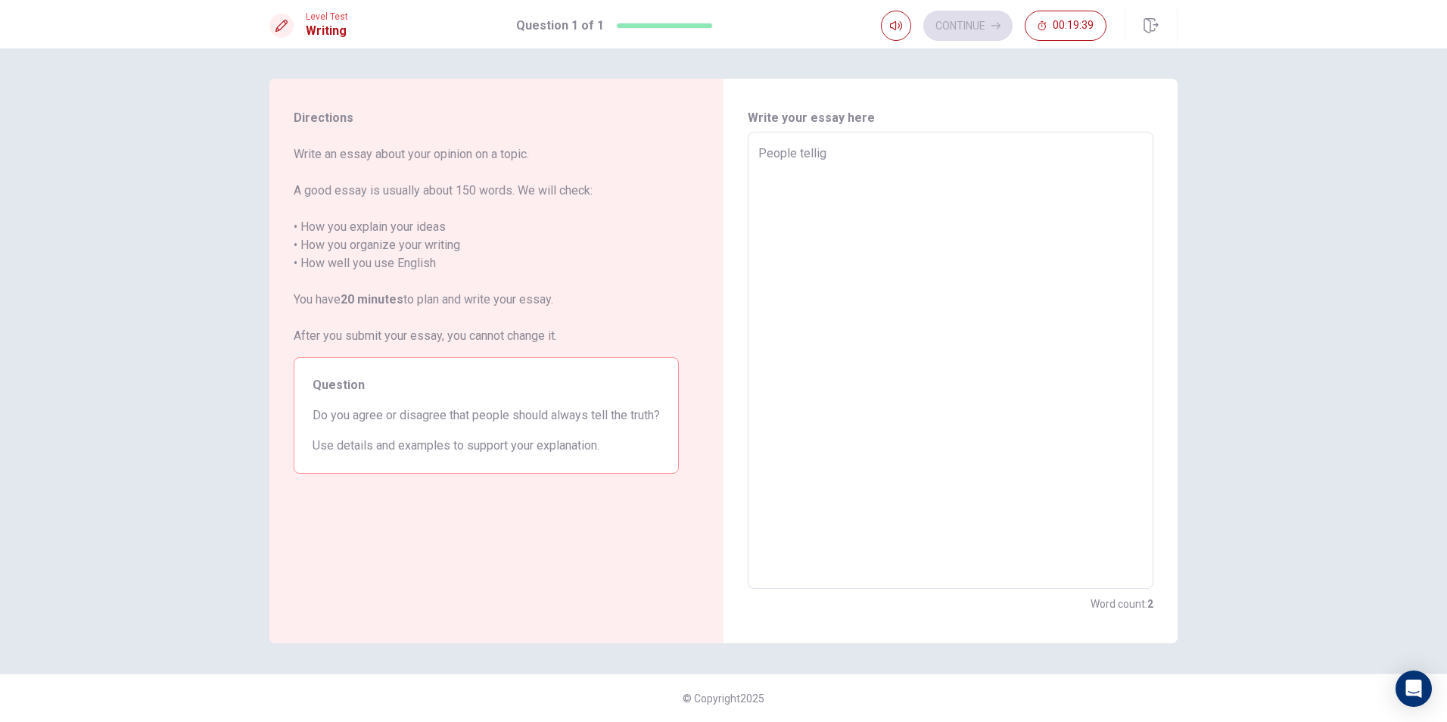
type textarea "People tellign"
type textarea "x"
type textarea "People tellig"
type textarea "x"
type textarea "People telli"
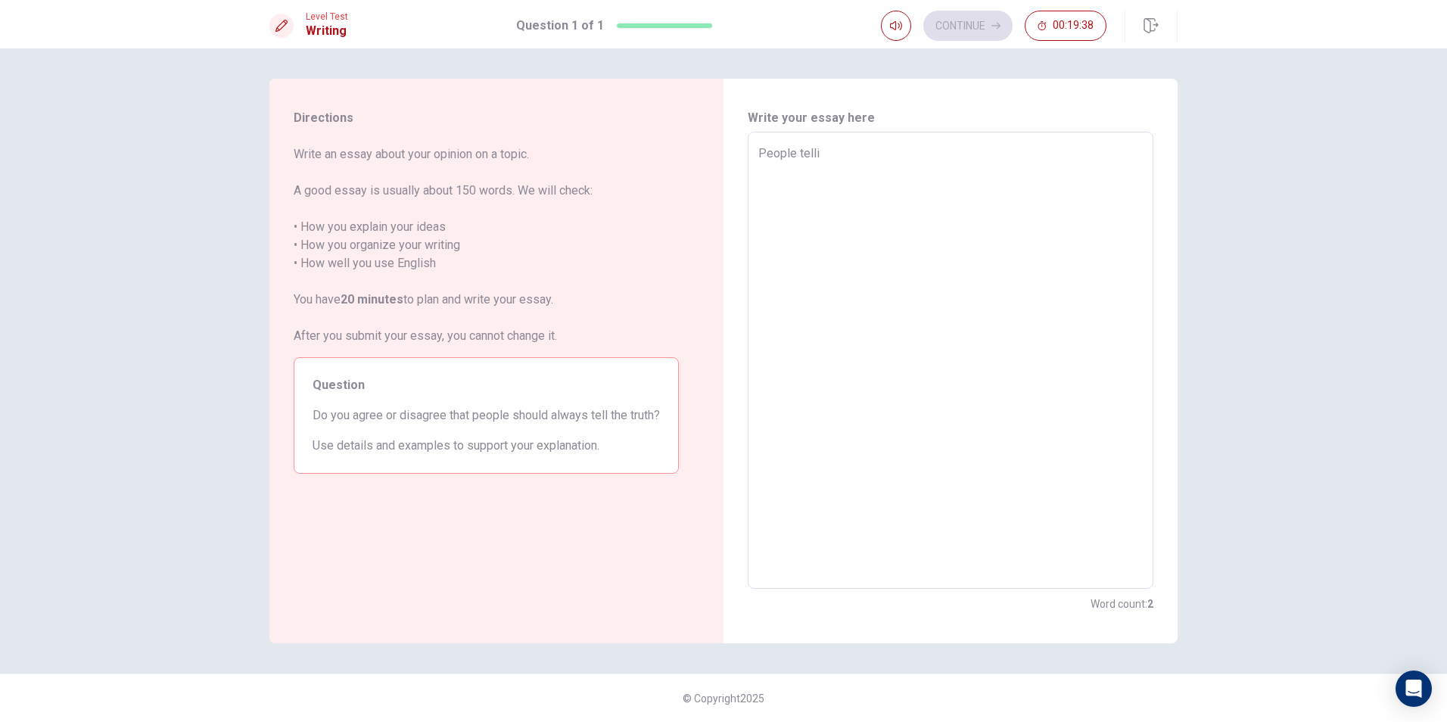
type textarea "x"
type textarea "People tellin"
type textarea "x"
type textarea "People telling"
type textarea "x"
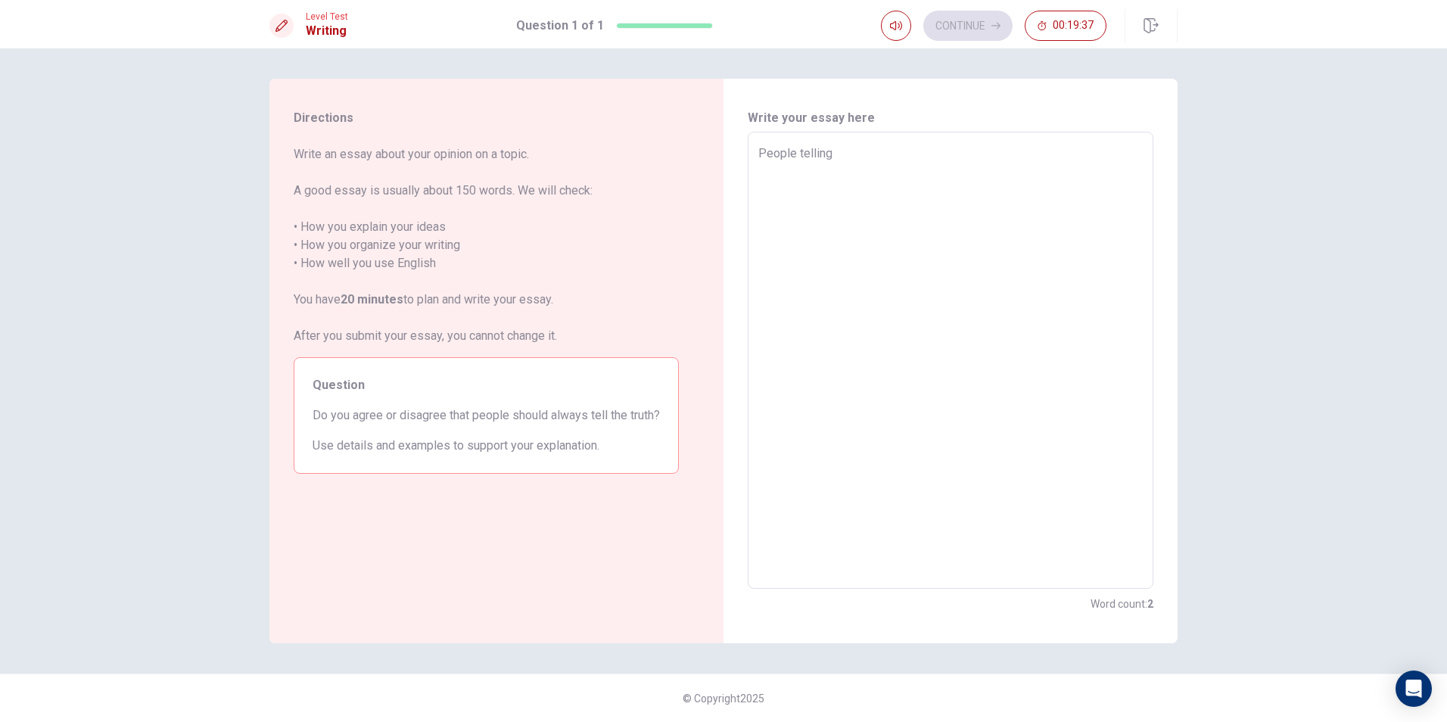
type textarea "People telling"
type textarea "x"
type textarea "People telling t"
type textarea "x"
type textarea "People telling tr"
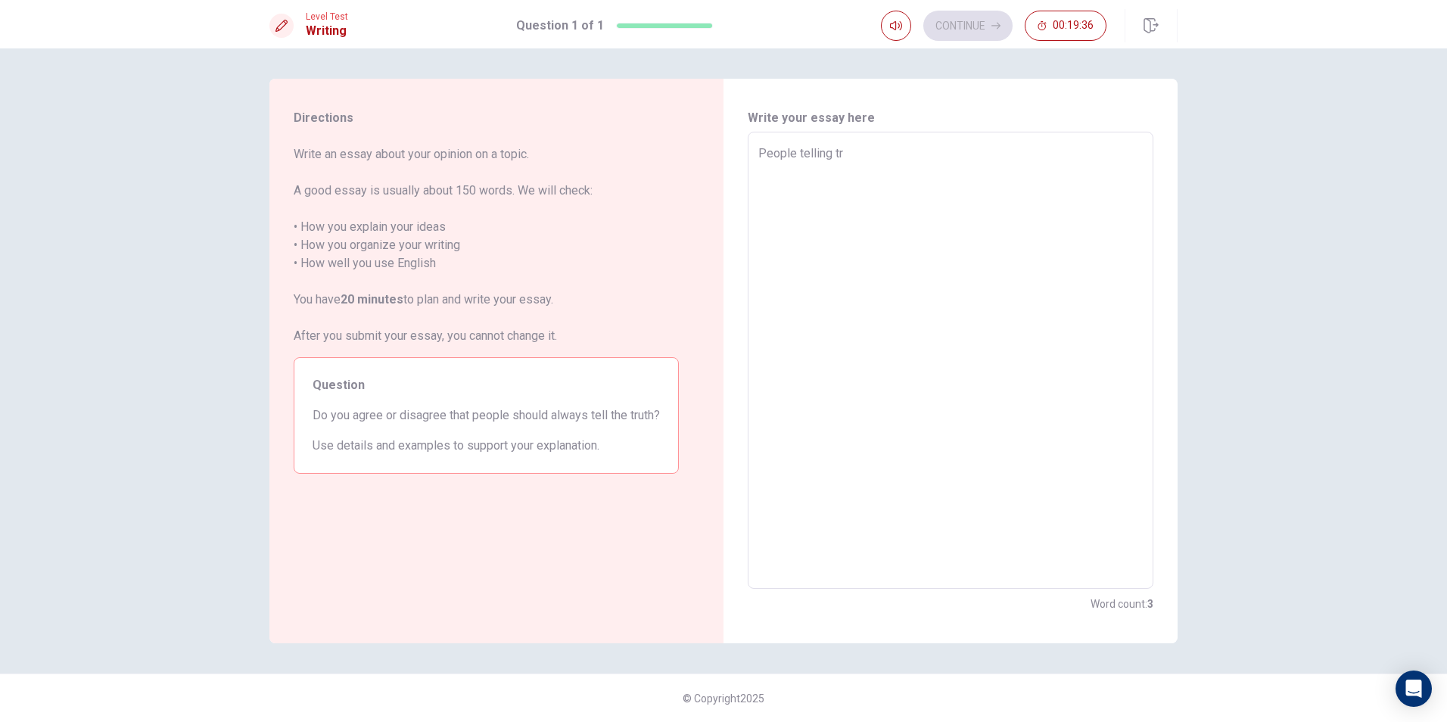
type textarea "x"
type textarea "People telling tru"
type textarea "x"
type textarea "People telling trut"
type textarea "x"
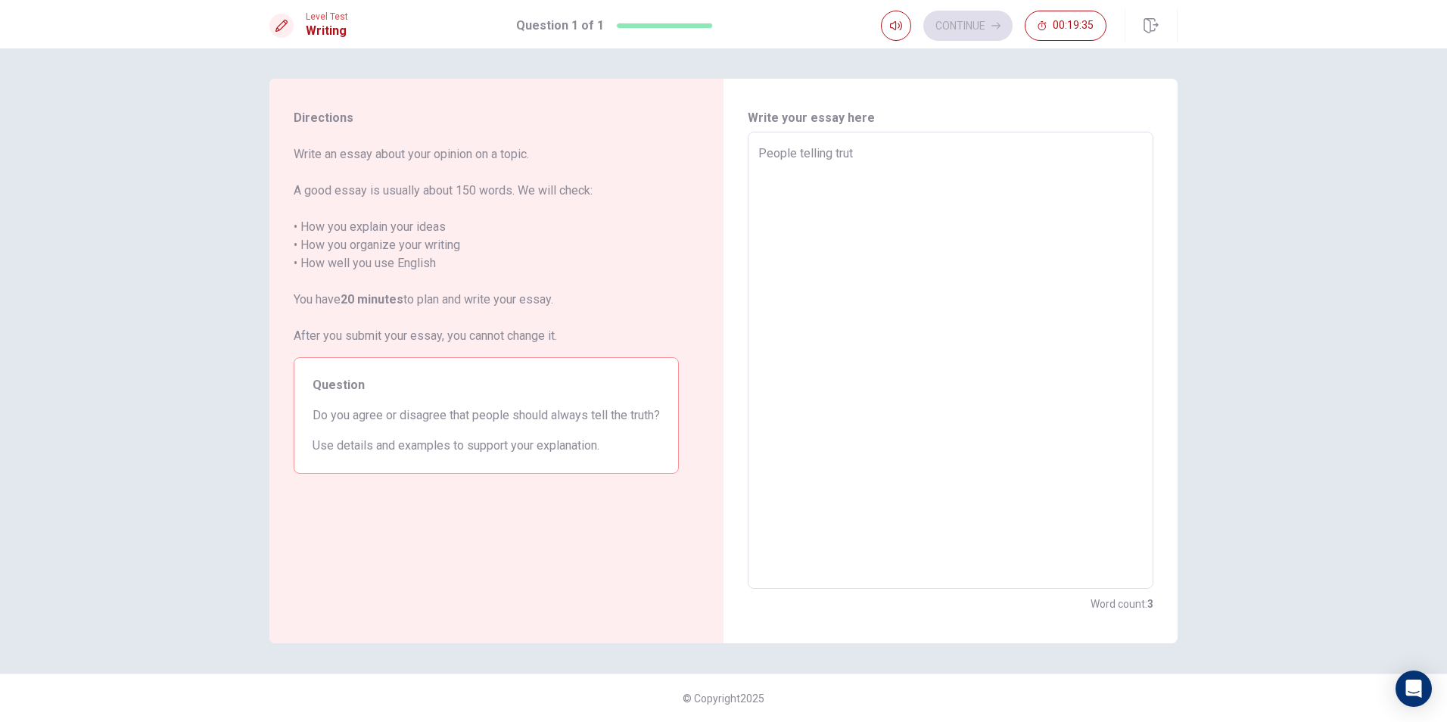
type textarea "People telling truth"
type textarea "x"
type textarea "People telling truth"
type textarea "x"
type textarea "People telling truth i"
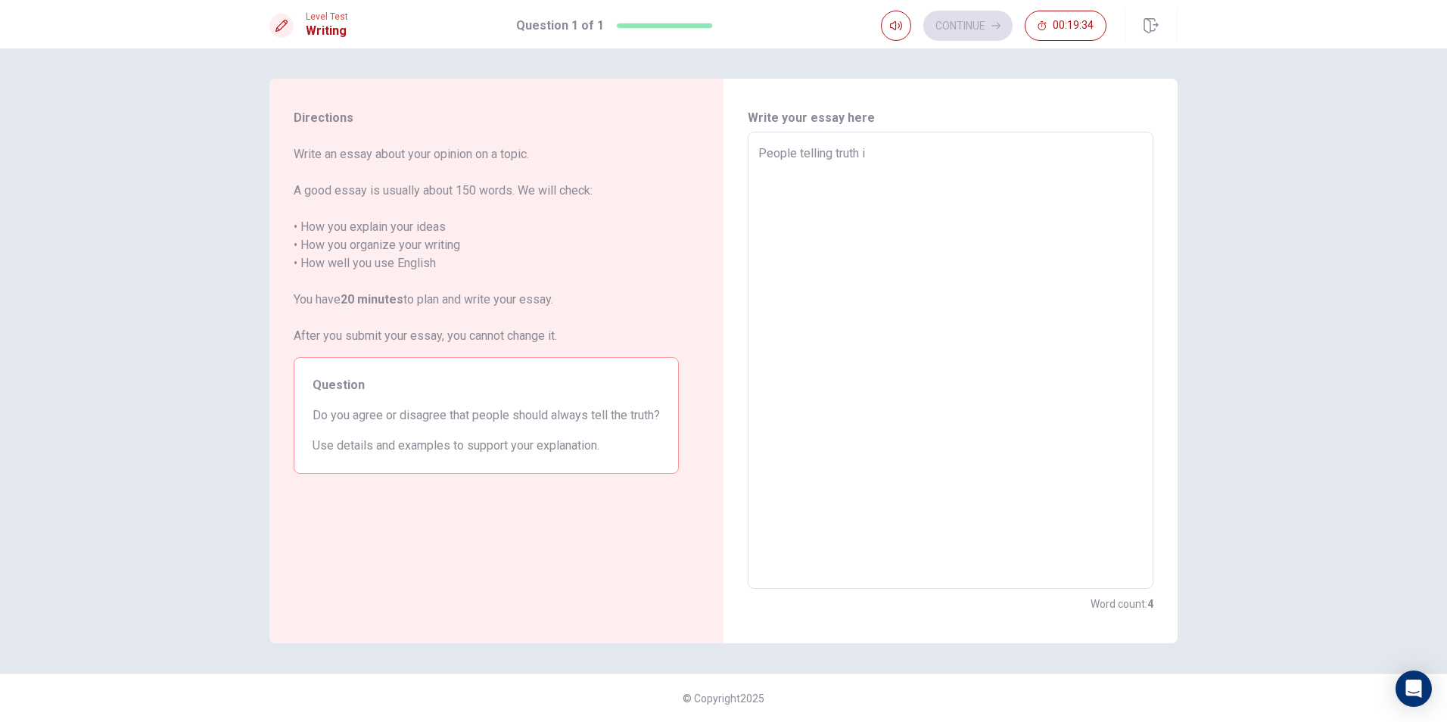
type textarea "x"
type textarea "People telling truth is"
type textarea "x"
type textarea "People telling truth is"
type textarea "x"
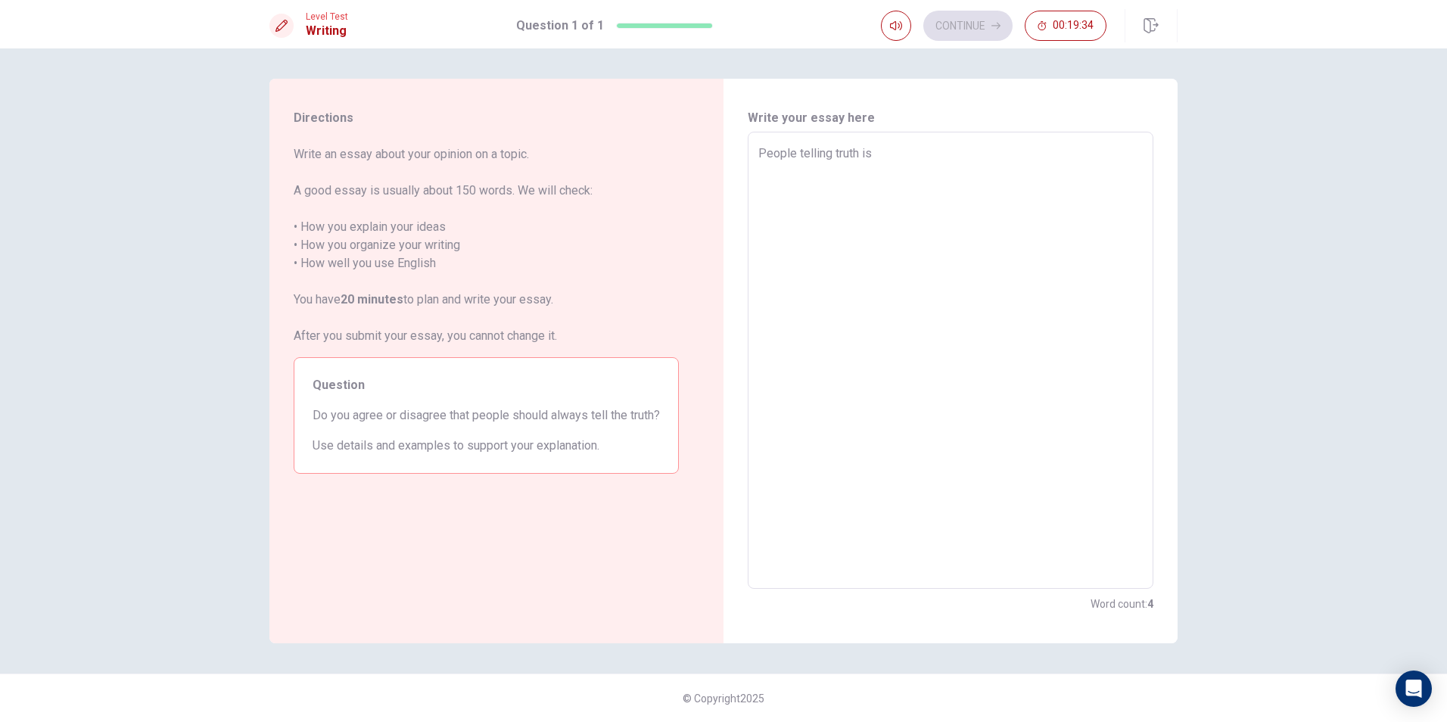
type textarea "People telling truth is v"
type textarea "x"
type textarea "People telling truth is [PERSON_NAME]"
type textarea "x"
type textarea "People telling truth is ver"
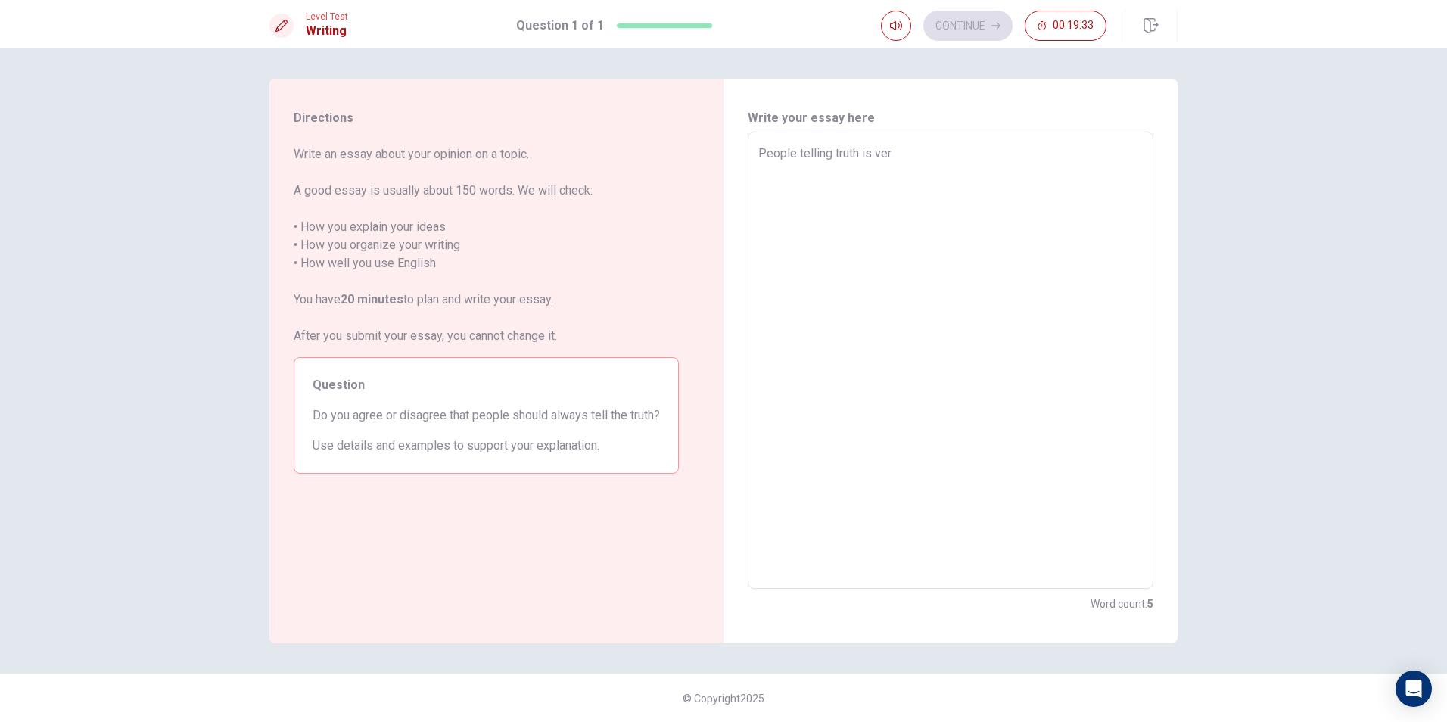
type textarea "x"
type textarea "People telling truth is very"
type textarea "x"
type textarea "People telling truth is very"
type textarea "x"
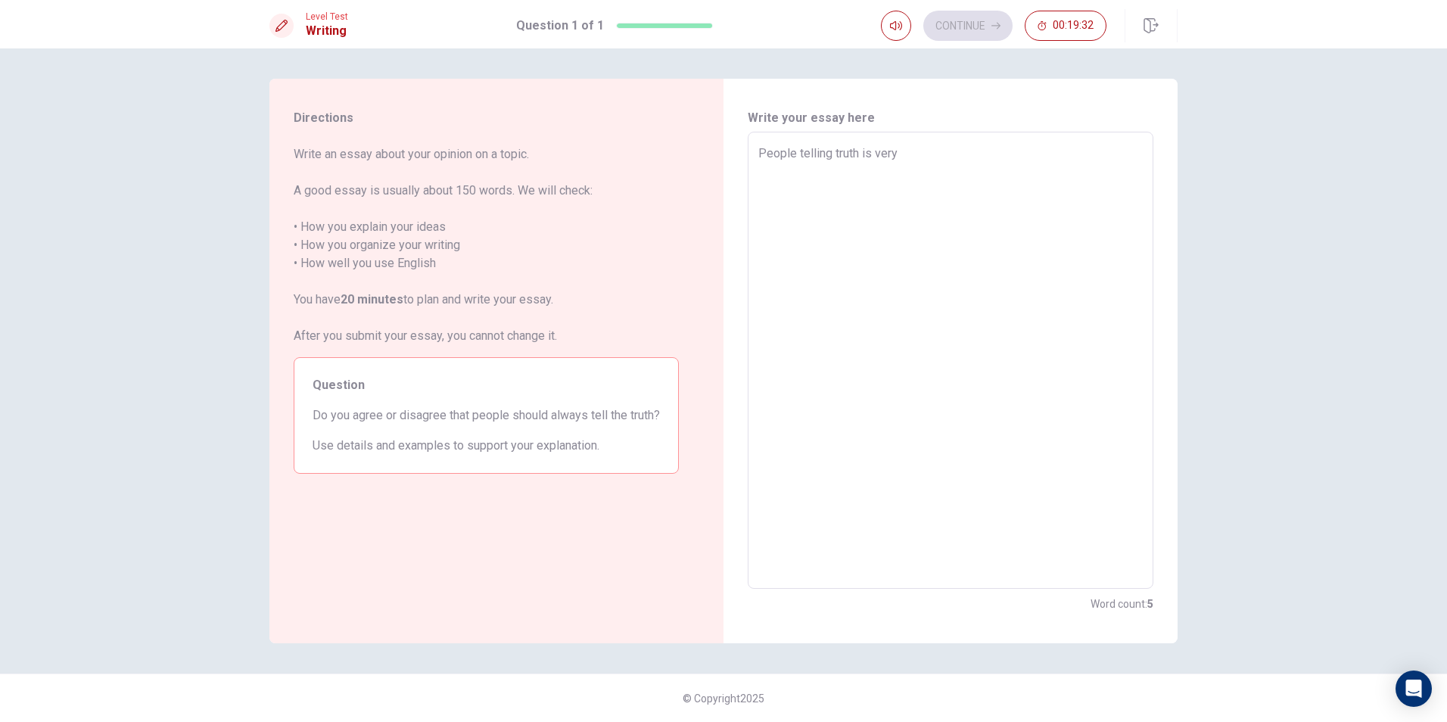
type textarea "People telling truth is very i"
type textarea "x"
type textarea "People telling truth is very im"
type textarea "x"
type textarea "People telling truth is very imp"
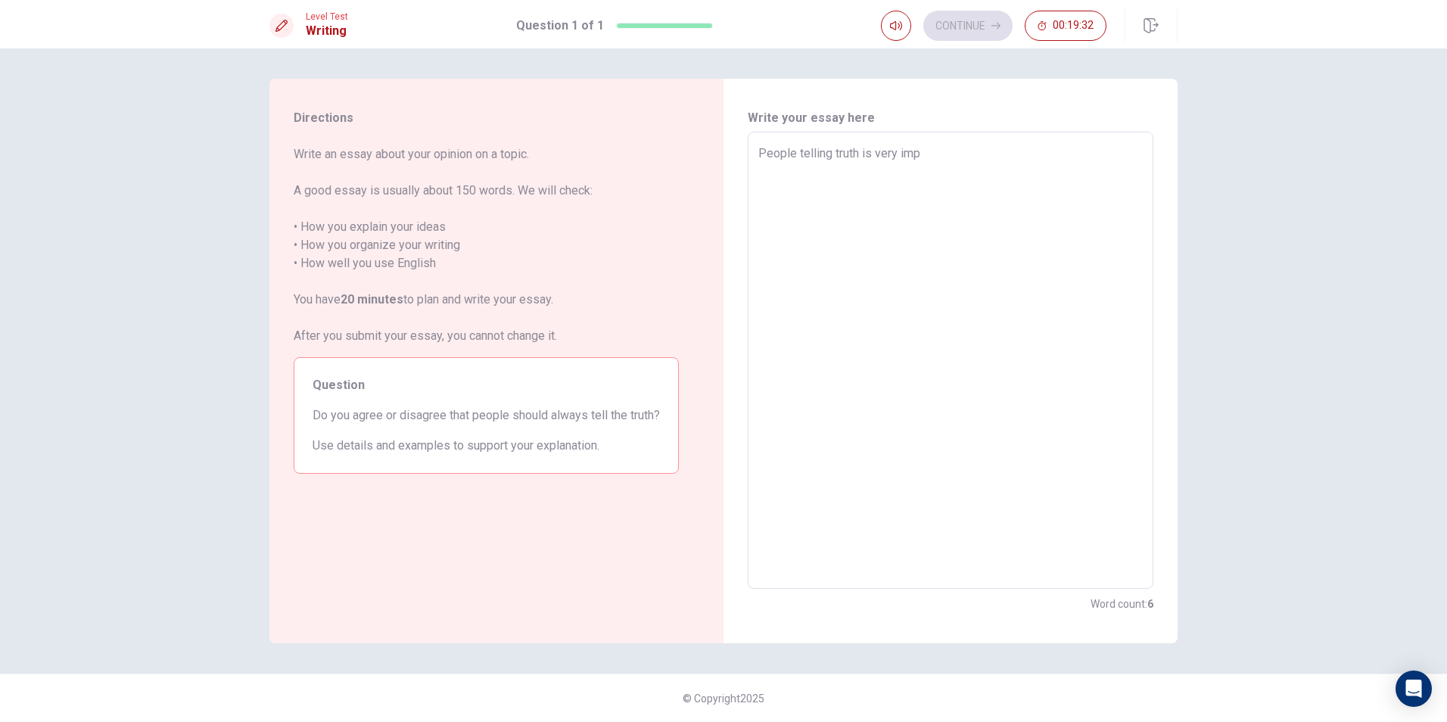
type textarea "x"
type textarea "People telling truth is very impo"
type textarea "x"
type textarea "People telling truth is very impor"
type textarea "x"
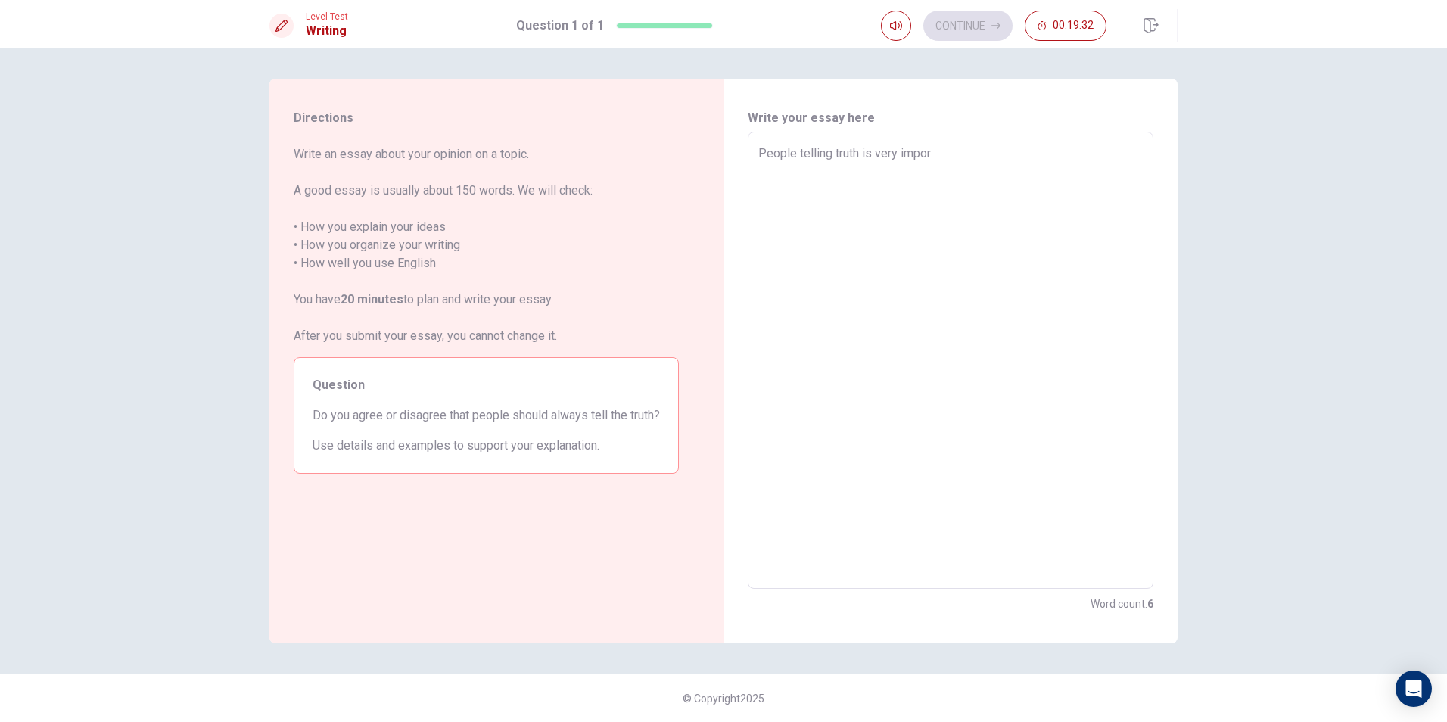
type textarea "People telling truth is very impora"
type textarea "x"
type textarea "People telling truth is very imporat"
type textarea "x"
type textarea "People telling truth is very imporata"
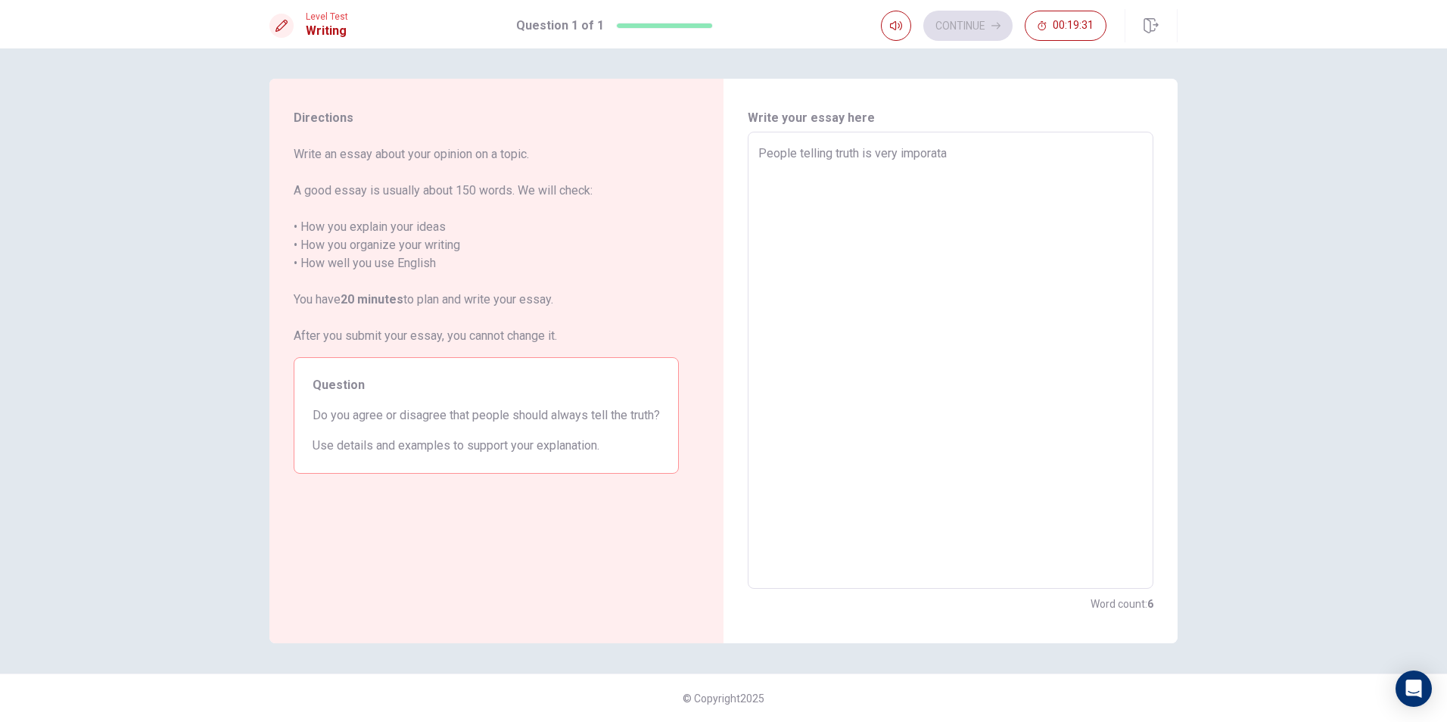
type textarea "x"
type textarea "People telling truth is very imporatan"
type textarea "x"
type textarea "People telling truth is very imporatant"
type textarea "x"
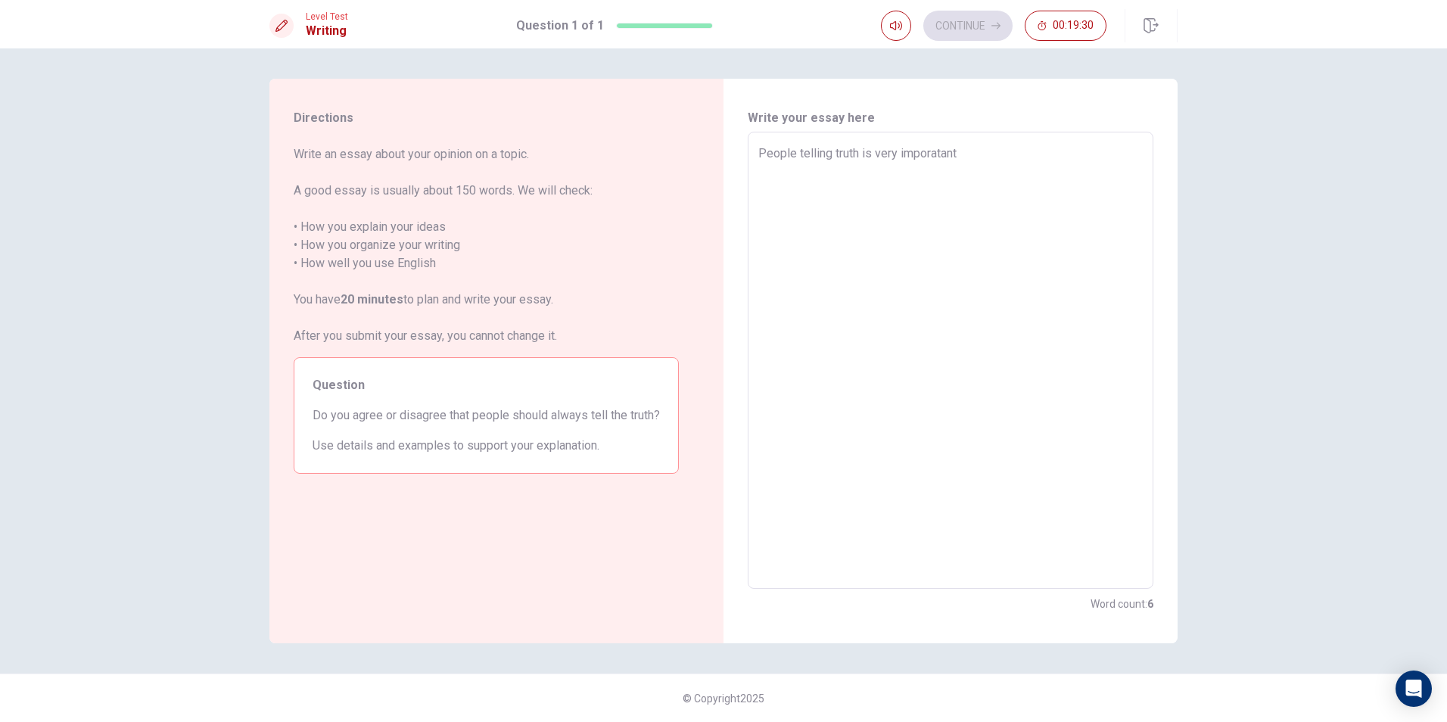
type textarea "People telling truth is very imporatant"
type textarea "x"
type textarea "People telling truth is very imporatant i"
type textarea "x"
type textarea "People telling truth is very imporatant it"
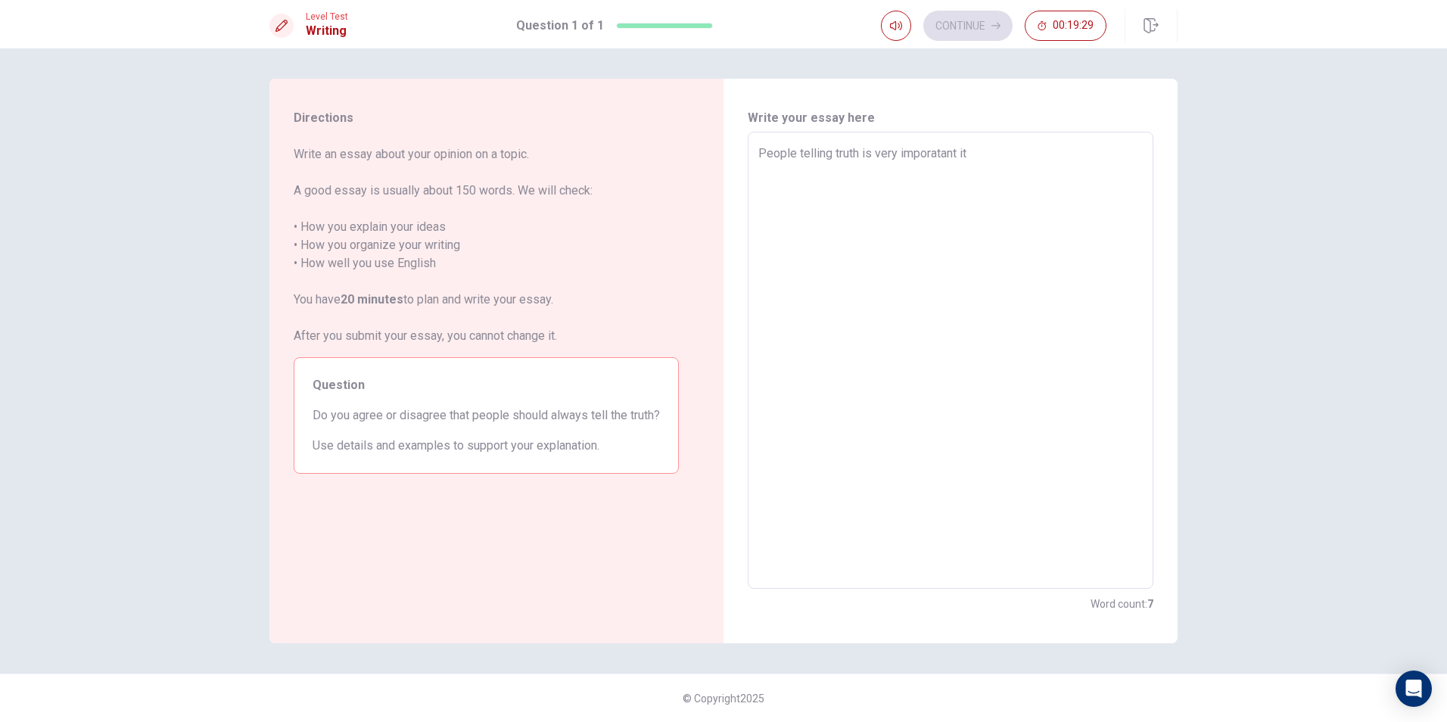
type textarea "x"
type textarea "People telling truth is very imporatant it"
type textarea "x"
type textarea "People telling truth is very imporatant it i"
type textarea "x"
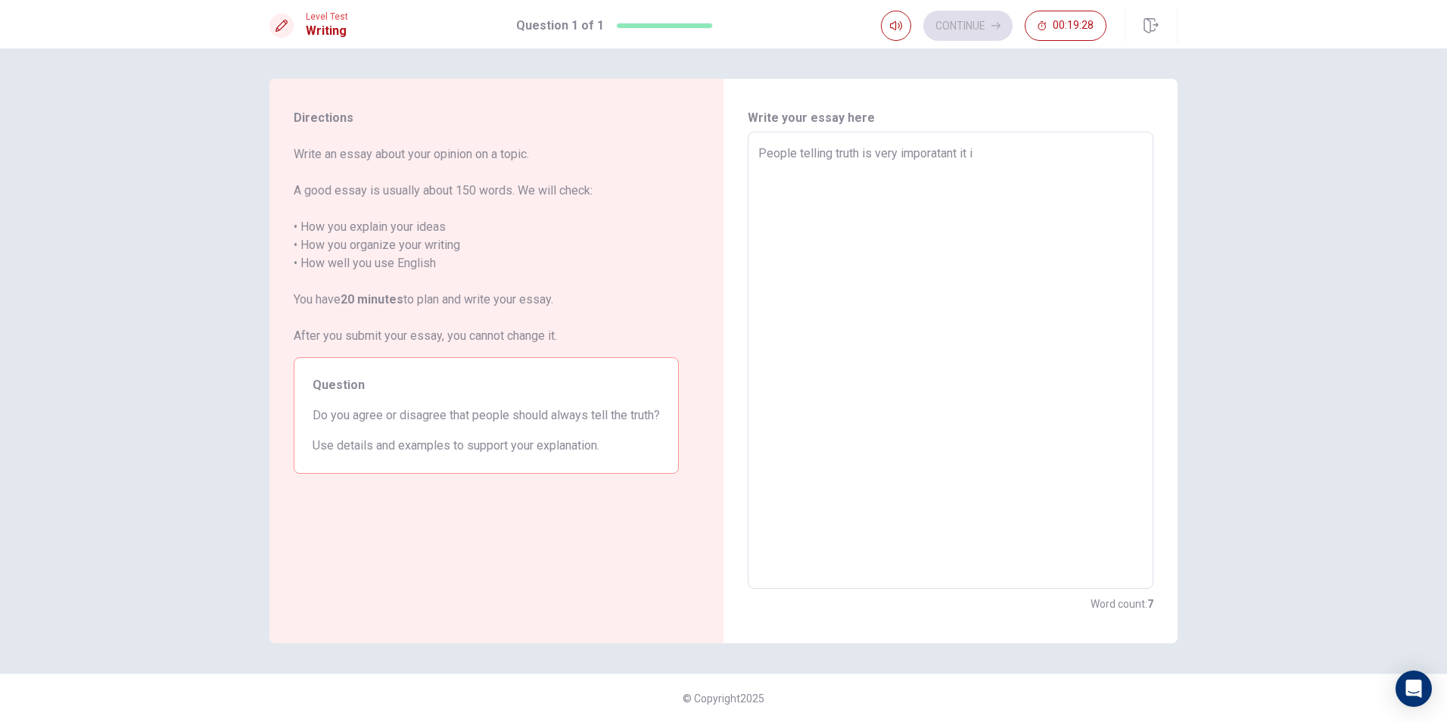
type textarea "People telling truth is very imporatant it is"
type textarea "x"
type textarea "People telling truth is very imporatant it is"
type textarea "x"
type textarea "People telling truth is very imporatant it is a"
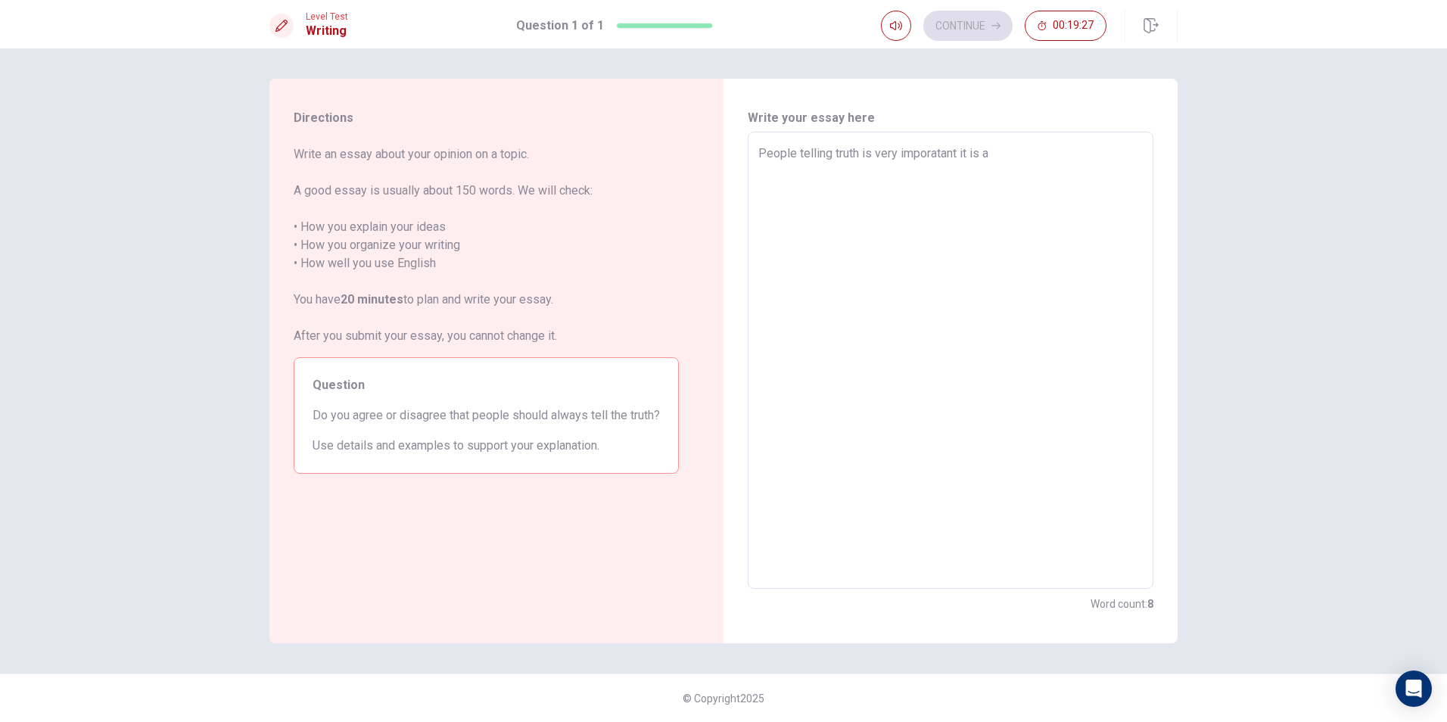
type textarea "x"
type textarea "People telling truth is very imporatant it is a"
type textarea "x"
type textarea "People telling truth is very imporatant it is a v"
type textarea "x"
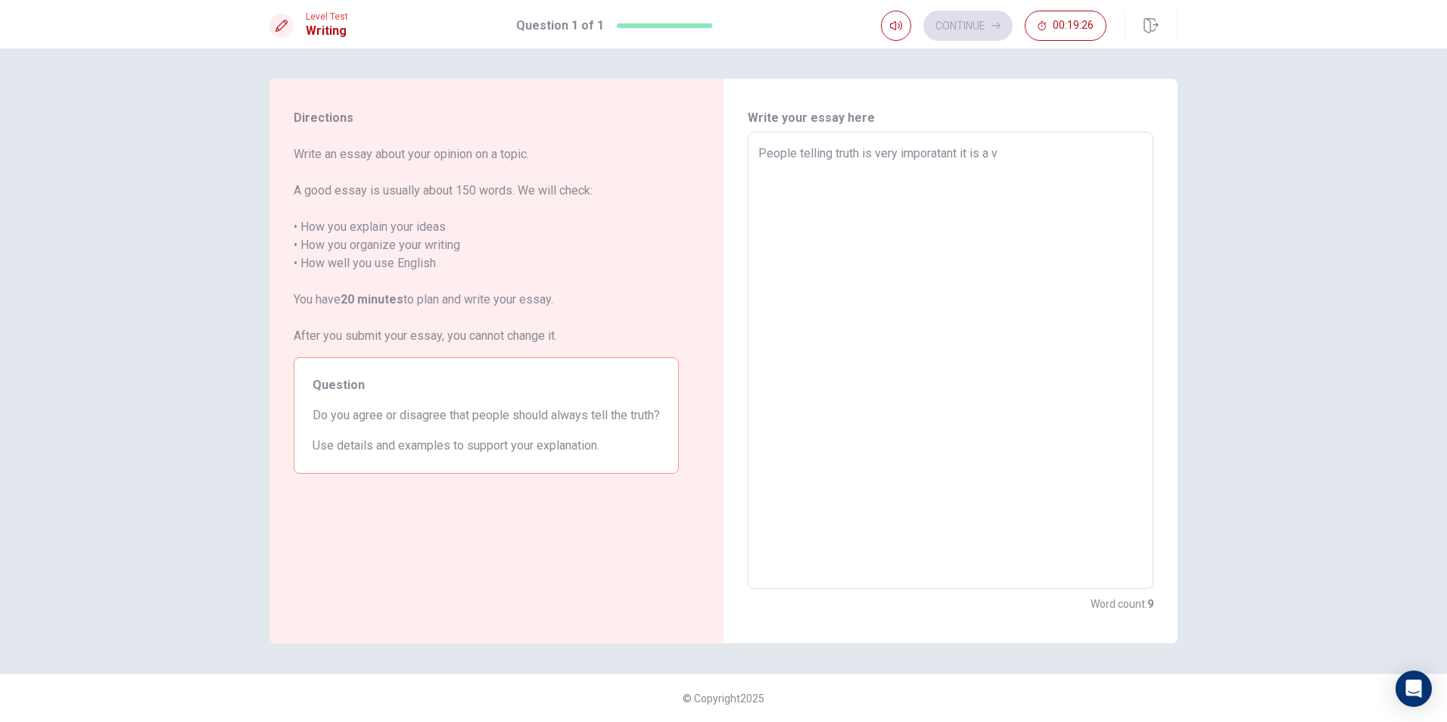
type textarea "People telling truth is very imporatant it is a ve"
type textarea "x"
type textarea "People telling truth is very imporatant it is a ver"
type textarea "x"
type textarea "People telling truth is very imporatant it is a very"
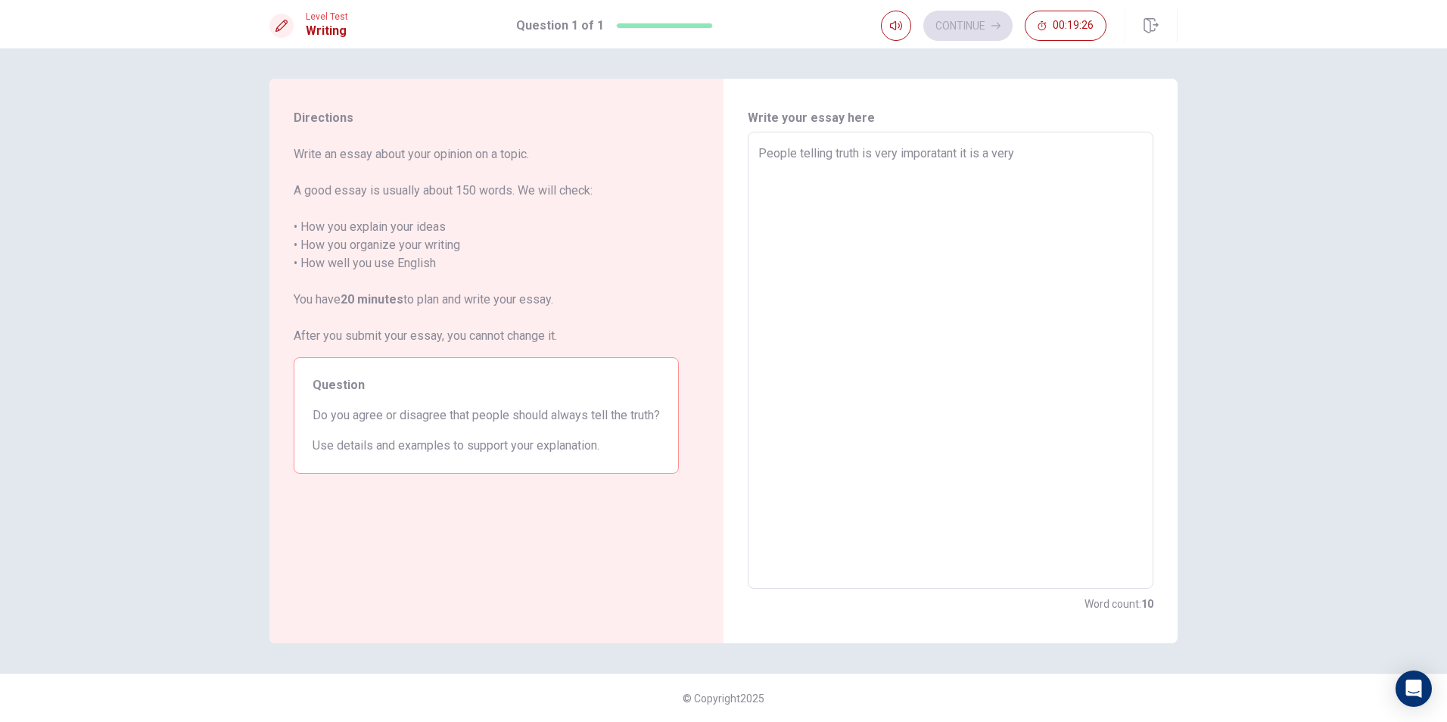
type textarea "x"
type textarea "People telling truth is very imporatant it is a very"
type textarea "x"
type textarea "People telling truth is very imporatant it is a very c"
type textarea "x"
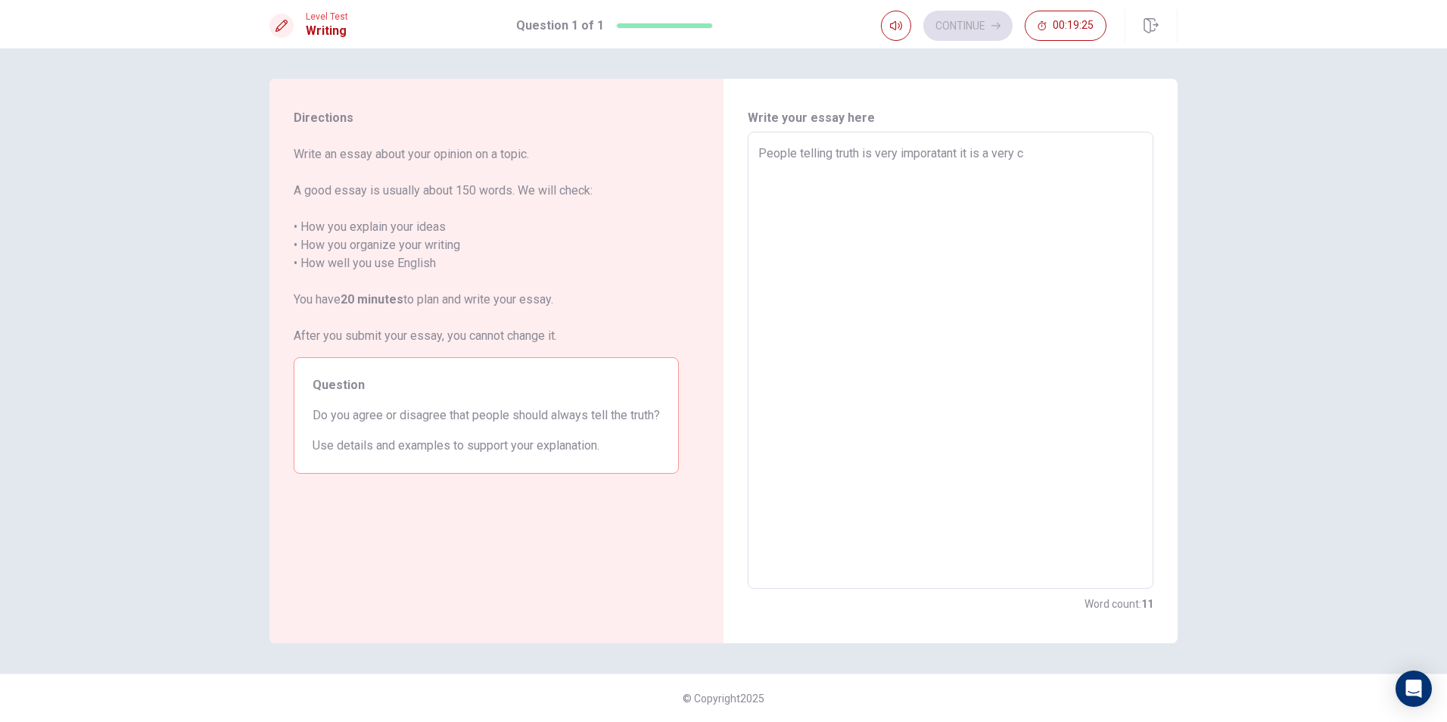
type textarea "People telling truth is very imporatant it is a very cr"
type textarea "x"
type textarea "People telling truth is very imporatant it is a very cru"
type textarea "x"
type textarea "People telling truth is very imporatant it is a very cruc"
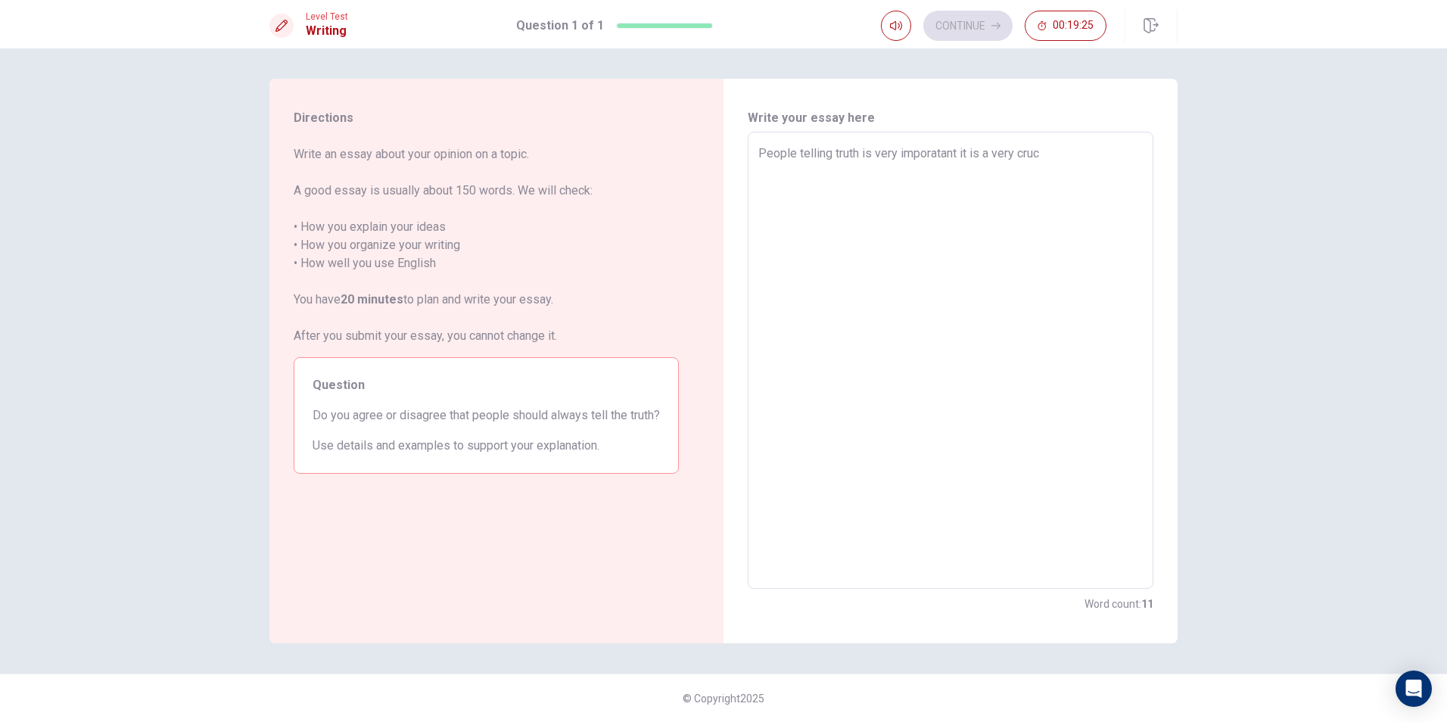
type textarea "x"
type textarea "People telling truth is very imporatant it is a very [DEMOGRAPHIC_DATA]"
type textarea "x"
type textarea "People telling truth is very imporatant it is a very crucia"
type textarea "x"
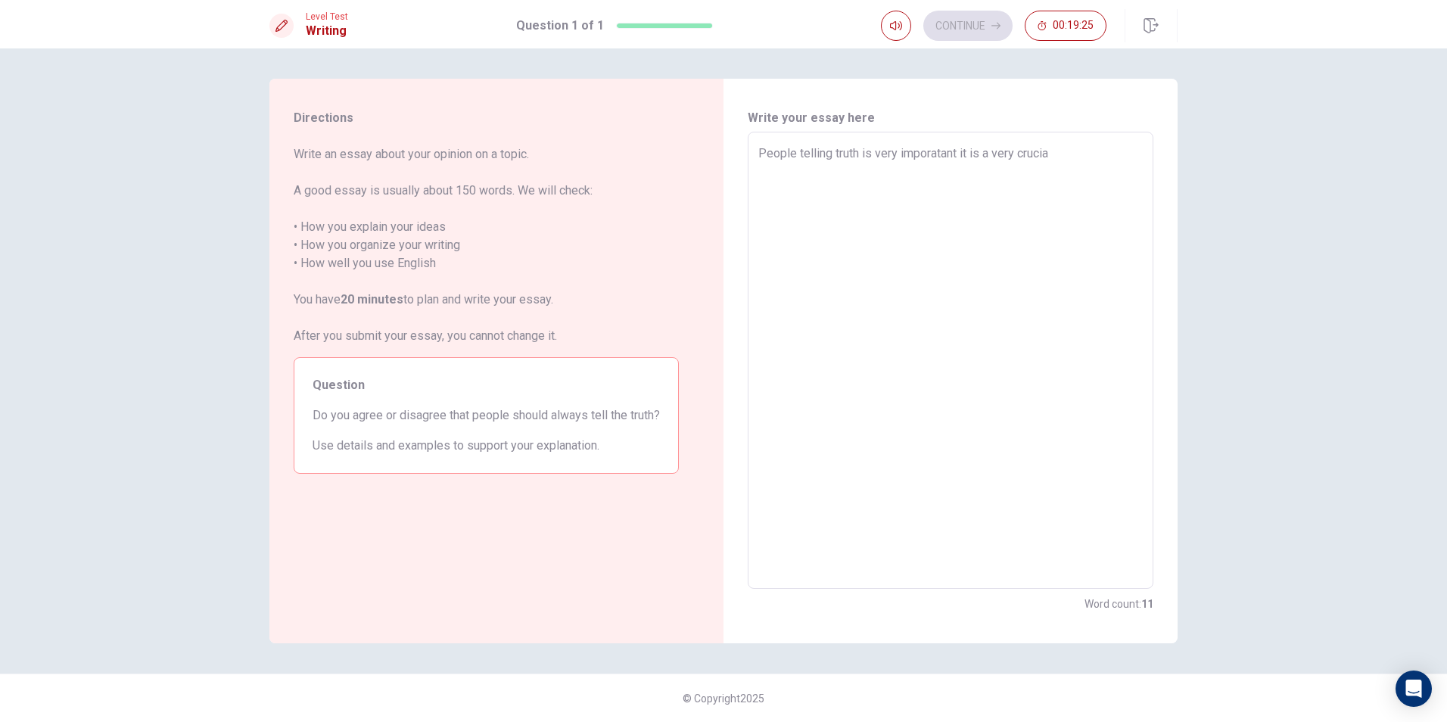
type textarea "People telling truth is very imporatant it is a very crucial"
type textarea "x"
type textarea "People telling truth is very imporatant it is a very crucial"
type textarea "x"
type textarea "People telling truth is very imporatant it is a very crucial t"
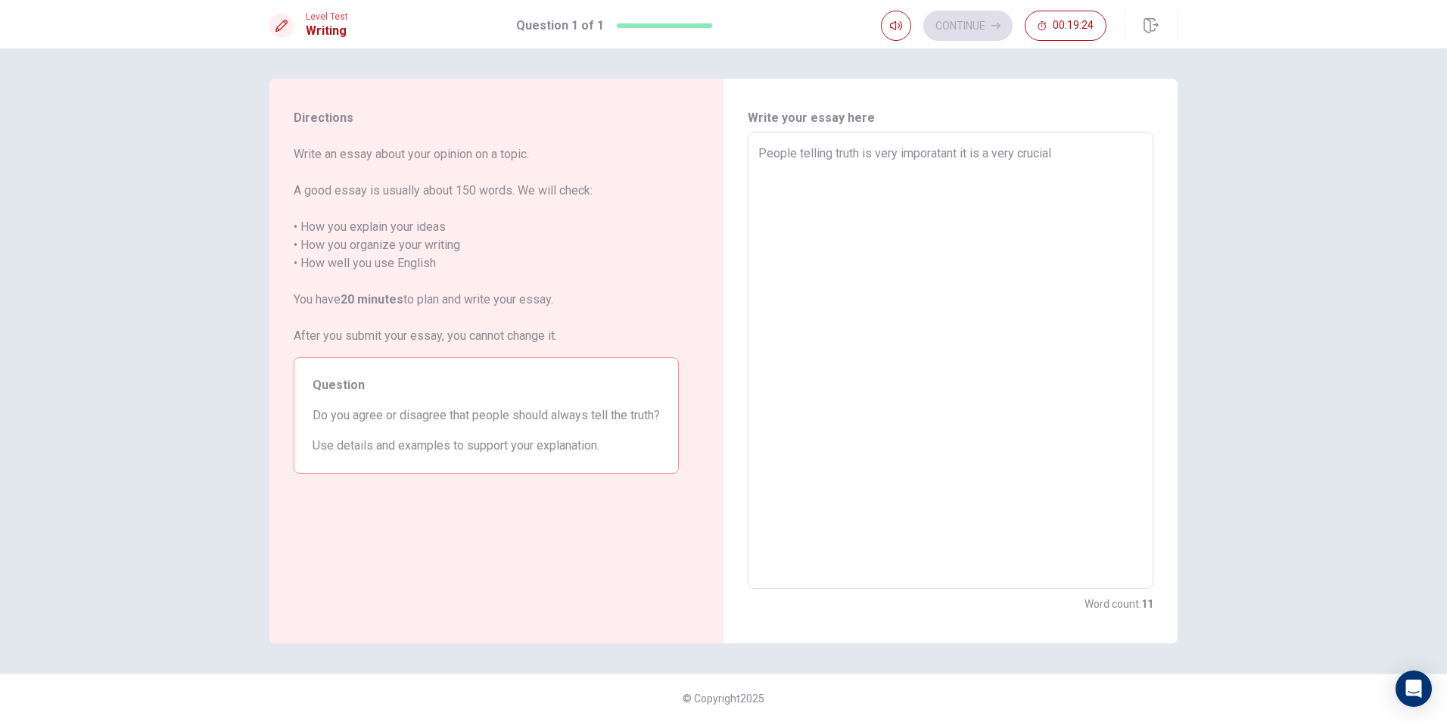
type textarea "x"
type textarea "People telling truth is very imporatant it is a very crucial th"
type textarea "x"
type textarea "People telling truth is very imporatant it is a very crucial thi"
type textarea "x"
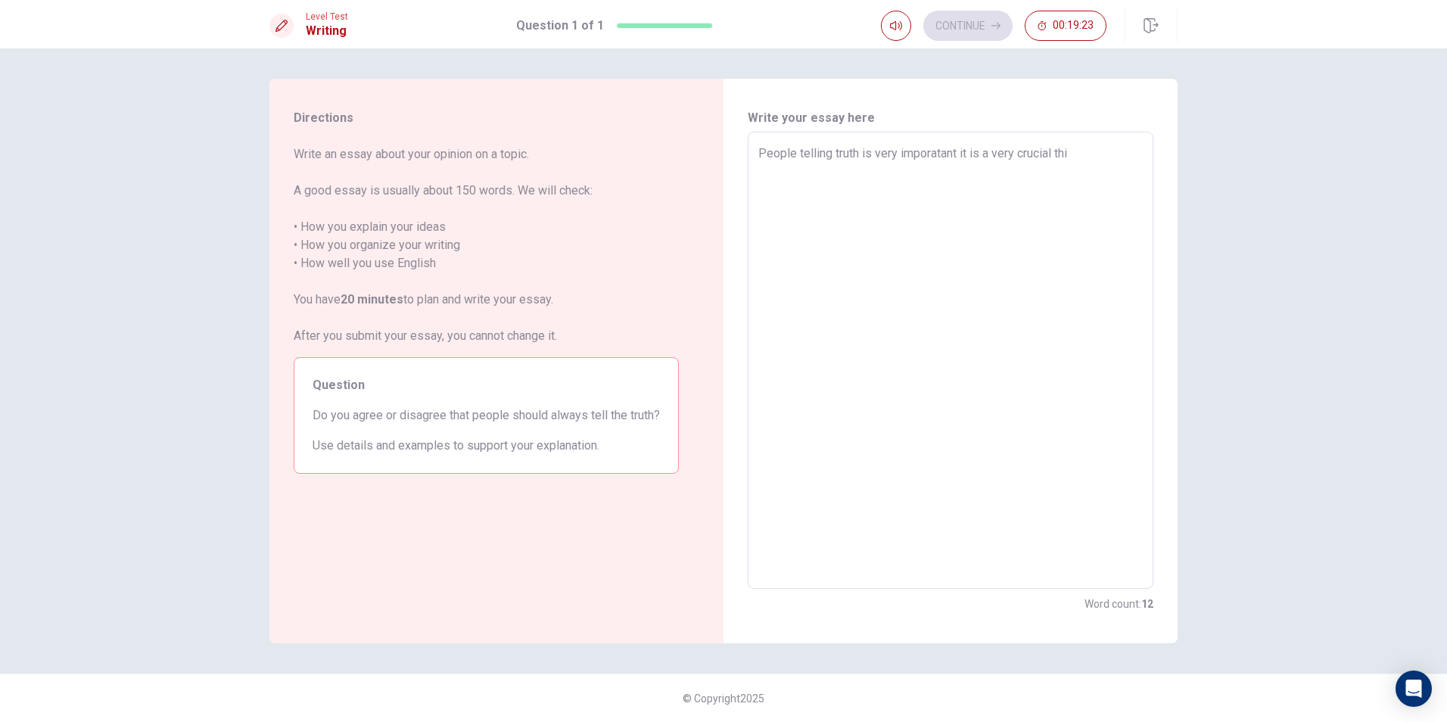
type textarea "People telling truth is very imporatant it is a very crucial thin"
type textarea "x"
type textarea "People telling truth is very imporatant it is a very crucial thing"
type textarea "x"
type textarea "People telling truth is very imporatant it is a very crucial thing"
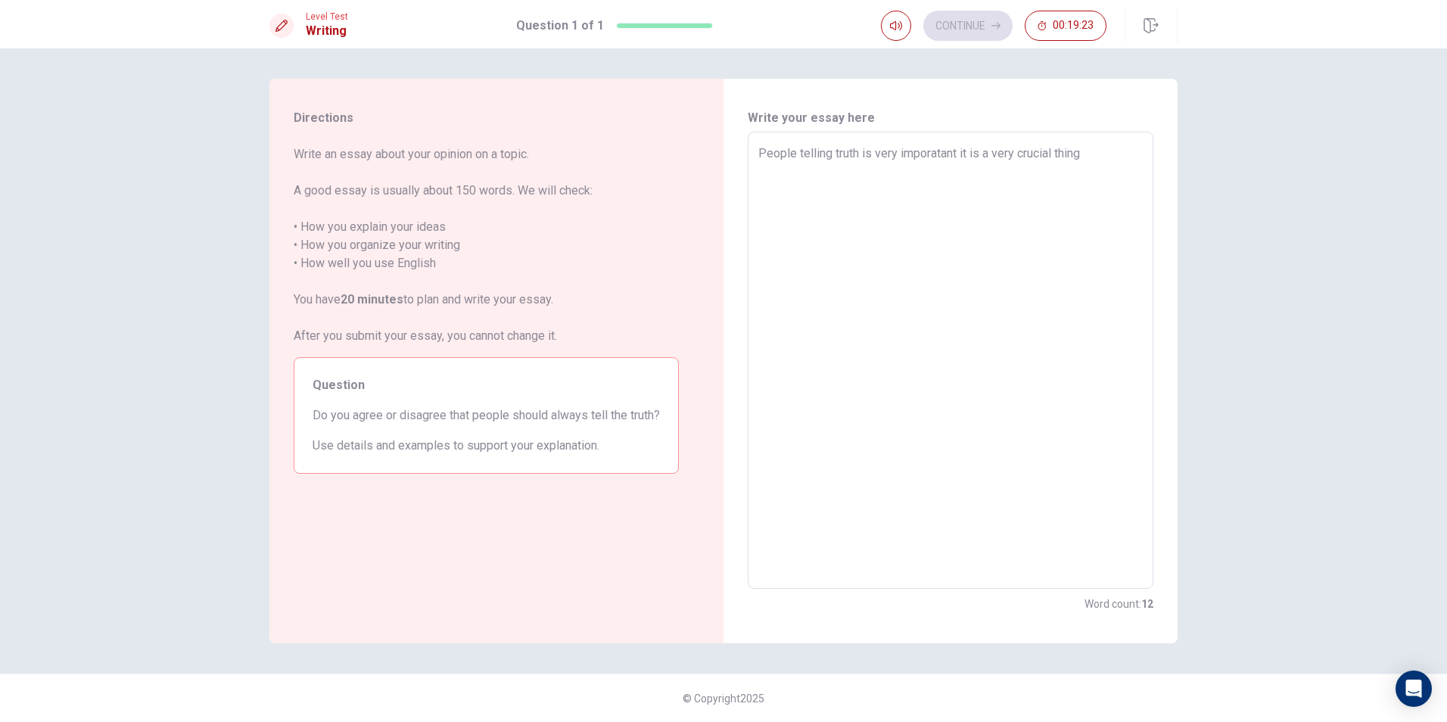
type textarea "x"
type textarea "People telling truth is very imporatant it is a very crucial thing i"
type textarea "x"
type textarea "People telling truth is very imporatant it is a very crucial thing in"
type textarea "x"
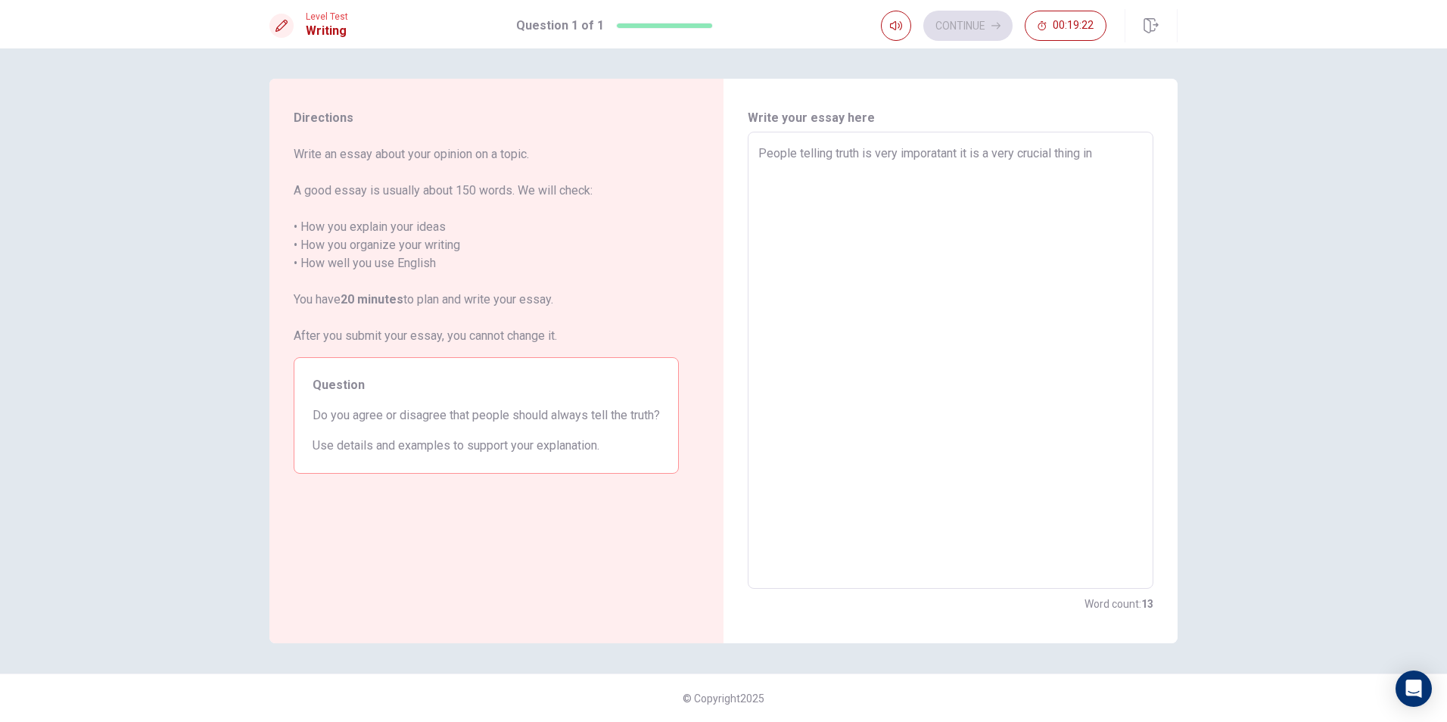
type textarea "People telling truth is very imporatant it is a very crucial thing in"
type textarea "x"
type textarea "People telling truth is very imporatant it is a very crucial thing in o"
type textarea "x"
type textarea "People telling truth is very imporatant it is a very crucial thing in ou"
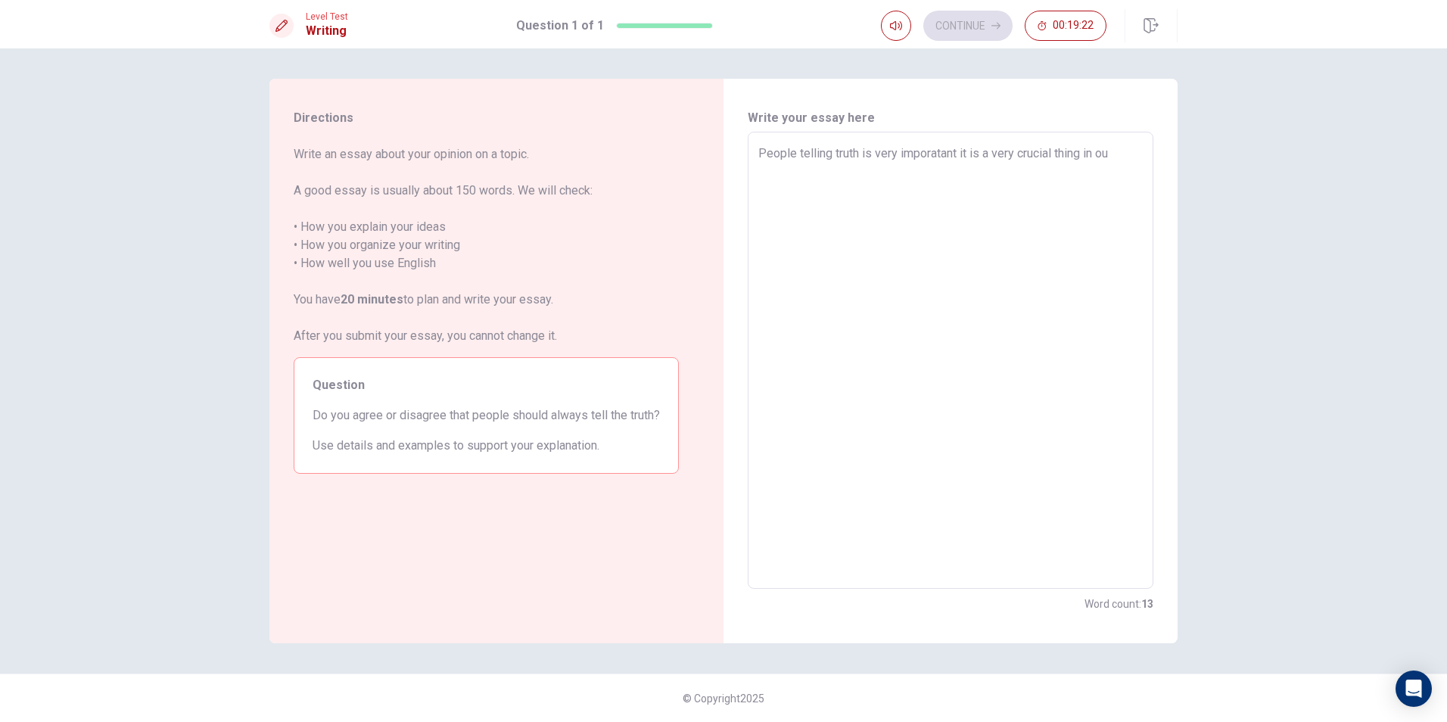
type textarea "x"
type textarea "People telling truth is very imporatant it is a very crucial thing in our"
type textarea "x"
type textarea "People telling truth is very imporatant it is a very crucial thing in our"
type textarea "x"
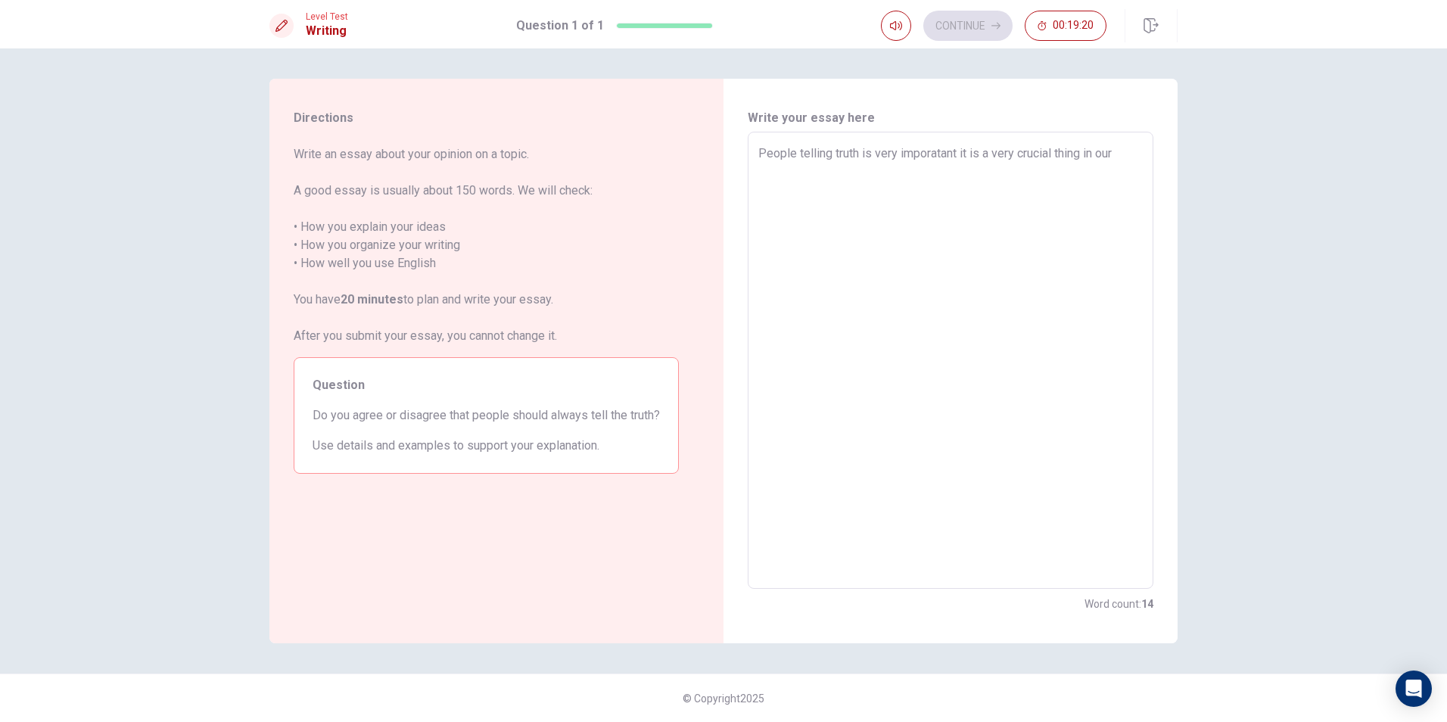
type textarea "People telling truth is very imporatant it is a very crucial thing in our l"
type textarea "x"
type textarea "People telling truth is very imporatant it is a very crucial thing in our li"
type textarea "x"
type textarea "People telling truth is very imporatant it is a very crucial thing in our lif"
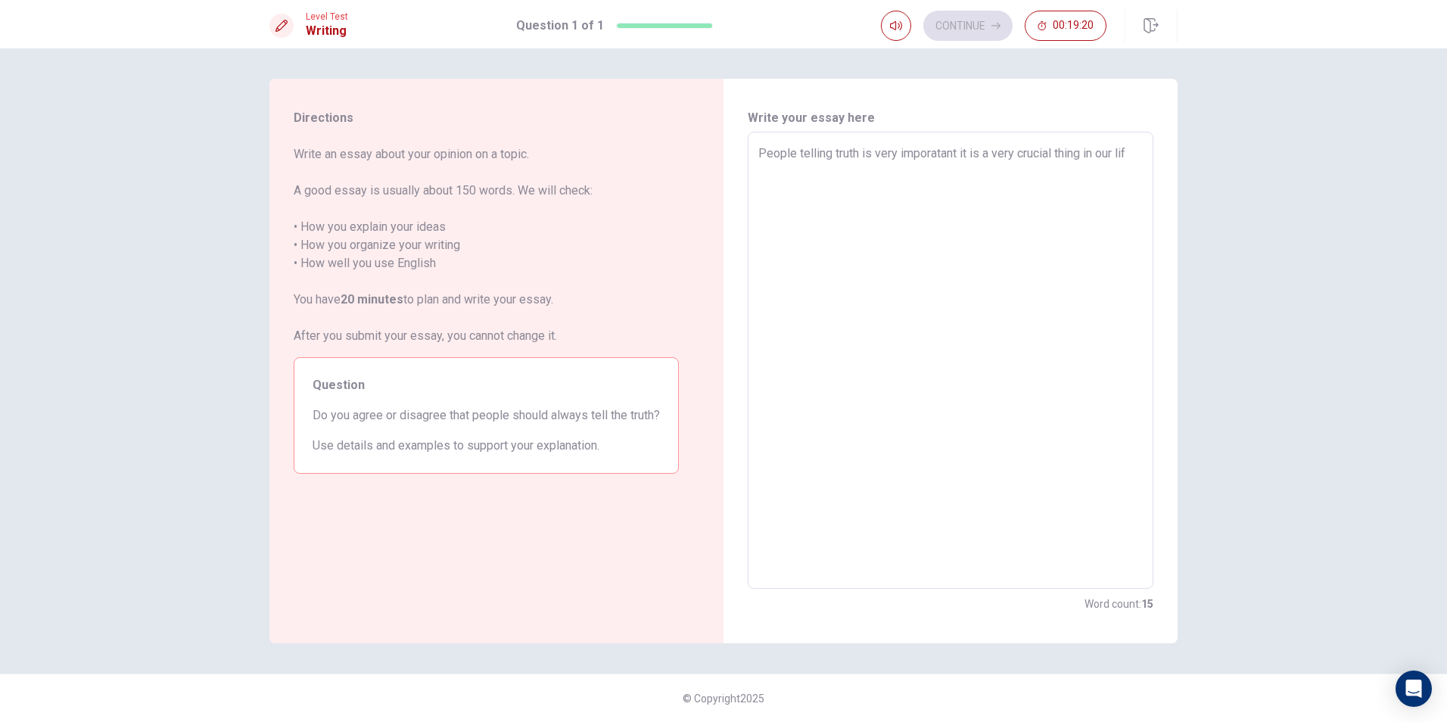
type textarea "x"
type textarea "People telling truth is very imporatant it is a very crucial thing in our life"
type textarea "x"
type textarea "People telling truth is very imporatant it is a very crucial thing in our life"
type textarea "x"
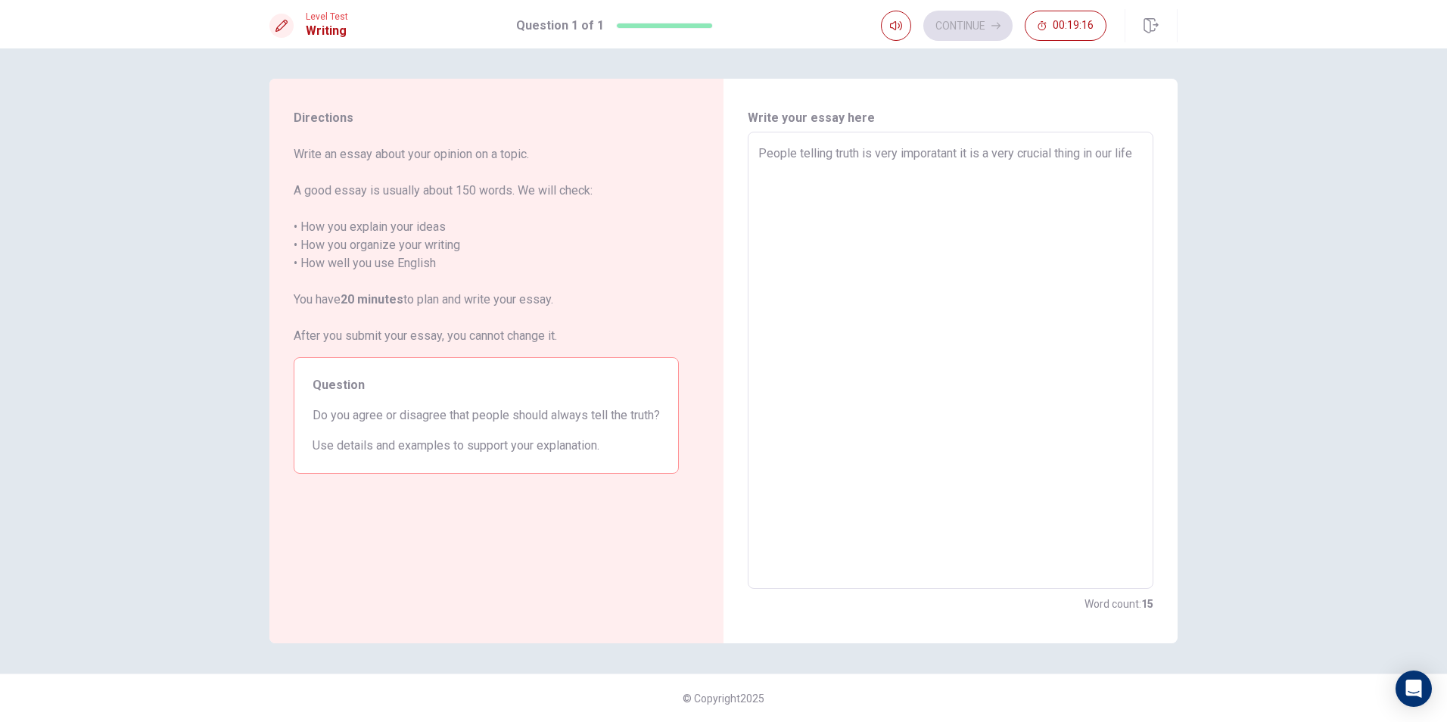
type textarea "People telling truth is very imporatant it is a very crucial thing in our life b"
type textarea "x"
type textarea "People telling truth is very imporatant it is a very crucial thing in our life …"
type textarea "x"
type textarea "People telling truth is very imporatant it is a very crucial thing in our life …"
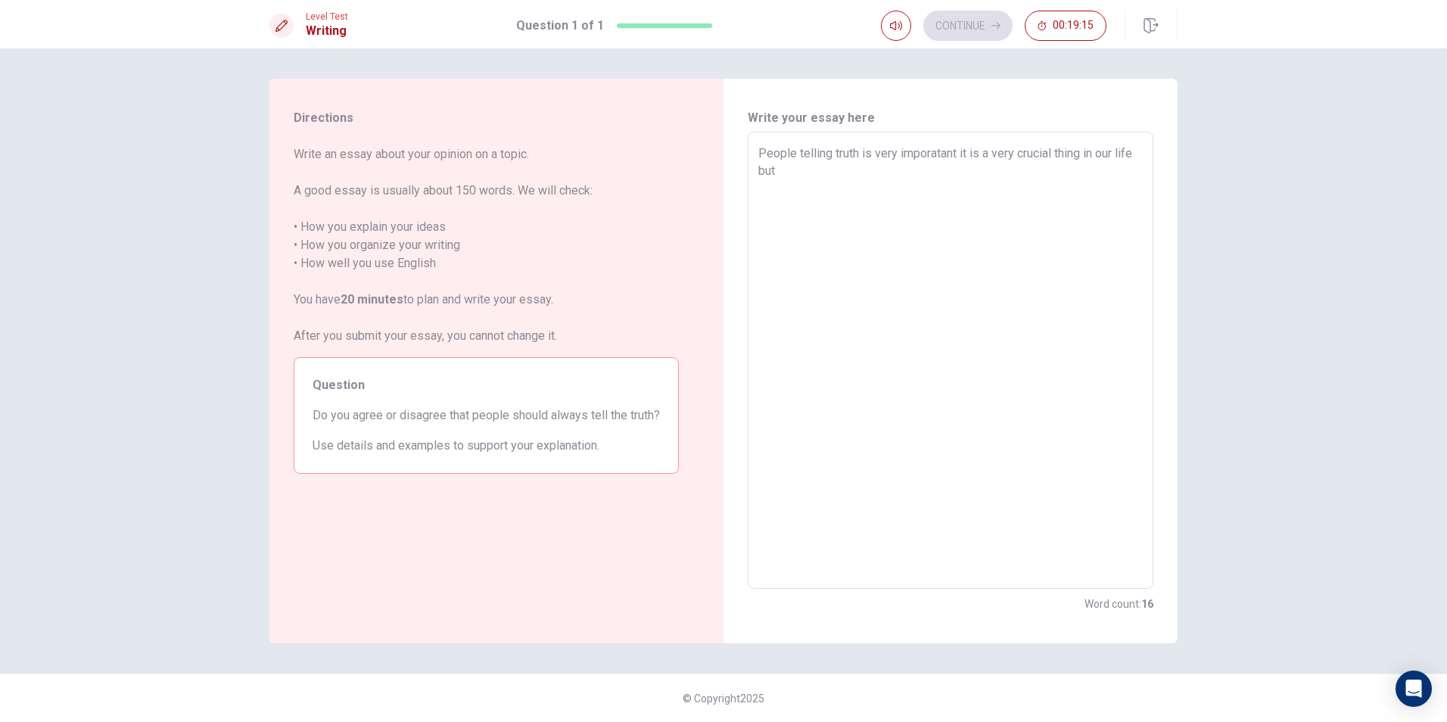
type textarea "x"
type textarea "People telling truth is very imporatant it is a very crucial thing in our life …"
type textarea "x"
type textarea "People telling truth is very imporatant it is a very crucial thing in our life …"
type textarea "x"
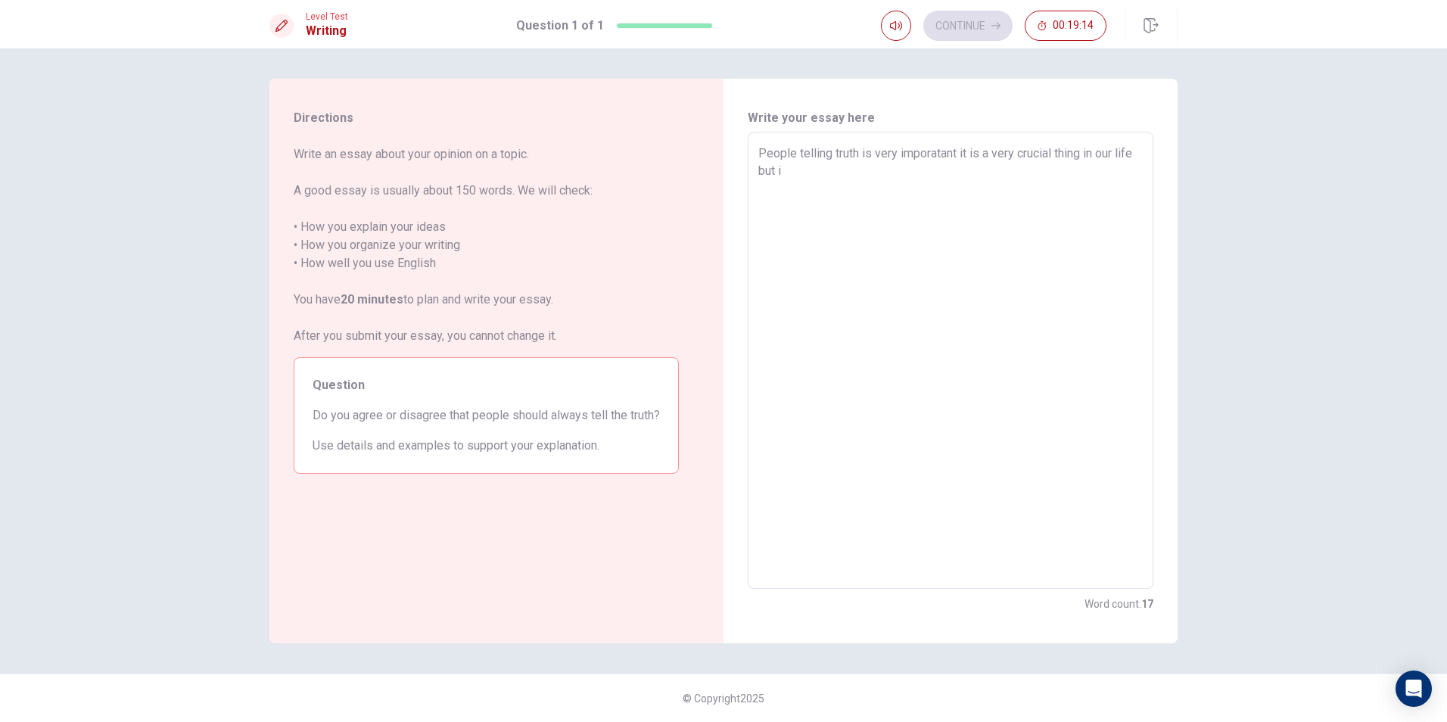
type textarea "People telling truth is very imporatant it is a very crucial thing in our life …"
type textarea "x"
type textarea "People telling truth is very imporatant it is a very crucial thing in our life …"
type textarea "x"
type textarea "People telling truth is very imporatant it is a very crucial thing in our life …"
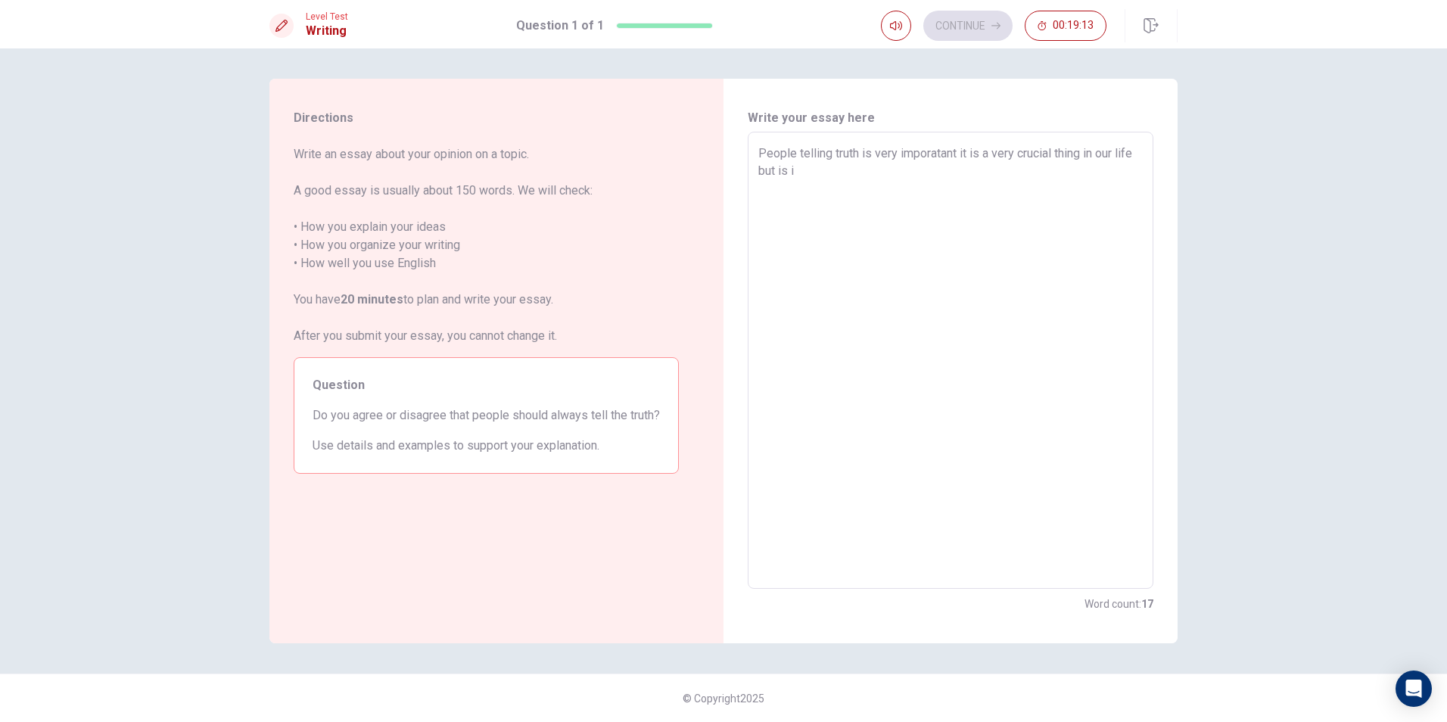
type textarea "x"
type textarea "People telling truth is very imporatant it is a very crucial thing in our life …"
type textarea "x"
type textarea "People telling truth is very imporatant it is a very crucial thing in our life …"
type textarea "x"
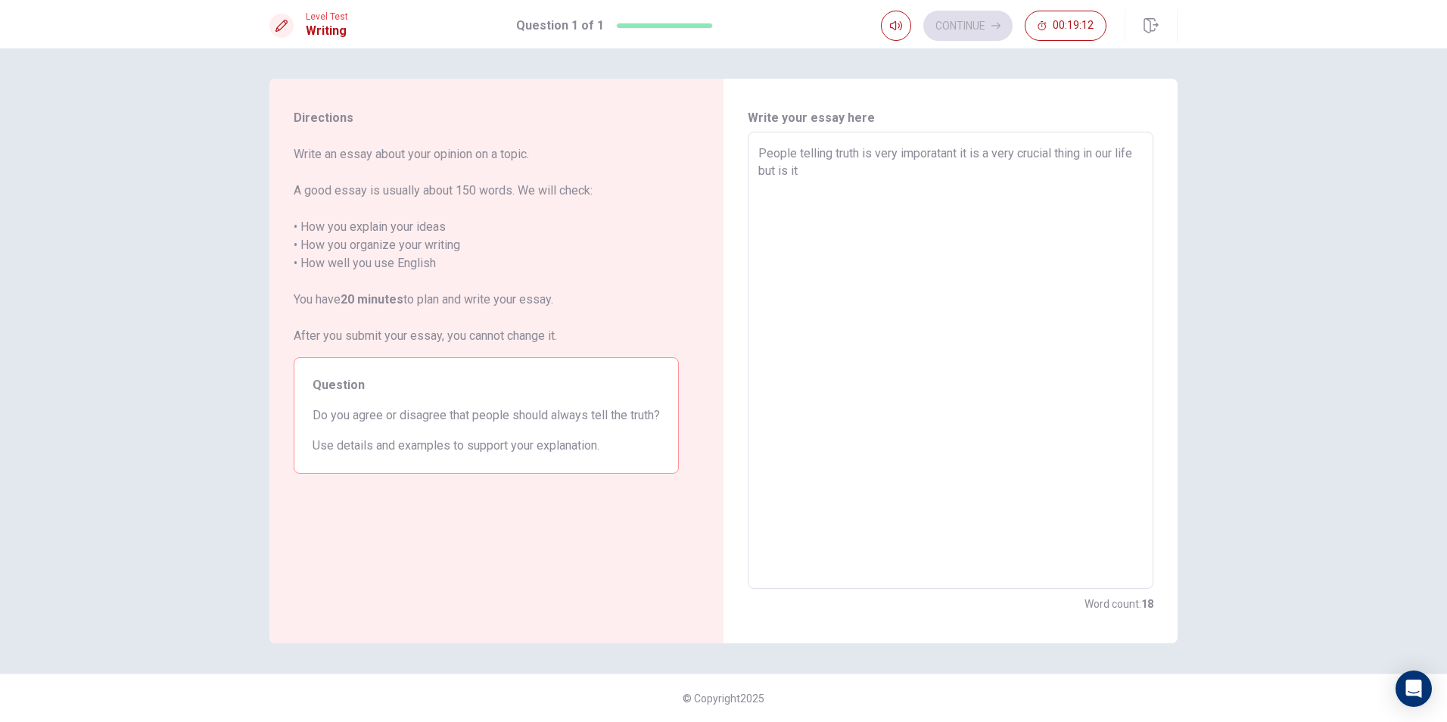
type textarea "People telling truth is very imporatant it is a very crucial thing in our life …"
type textarea "x"
type textarea "People telling truth is very imporatant it is a very crucial thing in our life …"
type textarea "x"
type textarea "People telling truth is very imporatant it is a very crucial thing in our life …"
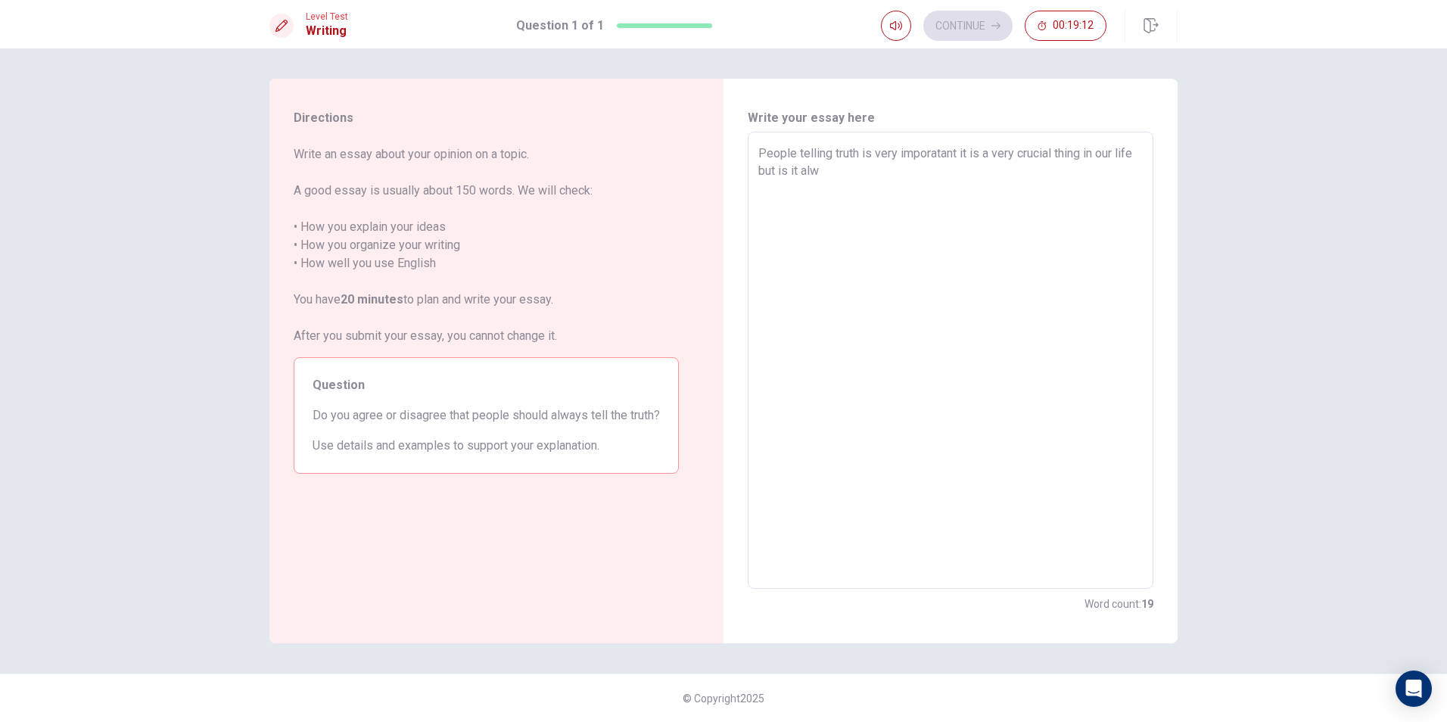
type textarea "x"
type textarea "People telling truth is very imporatant it is a very crucial thing in our life …"
type textarea "x"
type textarea "People telling truth is very imporatant it is a very crucial thing in our life …"
type textarea "x"
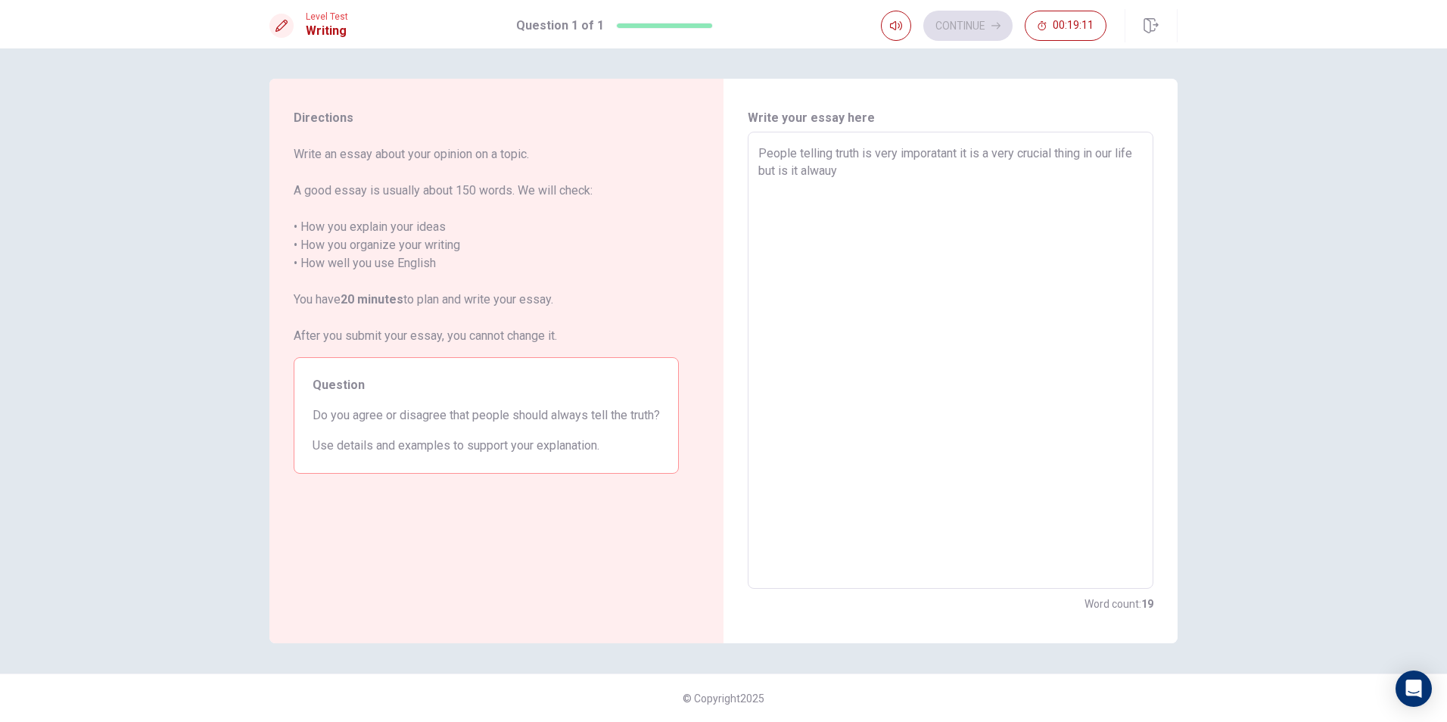
type textarea "People telling truth is very imporatant it is a very crucial thing in our life …"
type textarea "x"
type textarea "People telling truth is very imporatant it is a very crucial thing in our life …"
type textarea "x"
type textarea "People telling truth is very imporatant it is a very crucial thing in our life …"
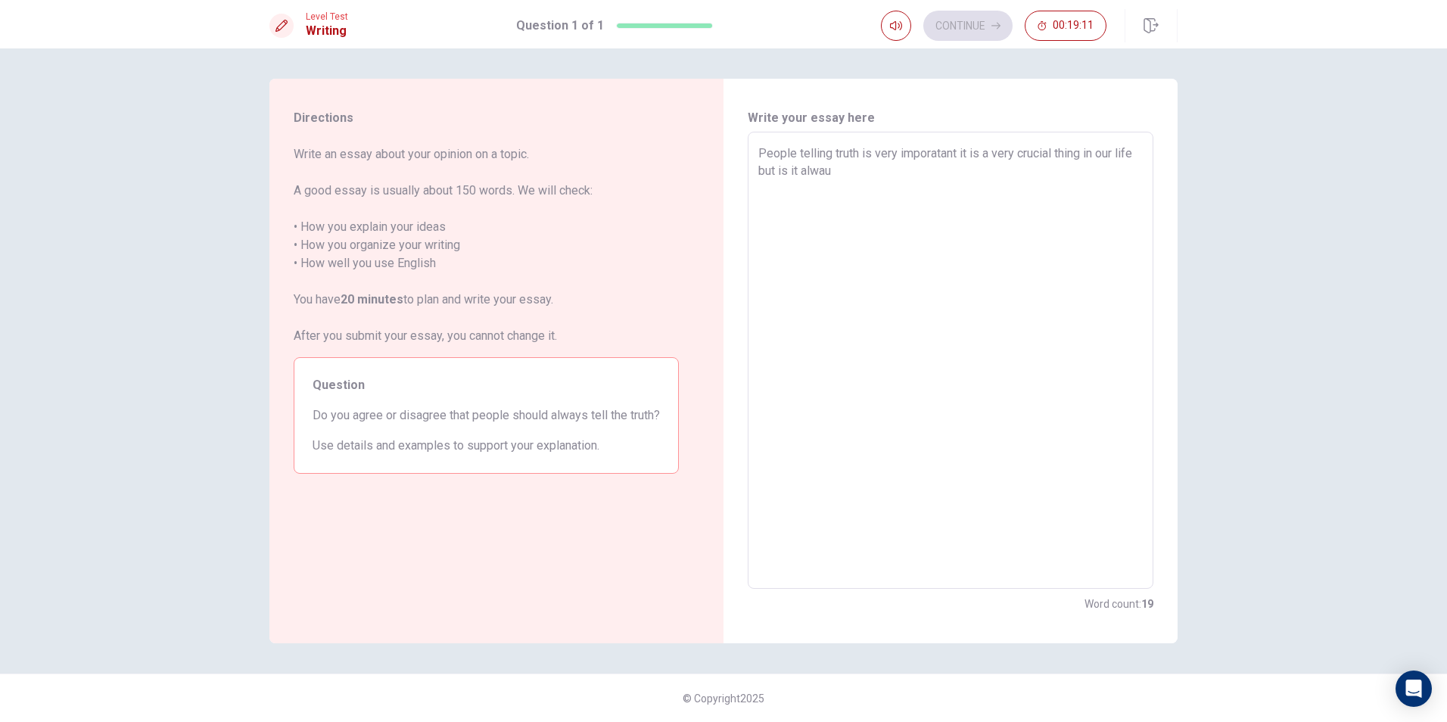
type textarea "x"
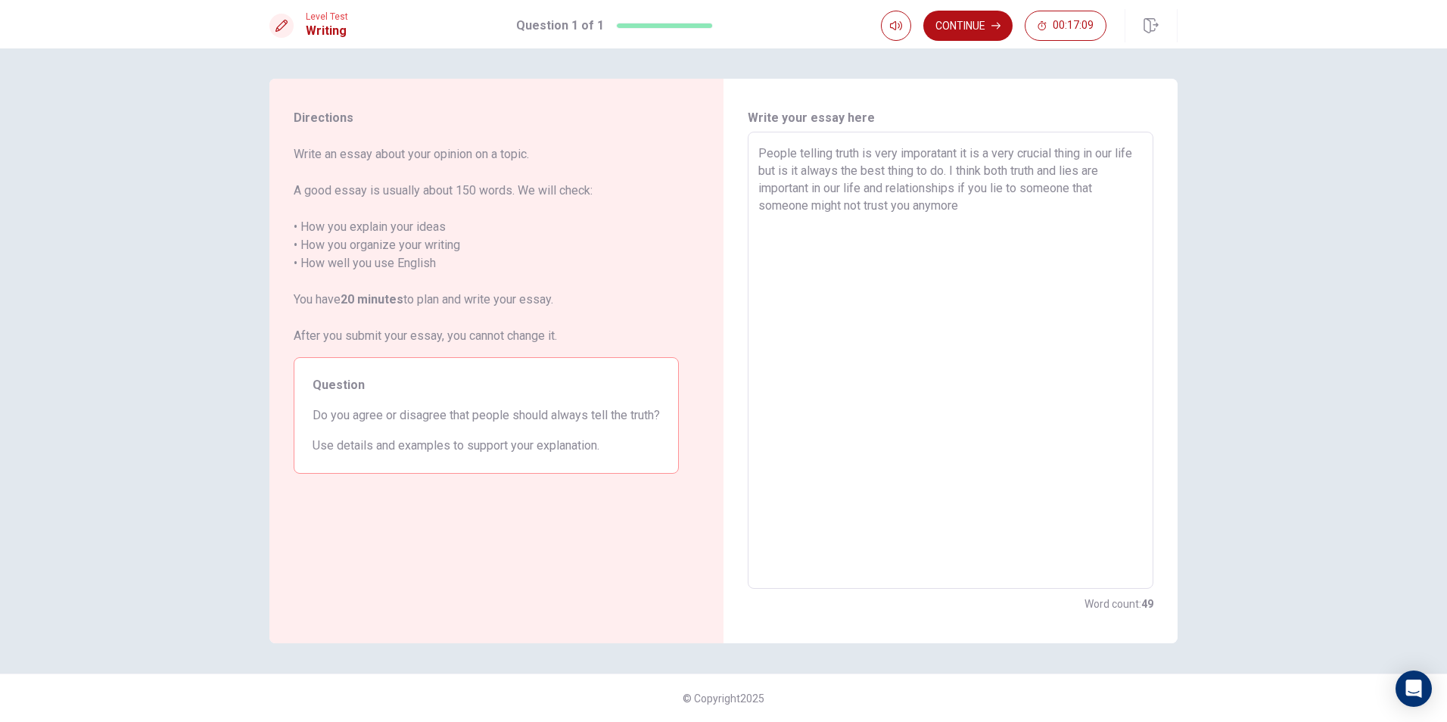
drag, startPoint x: 964, startPoint y: 167, endPoint x: 1059, endPoint y: 188, distance: 97.0
click at [1059, 188] on textarea "People telling truth is very imporatant it is a very crucial thing in our life …" at bounding box center [950, 361] width 384 height 432
drag, startPoint x: 988, startPoint y: 209, endPoint x: 1086, endPoint y: 195, distance: 99.3
click at [1086, 195] on textarea "People telling truth is very imporatant it is a very crucial thing in our life …" at bounding box center [950, 361] width 384 height 432
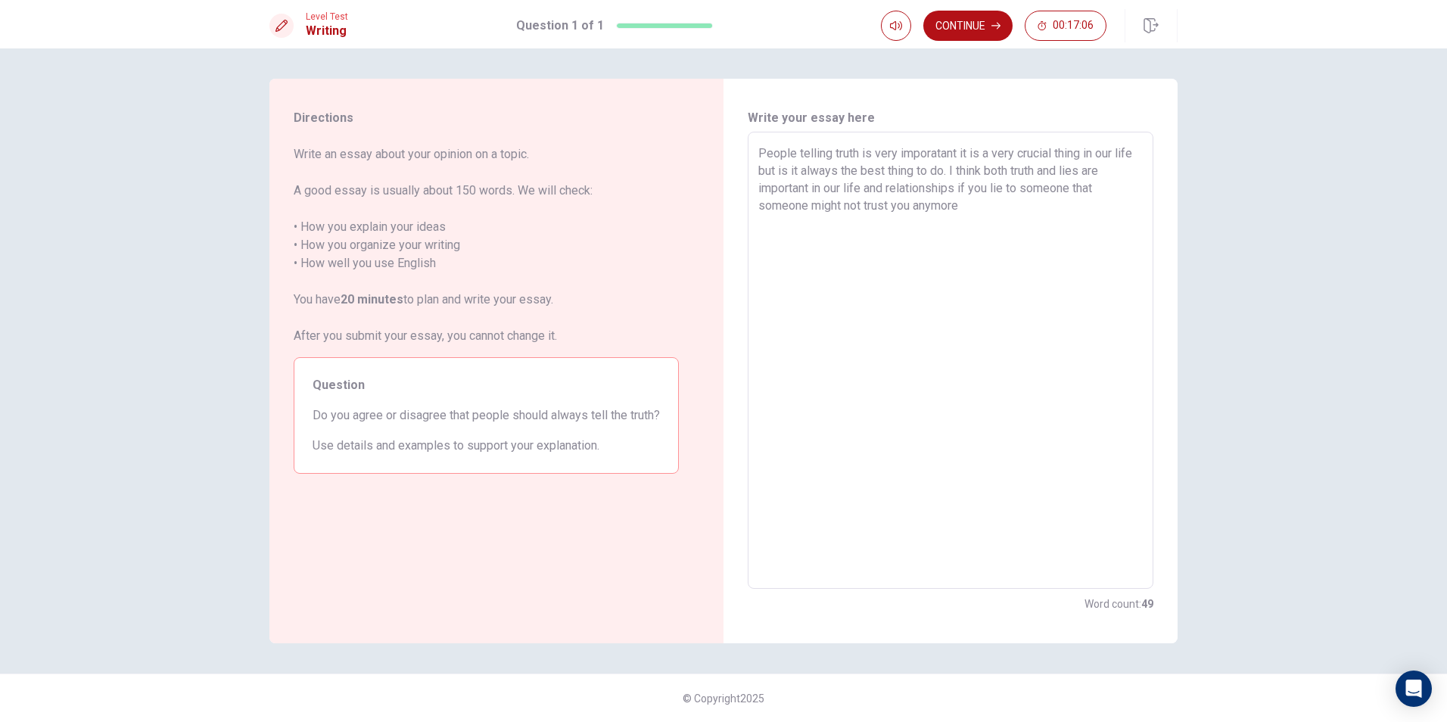
click at [1063, 195] on textarea "People telling truth is very imporatant it is a very crucial thing in our life …" at bounding box center [950, 361] width 384 height 432
click at [985, 213] on textarea "People telling truth is very imporatant it is a very crucial thing in our life …" at bounding box center [950, 361] width 384 height 432
click at [1093, 186] on textarea "People telling truth is very imporatant it is a very crucial thing in our life …" at bounding box center [950, 361] width 384 height 432
click at [1110, 189] on textarea "People telling truth is very imporatant it is a very crucial thing in our life …" at bounding box center [950, 361] width 384 height 432
click at [989, 207] on textarea "People telling truth is very imporatant it is a very crucial thing in our life …" at bounding box center [950, 361] width 384 height 432
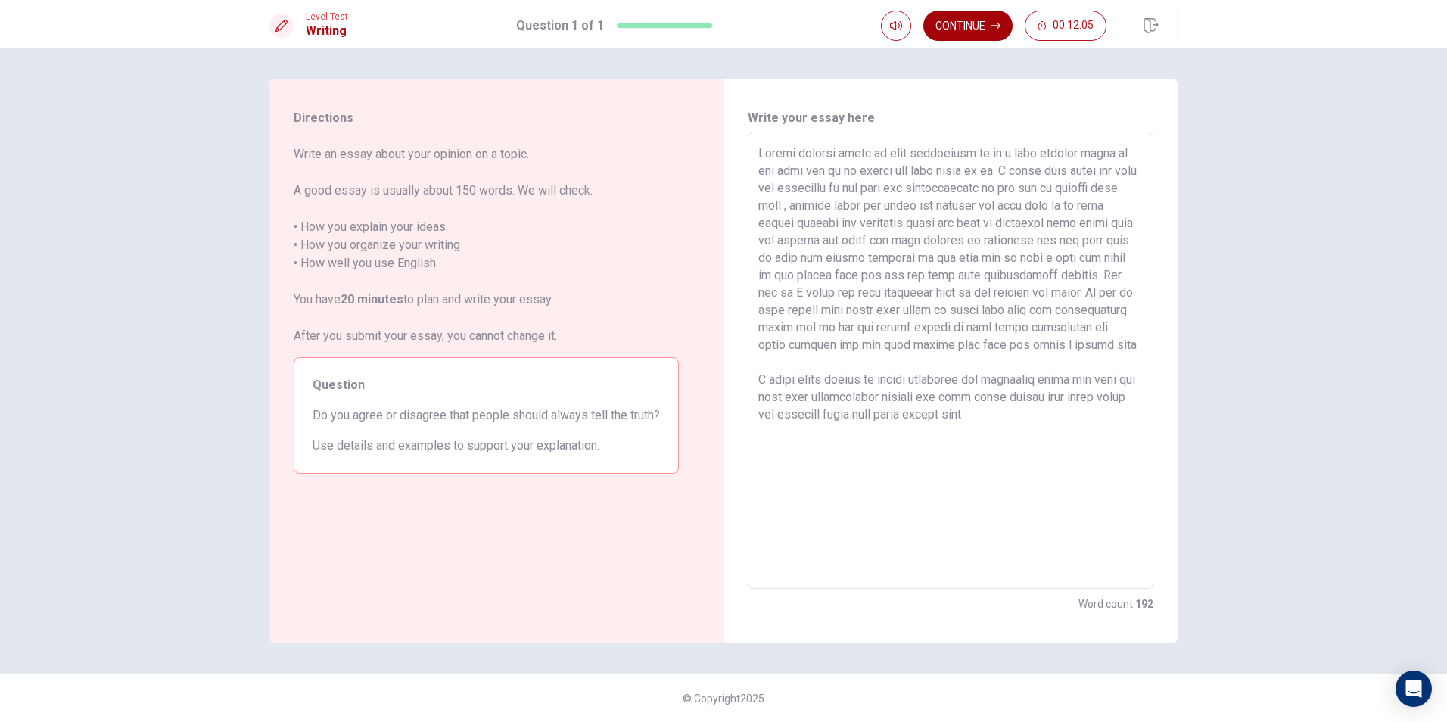
click at [967, 27] on button "Continue" at bounding box center [967, 26] width 89 height 30
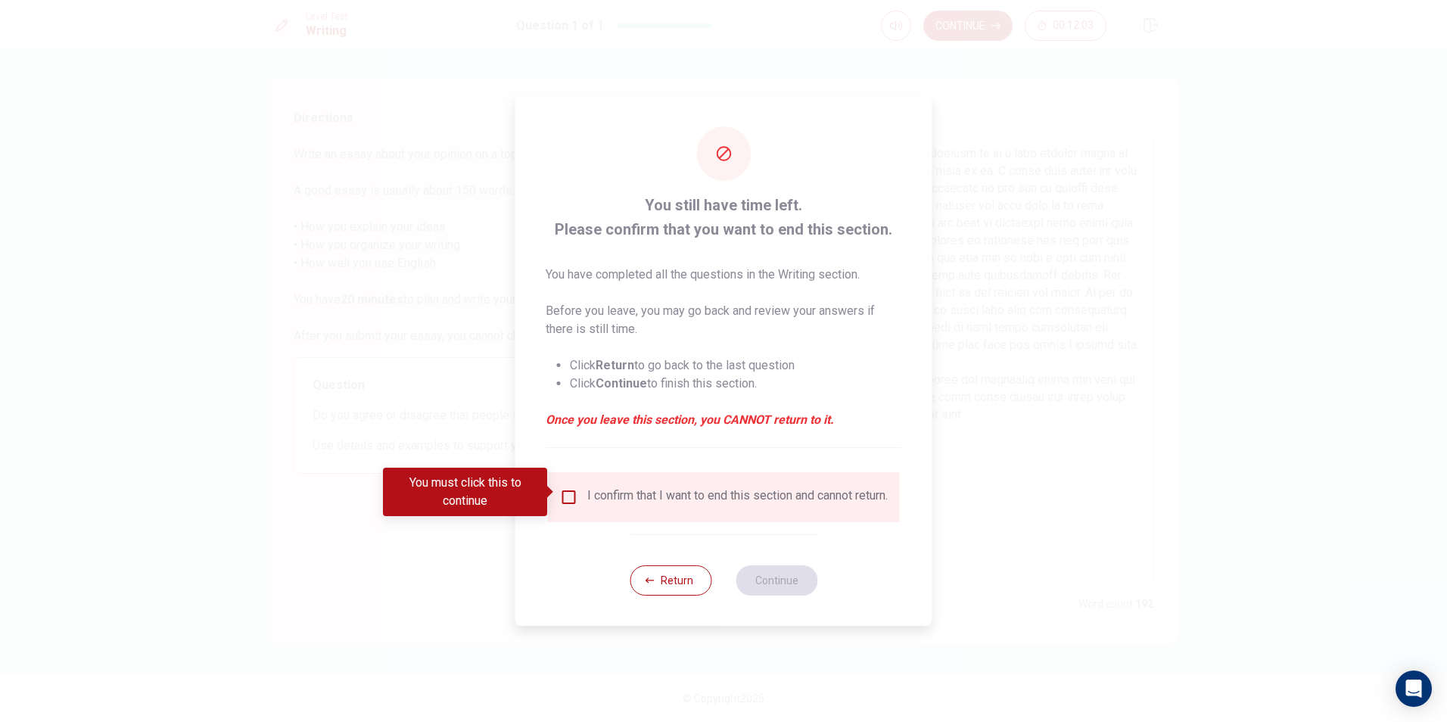
click at [592, 488] on div "I confirm that I want to end this section and cannot return." at bounding box center [737, 497] width 300 height 18
click at [563, 488] on input "You must click this to continue" at bounding box center [569, 497] width 18 height 18
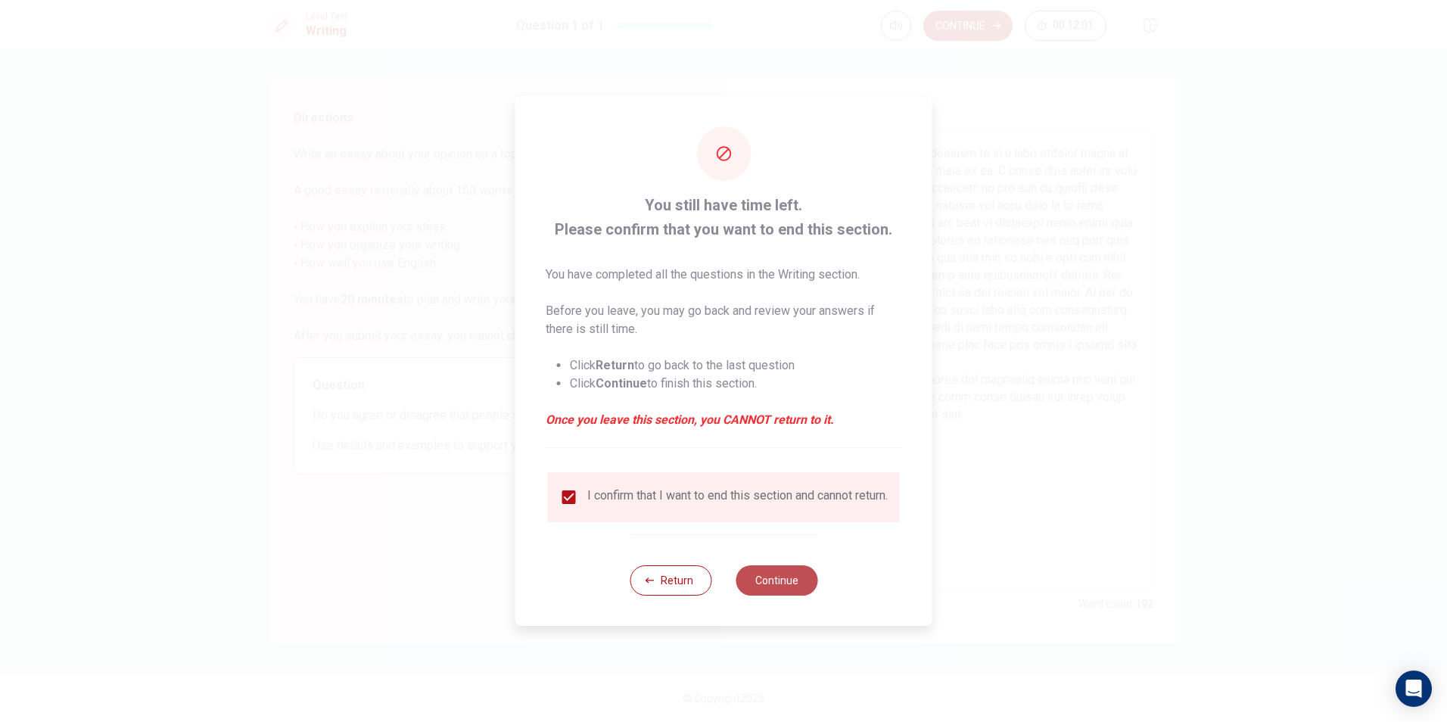
click at [793, 592] on button "Continue" at bounding box center [777, 580] width 82 height 30
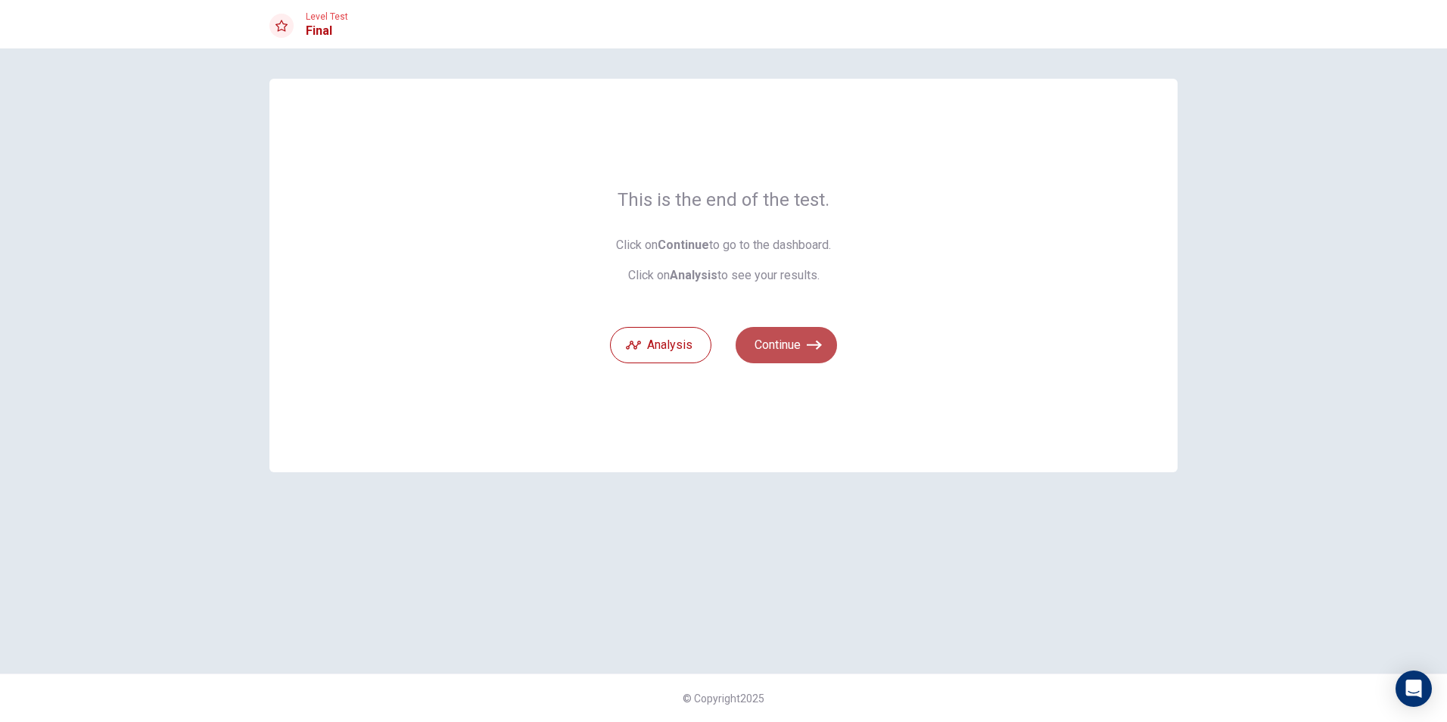
click at [770, 344] on button "Continue" at bounding box center [786, 345] width 101 height 36
